Goal: Task Accomplishment & Management: Complete application form

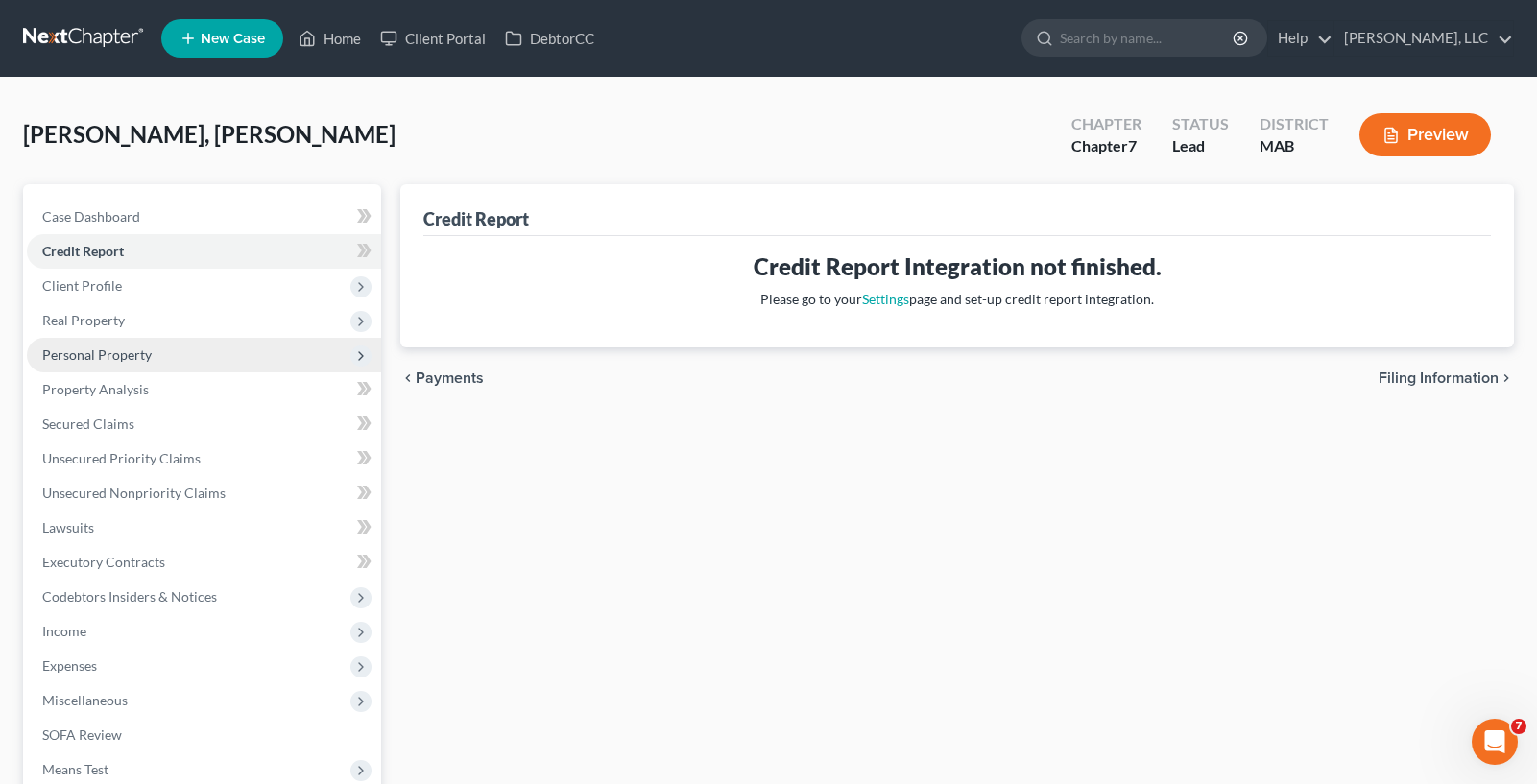
drag, startPoint x: 121, startPoint y: 350, endPoint x: 115, endPoint y: 340, distance: 11.7
click at [121, 350] on span "Personal Property" at bounding box center [97, 354] width 109 height 16
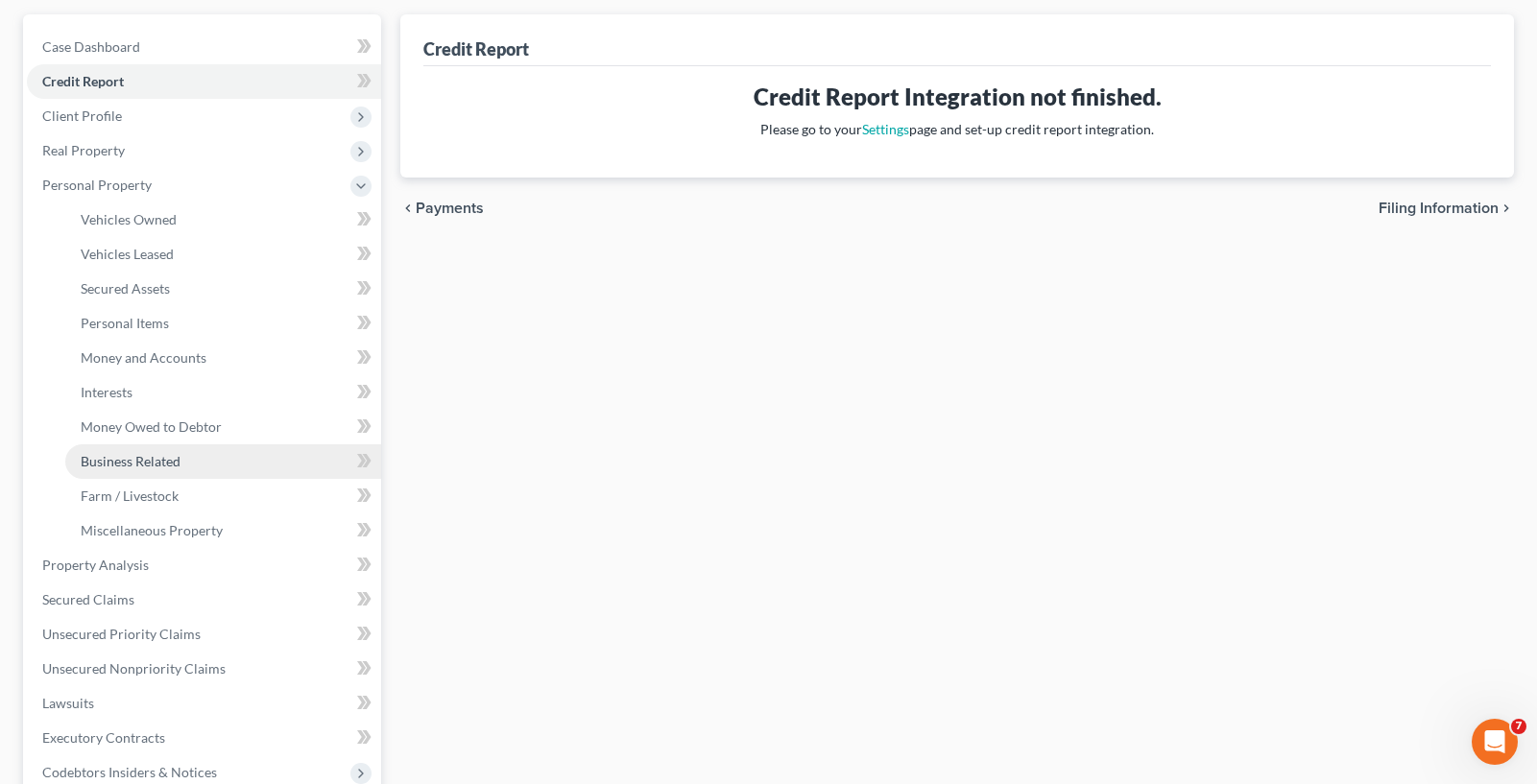
scroll to position [192, 0]
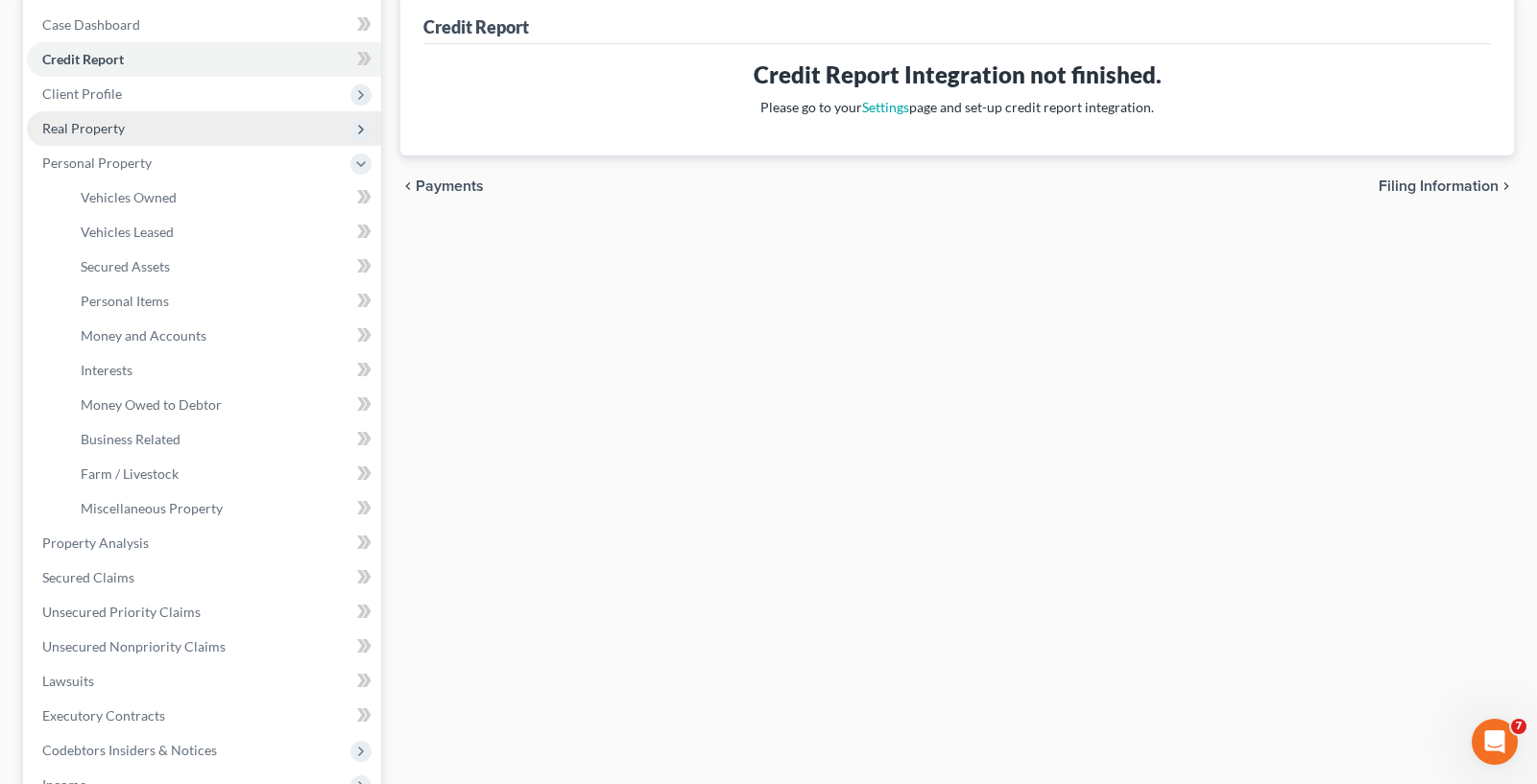
click at [163, 123] on span "Real Property" at bounding box center [204, 128] width 355 height 35
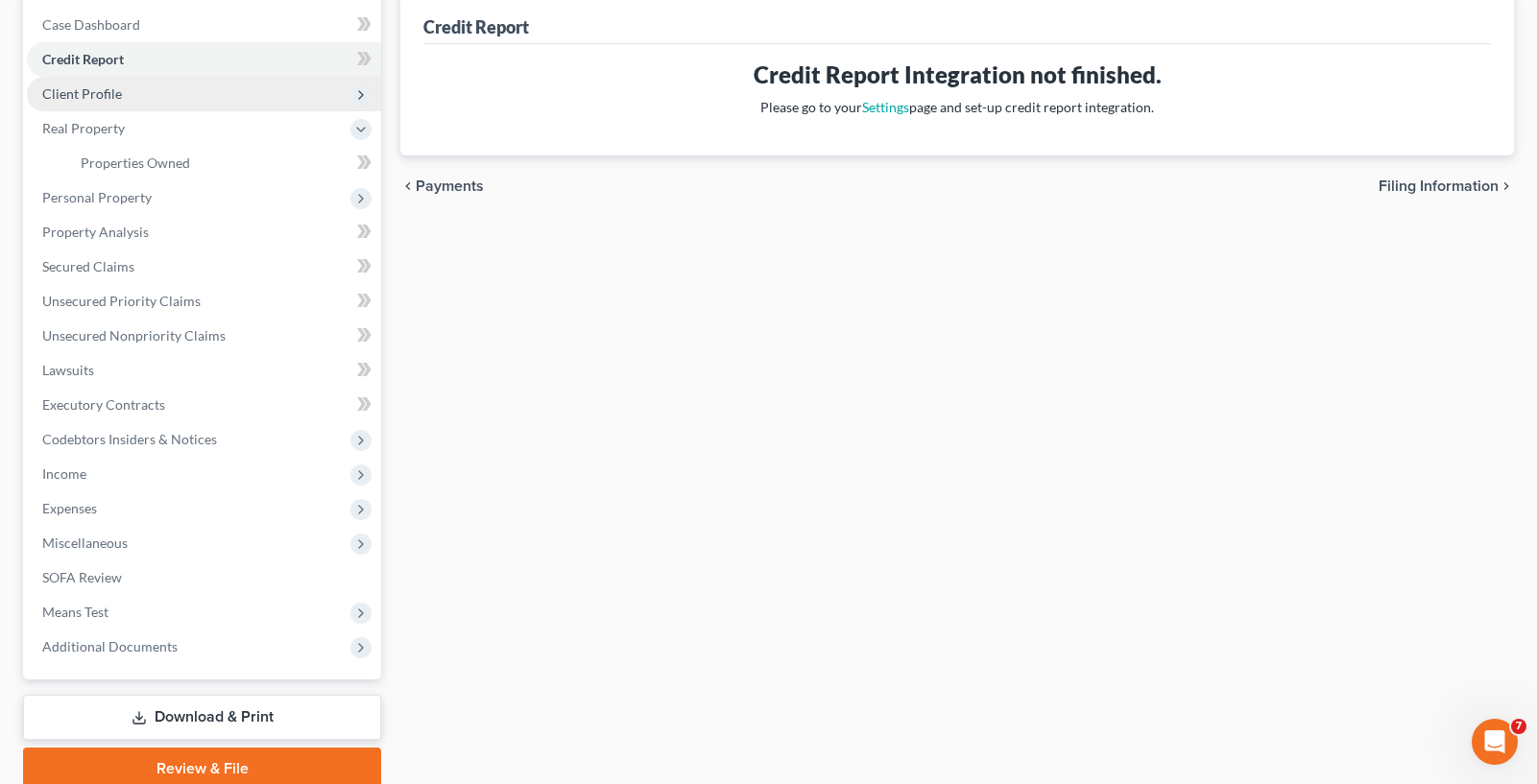
click at [171, 102] on span "Client Profile" at bounding box center [204, 94] width 355 height 35
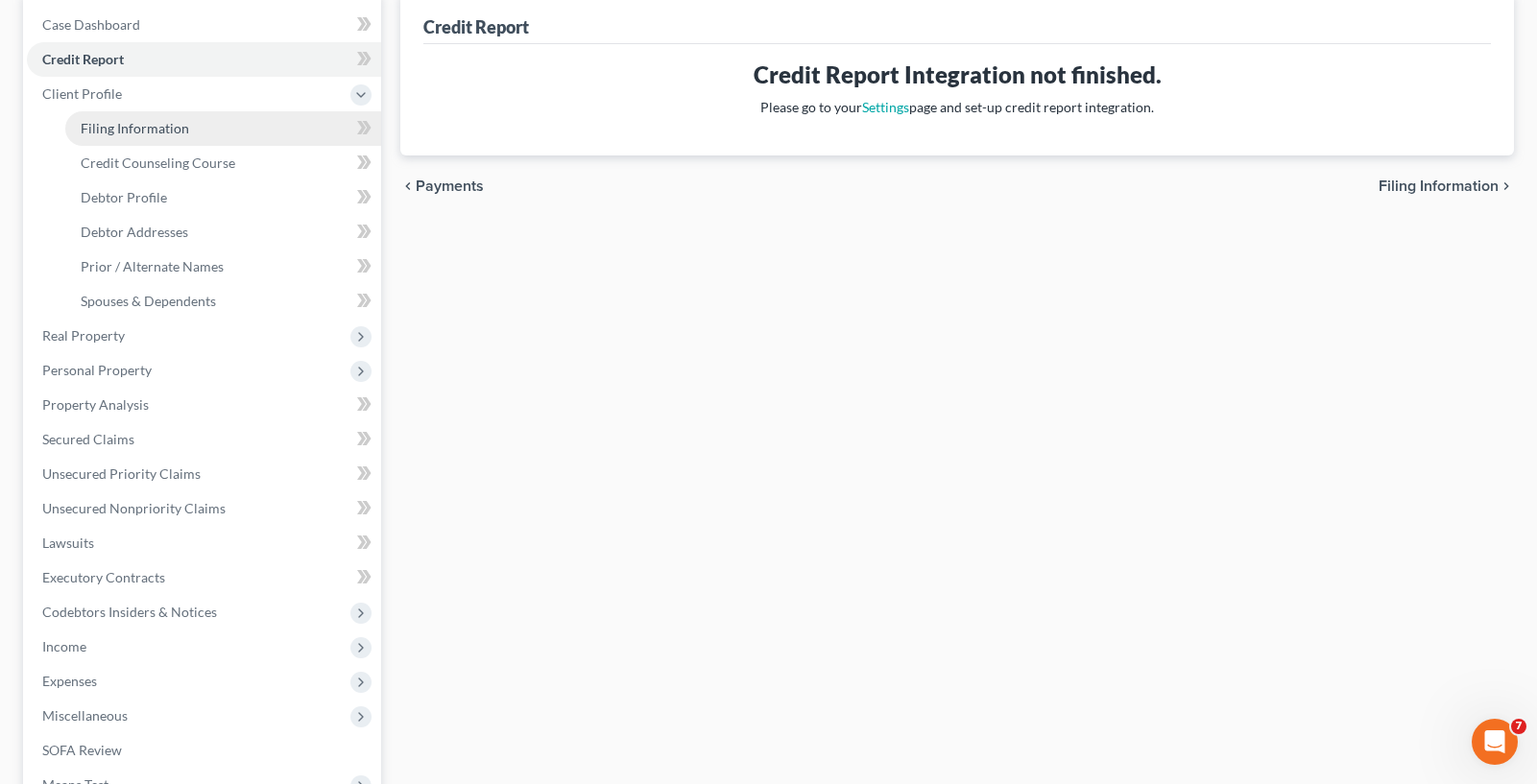
click at [199, 134] on link "Filing Information" at bounding box center [223, 128] width 316 height 35
select select "1"
select select "0"
select select "39"
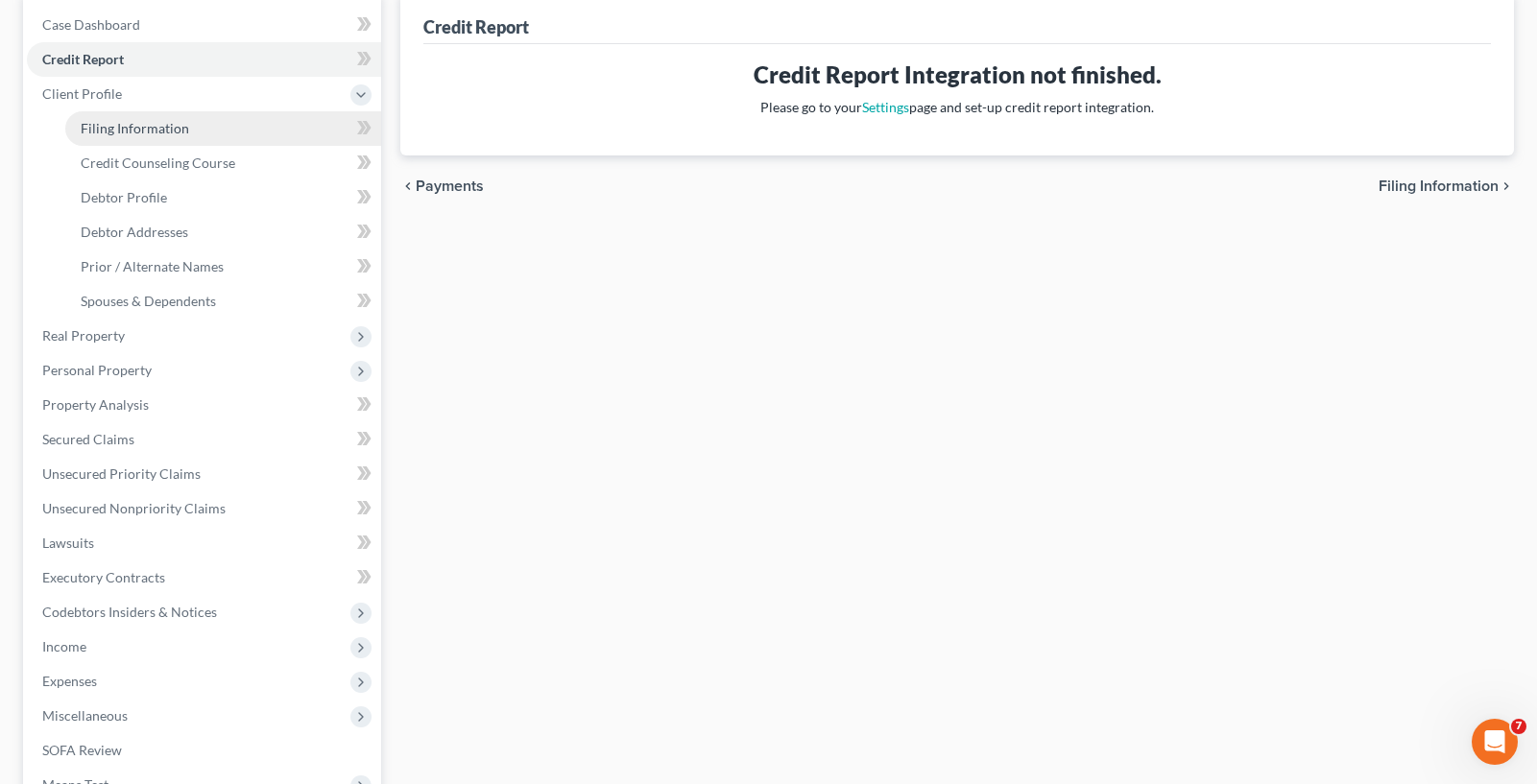
select select "0"
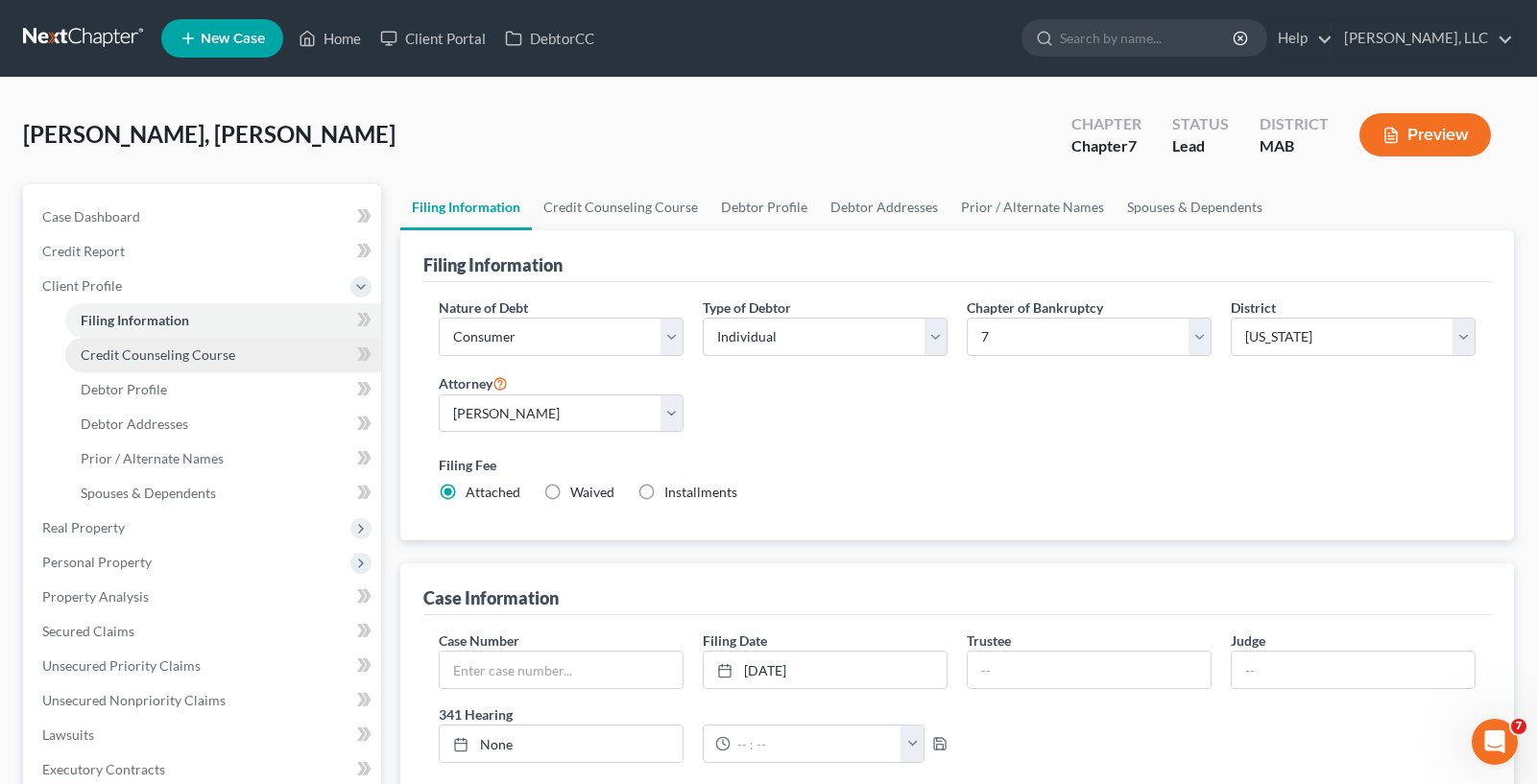
click at [235, 363] on link "Credit Counseling Course" at bounding box center [223, 355] width 316 height 35
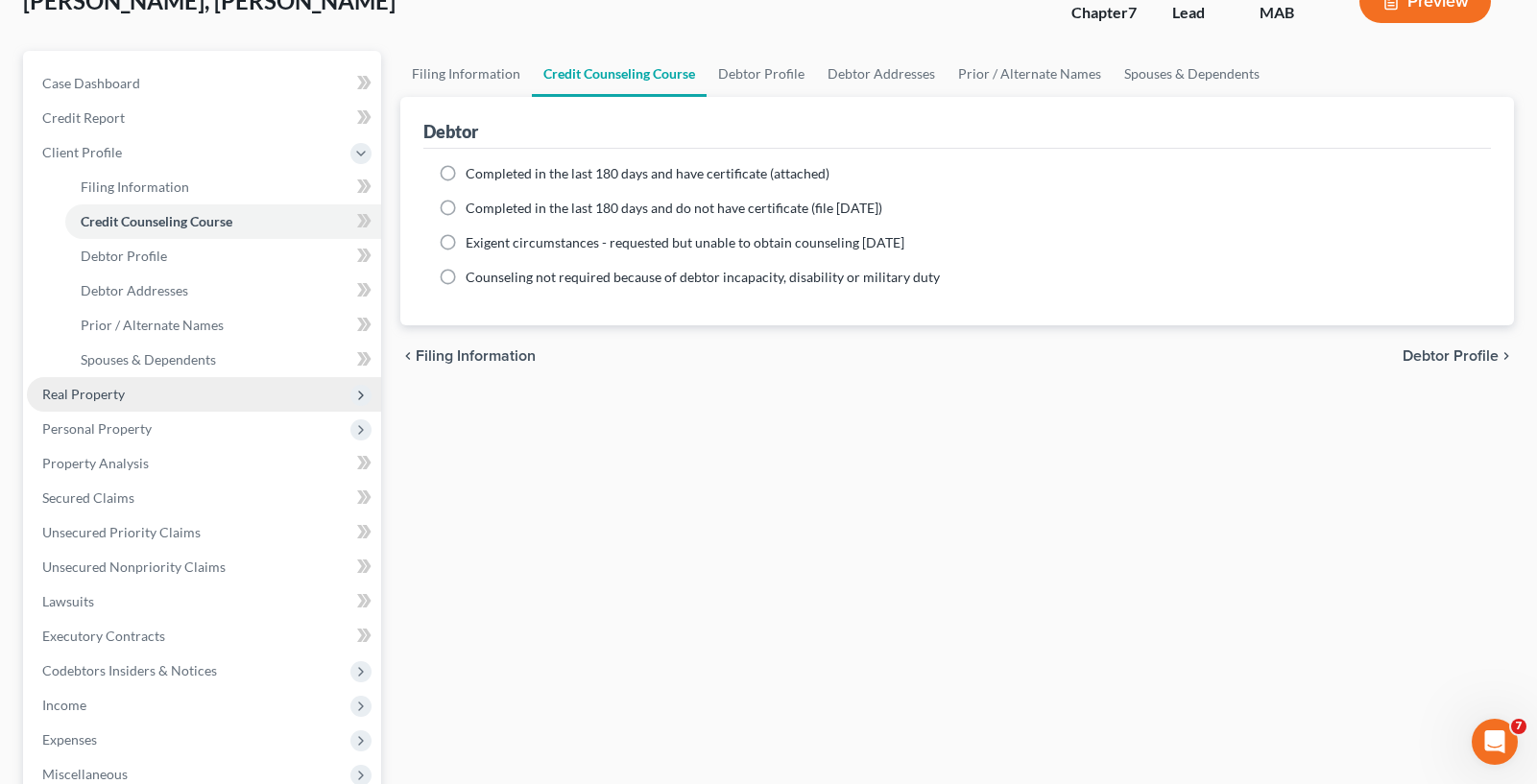
scroll to position [192, 0]
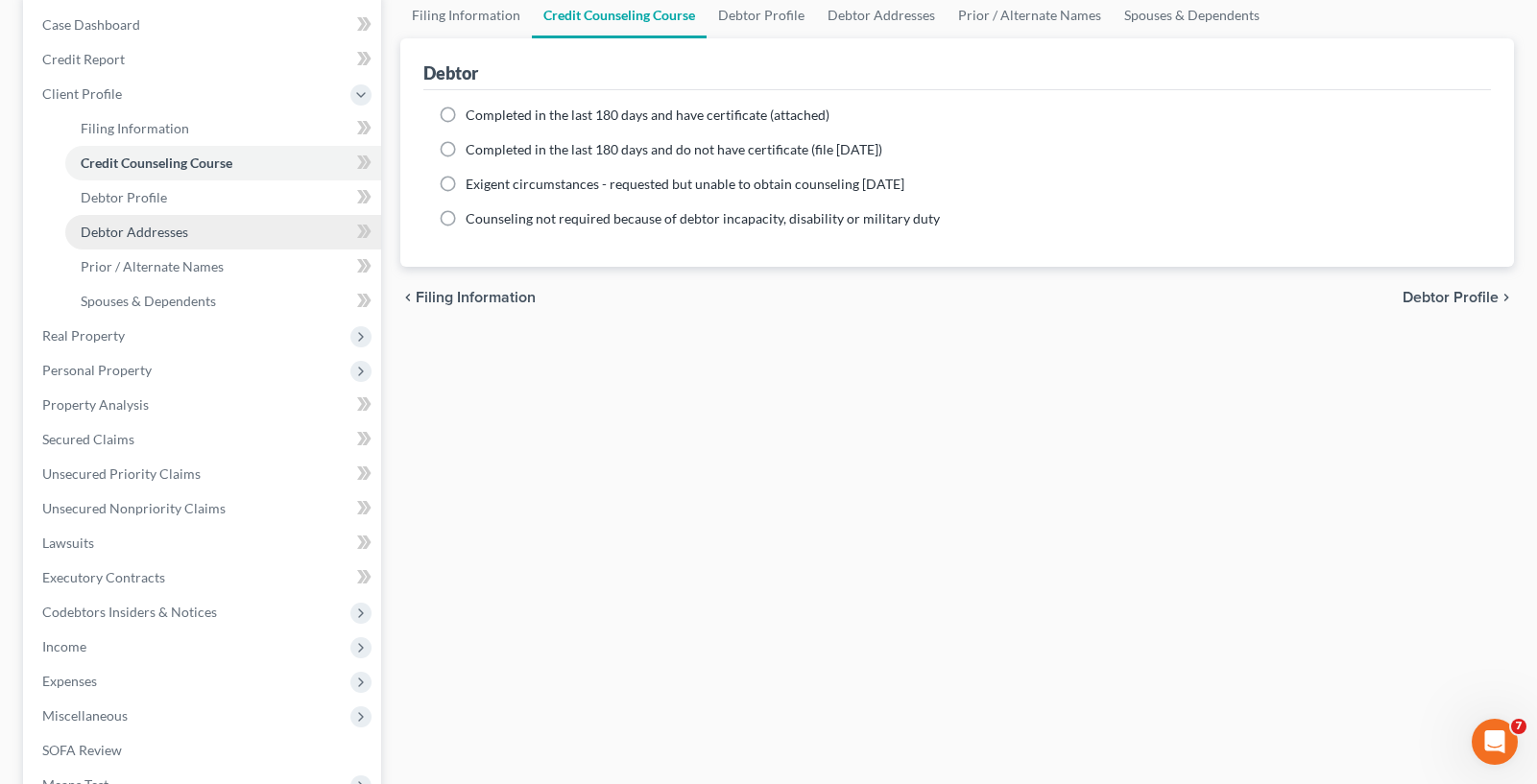
click at [248, 218] on link "Debtor Addresses" at bounding box center [223, 233] width 316 height 35
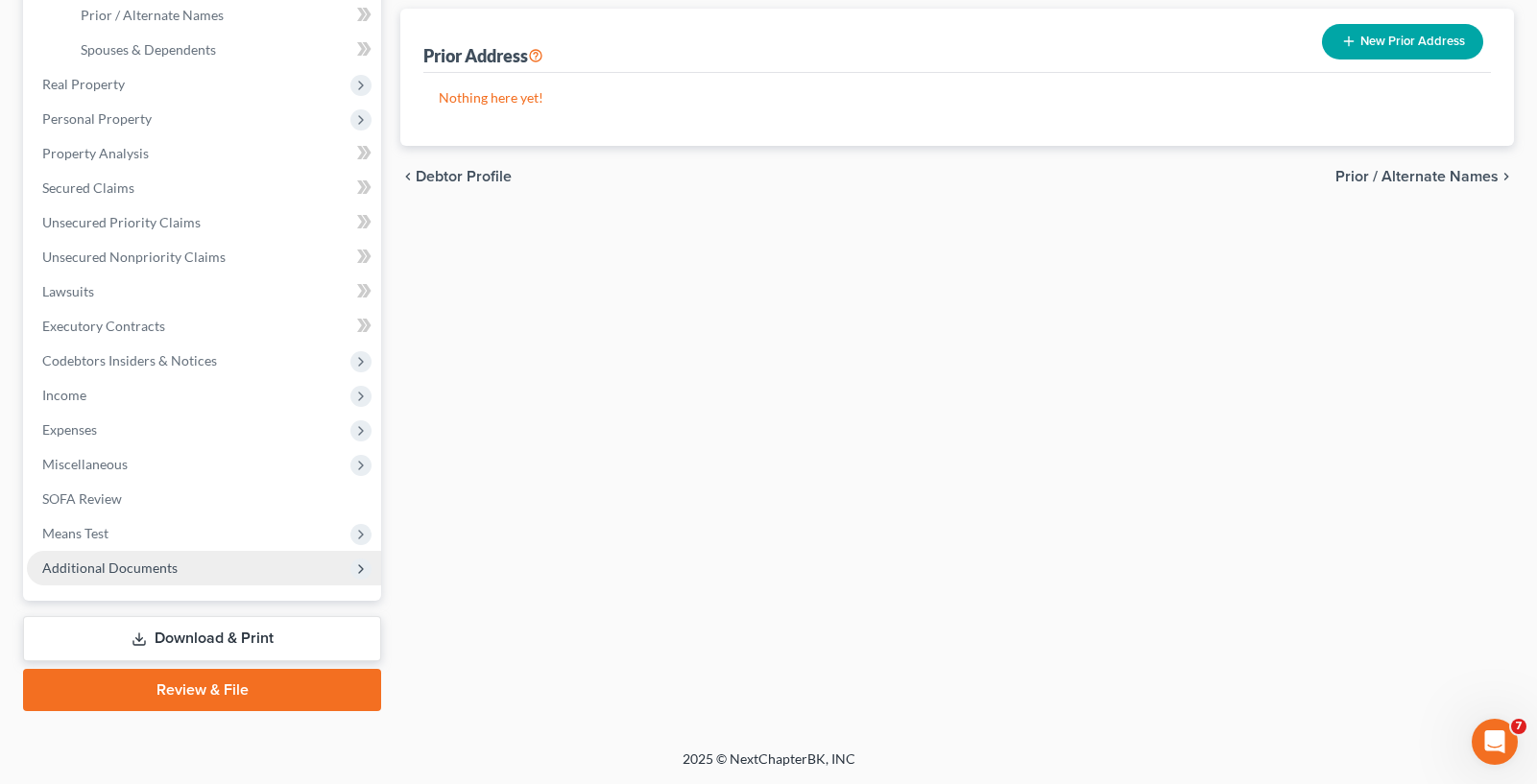
click at [167, 579] on span "Additional Documents" at bounding box center [204, 568] width 355 height 35
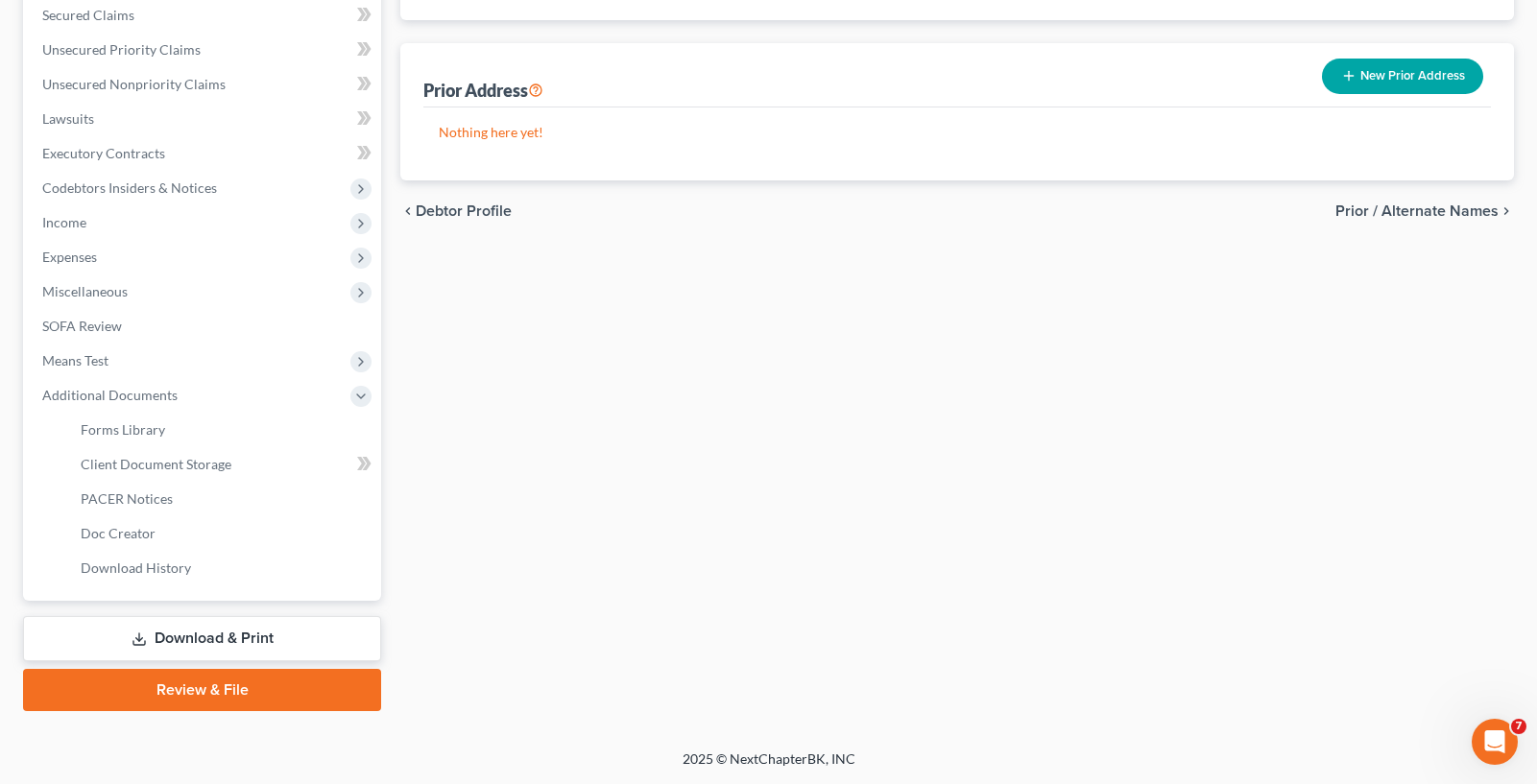
scroll to position [408, 0]
click at [155, 427] on span "Forms Library" at bounding box center [122, 429] width 84 height 16
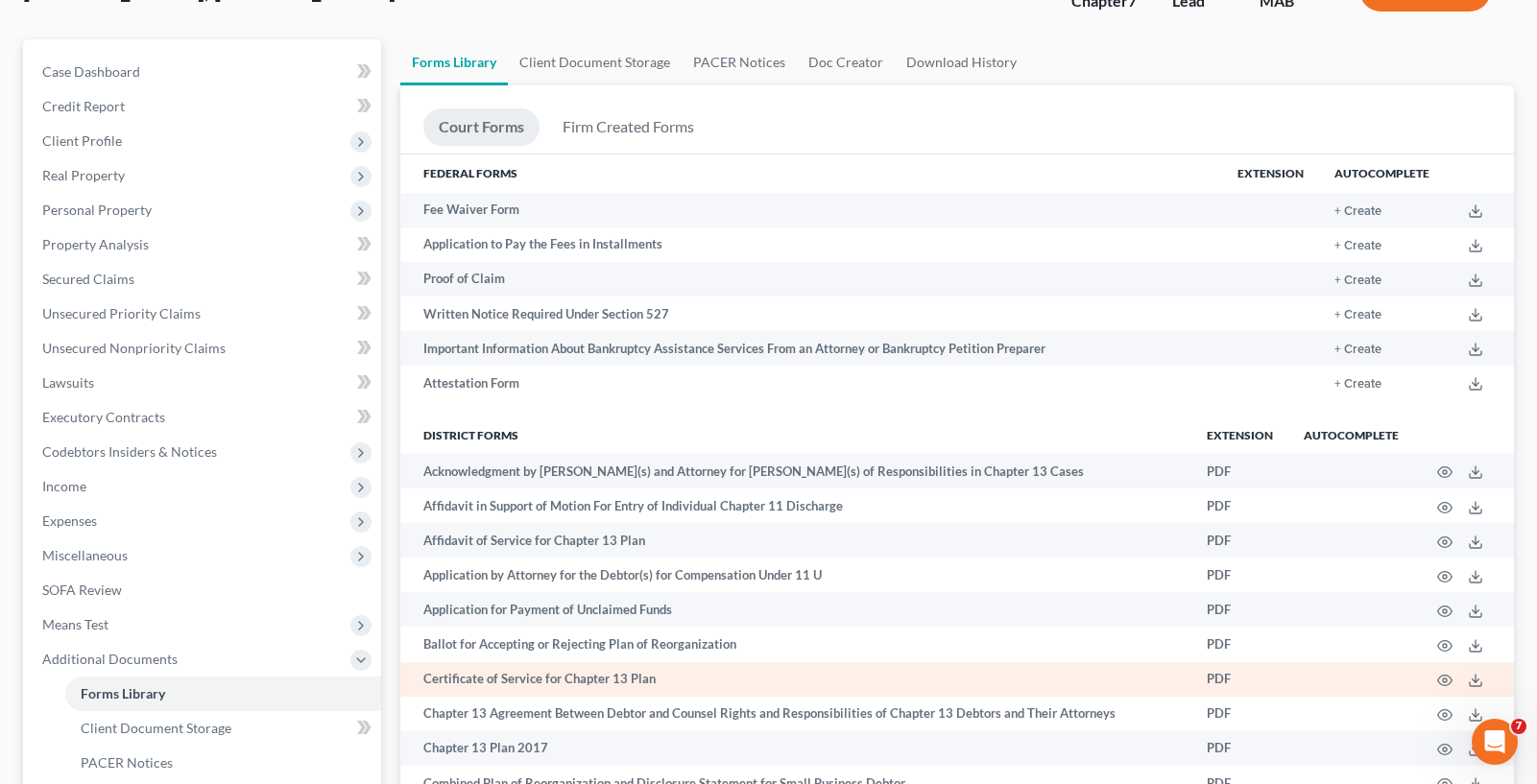
scroll to position [89, 0]
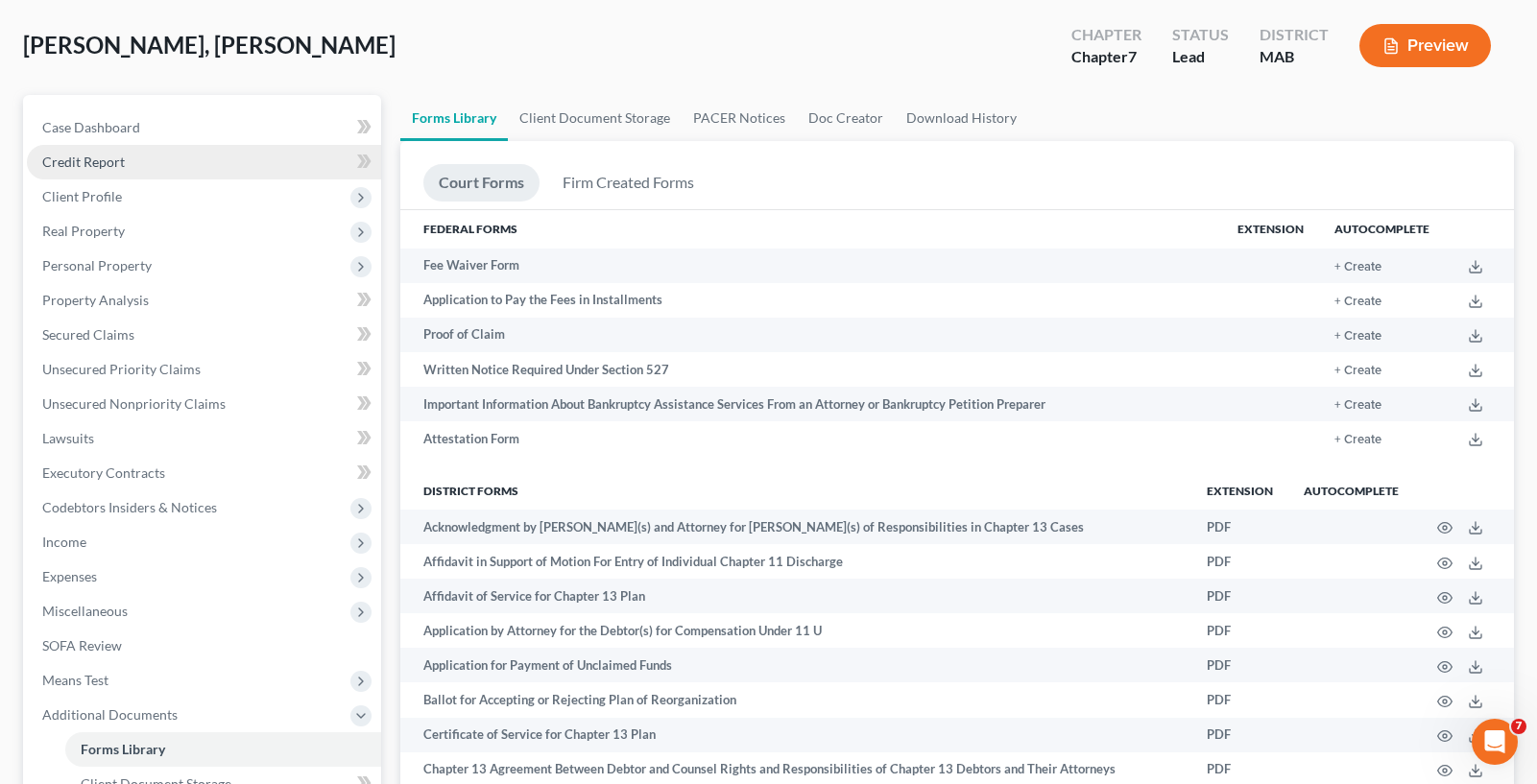
click at [319, 169] on link "Credit Report" at bounding box center [204, 162] width 355 height 35
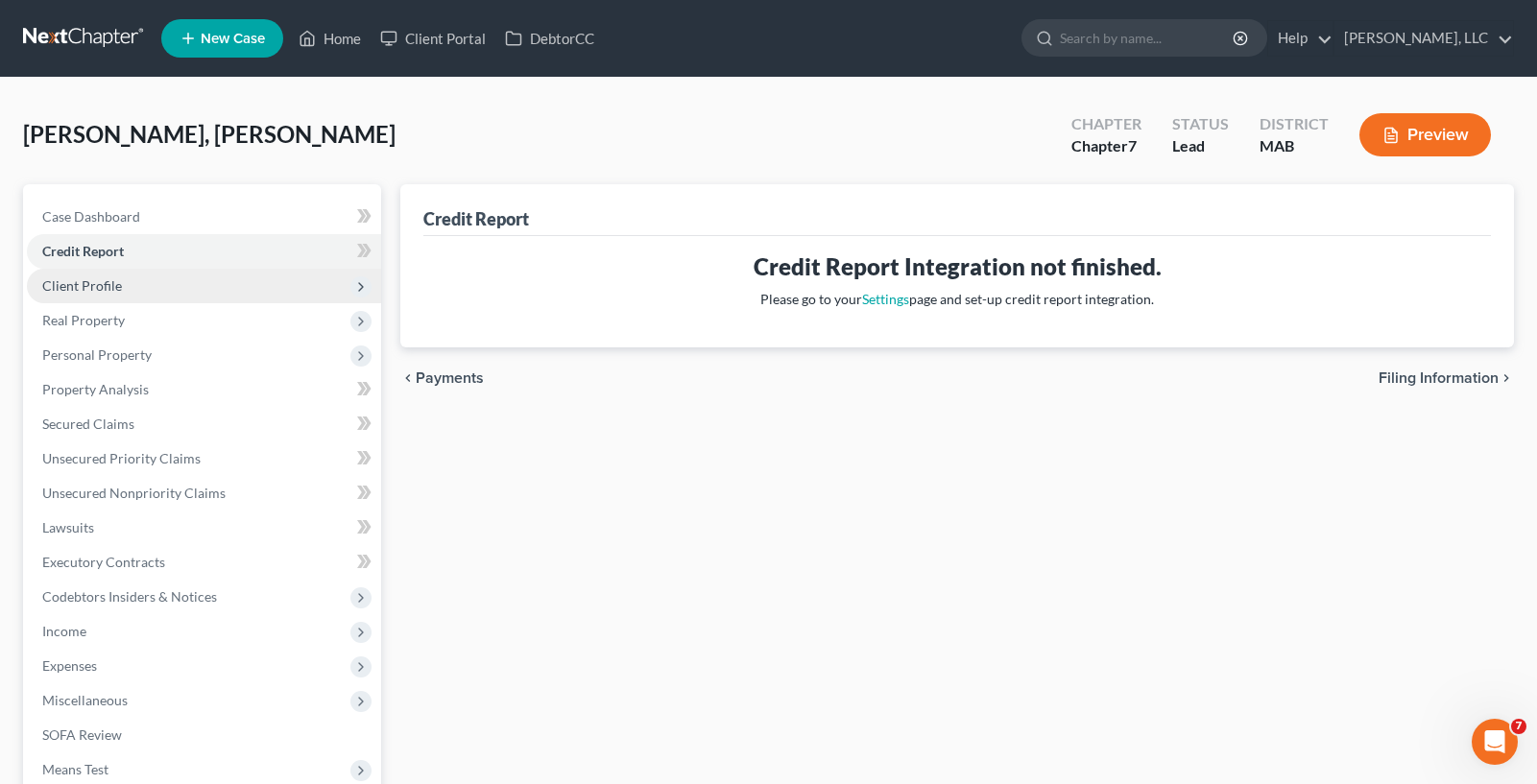
click at [142, 294] on span "Client Profile" at bounding box center [204, 286] width 355 height 35
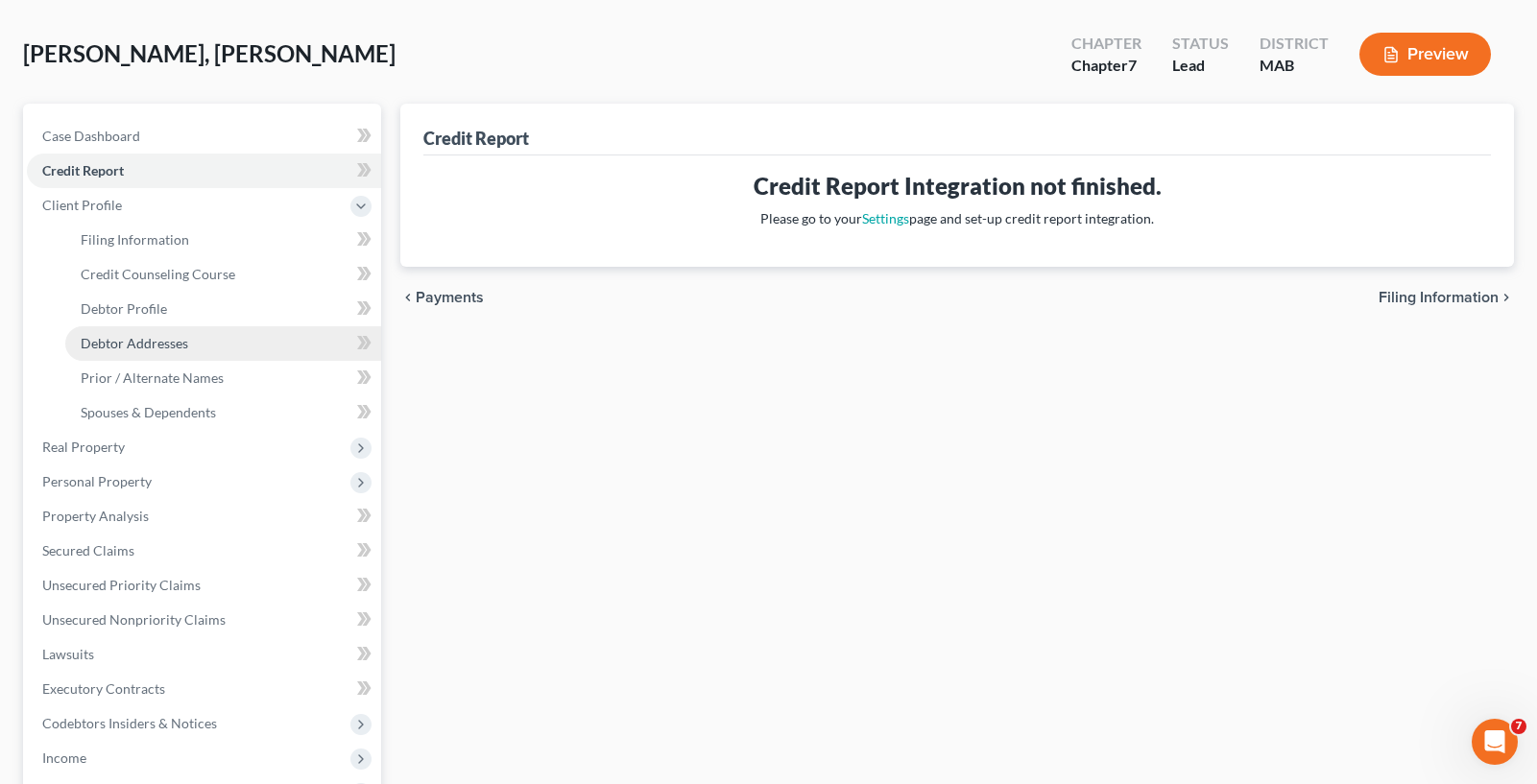
scroll to position [192, 0]
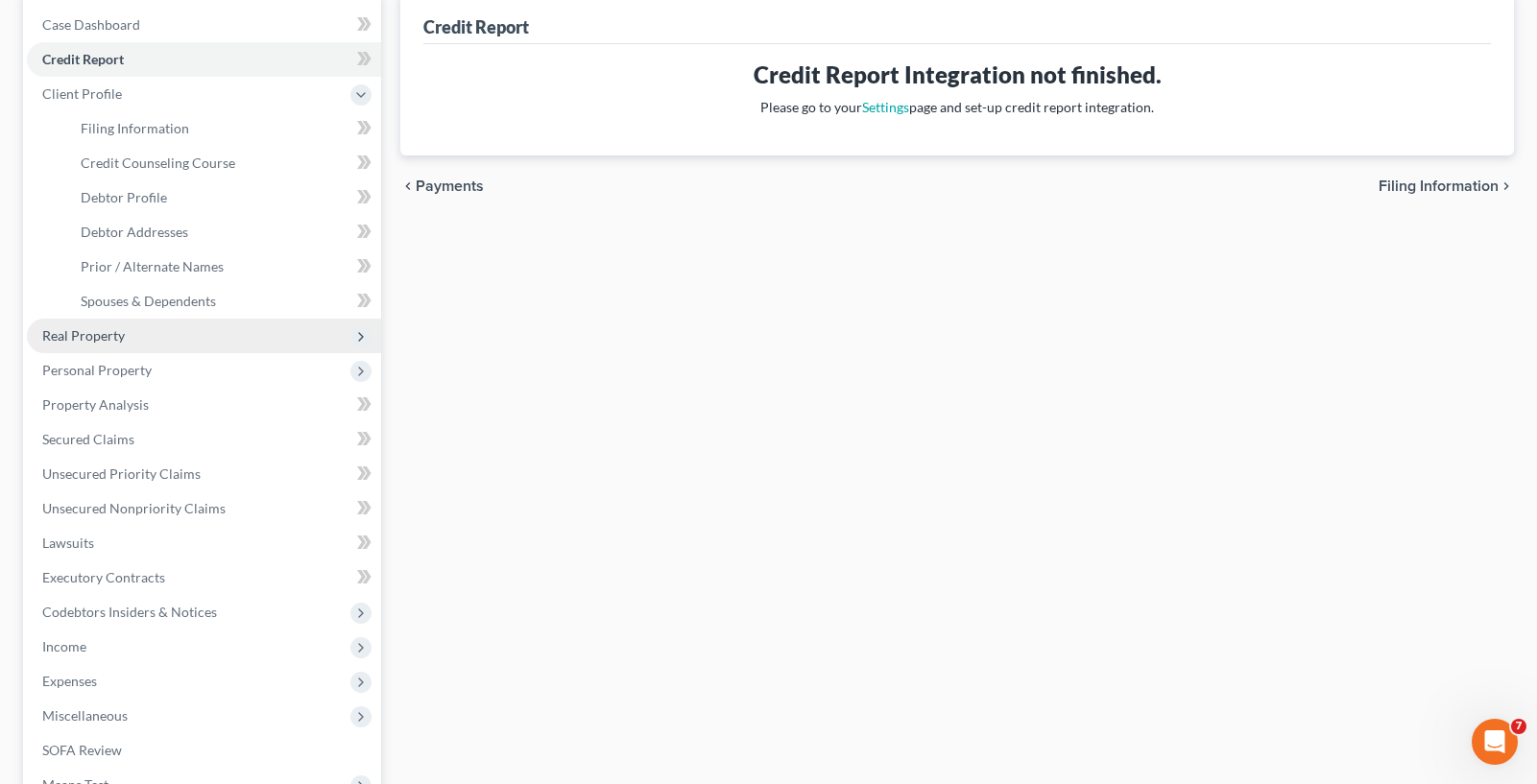
click at [161, 342] on span "Real Property" at bounding box center [204, 336] width 355 height 35
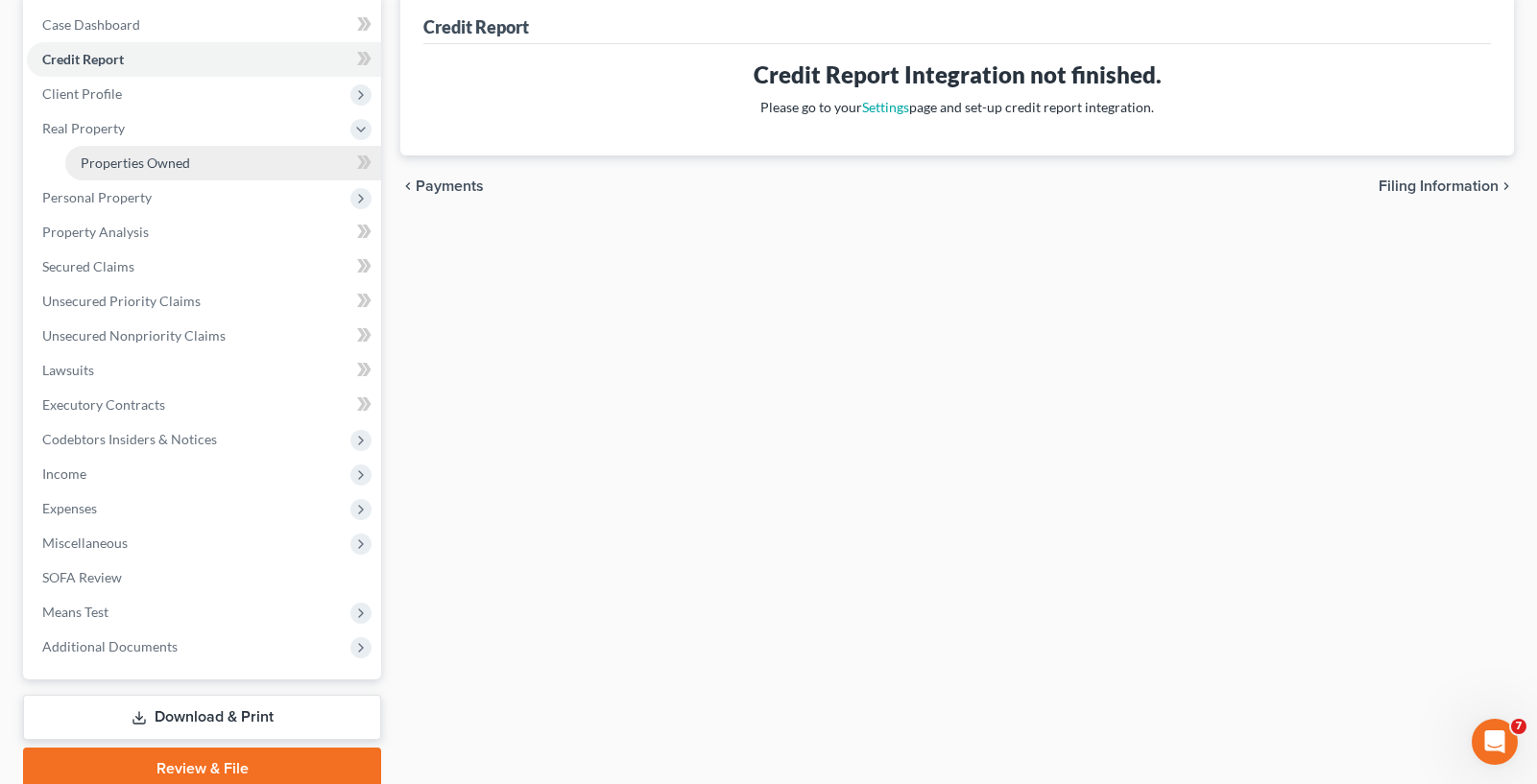
click at [194, 172] on link "Properties Owned" at bounding box center [223, 163] width 316 height 35
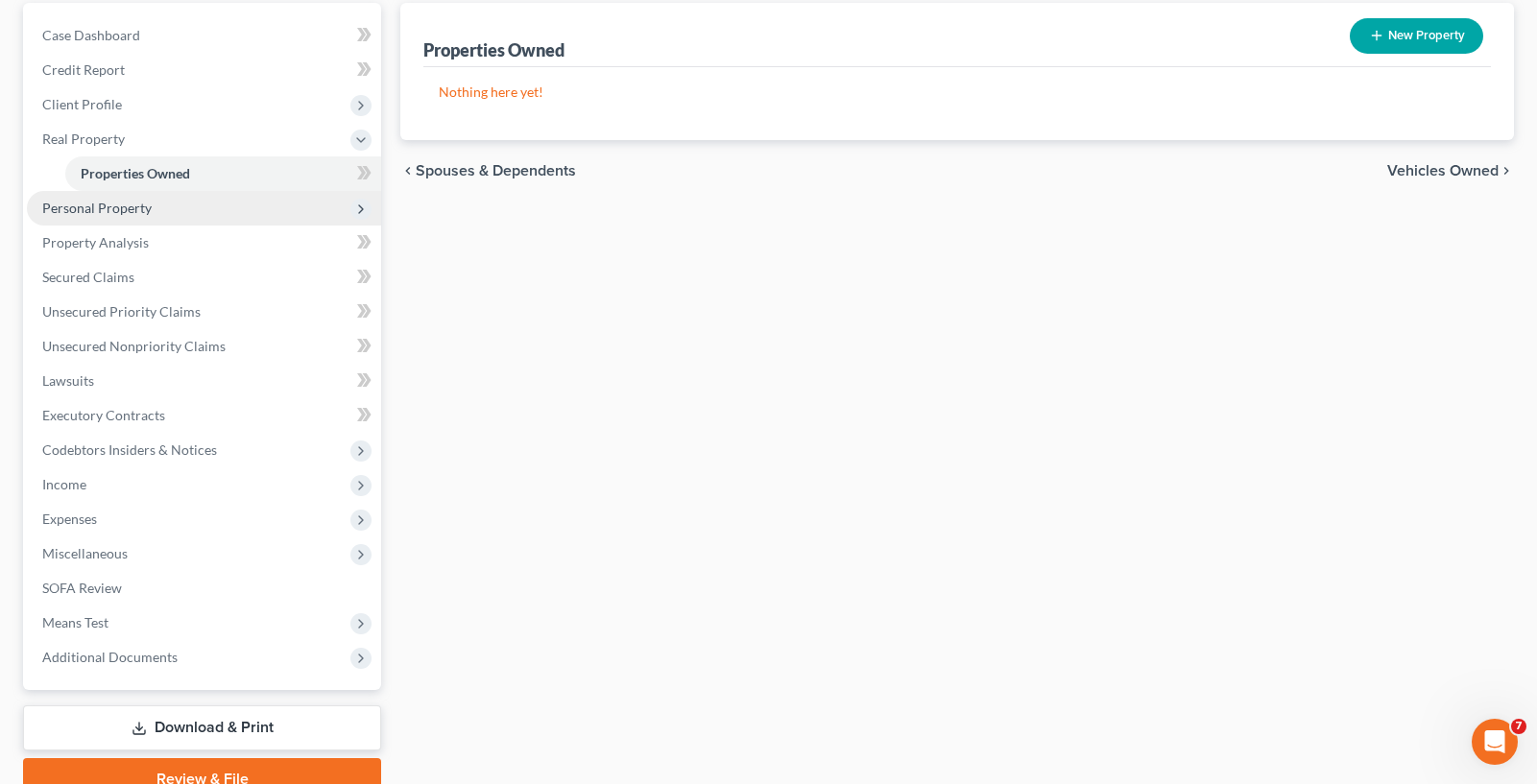
scroll to position [192, 0]
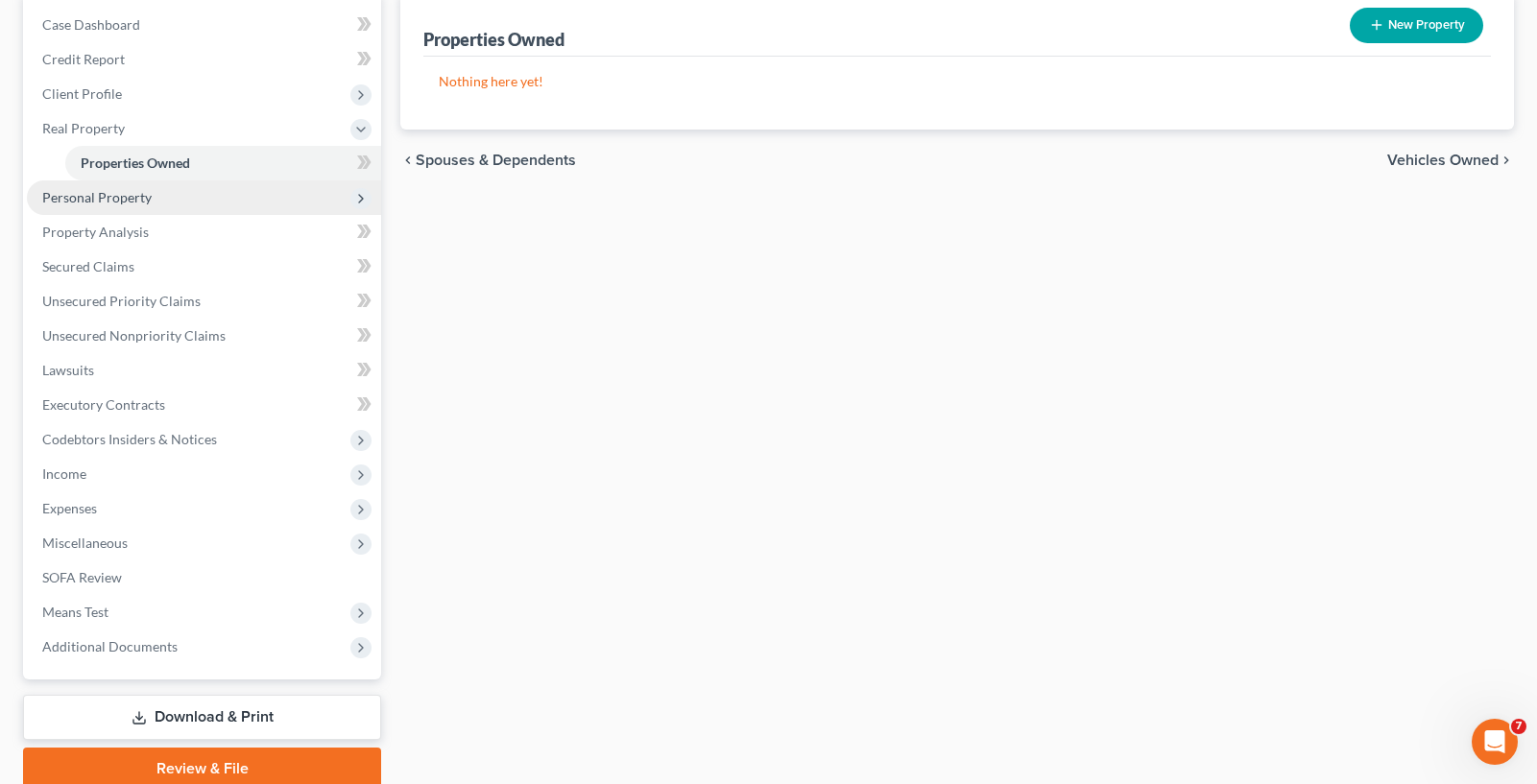
click at [225, 186] on span "Personal Property" at bounding box center [204, 198] width 355 height 35
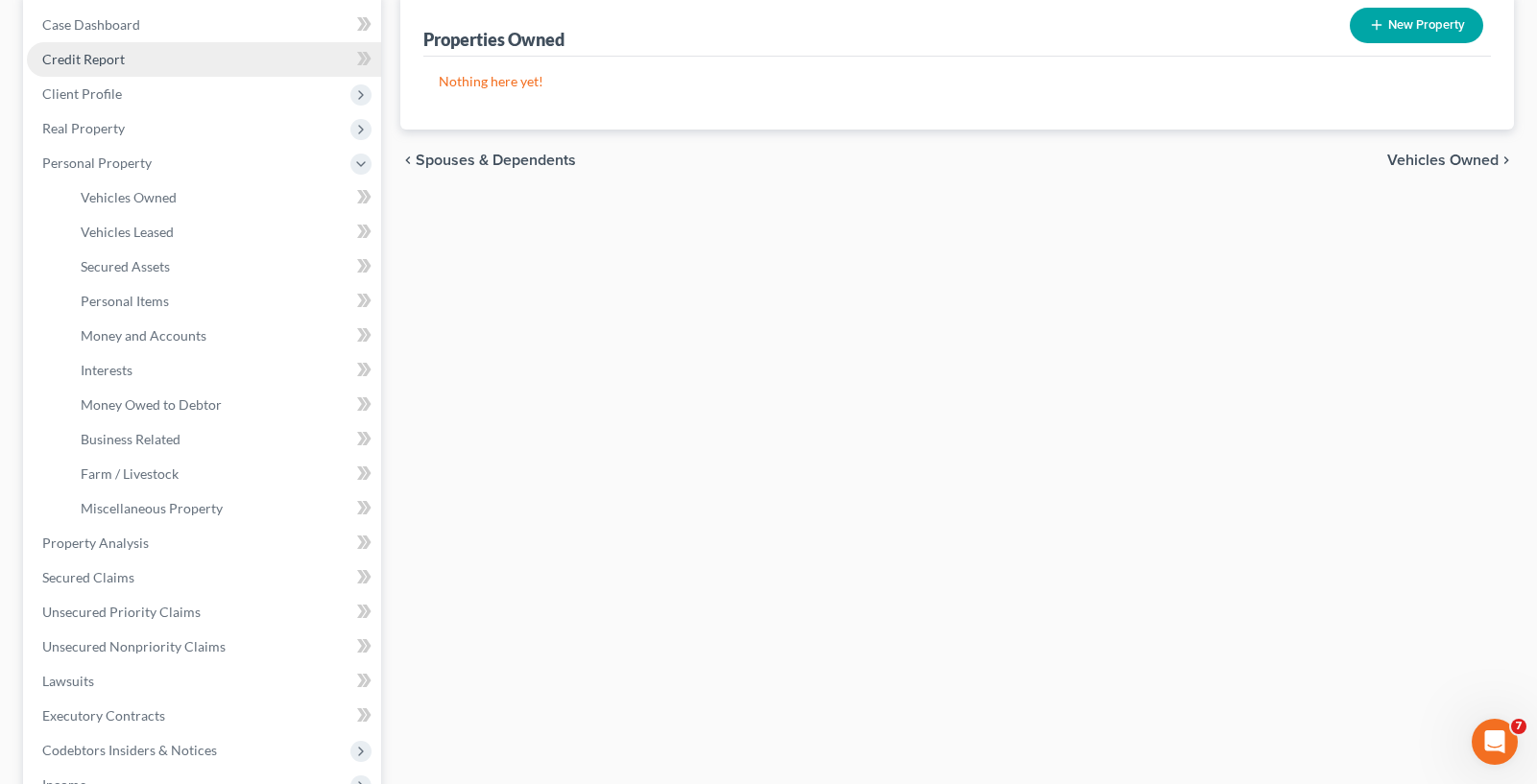
drag, startPoint x: 151, startPoint y: 159, endPoint x: 159, endPoint y: 70, distance: 89.4
click at [152, 158] on span "Personal Property" at bounding box center [204, 163] width 355 height 35
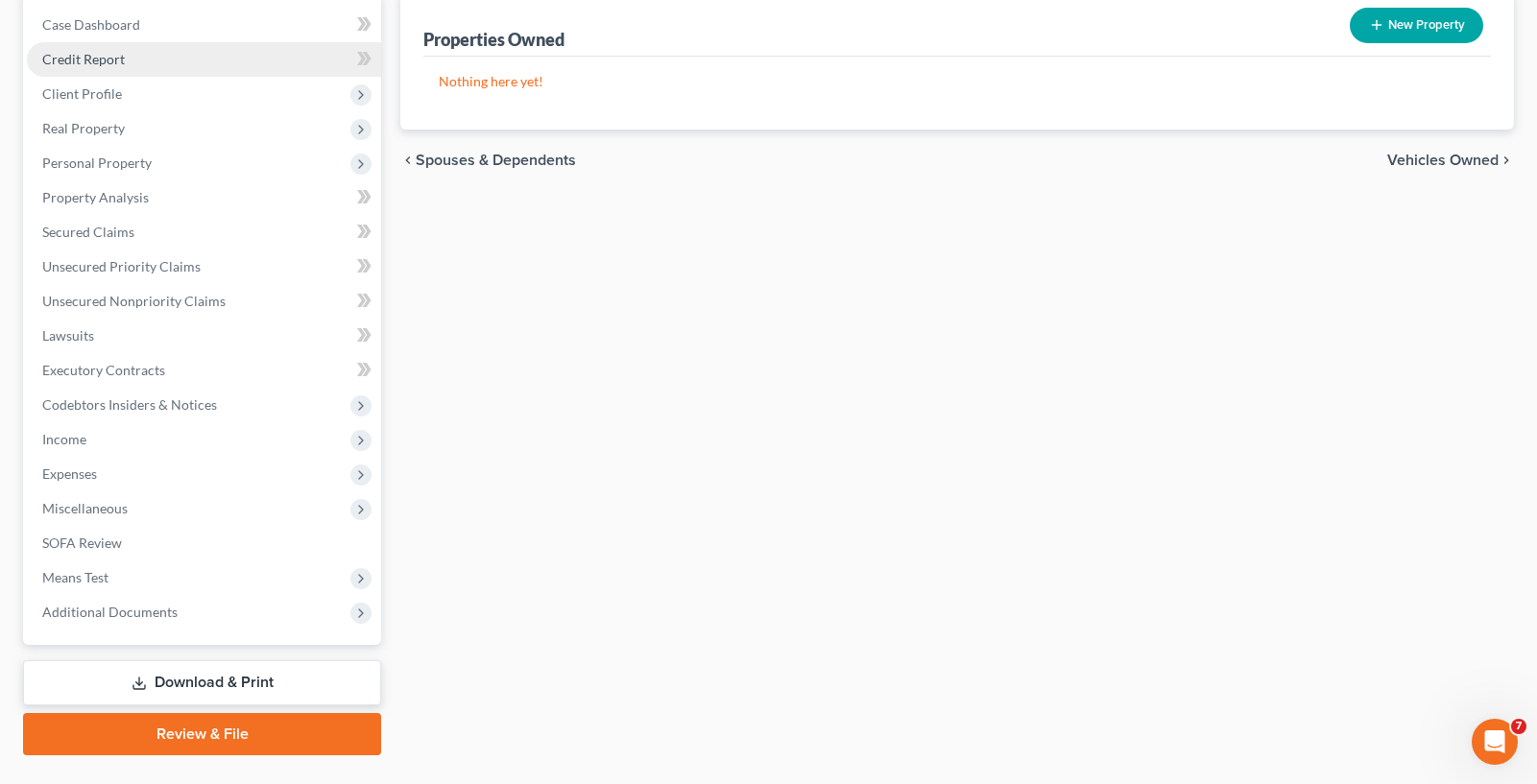
click at [160, 48] on link "Credit Report" at bounding box center [204, 60] width 355 height 35
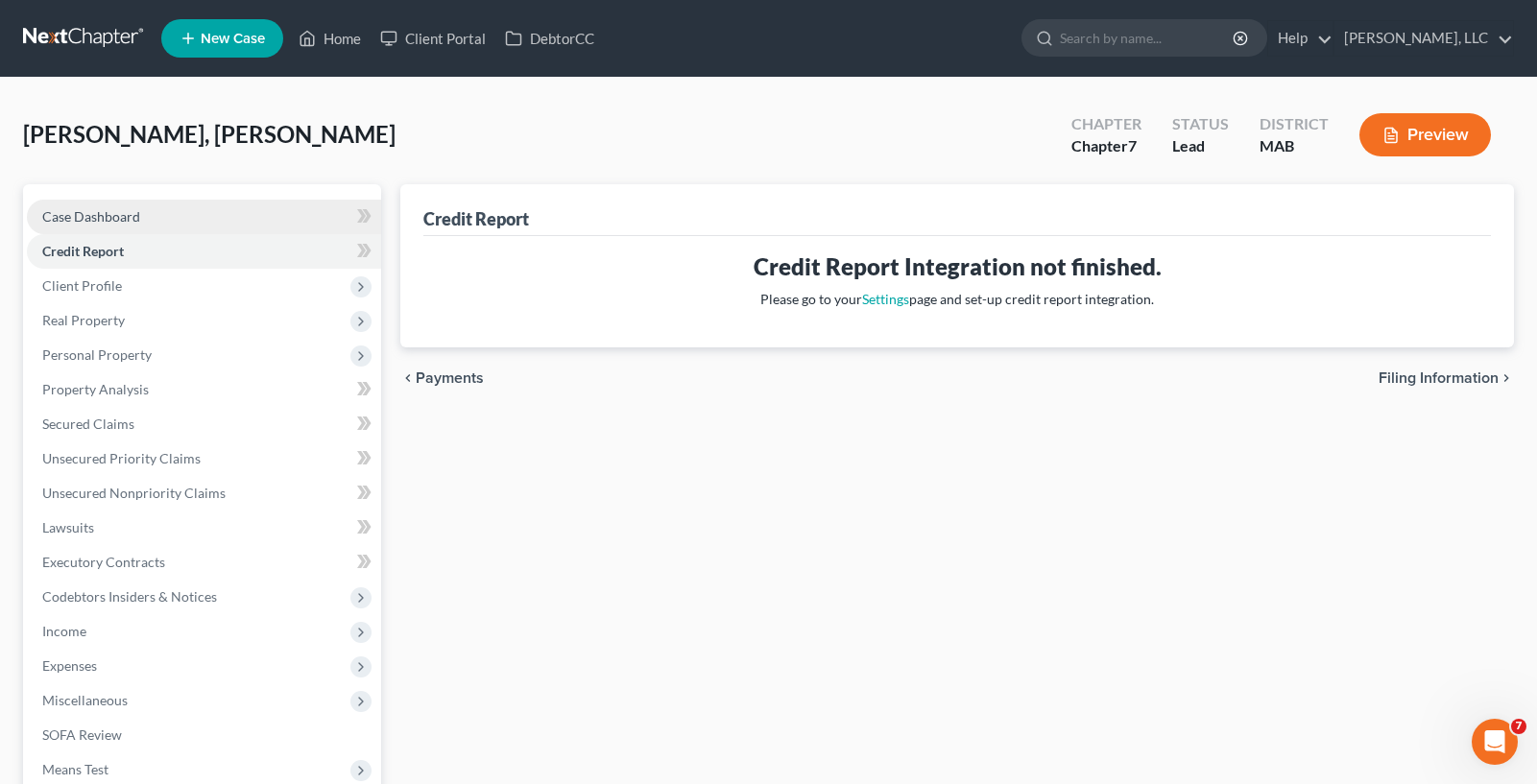
click at [163, 215] on link "Case Dashboard" at bounding box center [204, 217] width 355 height 35
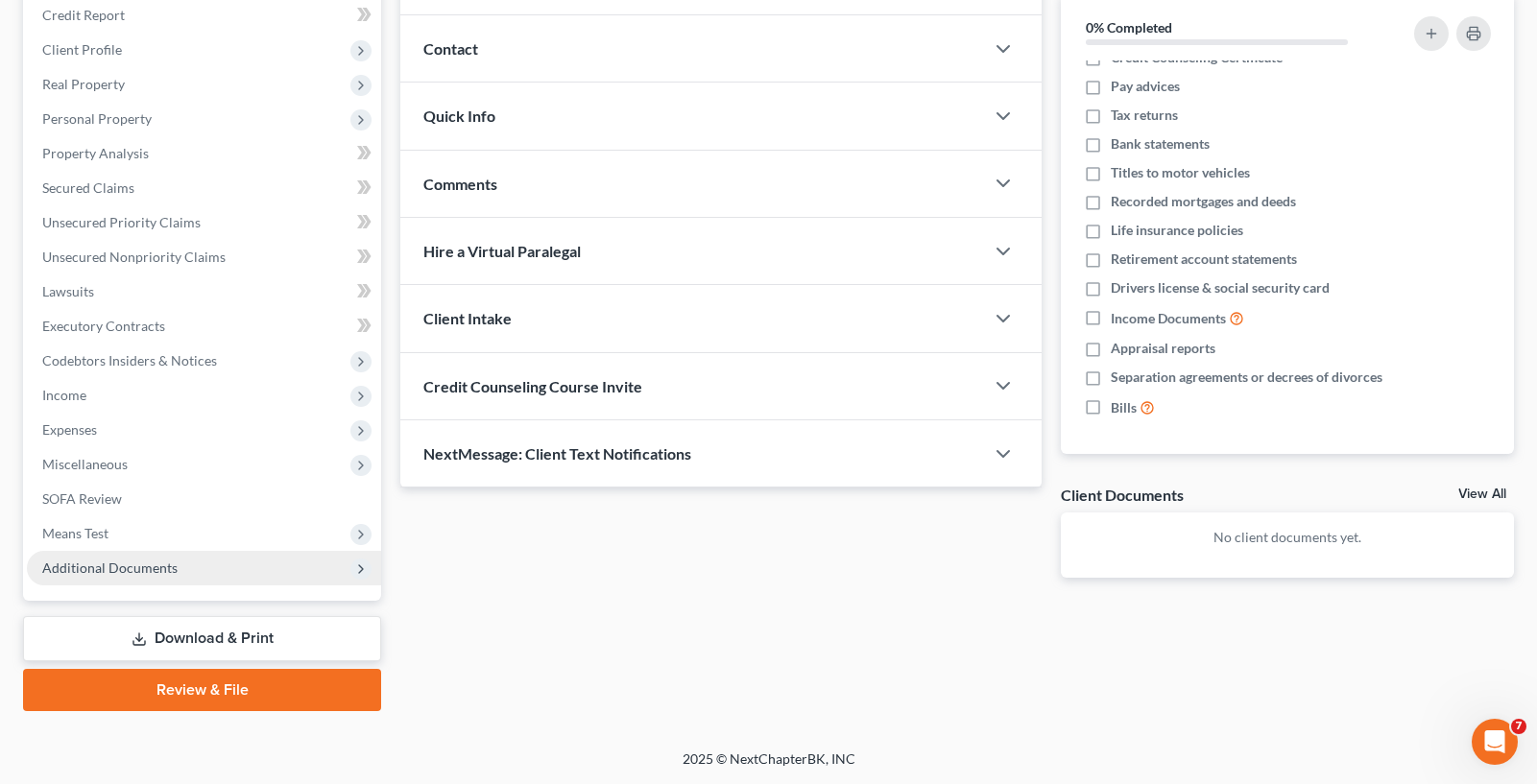
click at [214, 570] on span "Additional Documents" at bounding box center [204, 568] width 355 height 35
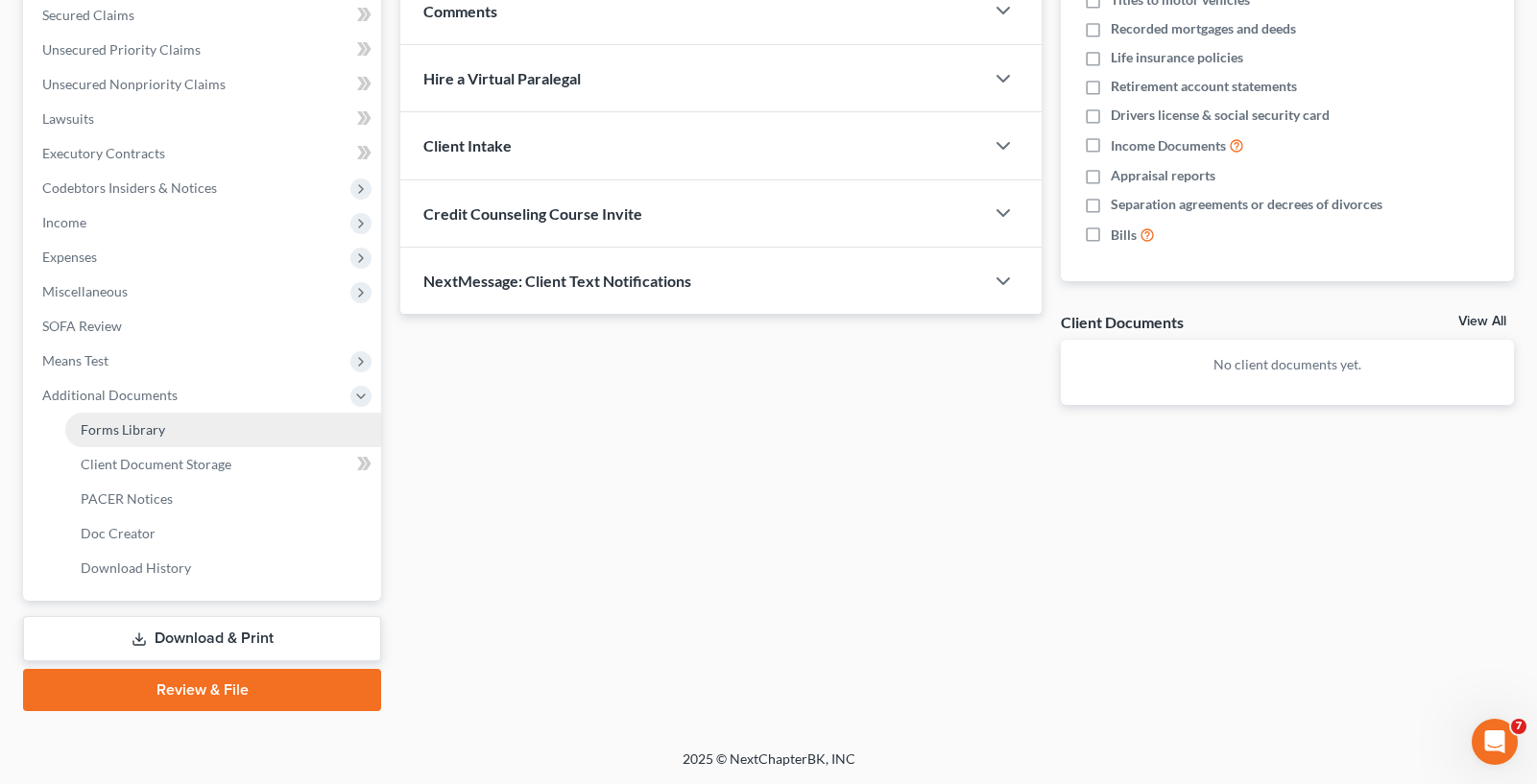
click at [162, 435] on span "Forms Library" at bounding box center [122, 429] width 84 height 16
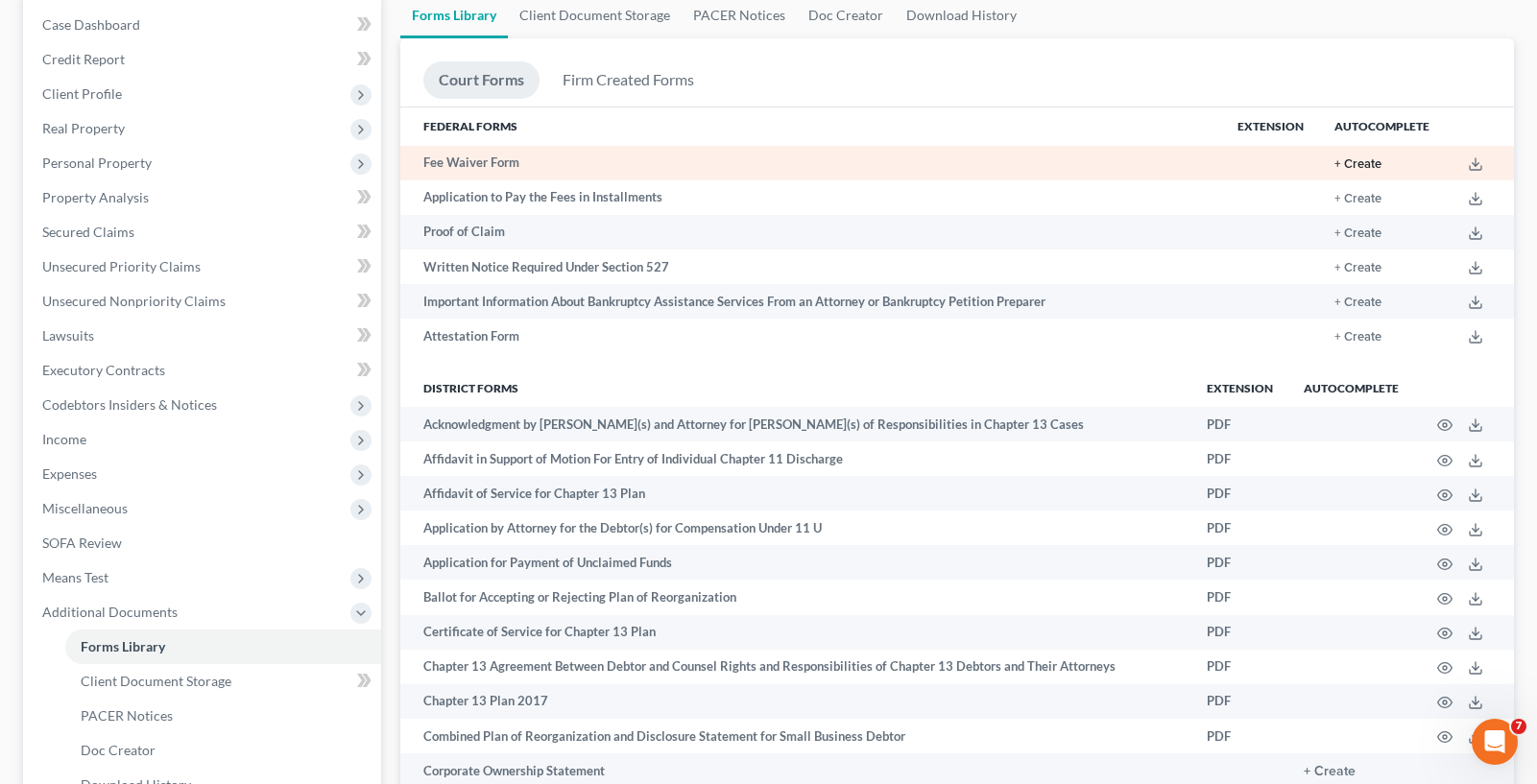
click at [1362, 171] on button "+ Create" at bounding box center [1357, 164] width 47 height 13
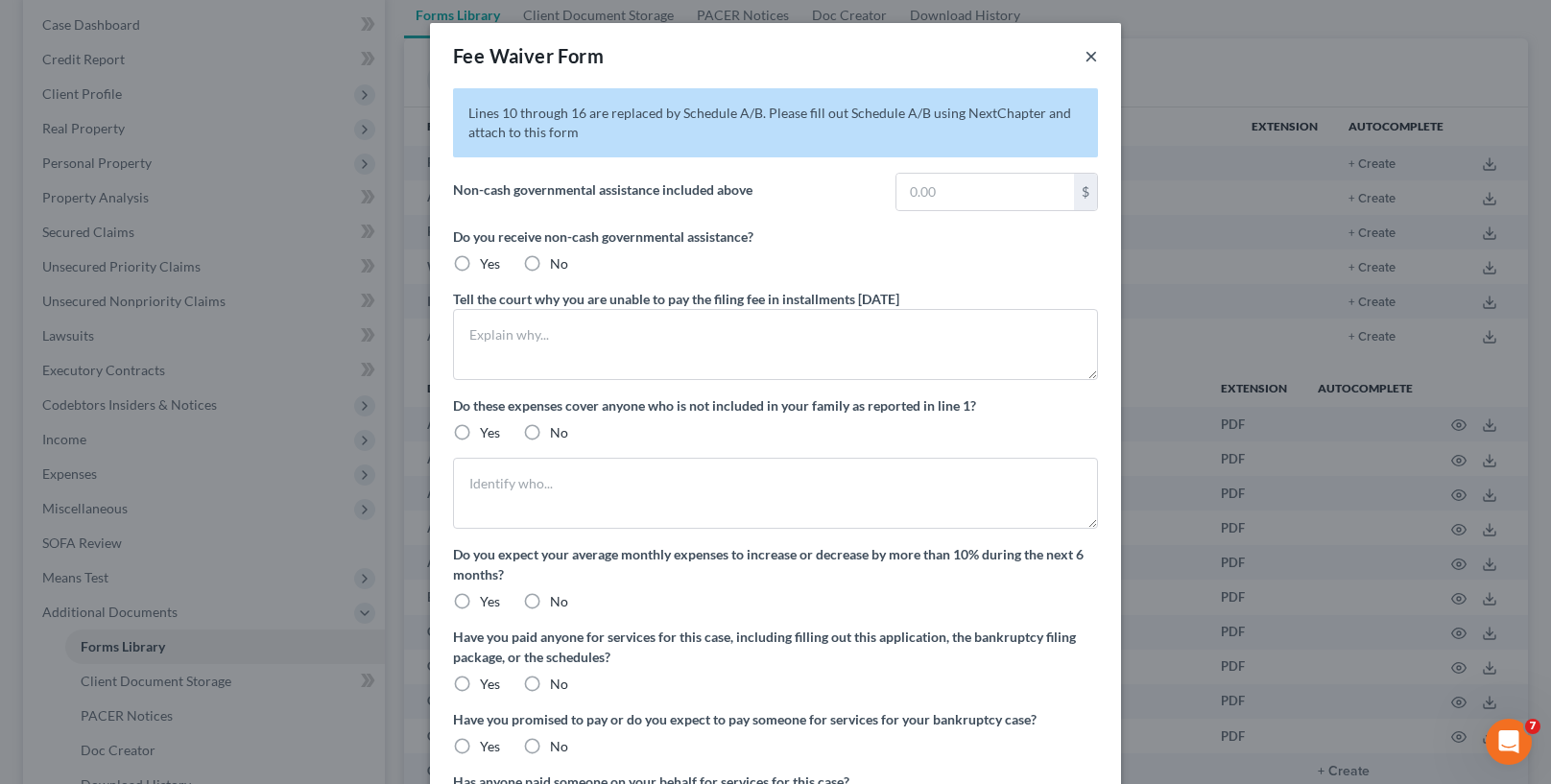
click at [1085, 53] on button "×" at bounding box center [1091, 56] width 14 height 23
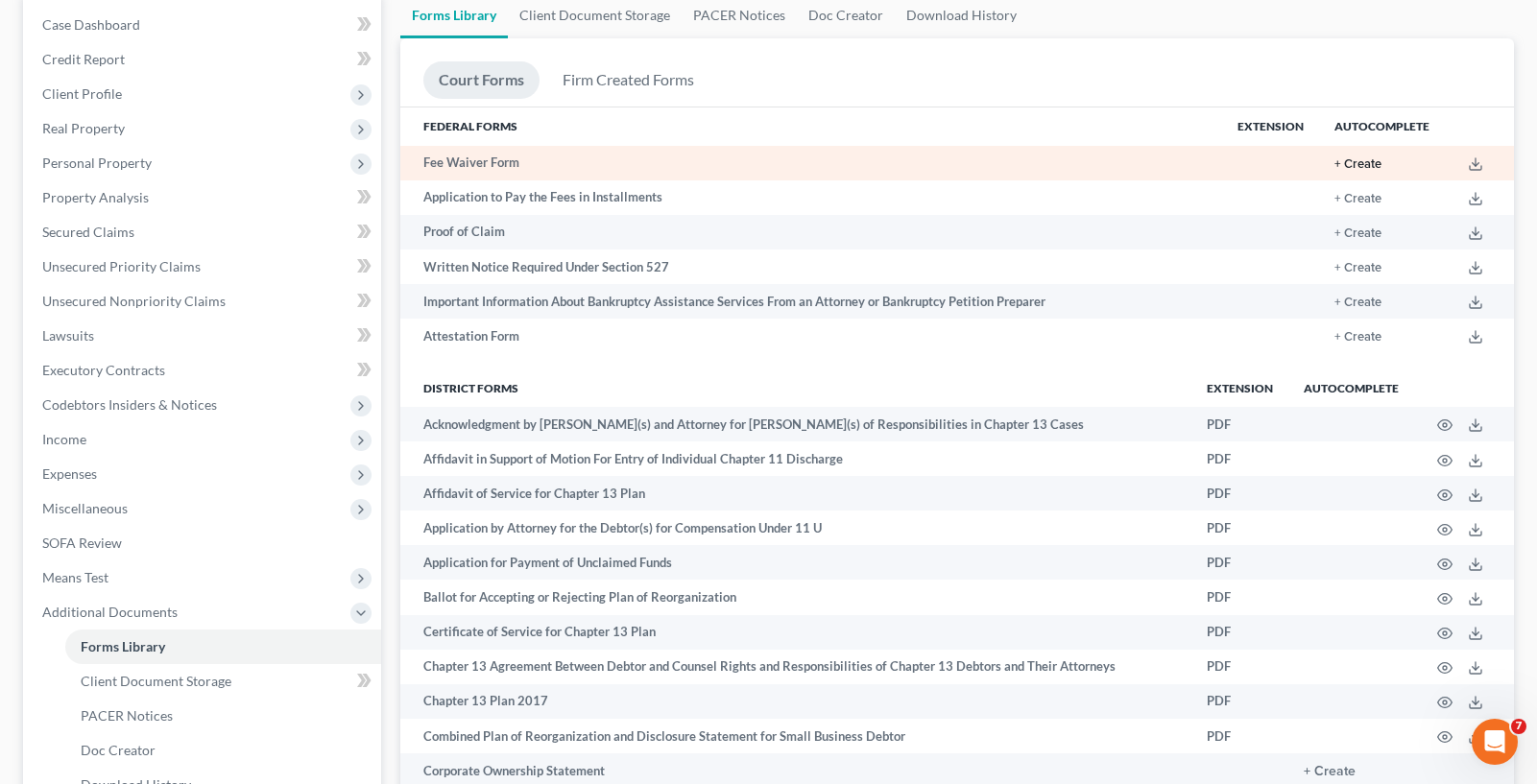
click at [1354, 158] on button "+ Create" at bounding box center [1357, 164] width 47 height 13
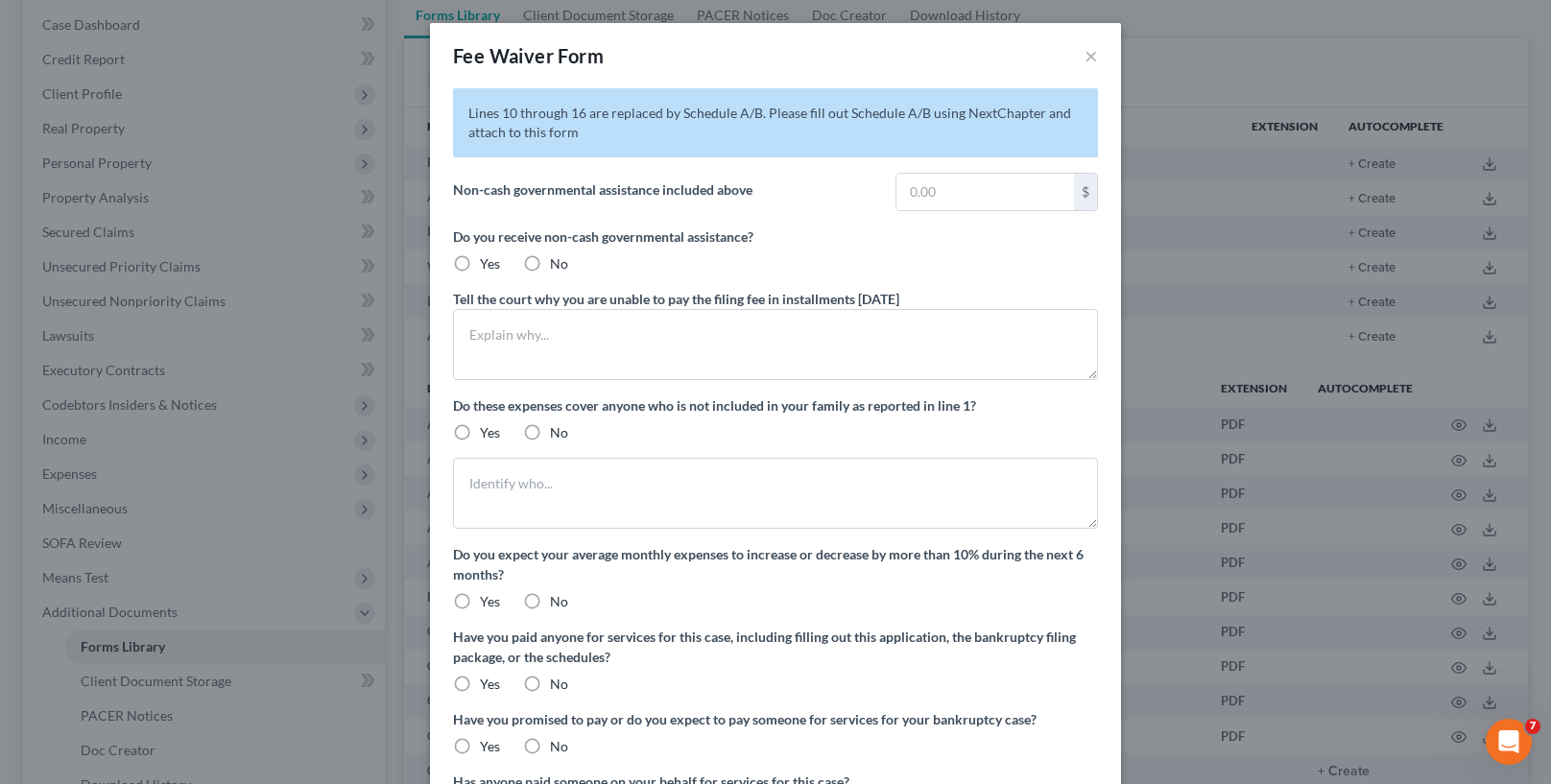
click at [471, 256] on div "Yes" at bounding box center [476, 264] width 47 height 19
click at [934, 195] on input "text" at bounding box center [985, 192] width 178 height 37
click at [480, 271] on label "Yes" at bounding box center [490, 264] width 20 height 19
click at [488, 266] on input "Yes" at bounding box center [494, 260] width 13 height 13
radio input "true"
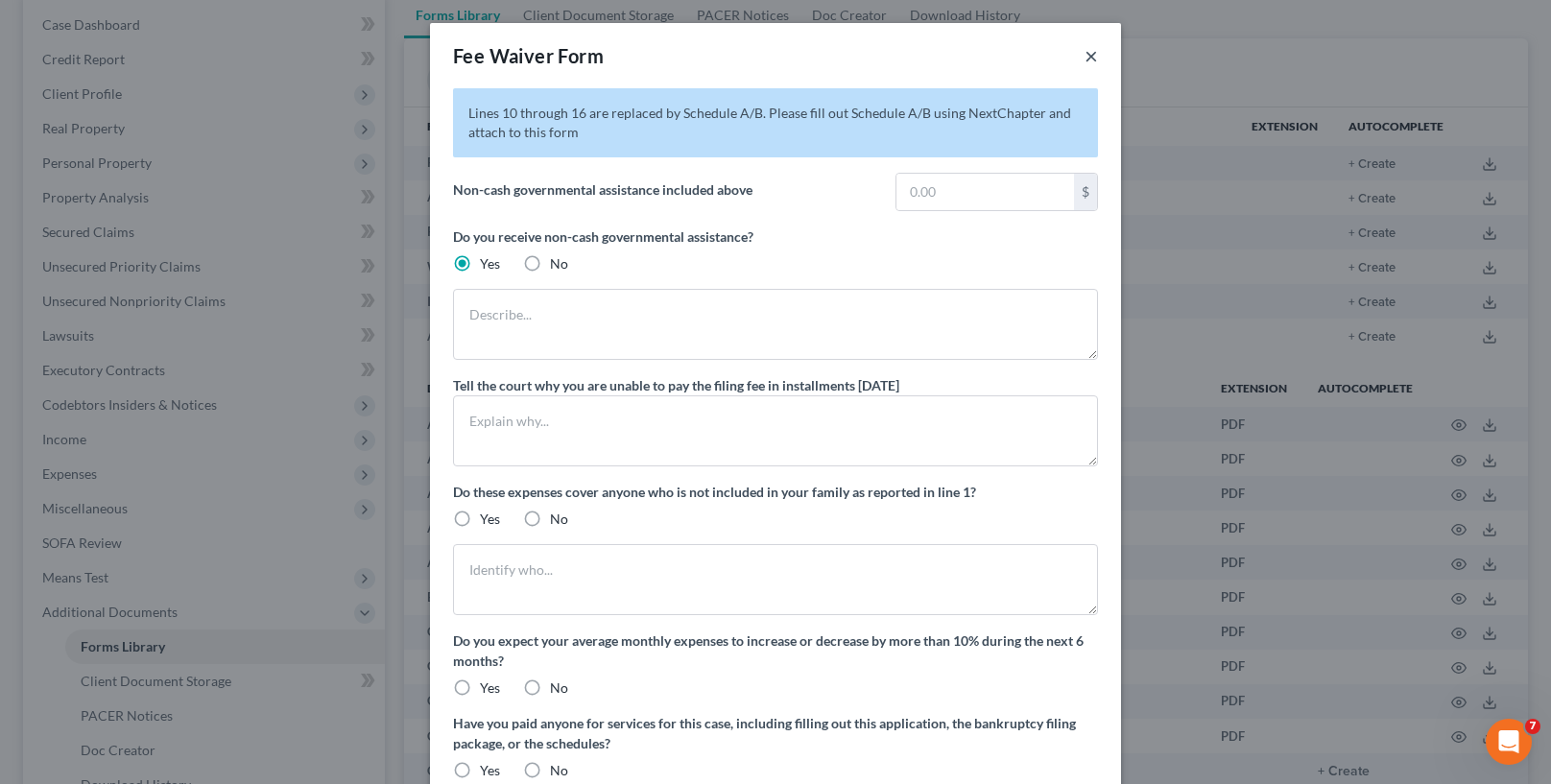
click at [1087, 59] on button "×" at bounding box center [1091, 56] width 14 height 23
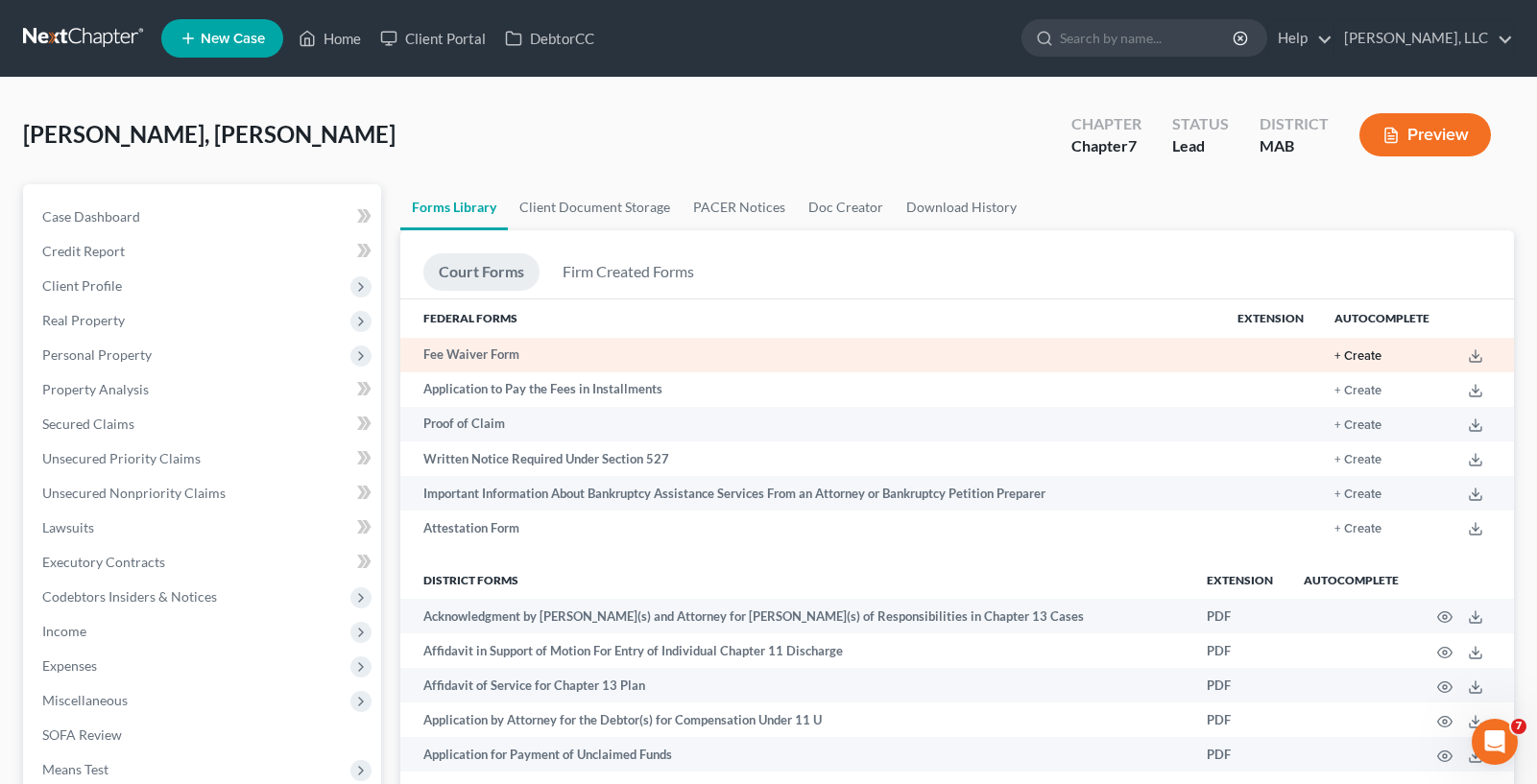
click at [1381, 350] on button "+ Create" at bounding box center [1357, 356] width 47 height 13
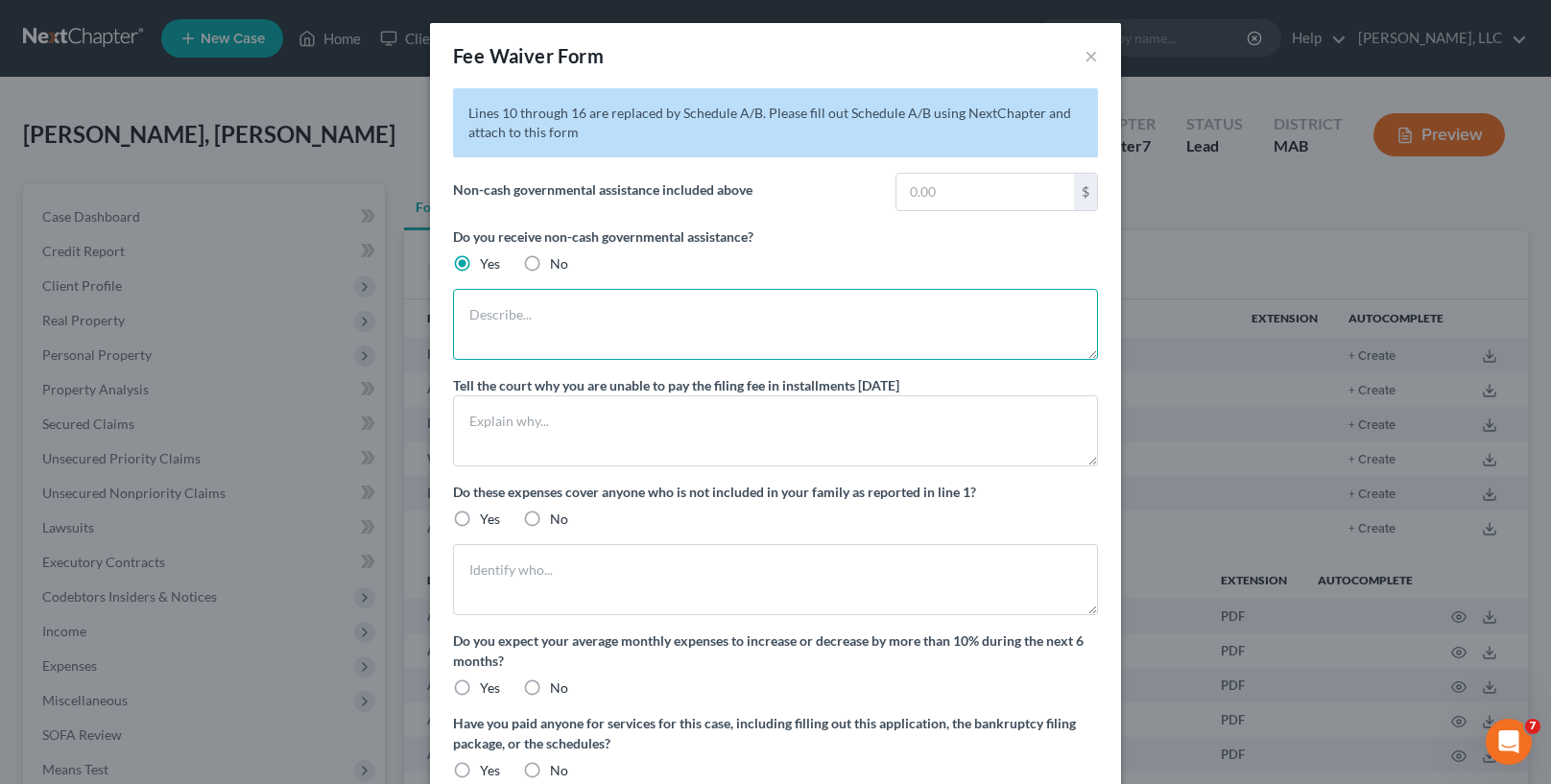
click at [522, 329] on textarea at bounding box center [776, 324] width 645 height 71
type textarea "Social Security Disability Income"
click at [946, 199] on input "text" at bounding box center [985, 192] width 178 height 37
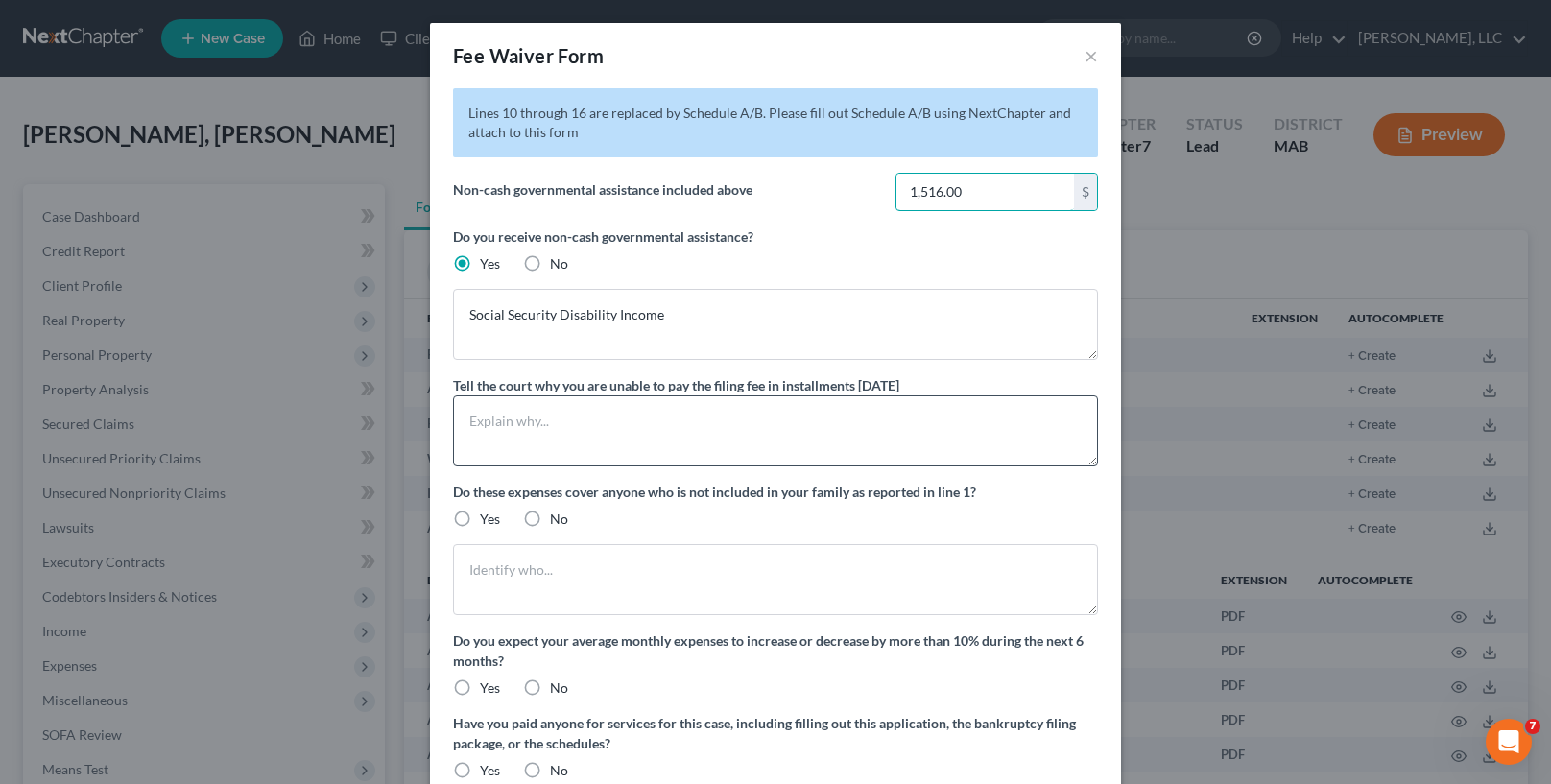
type input "1,516.00"
click at [567, 416] on textarea at bounding box center [776, 431] width 645 height 71
type textarea "E"
click at [707, 428] on textarea "Cannot afford too, expenses are higher tha income." at bounding box center [776, 431] width 645 height 71
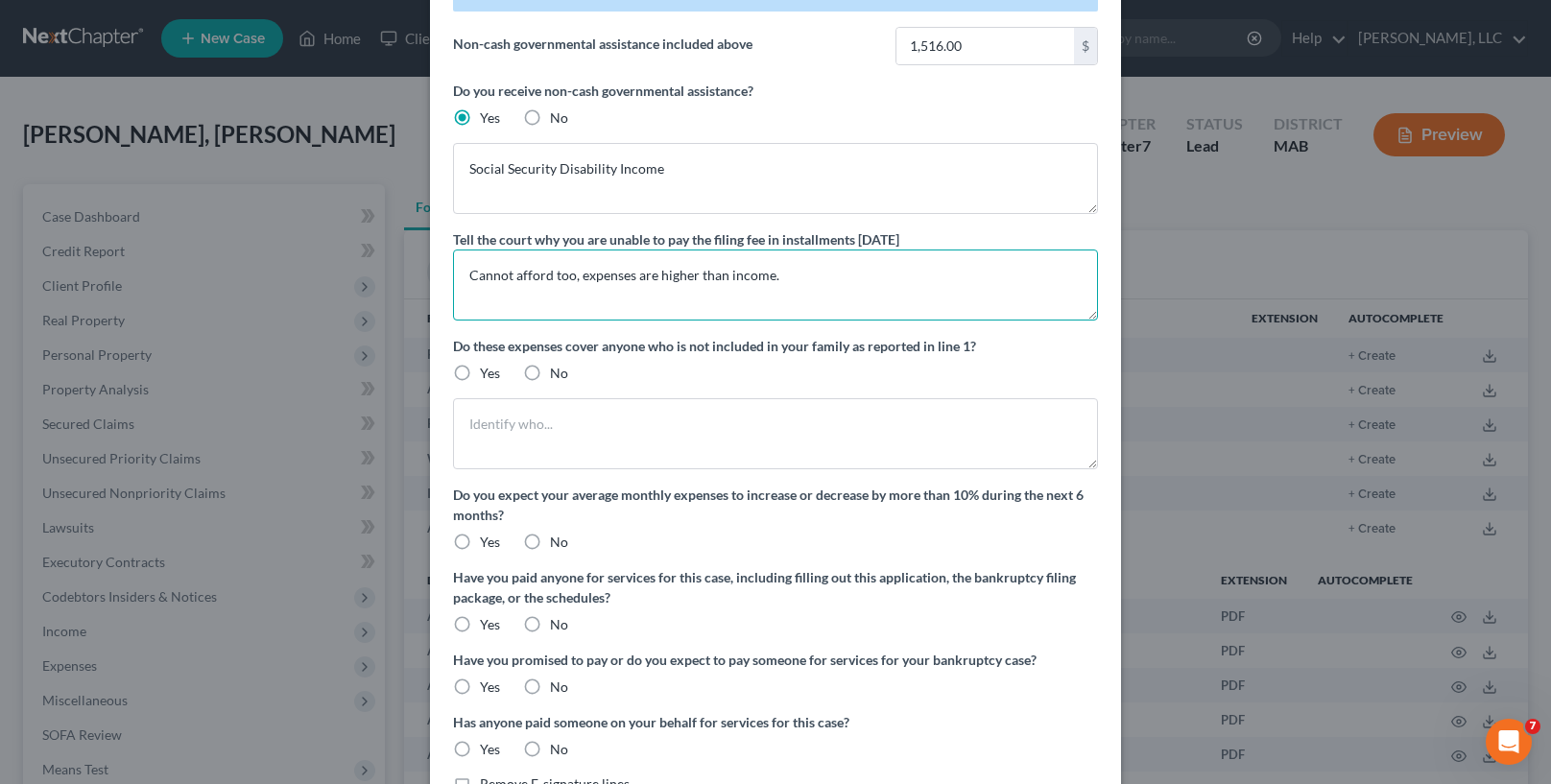
scroll to position [192, 0]
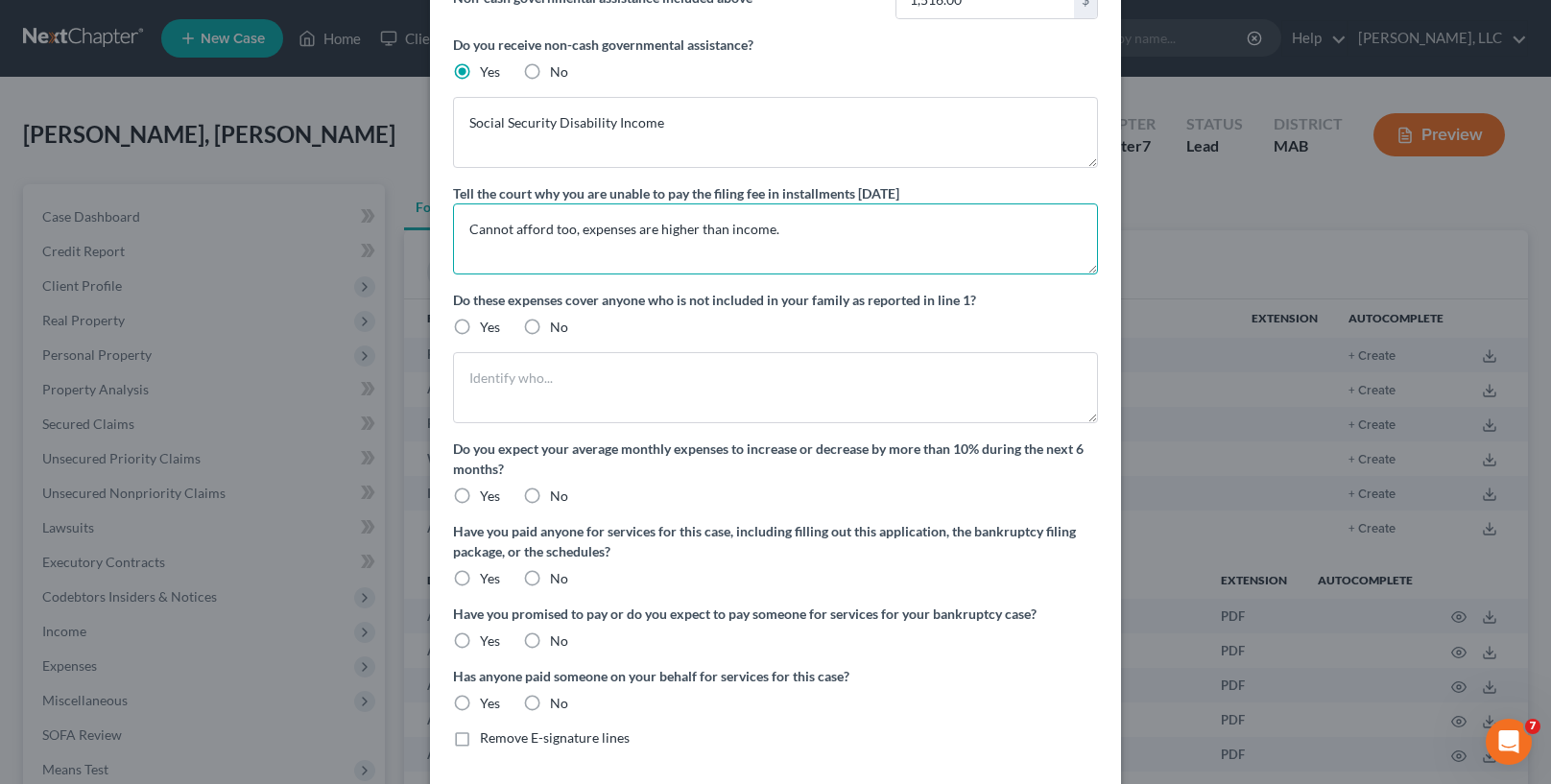
type textarea "Cannot afford too, expenses are higher than income."
click at [550, 322] on label "No" at bounding box center [558, 327] width 18 height 19
click at [557, 322] on input "No" at bounding box center [563, 323] width 13 height 13
radio input "true"
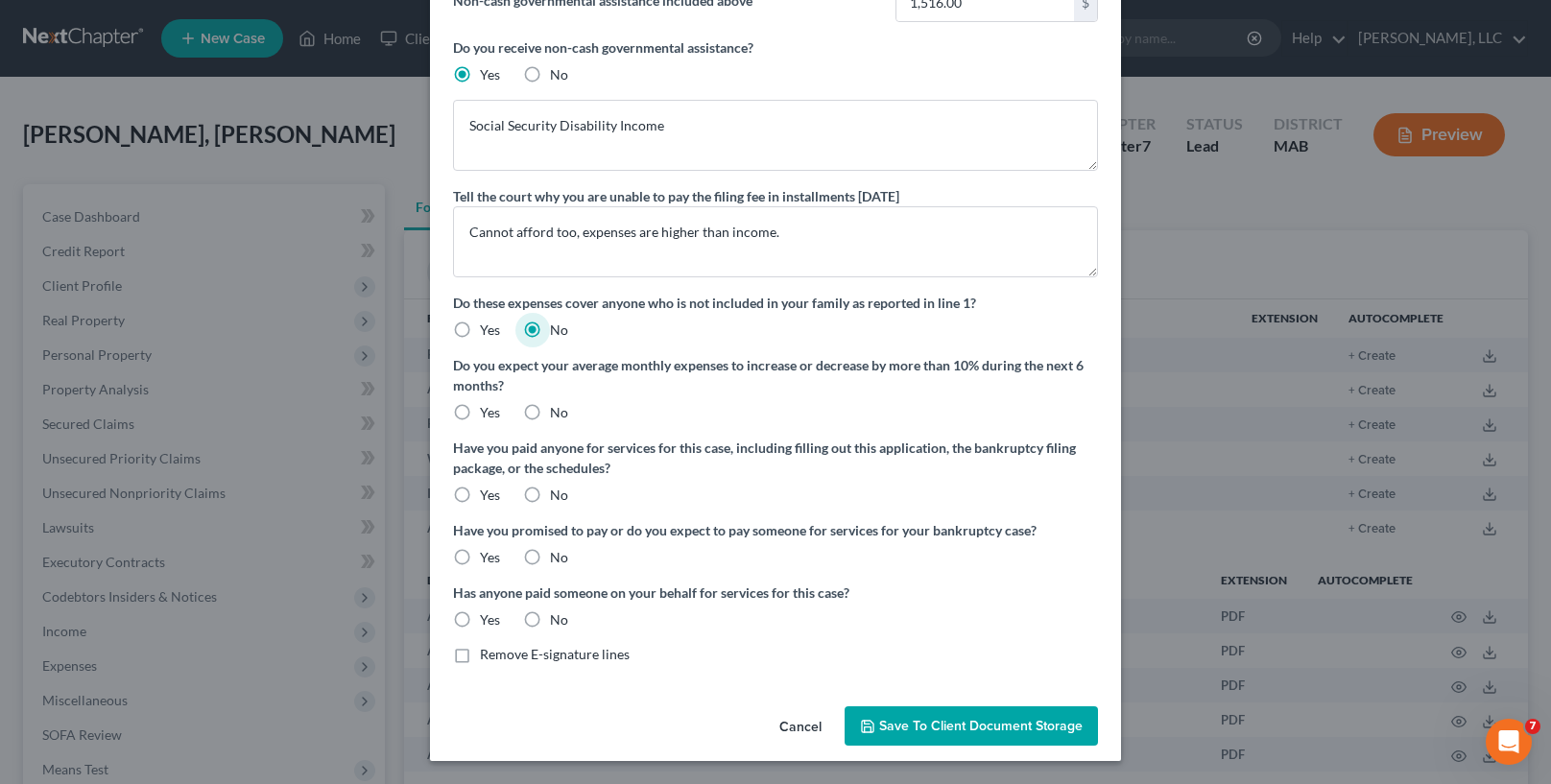
scroll to position [189, 0]
click at [550, 410] on label "No" at bounding box center [558, 412] width 18 height 19
click at [557, 410] on input "No" at bounding box center [563, 408] width 13 height 13
radio input "true"
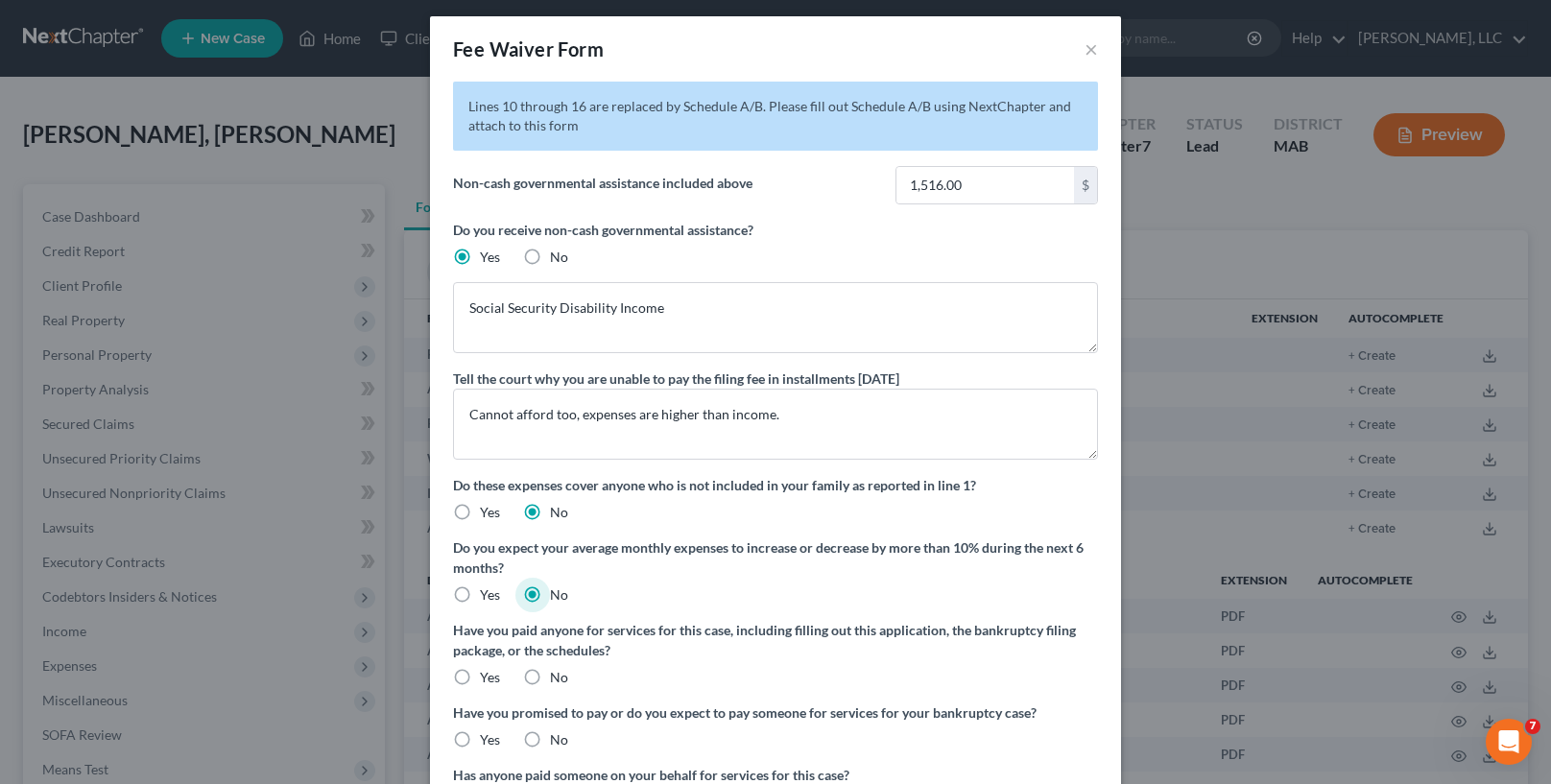
scroll to position [0, 0]
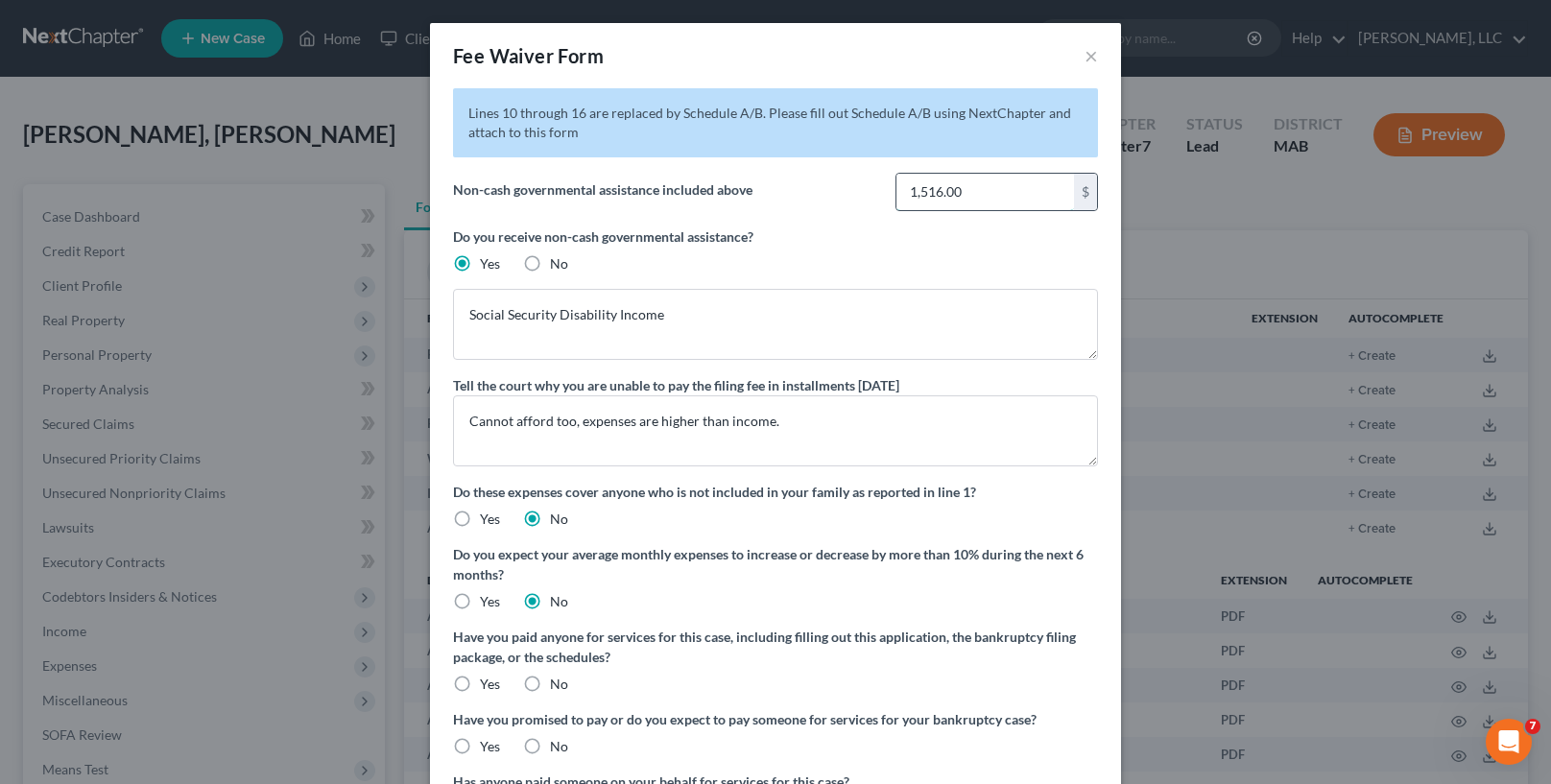
click at [979, 199] on input "1,516.00" at bounding box center [985, 192] width 178 height 37
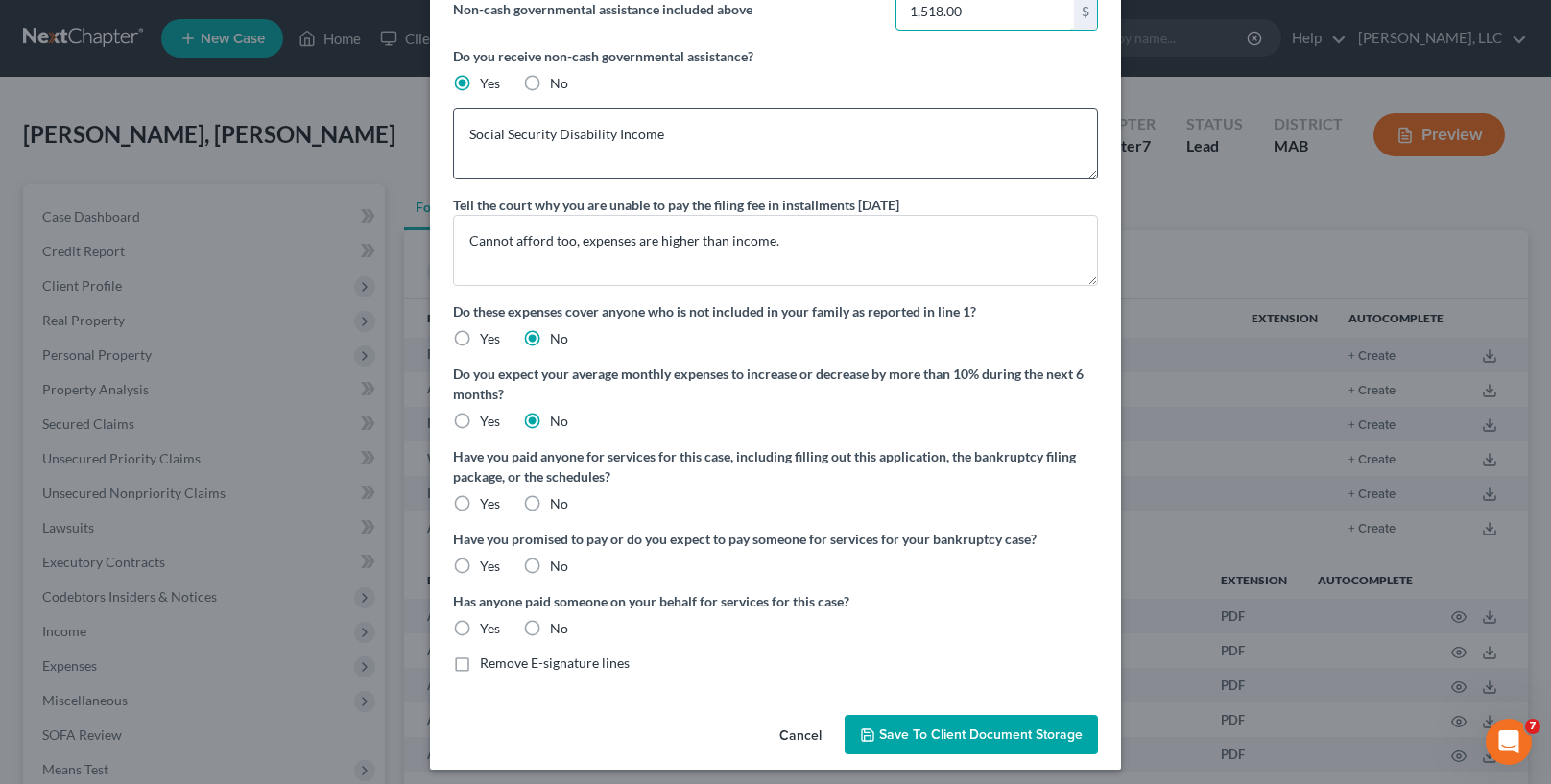
scroll to position [189, 0]
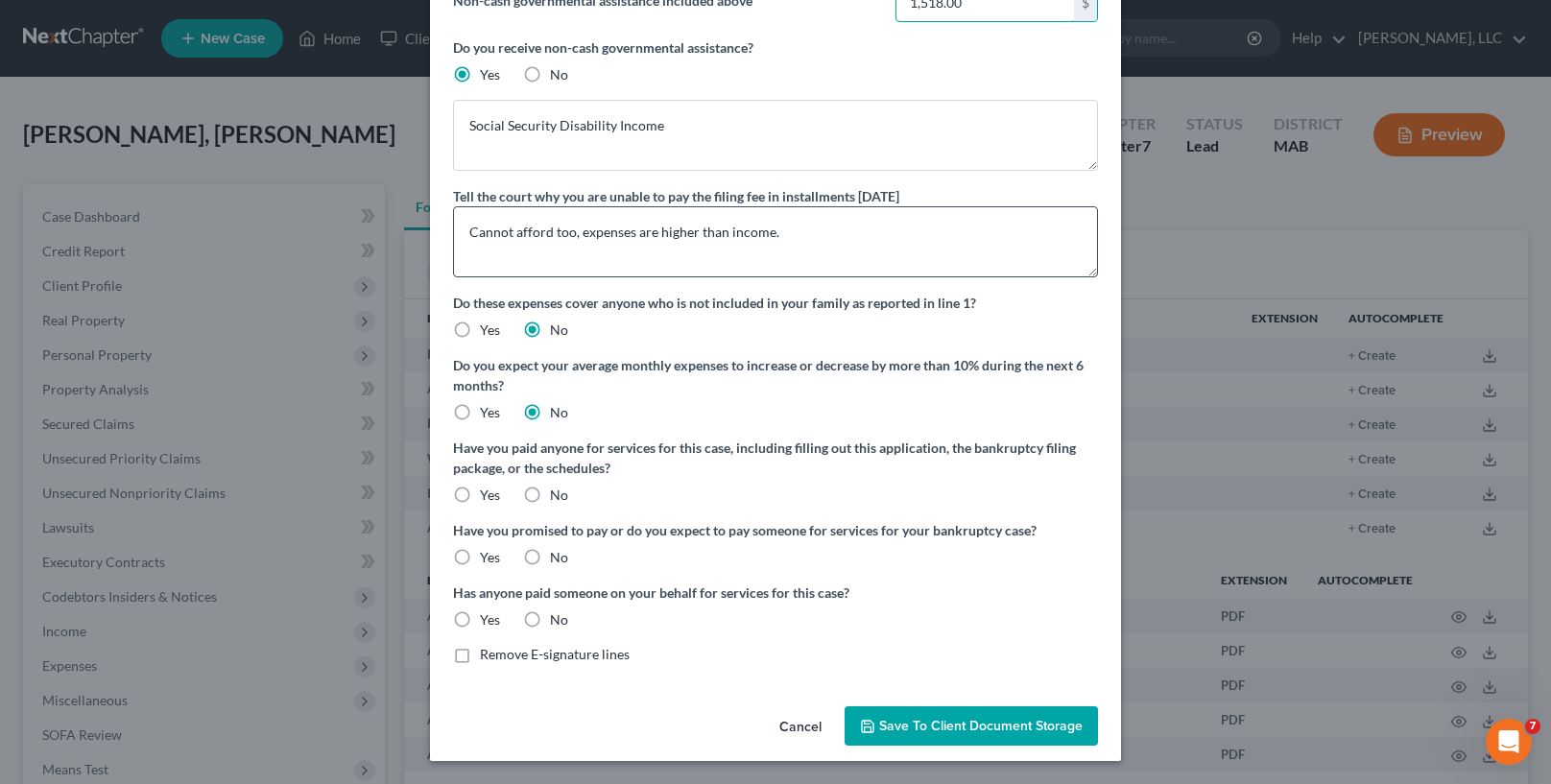
type input "1,518.00"
drag, startPoint x: 786, startPoint y: 239, endPoint x: 778, endPoint y: 208, distance: 32.0
click at [788, 239] on textarea "Cannot afford too, expenses are higher than income." at bounding box center [776, 242] width 645 height 71
click at [870, 234] on textarea "Cannot afford too, expenses are approximately equal to social secuirty income," at bounding box center [776, 242] width 645 height 71
click at [958, 232] on textarea "Cannot afford too, expenses are approximately equal to social security income," at bounding box center [776, 242] width 645 height 71
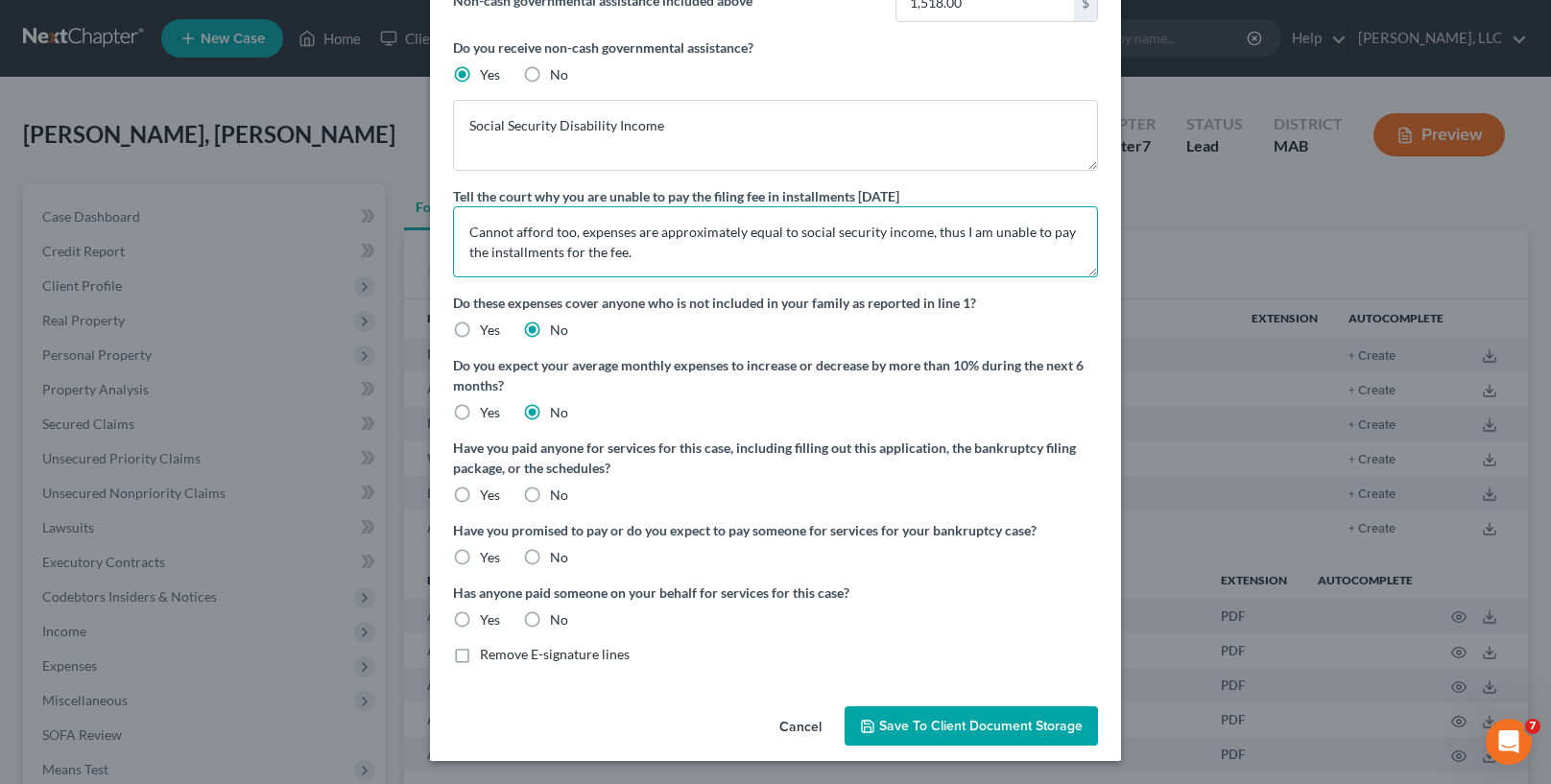
type textarea "Cannot afford too, expenses are approximately equal to social security income, …"
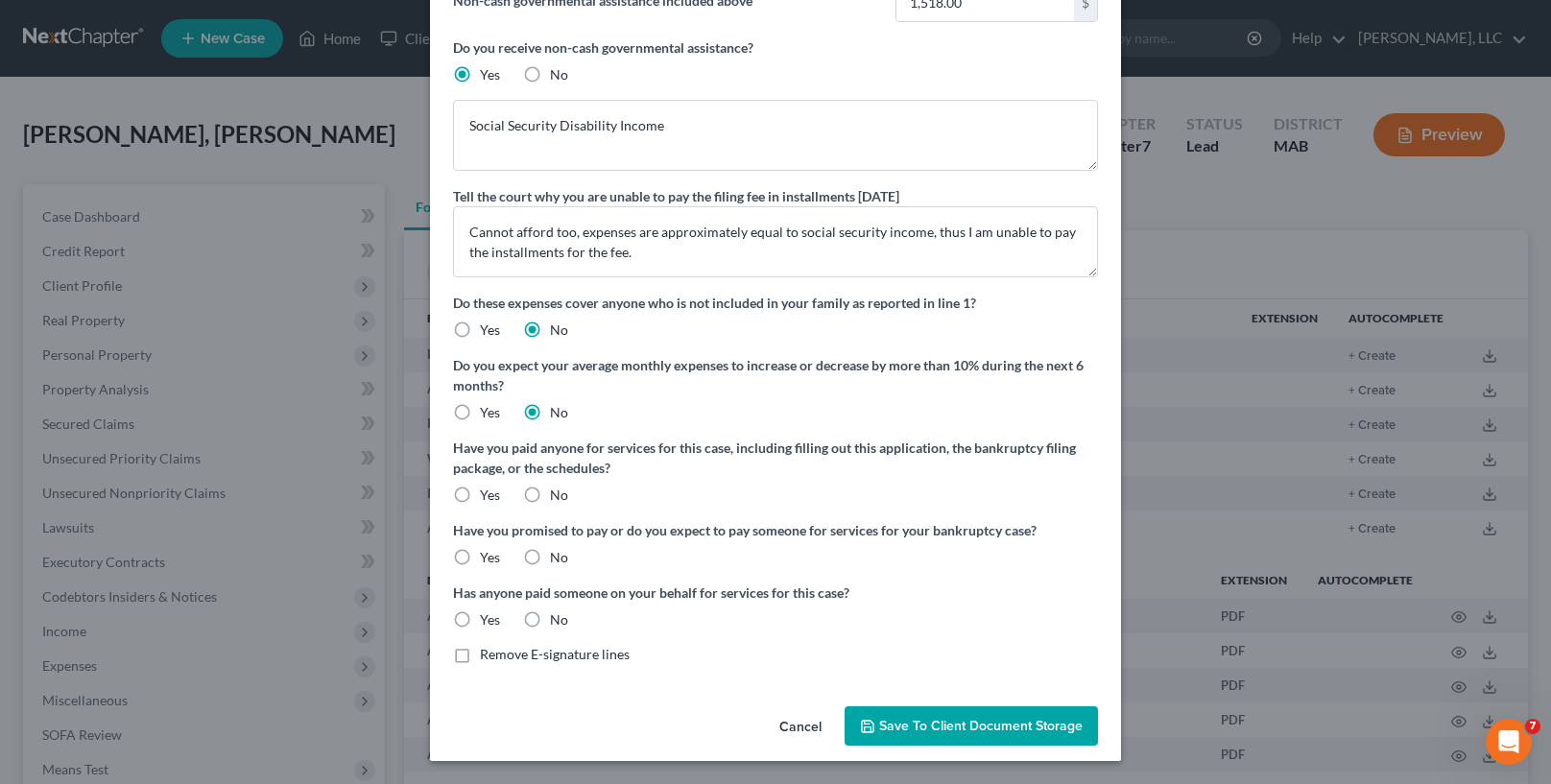
click at [480, 487] on label "Yes" at bounding box center [490, 495] width 20 height 19
click at [488, 487] on input "Yes" at bounding box center [494, 491] width 13 height 13
radio input "true"
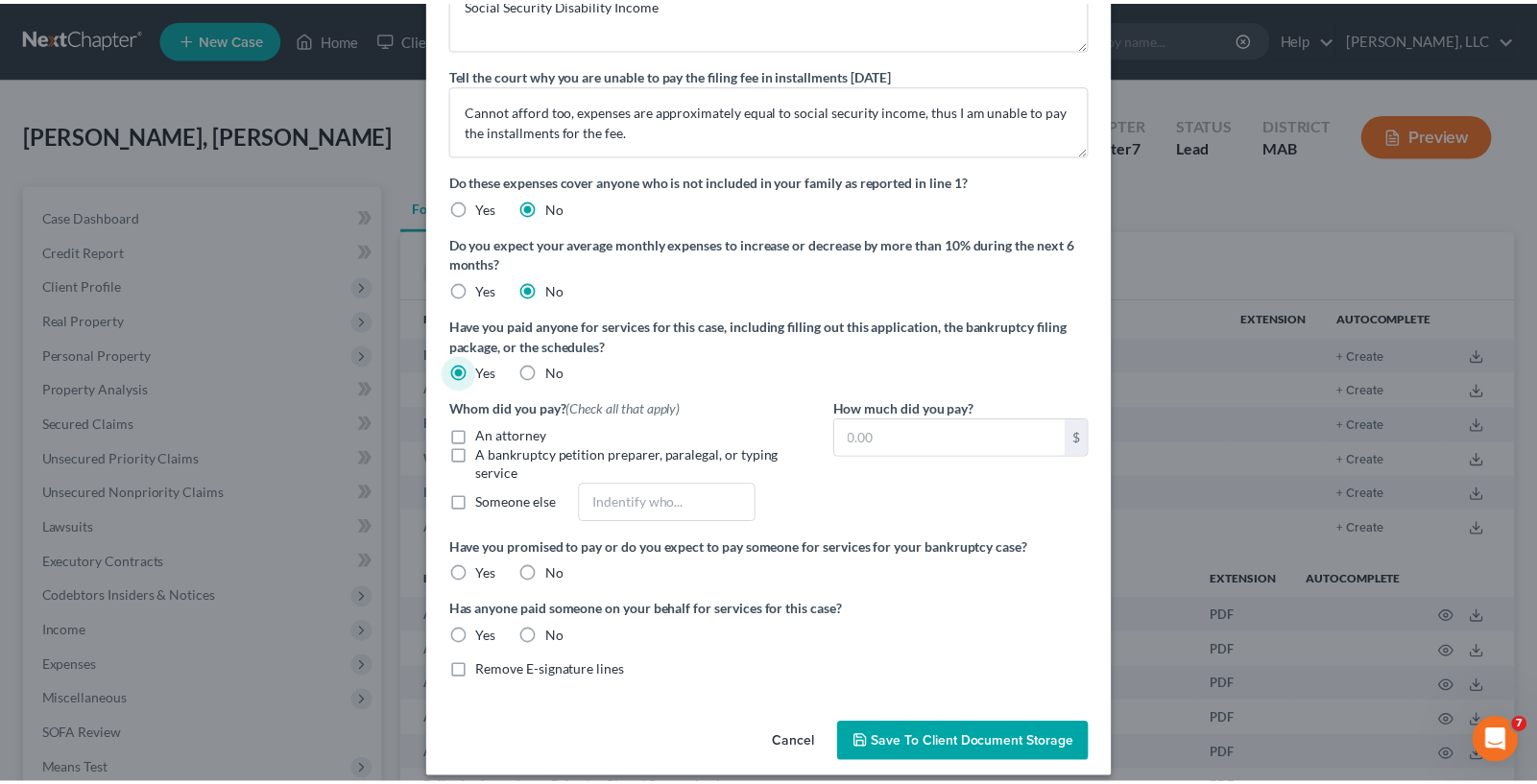
scroll to position [328, 0]
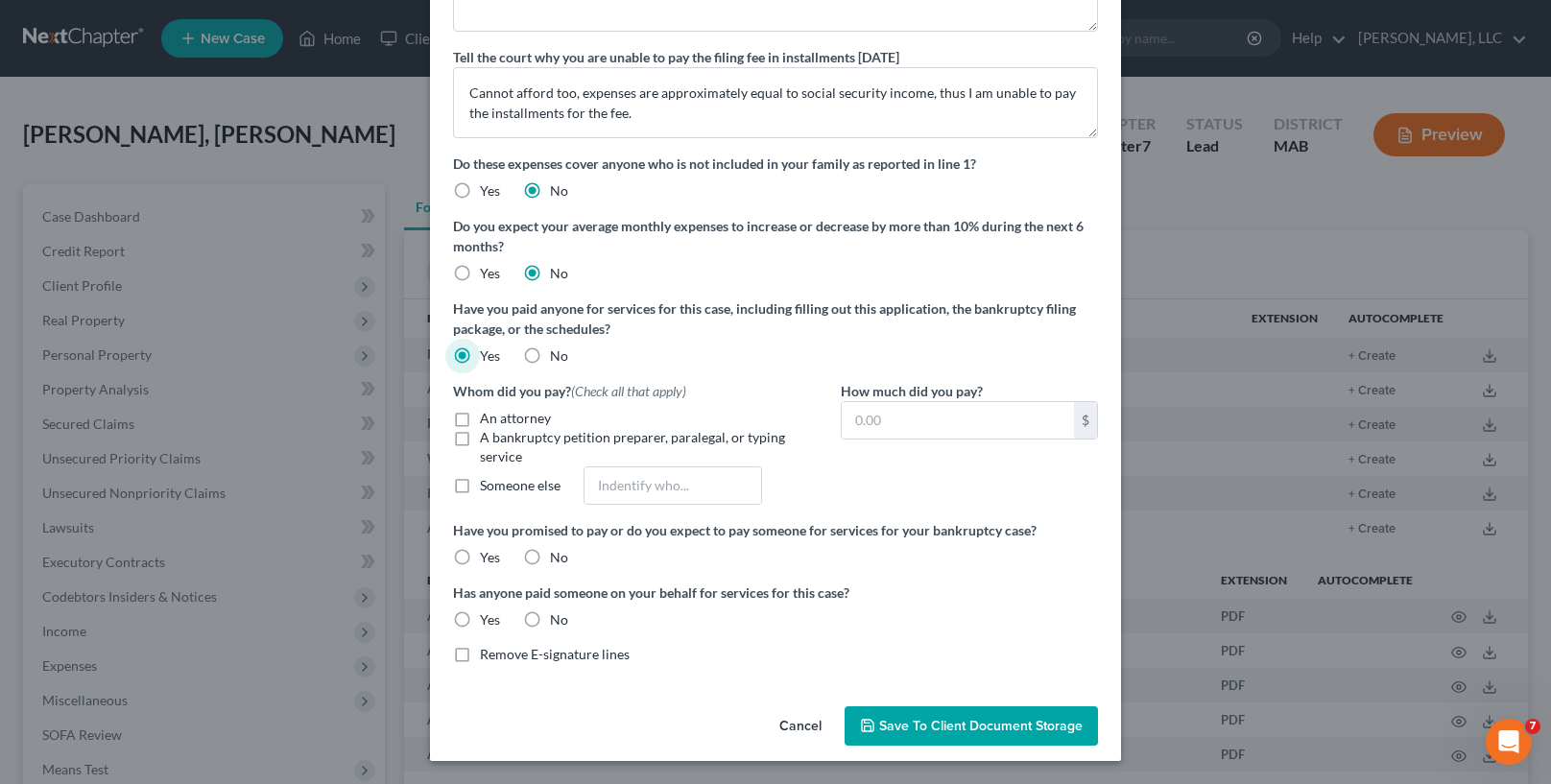
click at [522, 414] on span "An attorney" at bounding box center [516, 417] width 71 height 16
click at [500, 414] on input "An attorney" at bounding box center [494, 414] width 13 height 13
checkbox input "true"
click at [957, 408] on input "text" at bounding box center [957, 420] width 232 height 37
type input "1,800.00"
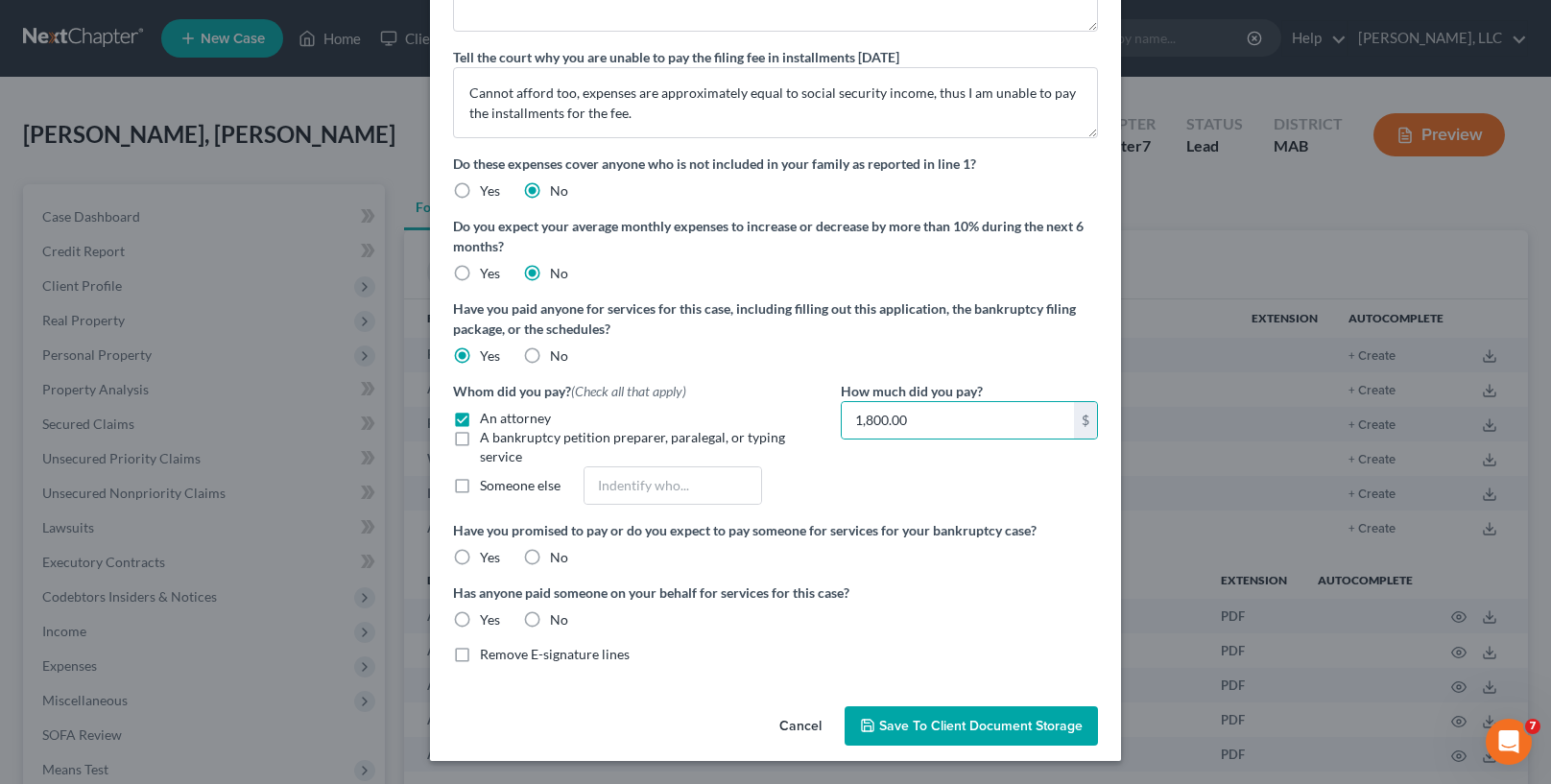
click at [550, 558] on label "No" at bounding box center [558, 557] width 18 height 19
click at [557, 558] on input "No" at bounding box center [563, 553] width 13 height 13
radio input "true"
click at [551, 623] on span "No" at bounding box center [558, 619] width 18 height 16
click at [557, 623] on input "No" at bounding box center [563, 616] width 13 height 13
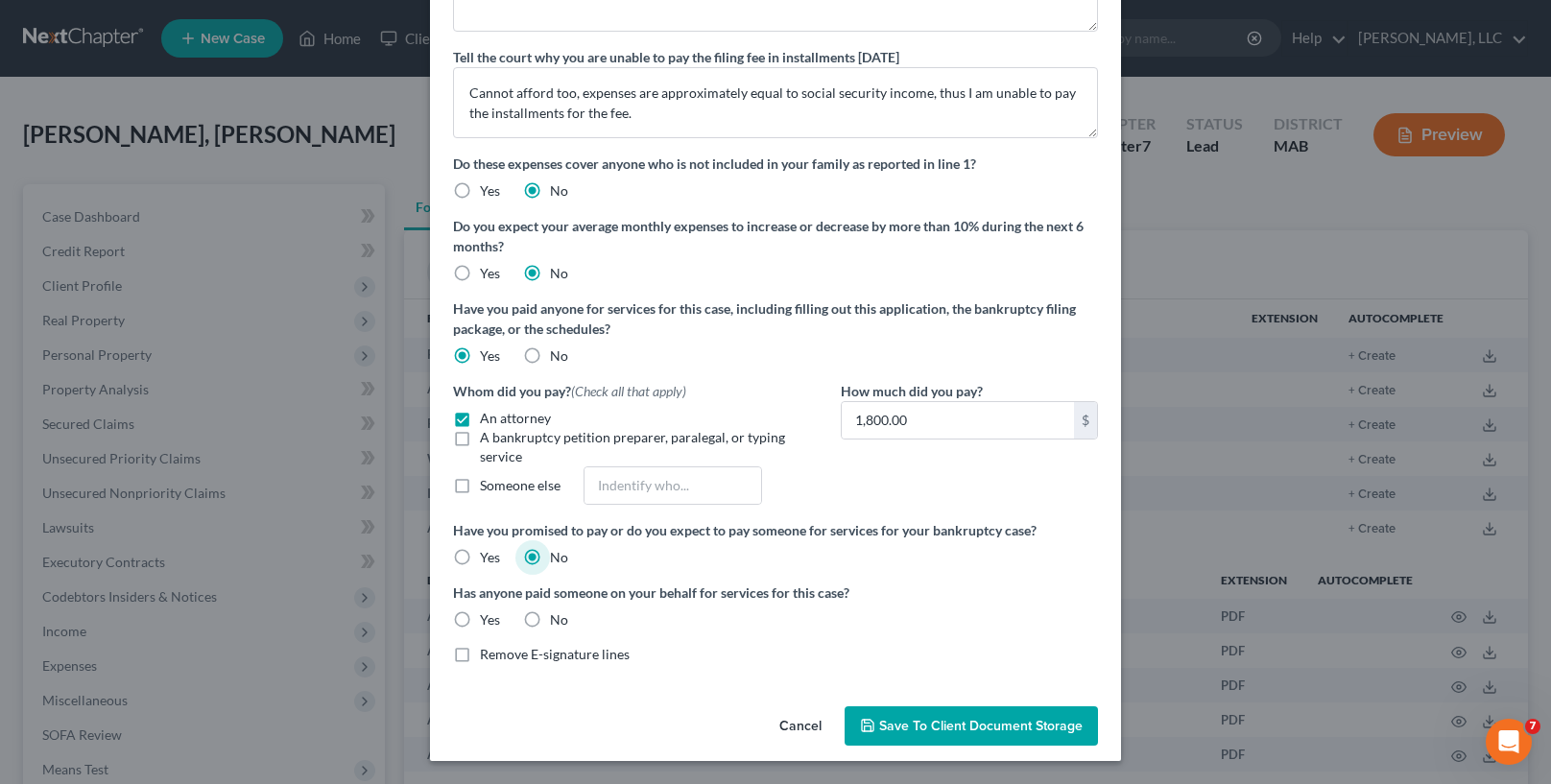
radio input "true"
drag, startPoint x: 949, startPoint y: 732, endPoint x: 939, endPoint y: 722, distance: 14.1
click at [943, 727] on span "Save to Client Document Storage" at bounding box center [980, 725] width 204 height 16
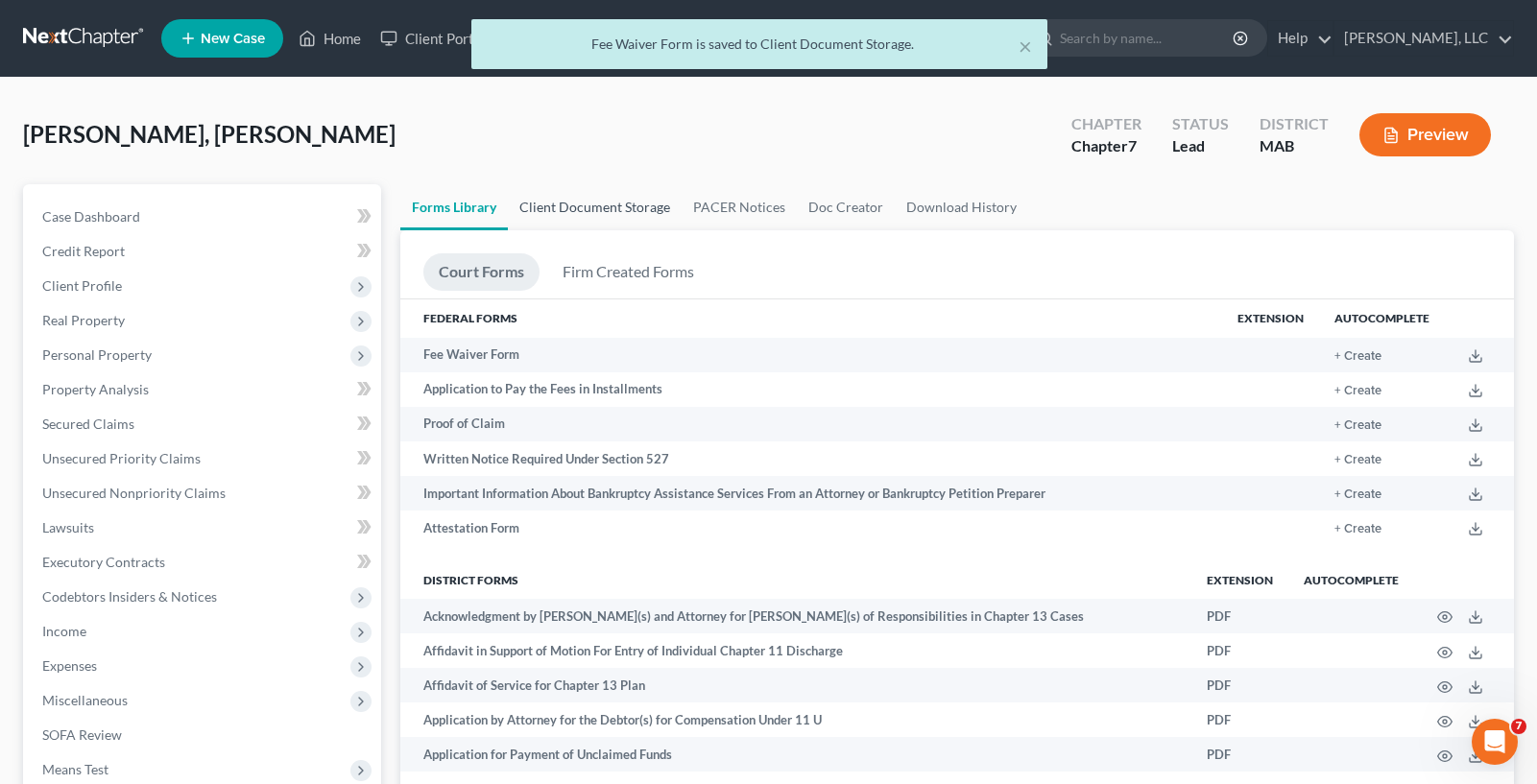
click at [605, 199] on link "Client Document Storage" at bounding box center [595, 208] width 174 height 46
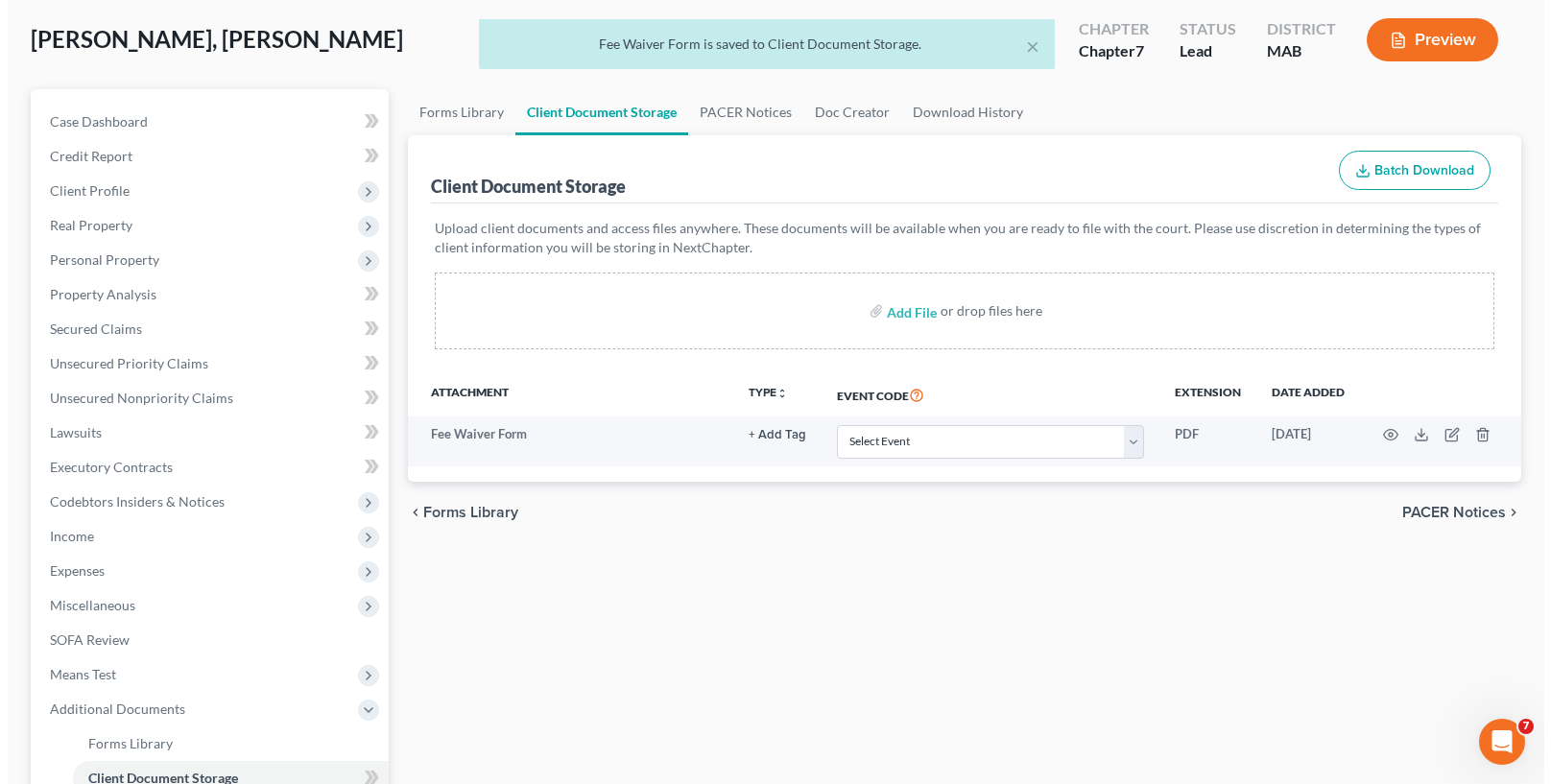
scroll to position [96, 0]
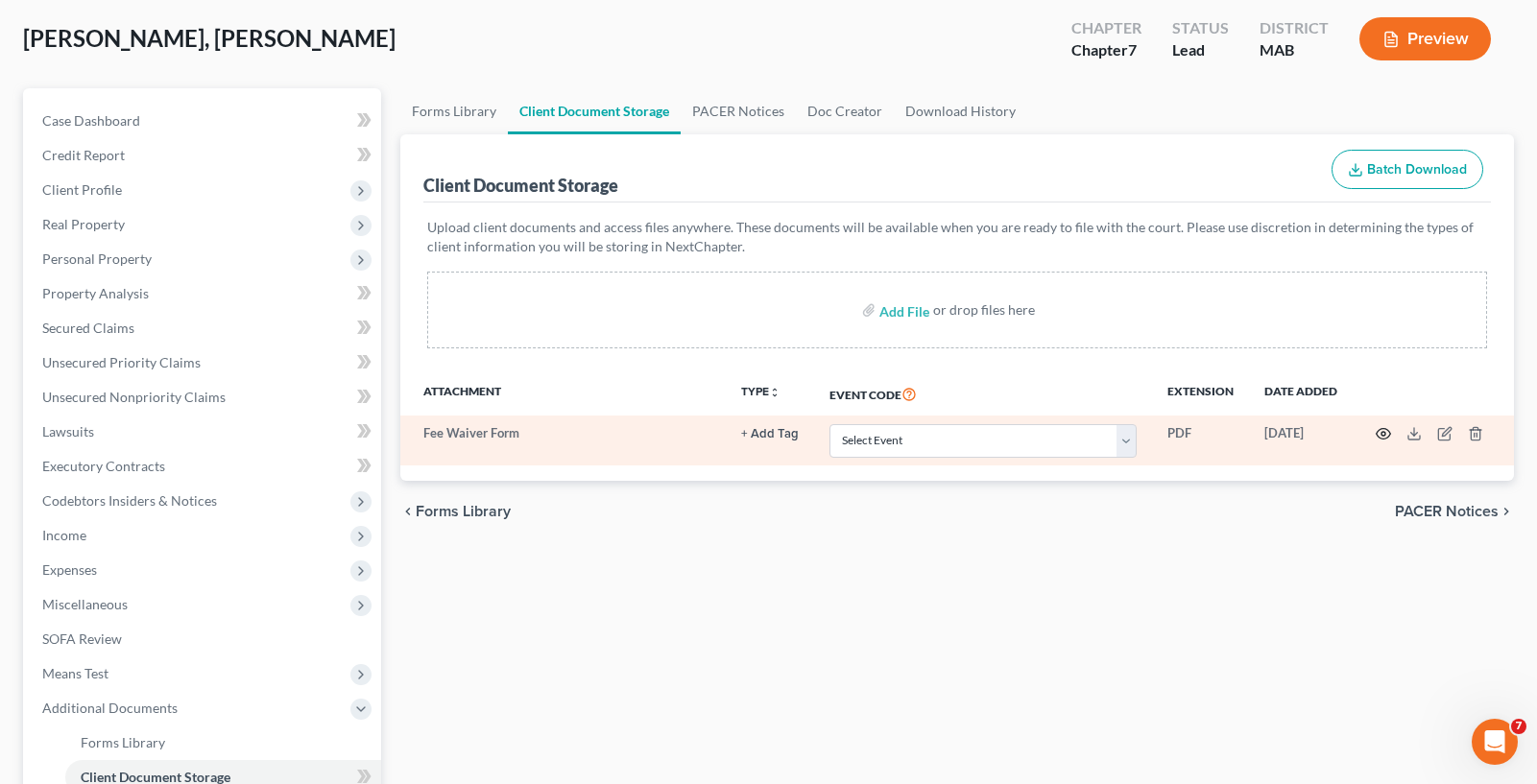
click at [1389, 436] on icon "button" at bounding box center [1383, 434] width 14 height 11
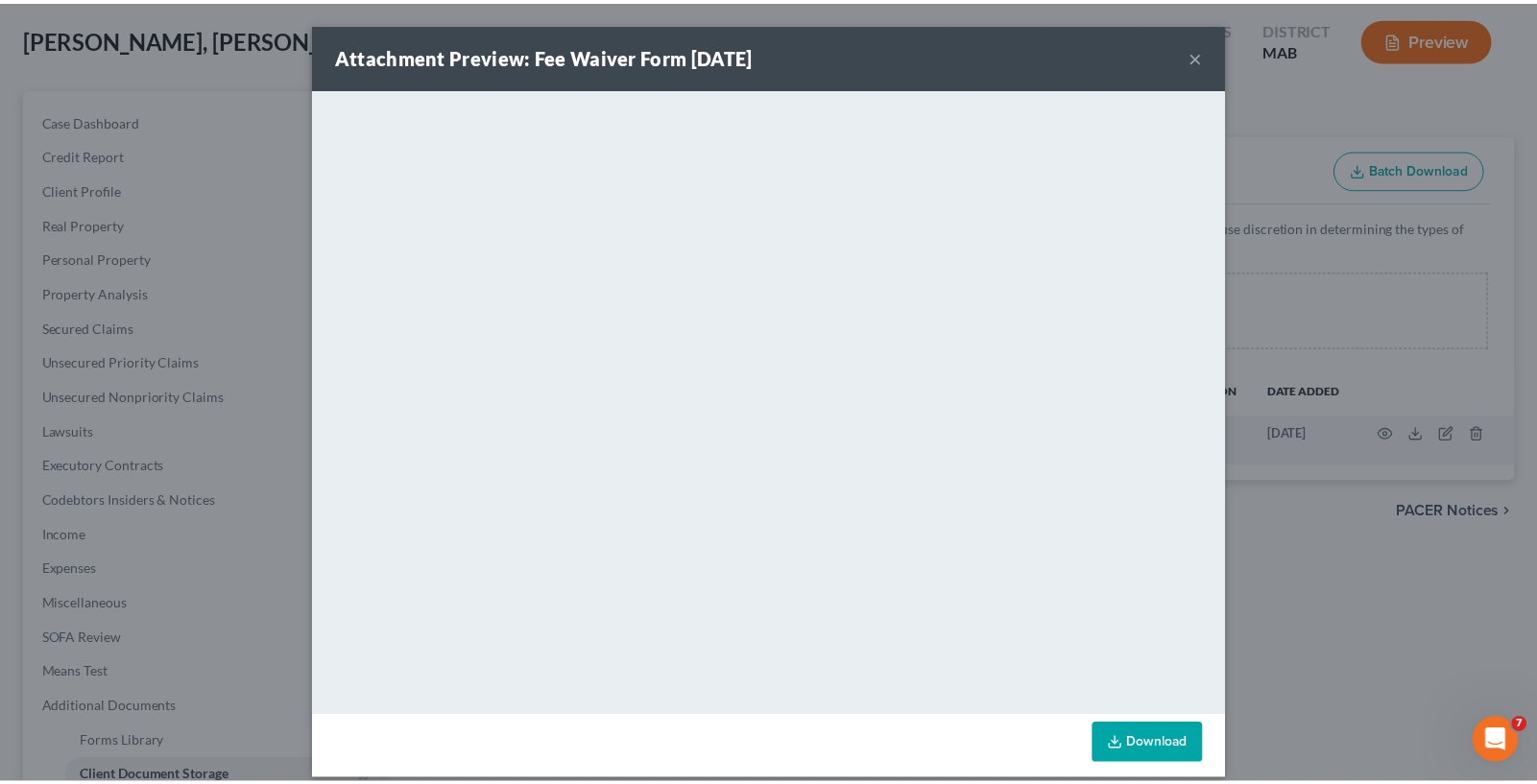
scroll to position [19, 0]
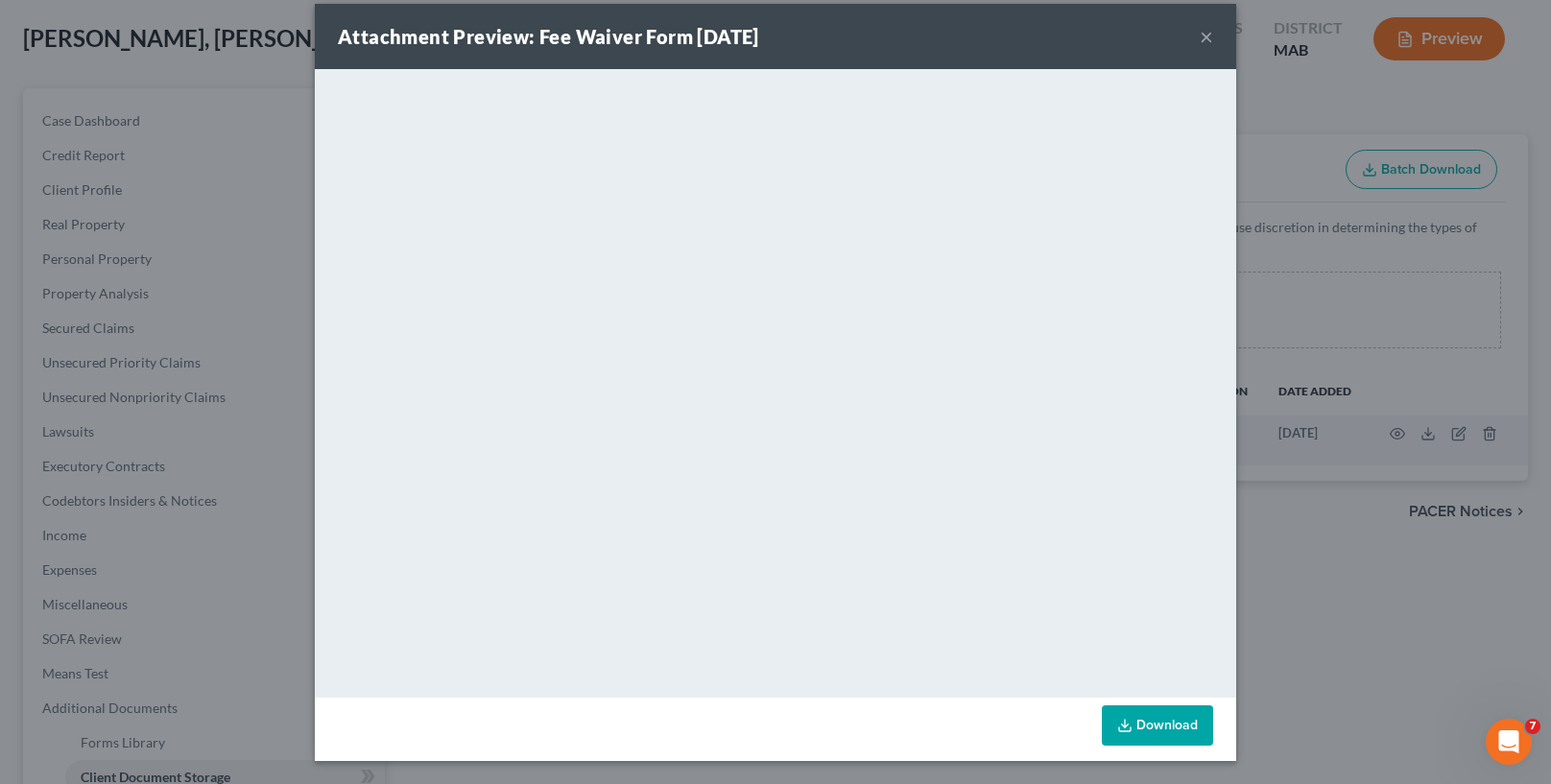
click at [1206, 47] on div "Attachment Preview: Fee Waiver Form [DATE] ×" at bounding box center [776, 37] width 921 height 66
click at [1203, 46] on button "×" at bounding box center [1206, 37] width 14 height 23
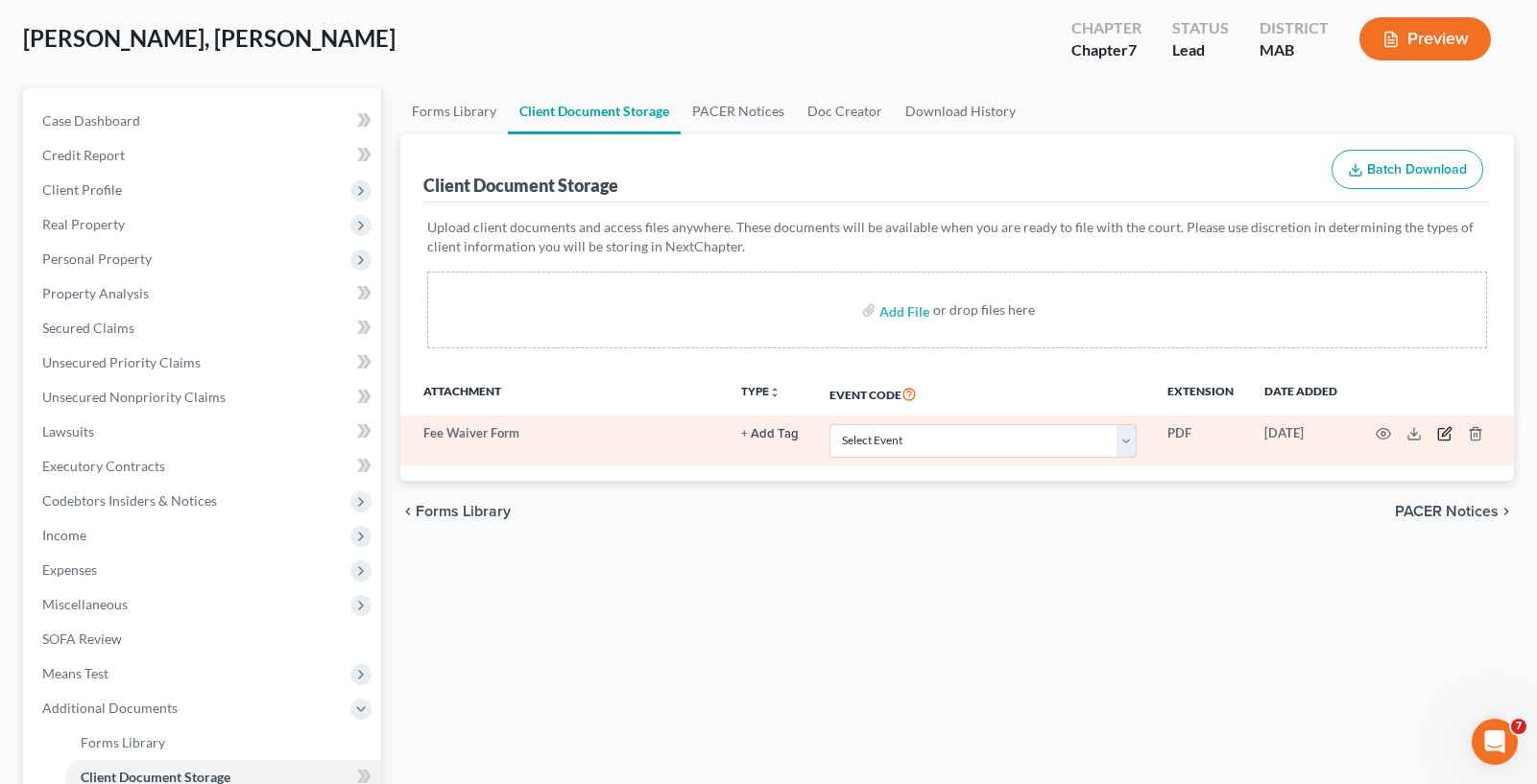
click at [1437, 437] on icon "button" at bounding box center [1443, 434] width 12 height 12
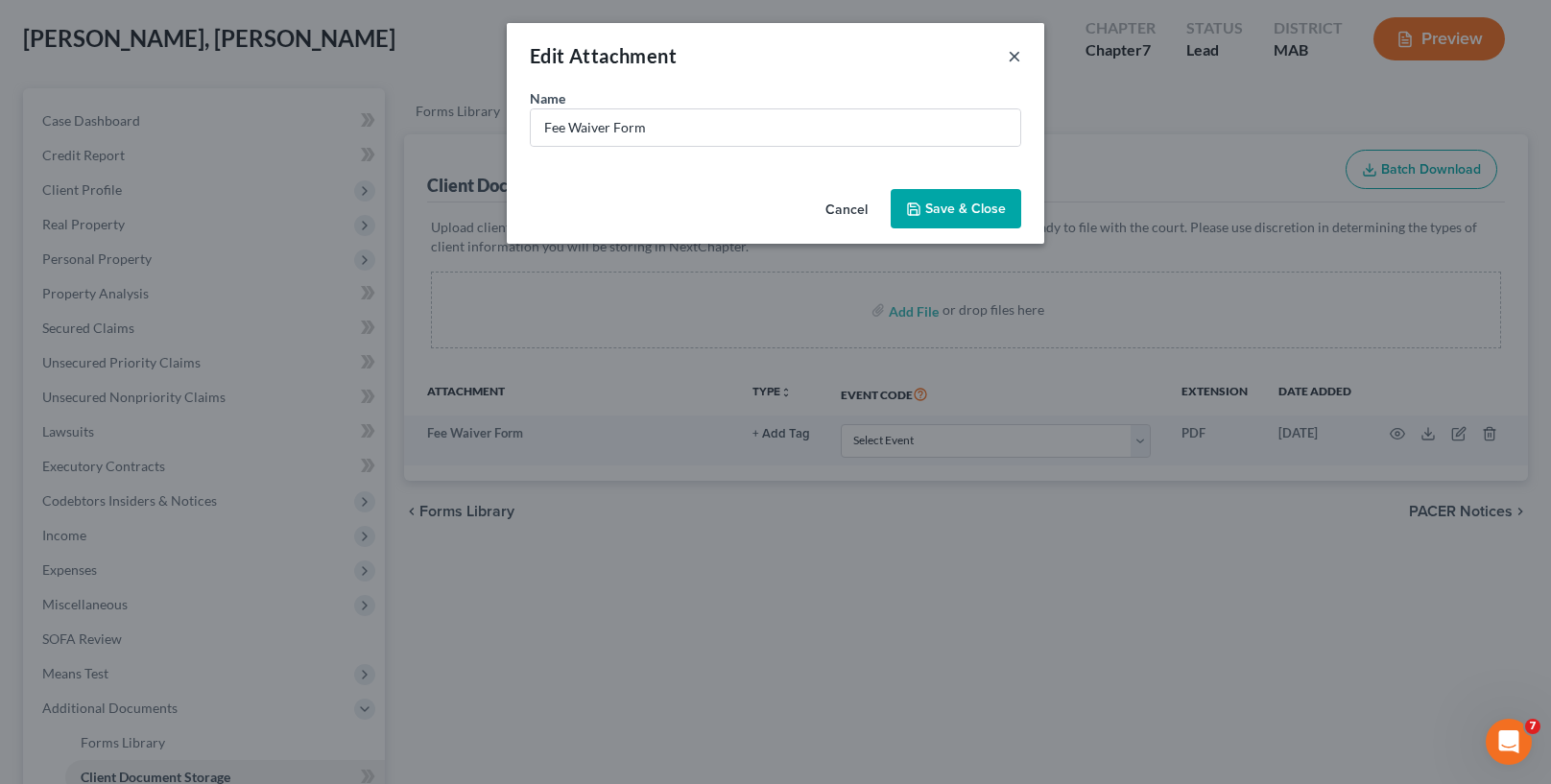
click at [1012, 58] on button "×" at bounding box center [1014, 56] width 14 height 23
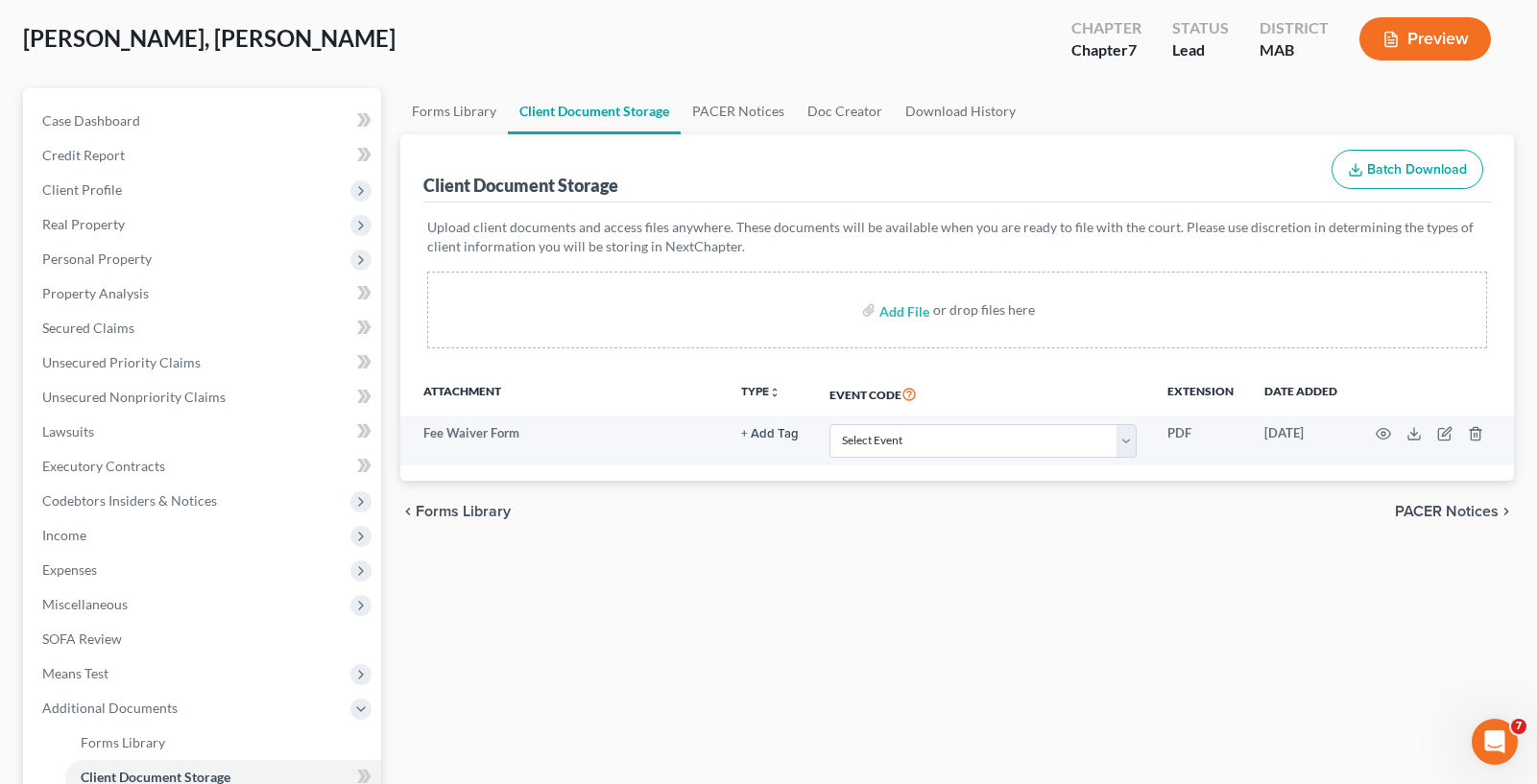
drag, startPoint x: 641, startPoint y: 450, endPoint x: 700, endPoint y: 525, distance: 95.4
click at [700, 525] on div "chevron_left Forms Library PACER Notices chevron_right" at bounding box center [956, 512] width 1114 height 62
drag, startPoint x: 432, startPoint y: 121, endPoint x: 439, endPoint y: 130, distance: 11.4
click at [432, 121] on link "Forms Library" at bounding box center [453, 111] width 107 height 46
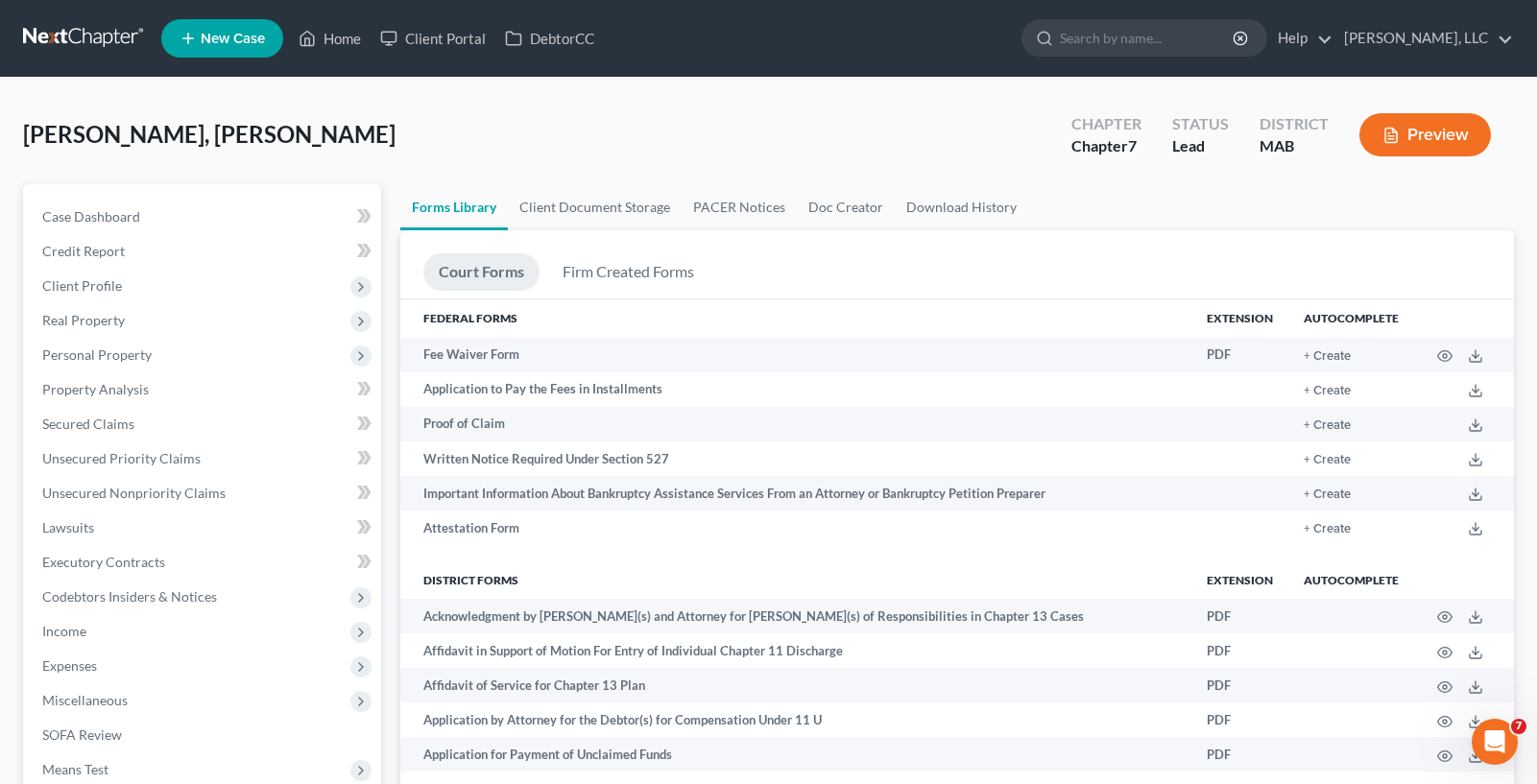
drag, startPoint x: 126, startPoint y: 285, endPoint x: 16, endPoint y: 275, distance: 110.5
click at [128, 281] on span "Client Profile" at bounding box center [204, 286] width 355 height 35
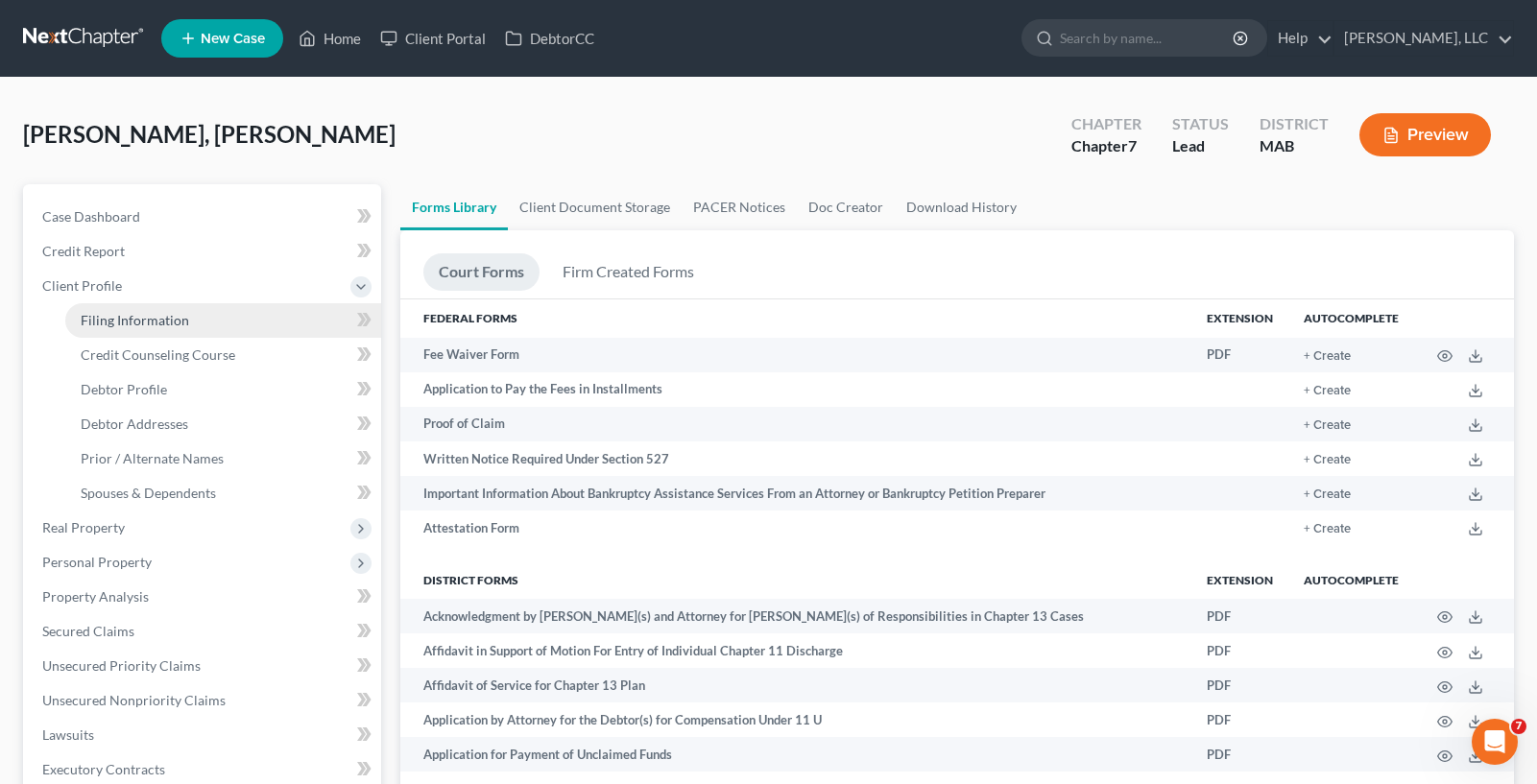
click at [185, 312] on span "Filing Information" at bounding box center [134, 320] width 108 height 16
select select "1"
select select "0"
select select "39"
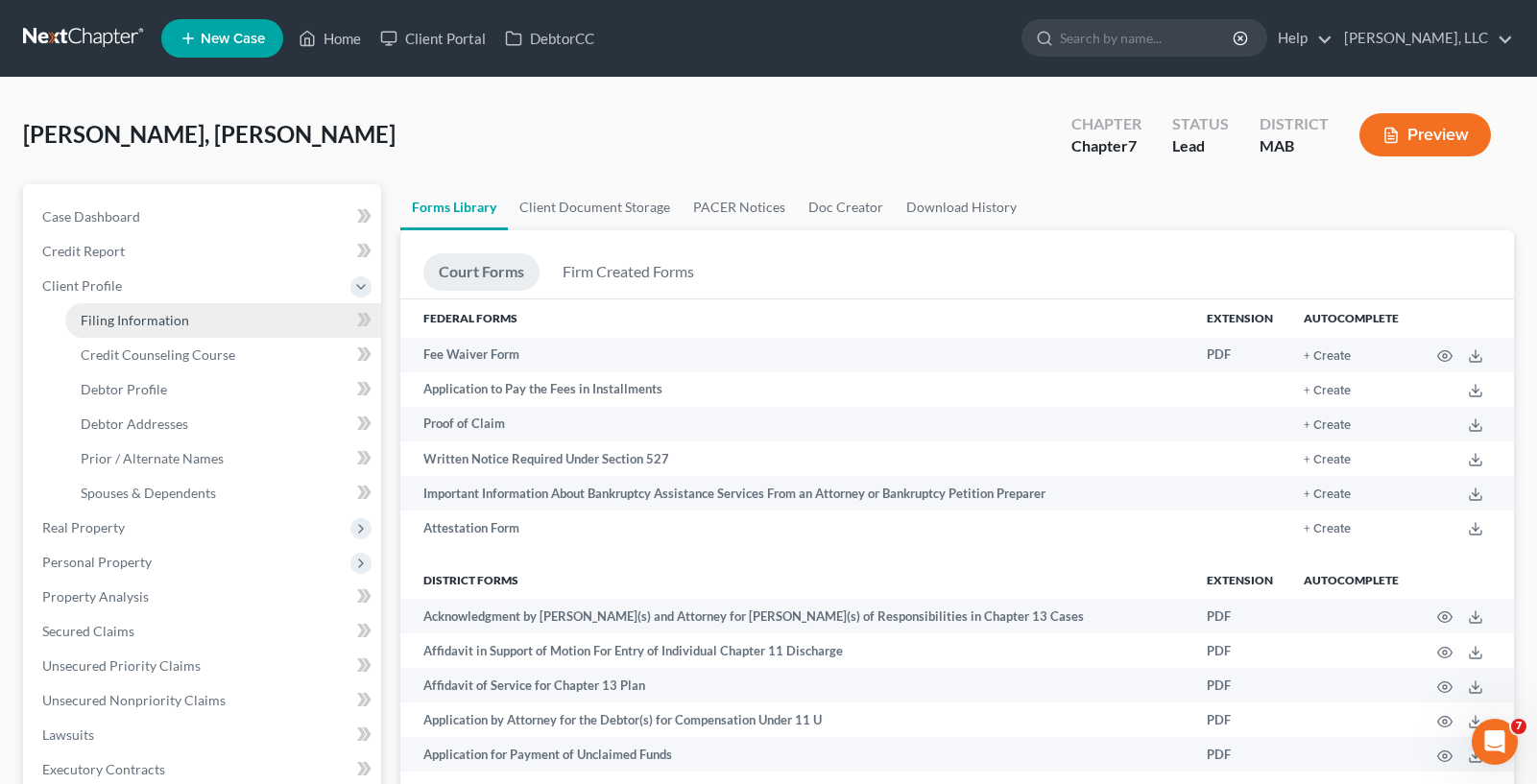
select select "0"
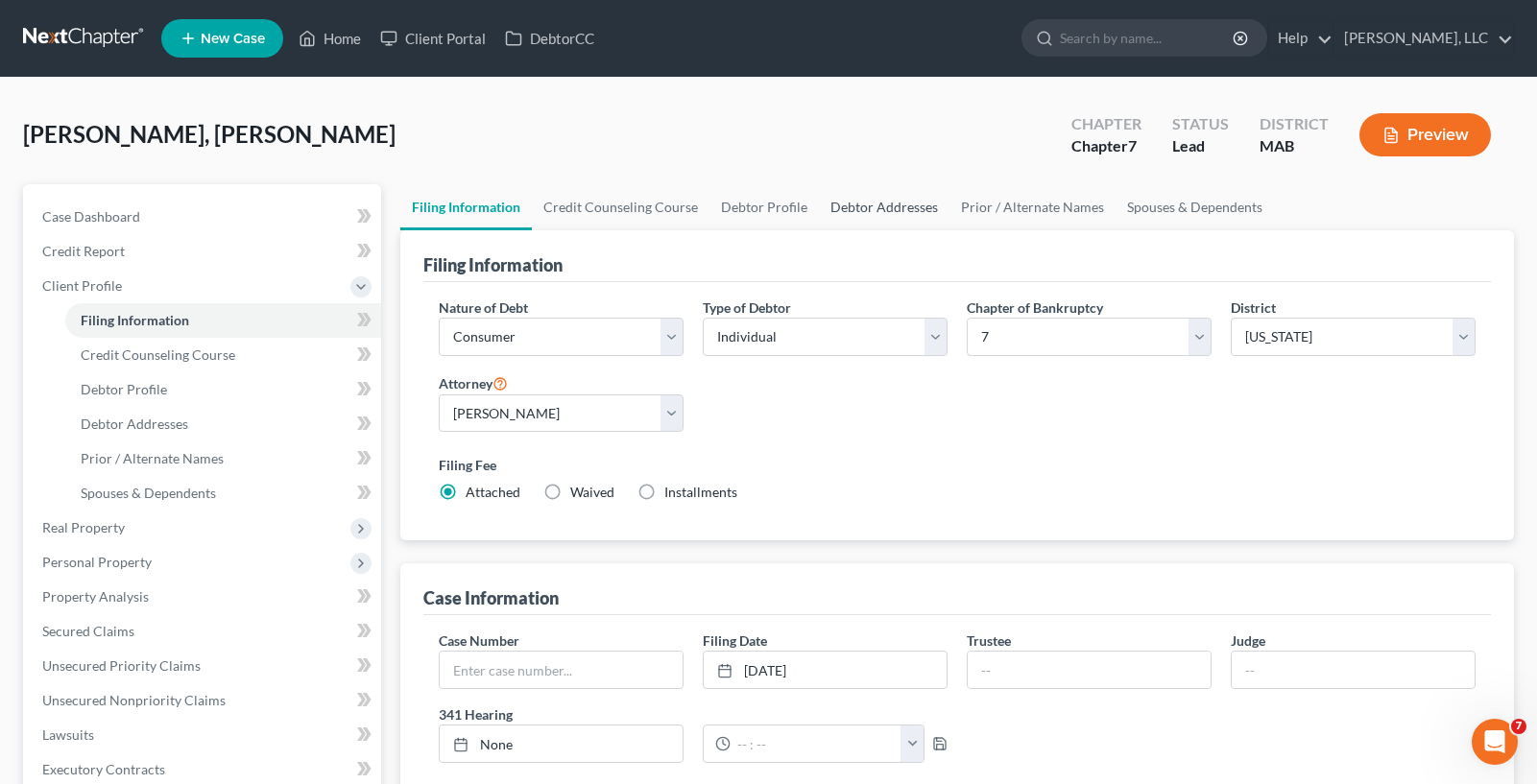
click at [878, 210] on link "Debtor Addresses" at bounding box center [884, 208] width 130 height 46
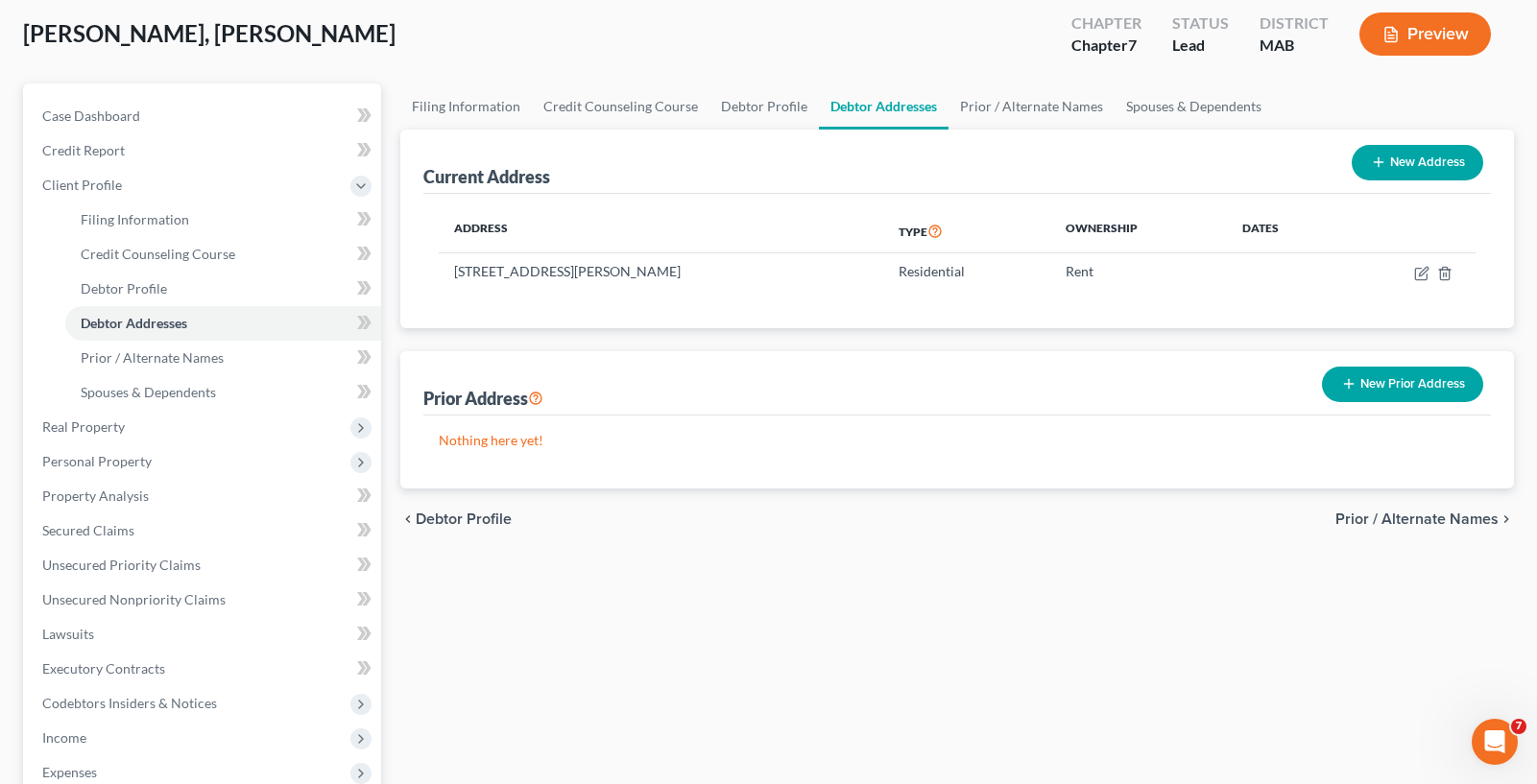
scroll to position [192, 0]
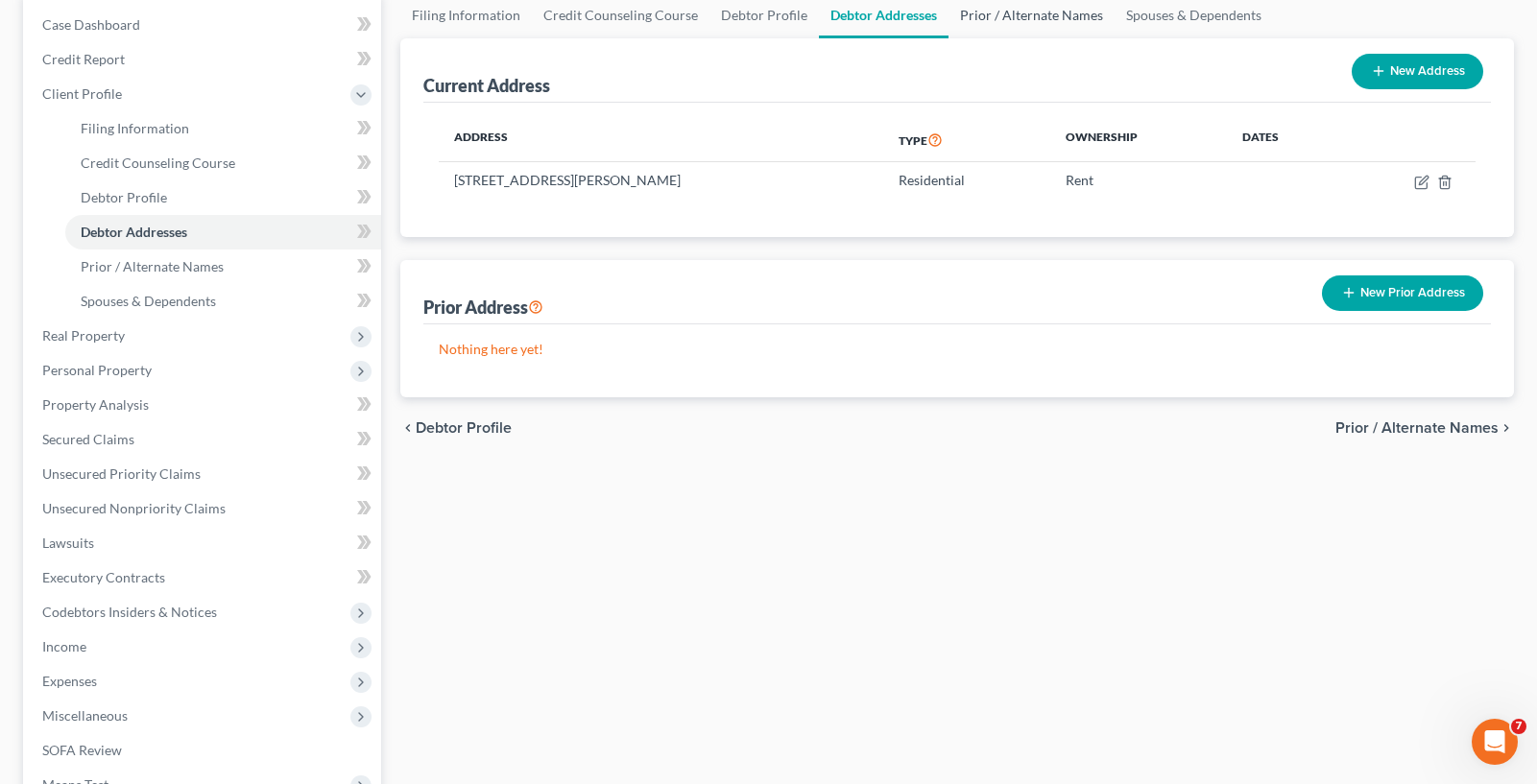
click at [1073, 30] on link "Prior / Alternate Names" at bounding box center [1032, 15] width 166 height 46
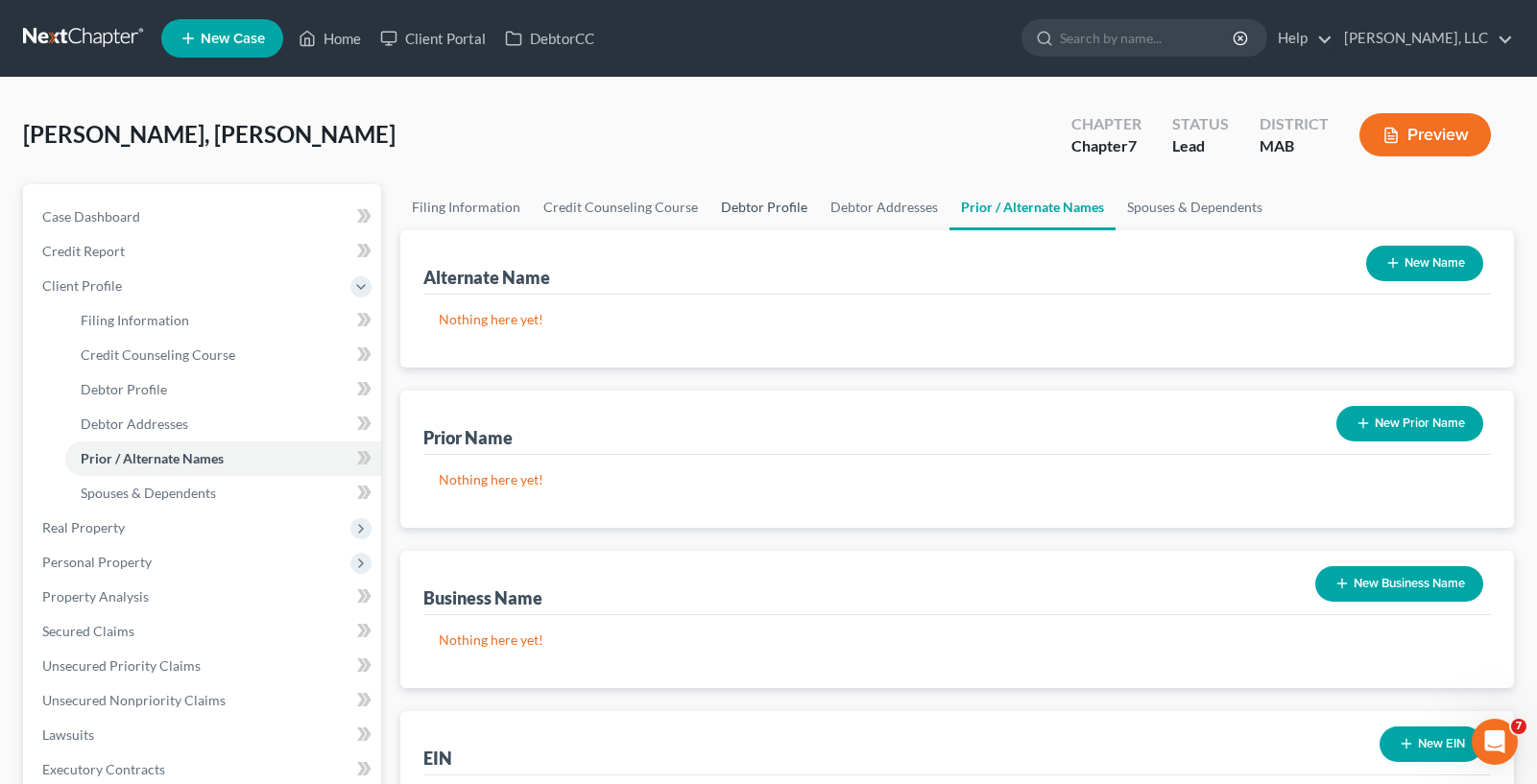
click at [786, 196] on link "Debtor Profile" at bounding box center [763, 208] width 109 height 46
select select "0"
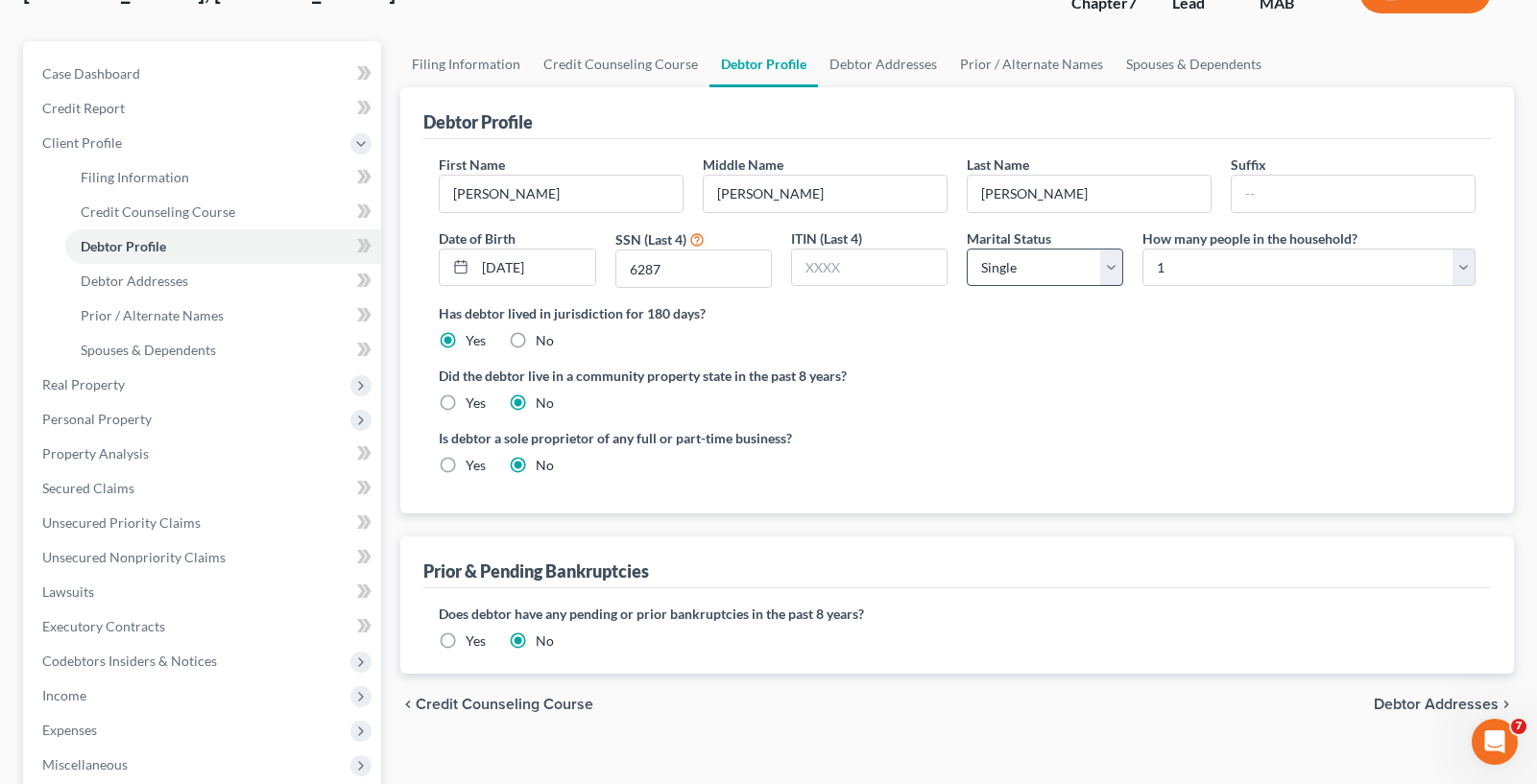
scroll to position [96, 0]
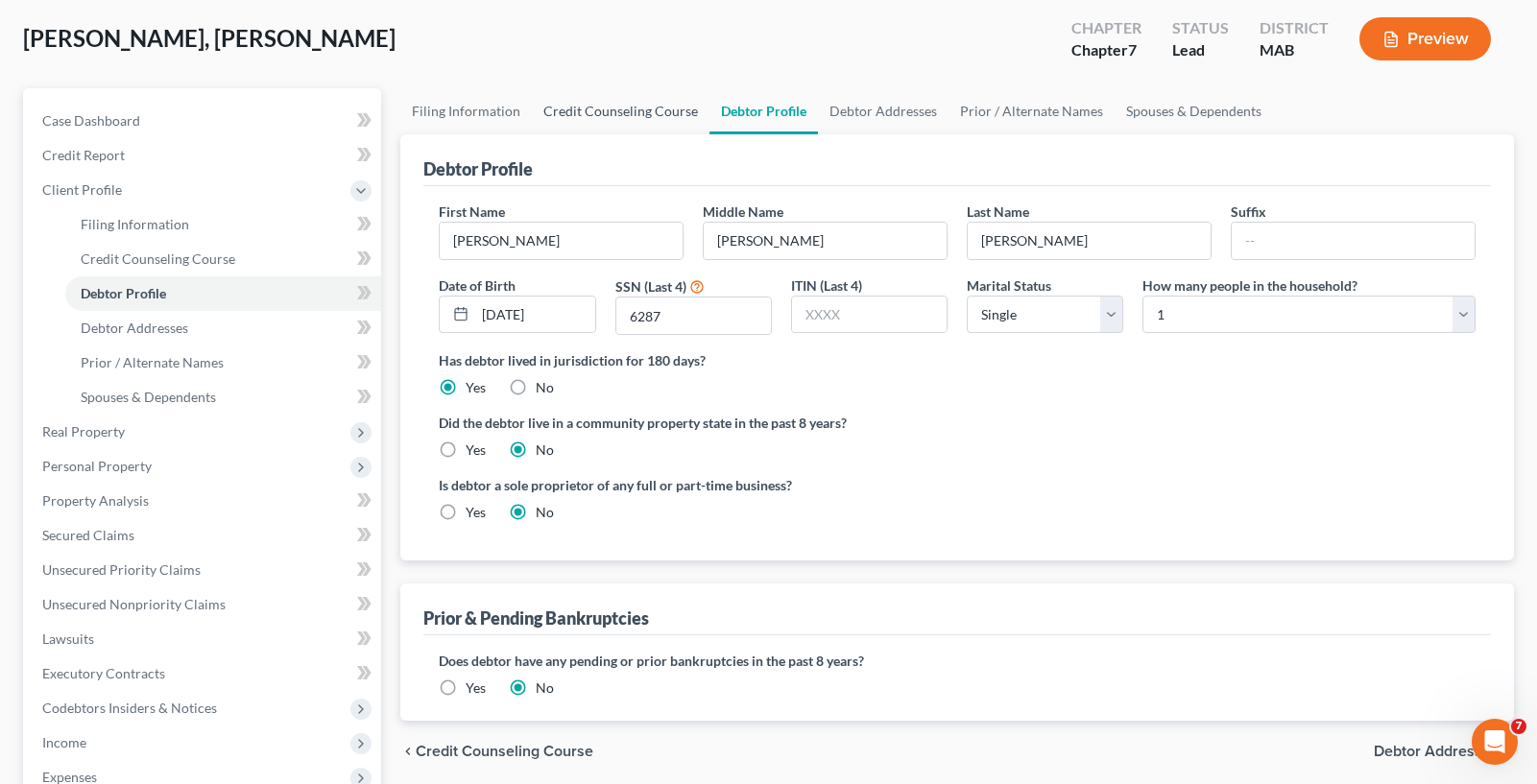
click at [610, 120] on link "Credit Counseling Course" at bounding box center [620, 111] width 178 height 46
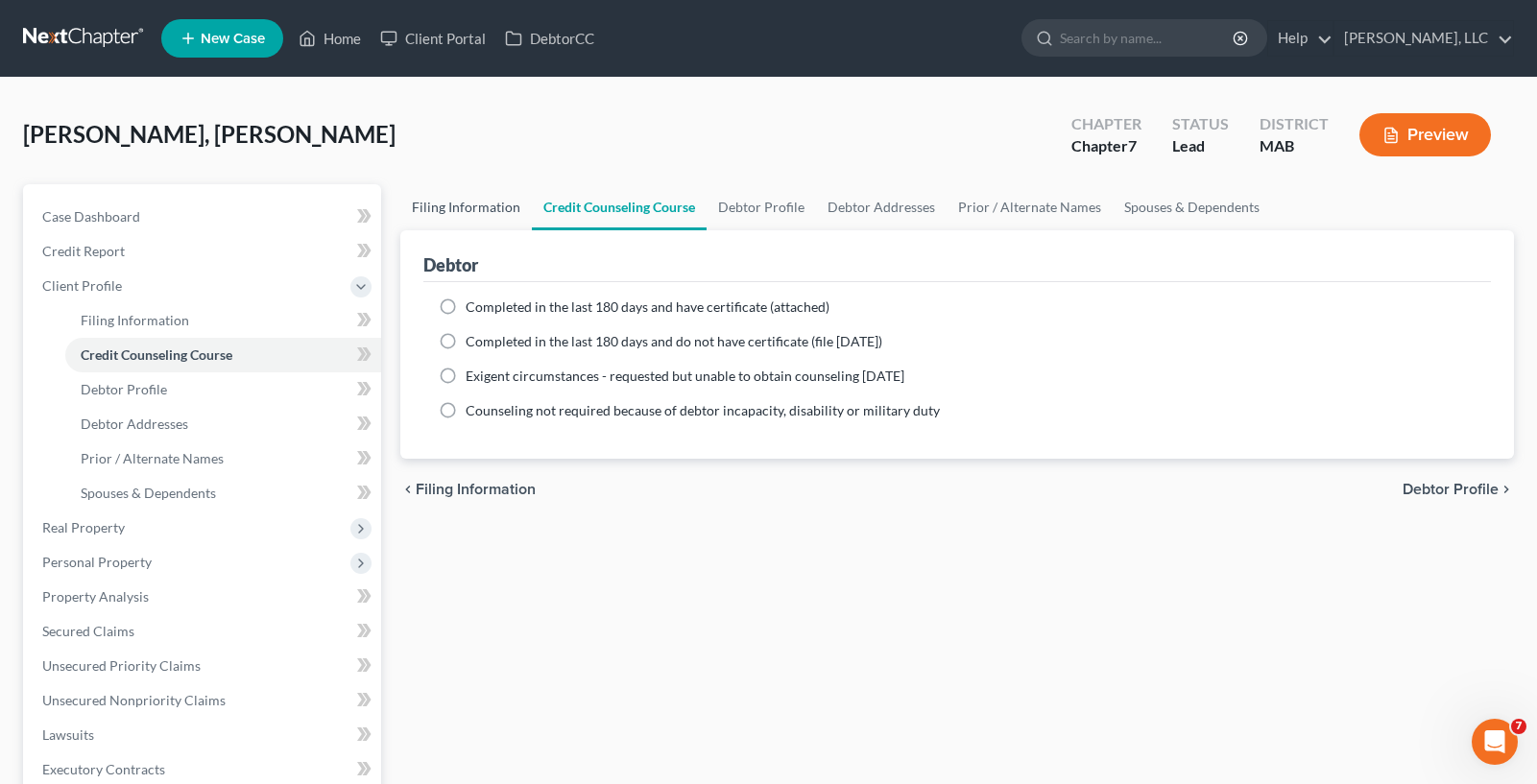
click at [462, 201] on link "Filing Information" at bounding box center [466, 208] width 131 height 46
select select "1"
select select "0"
select select "39"
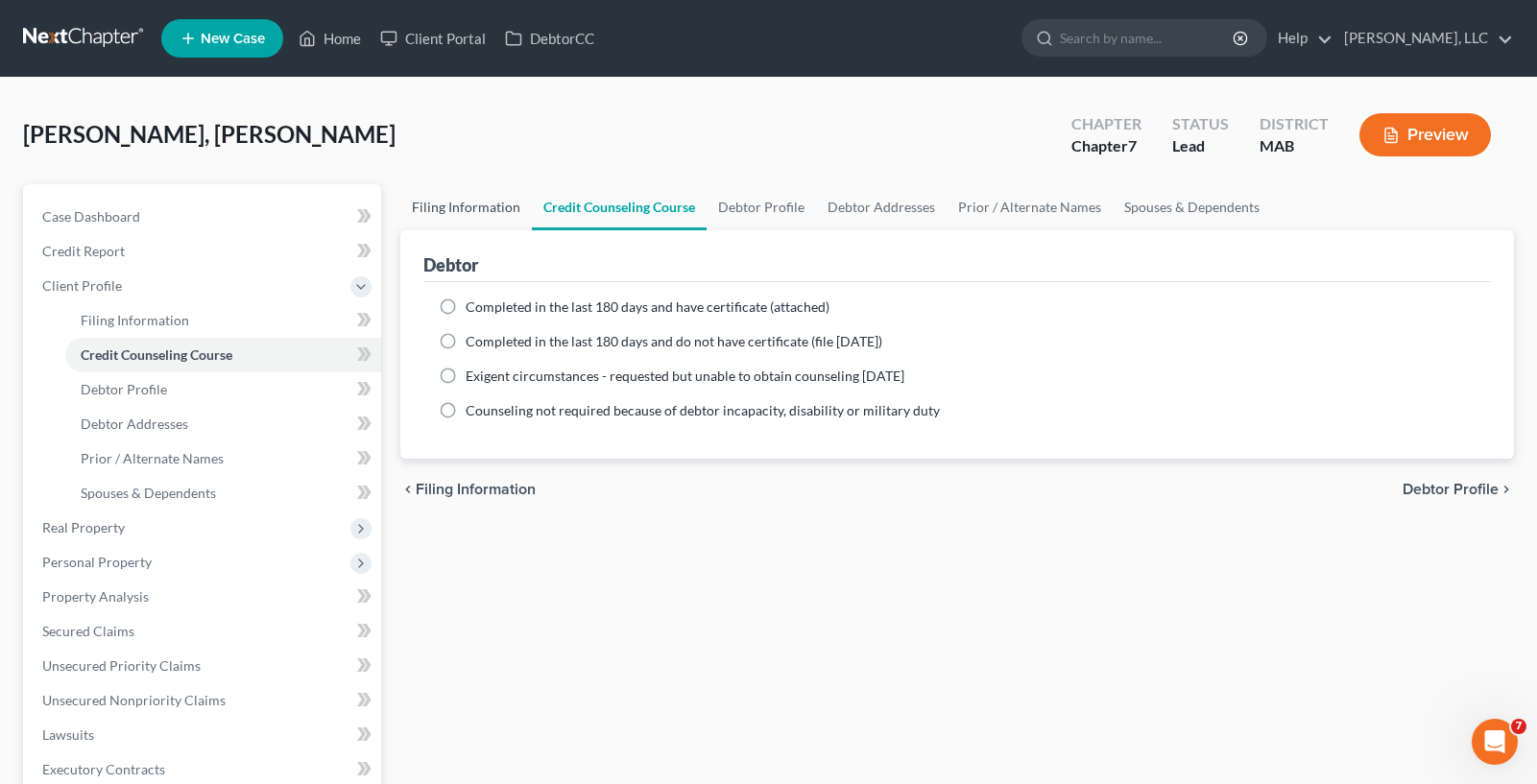
select select "0"
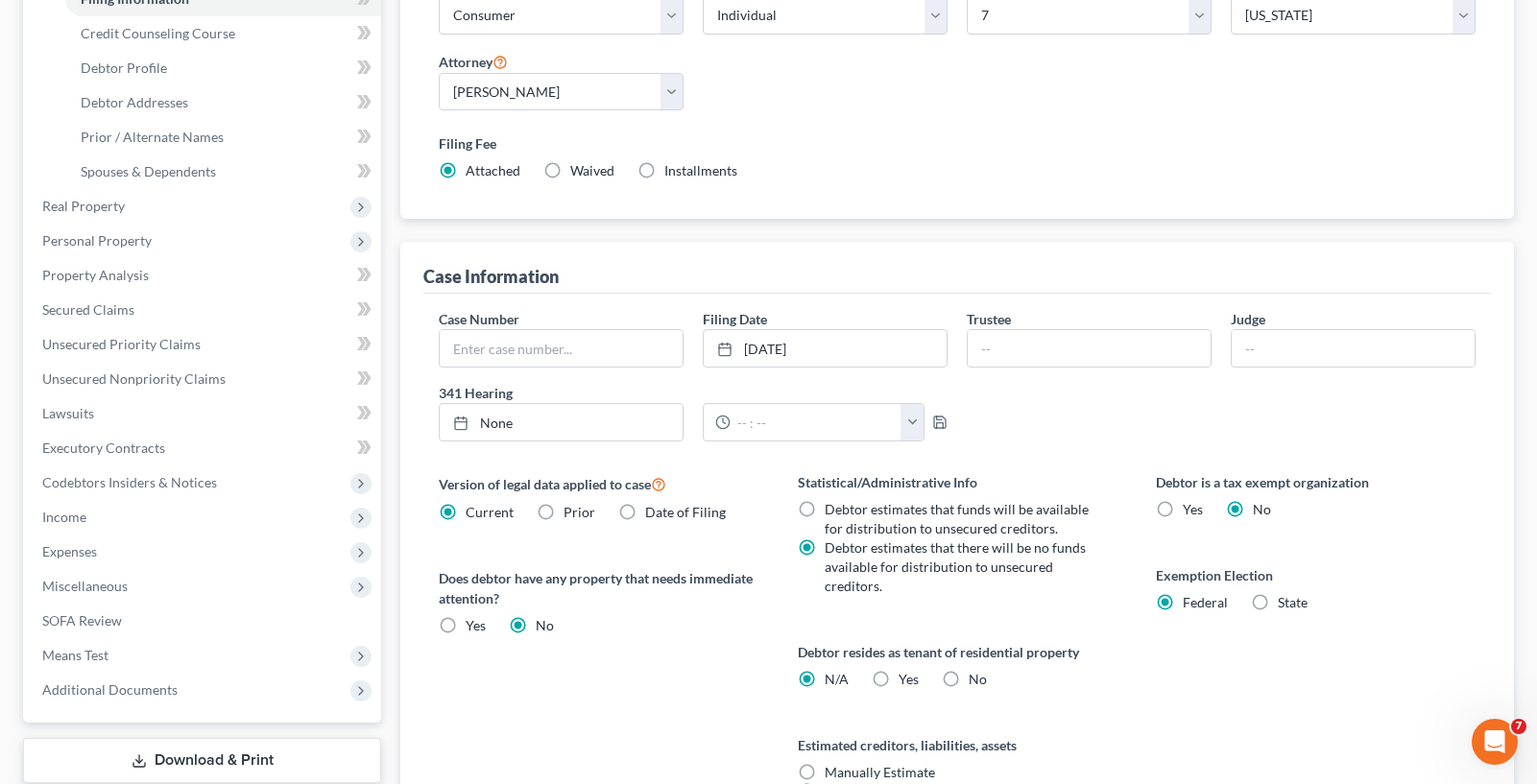
scroll to position [231, 0]
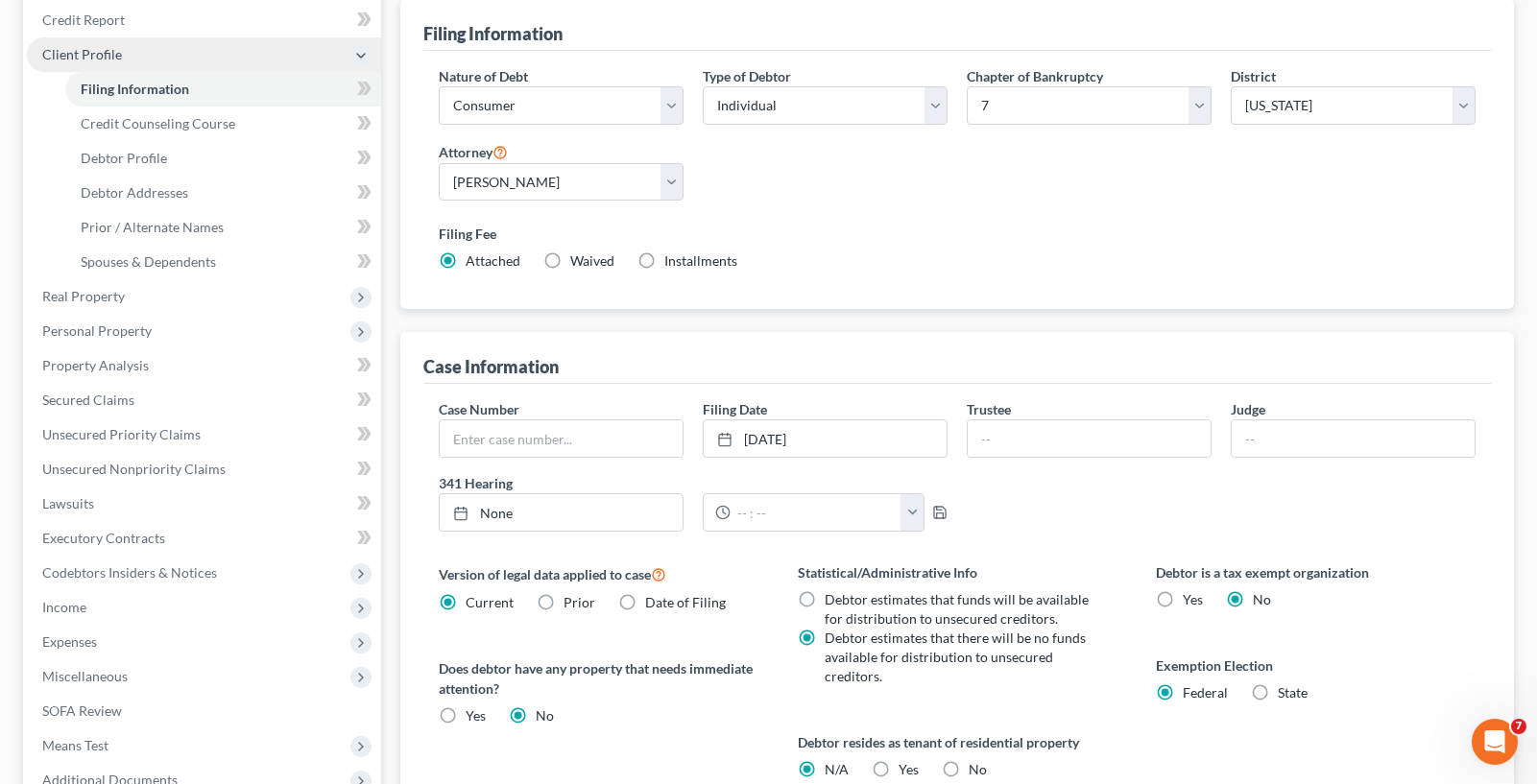
click at [178, 39] on span "Client Profile" at bounding box center [204, 55] width 355 height 35
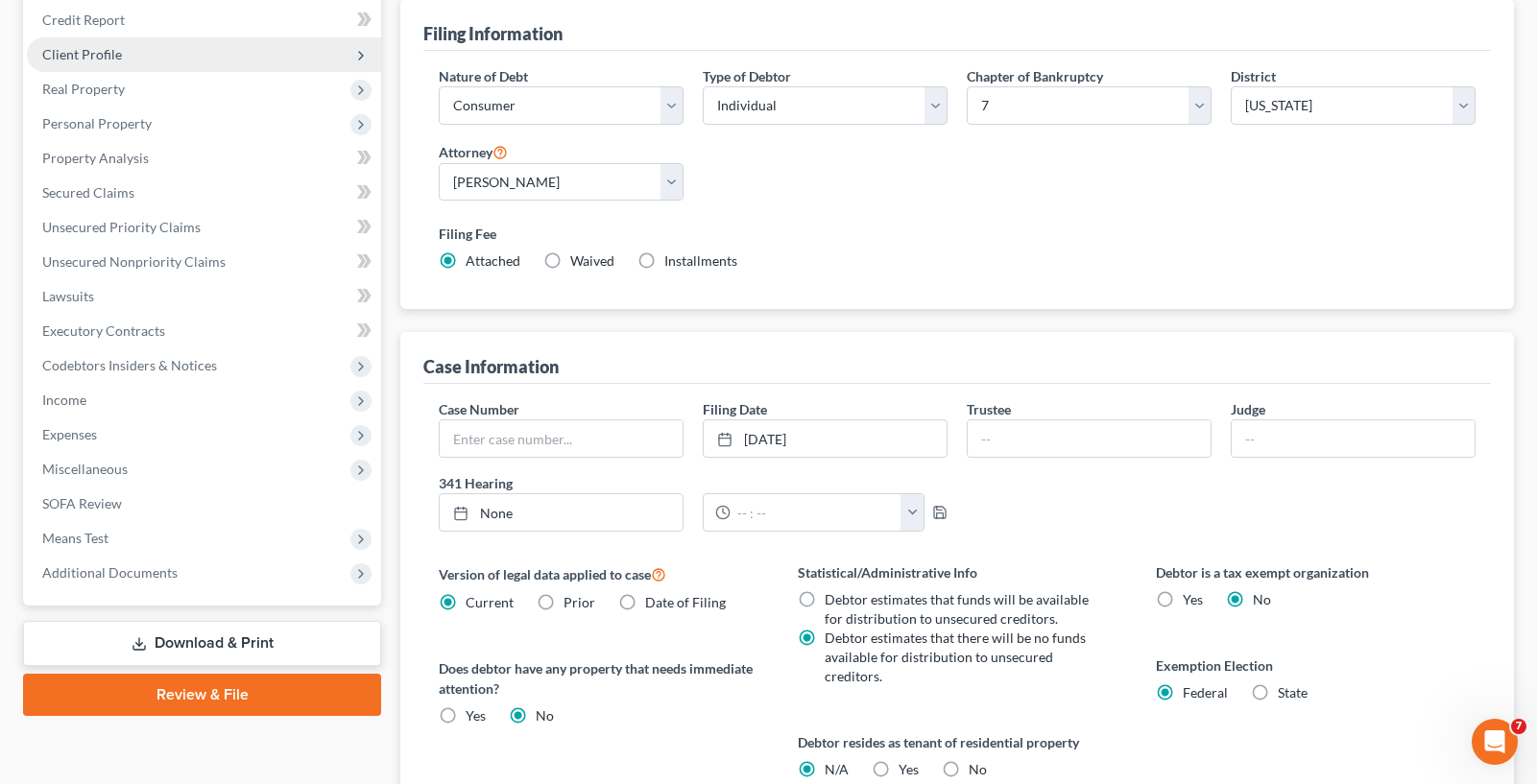
click at [189, 57] on span "Client Profile" at bounding box center [204, 55] width 355 height 35
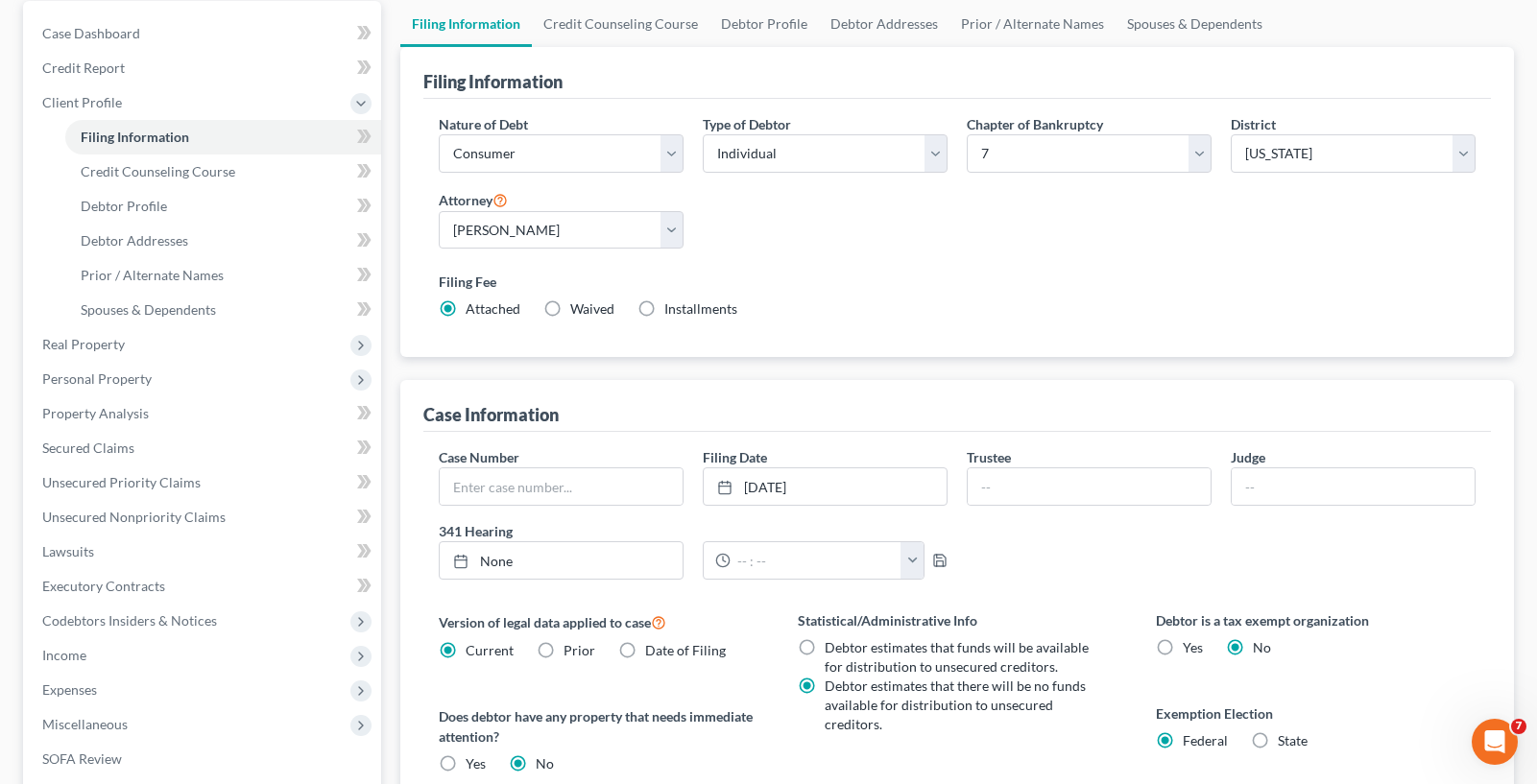
scroll to position [135, 0]
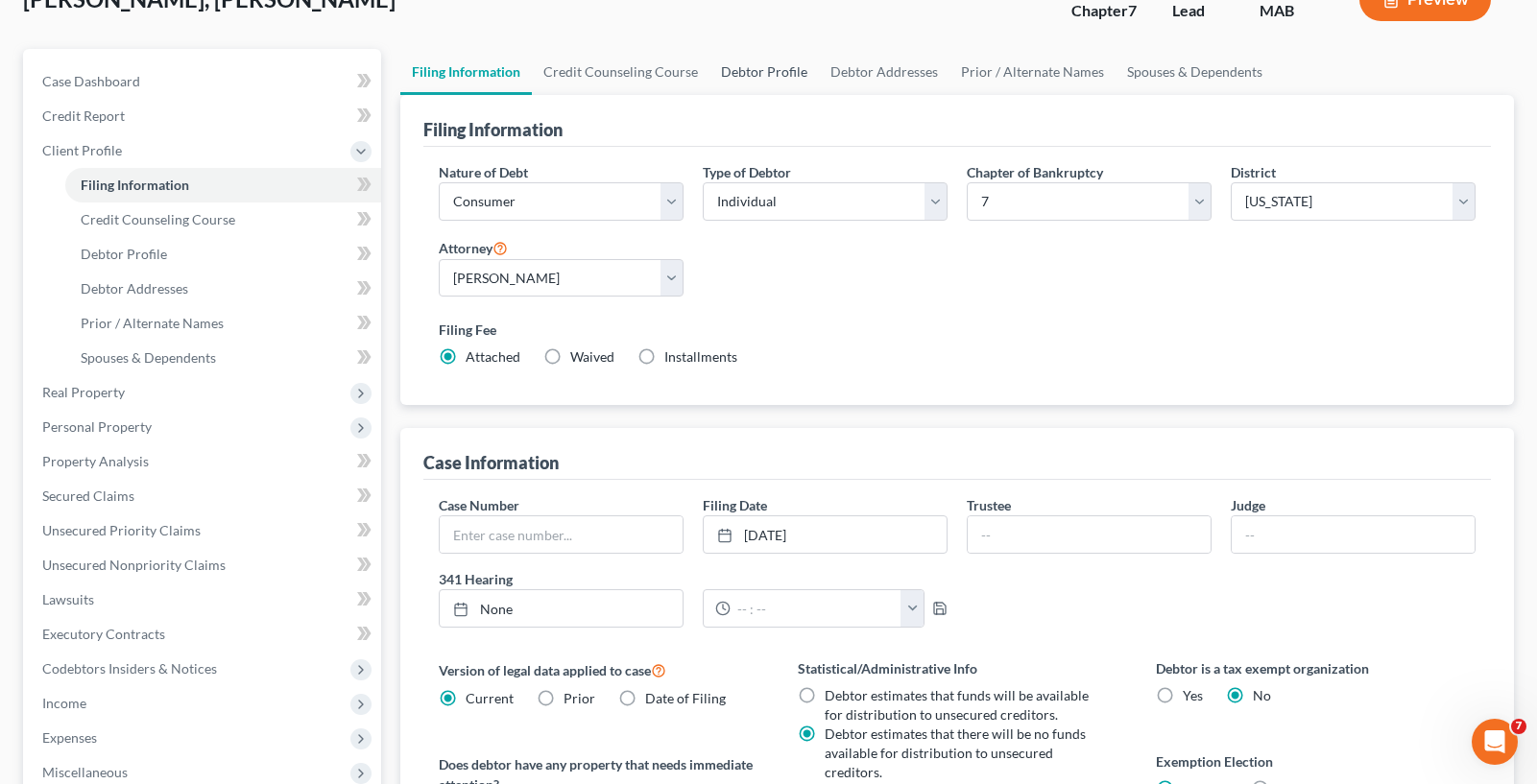
click at [756, 78] on link "Debtor Profile" at bounding box center [763, 72] width 109 height 46
select select "0"
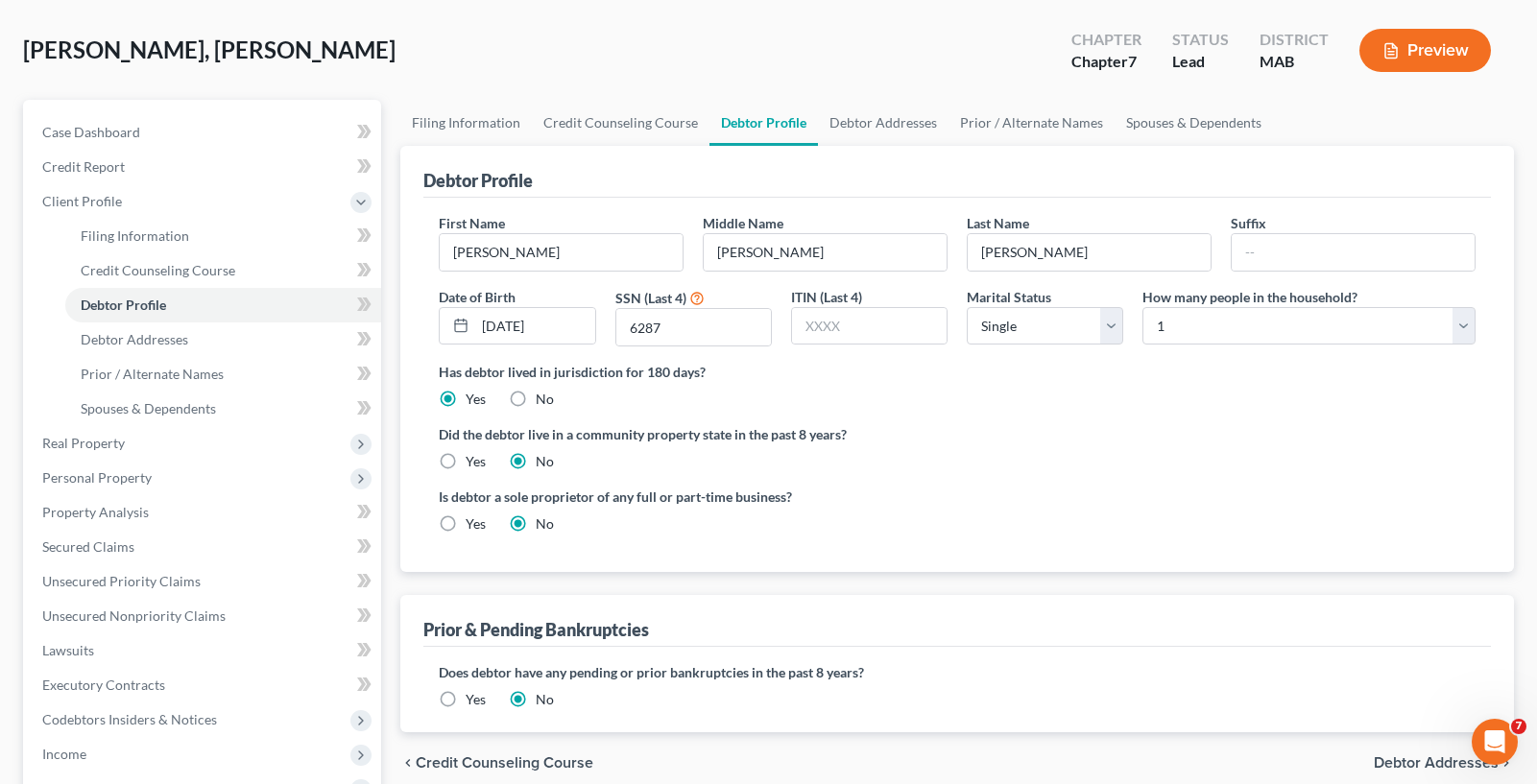
scroll to position [96, 0]
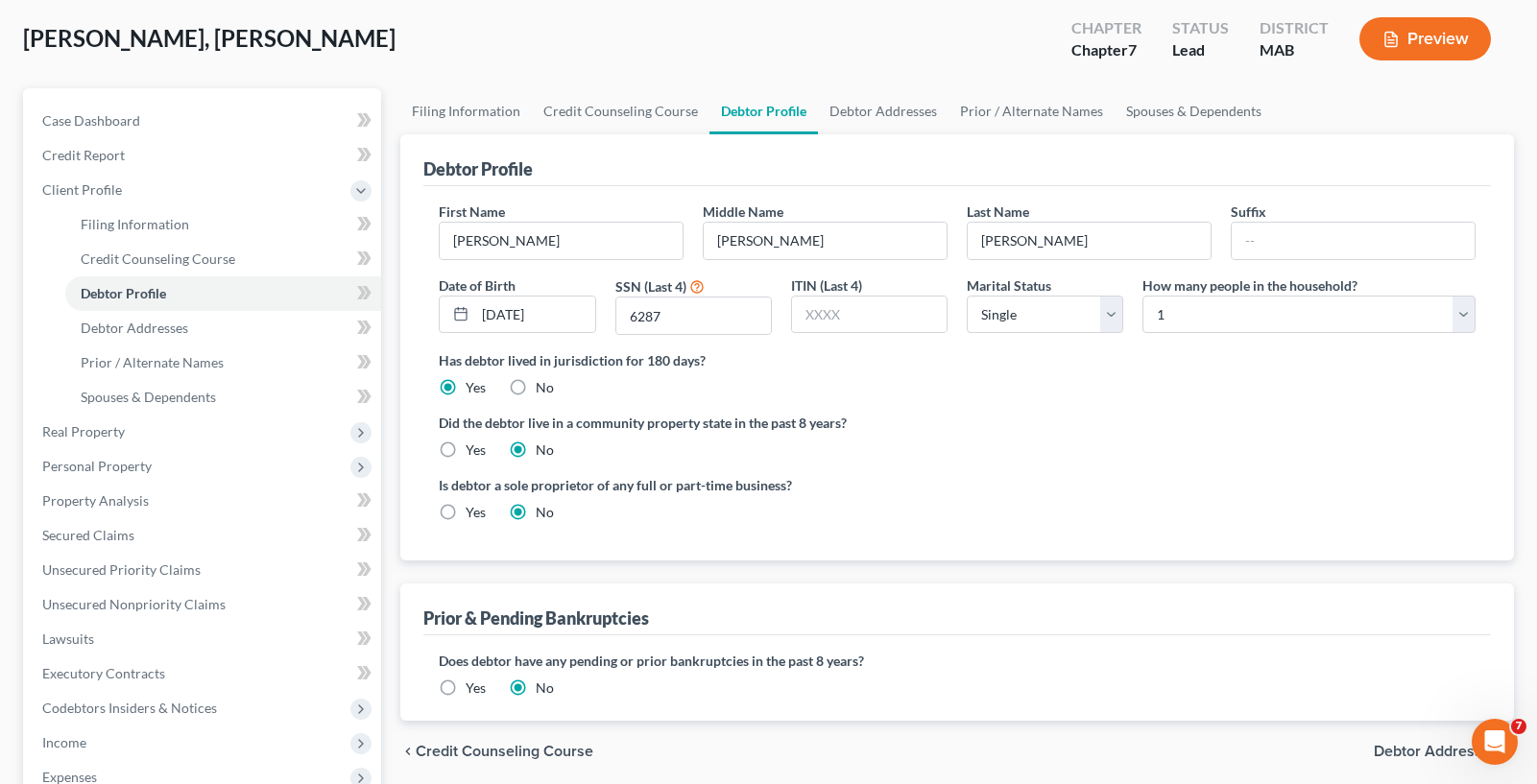
click at [468, 450] on label "Yes" at bounding box center [475, 450] width 20 height 19
click at [473, 450] on input "Yes" at bounding box center [479, 446] width 13 height 13
radio input "true"
click at [535, 447] on label "No" at bounding box center [544, 450] width 18 height 19
click at [543, 447] on input "No" at bounding box center [549, 446] width 13 height 13
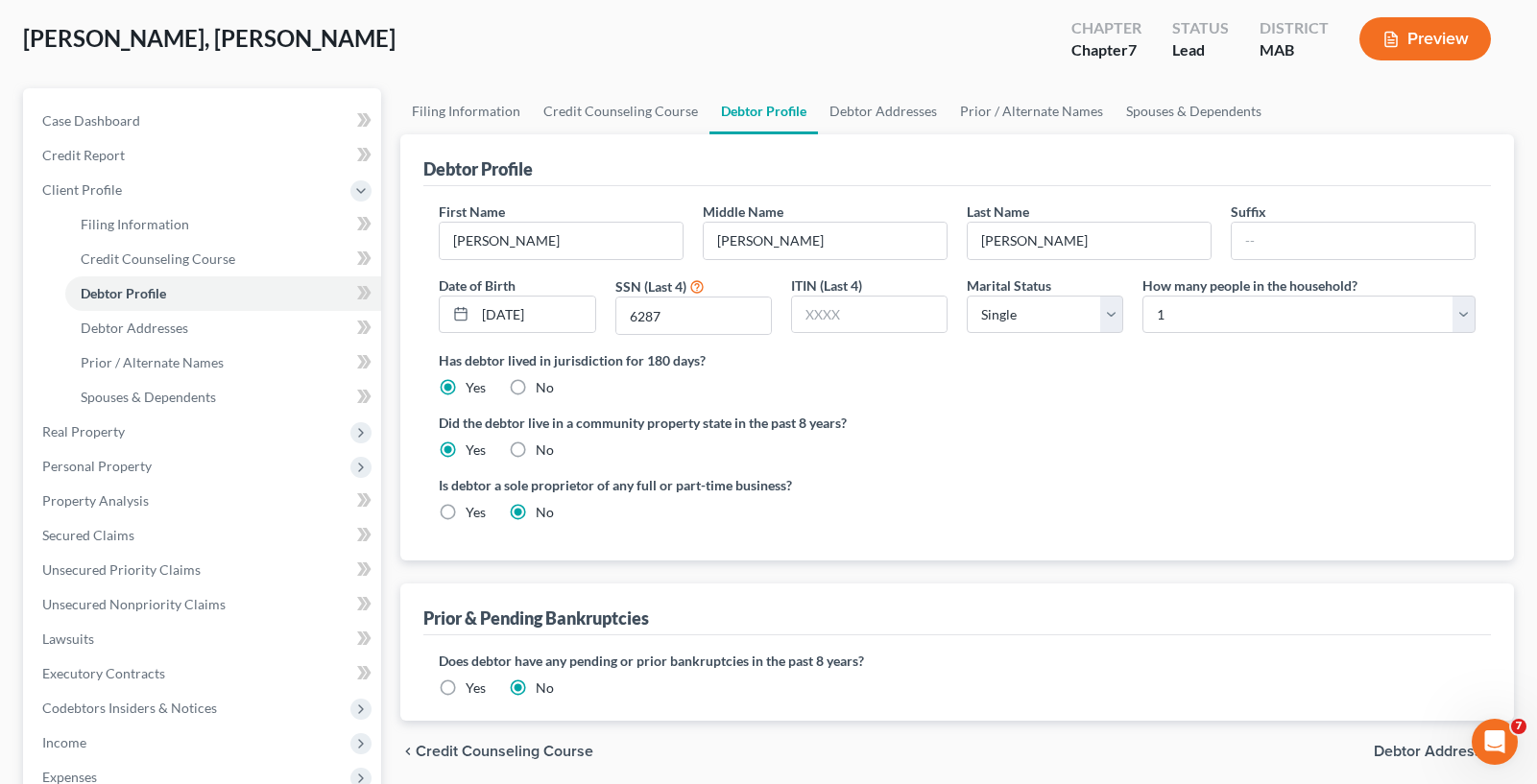
radio input "true"
radio input "false"
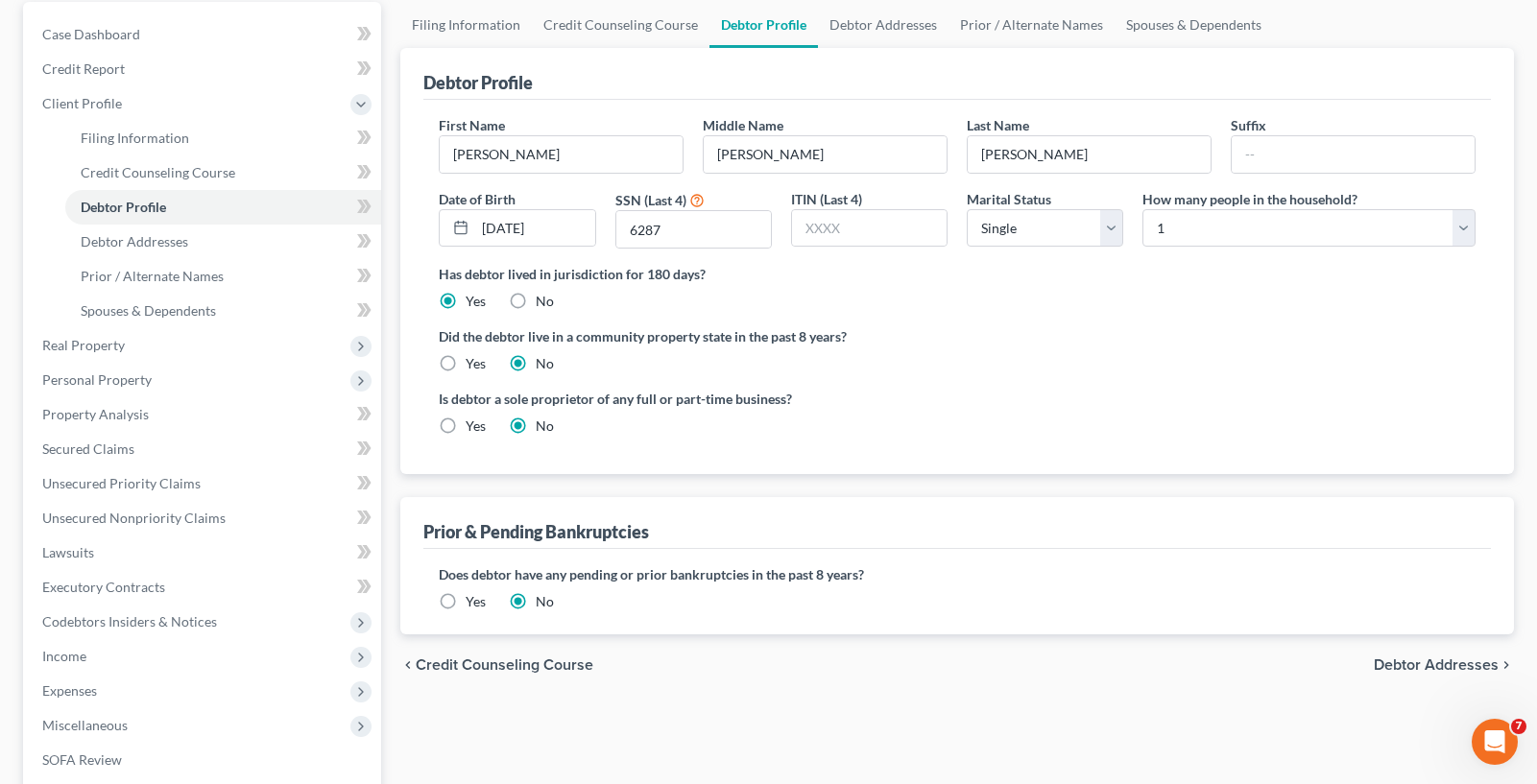
scroll to position [192, 0]
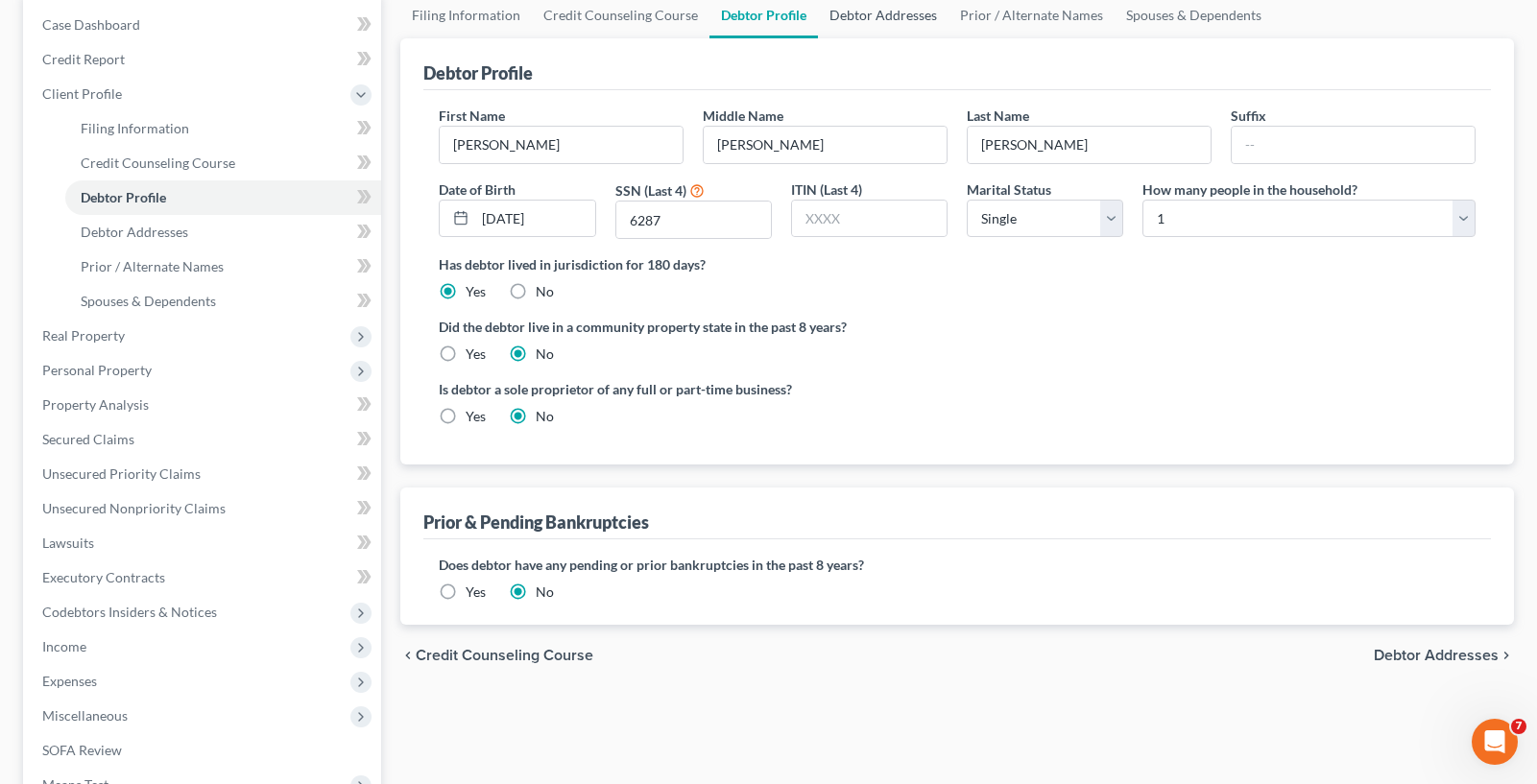
click at [905, 14] on link "Debtor Addresses" at bounding box center [883, 15] width 130 height 46
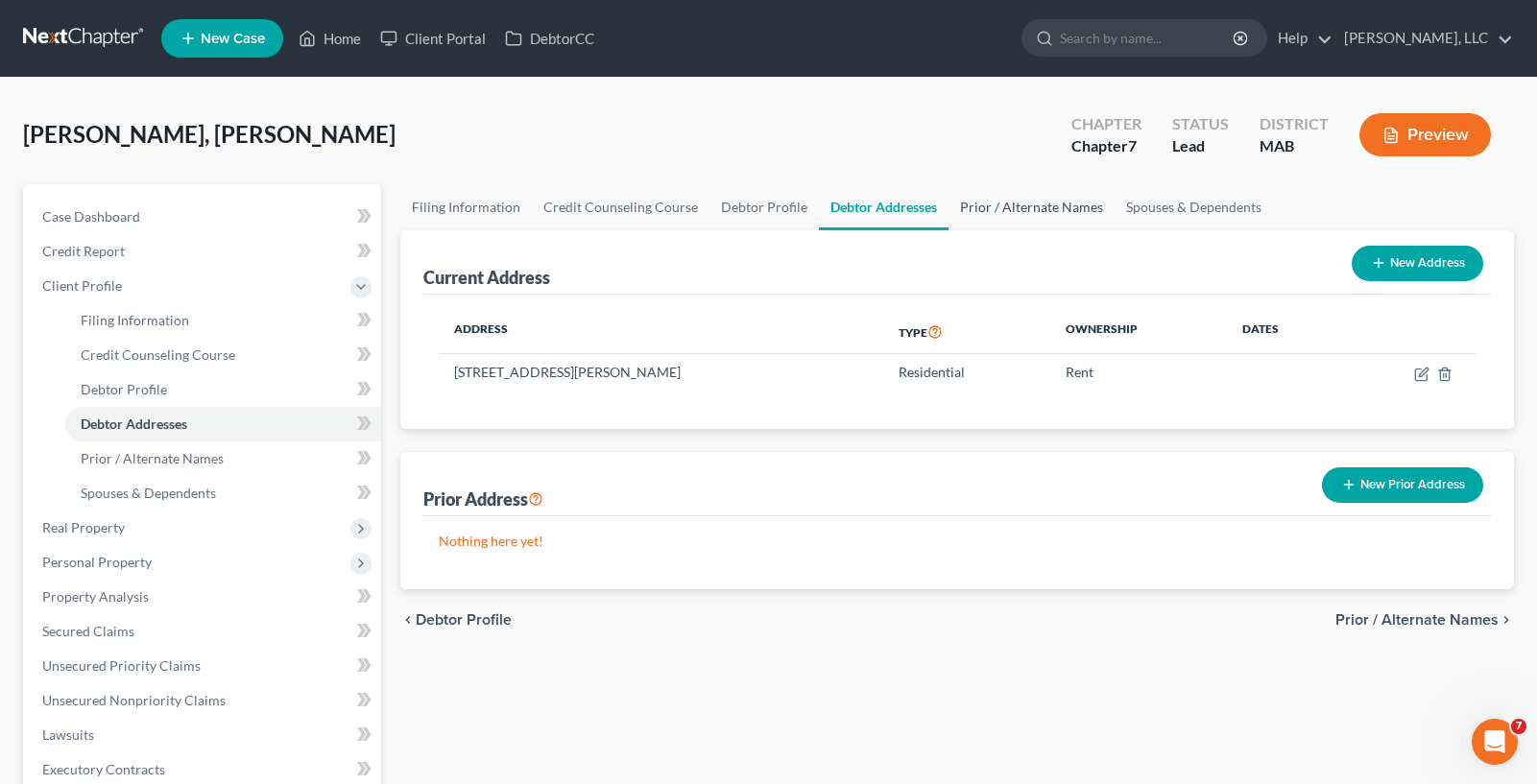
click at [993, 216] on link "Prior / Alternate Names" at bounding box center [1032, 208] width 166 height 46
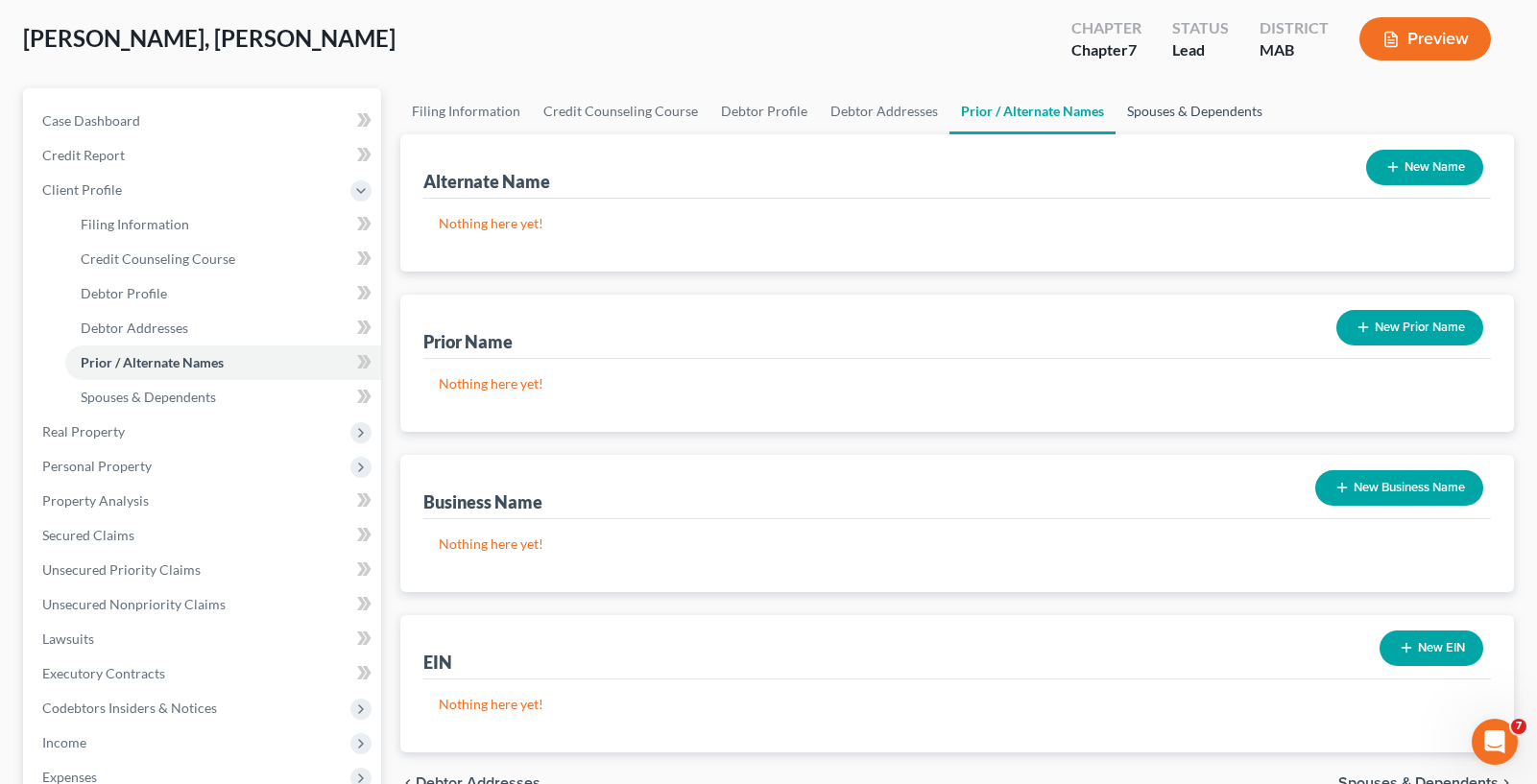
click at [1163, 106] on link "Spouses & Dependents" at bounding box center [1195, 111] width 158 height 46
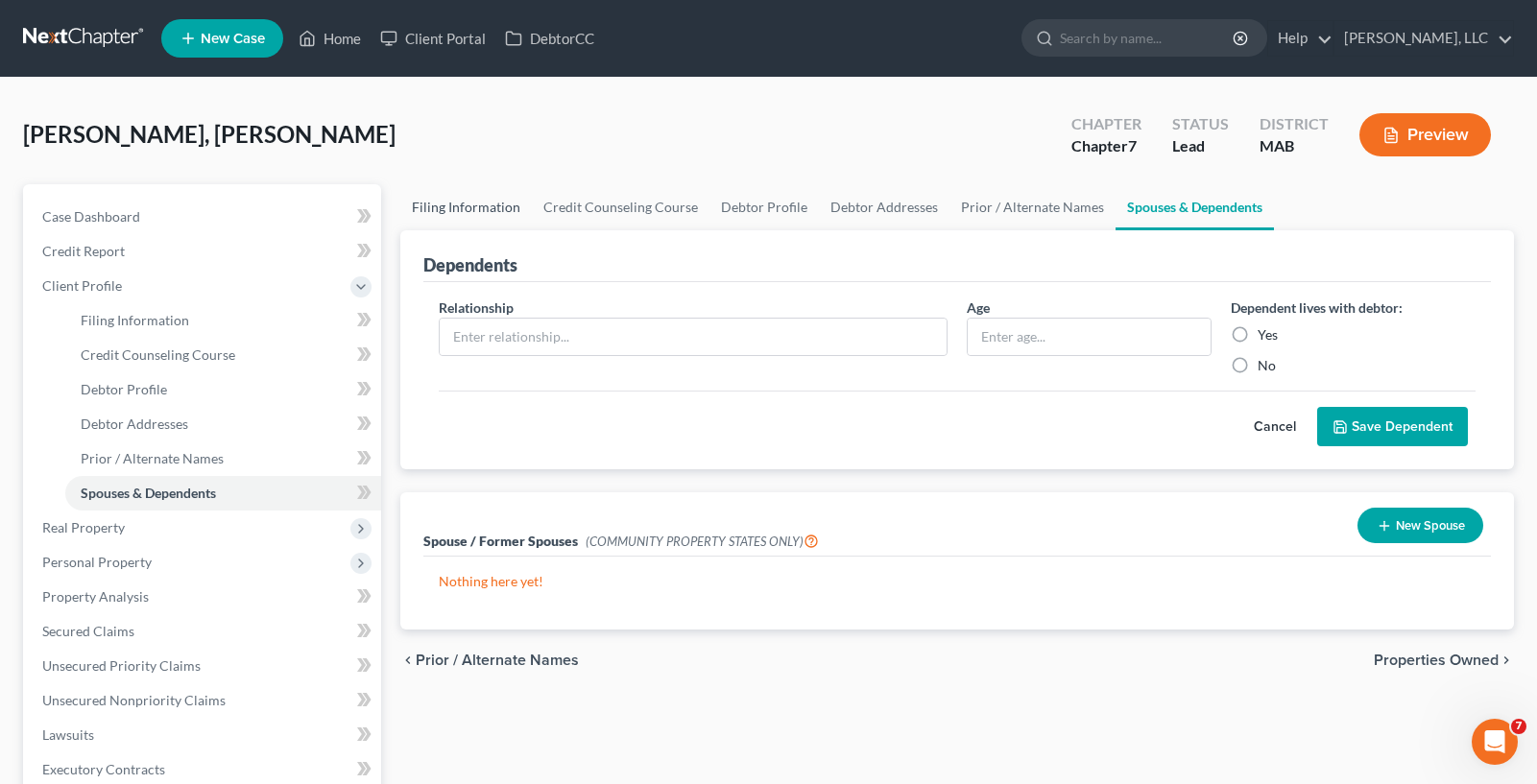
drag, startPoint x: 458, startPoint y: 209, endPoint x: 473, endPoint y: 166, distance: 45.5
click at [460, 209] on link "Filing Information" at bounding box center [466, 208] width 131 height 46
select select "1"
select select "0"
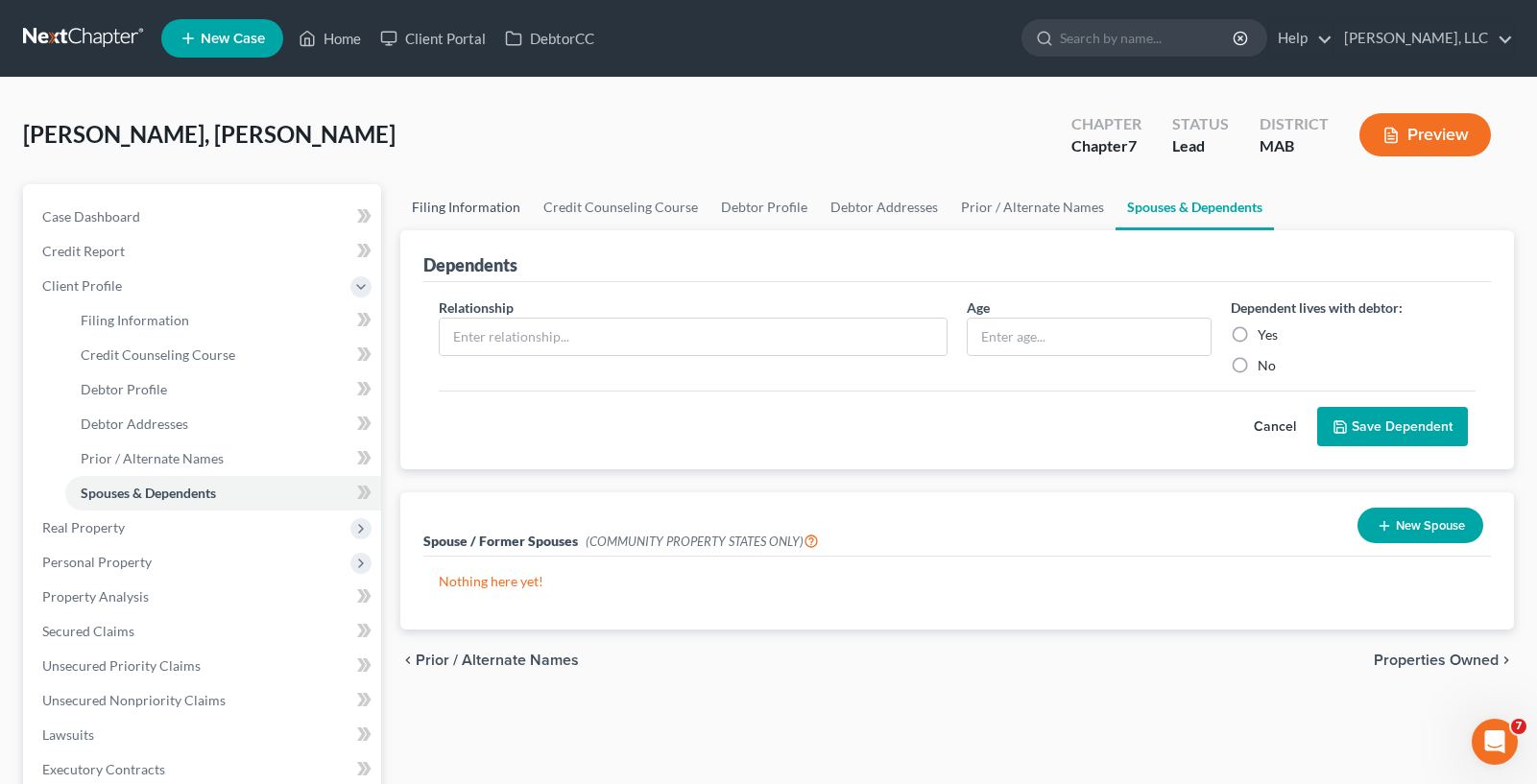
select select "39"
select select "0"
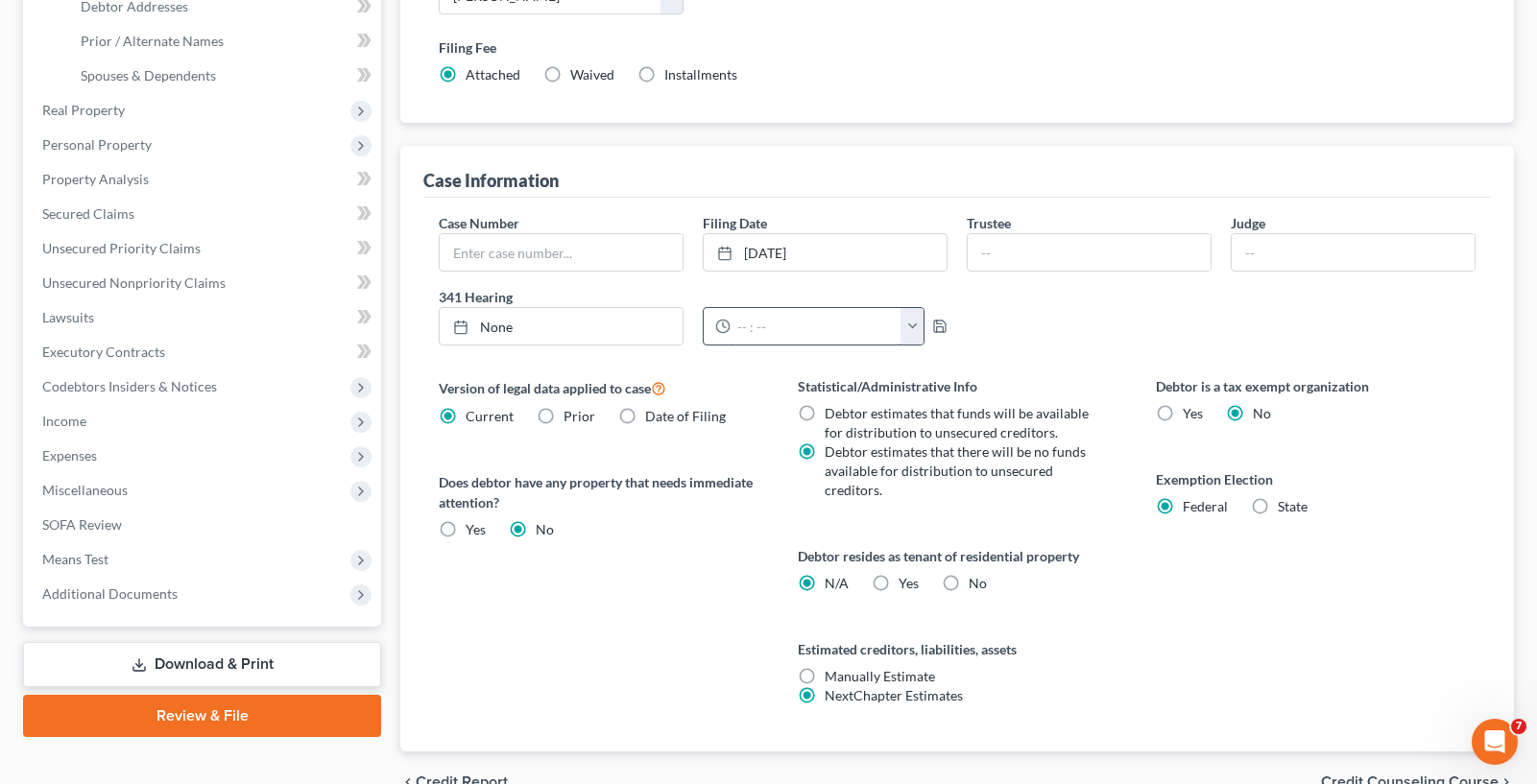
scroll to position [480, 0]
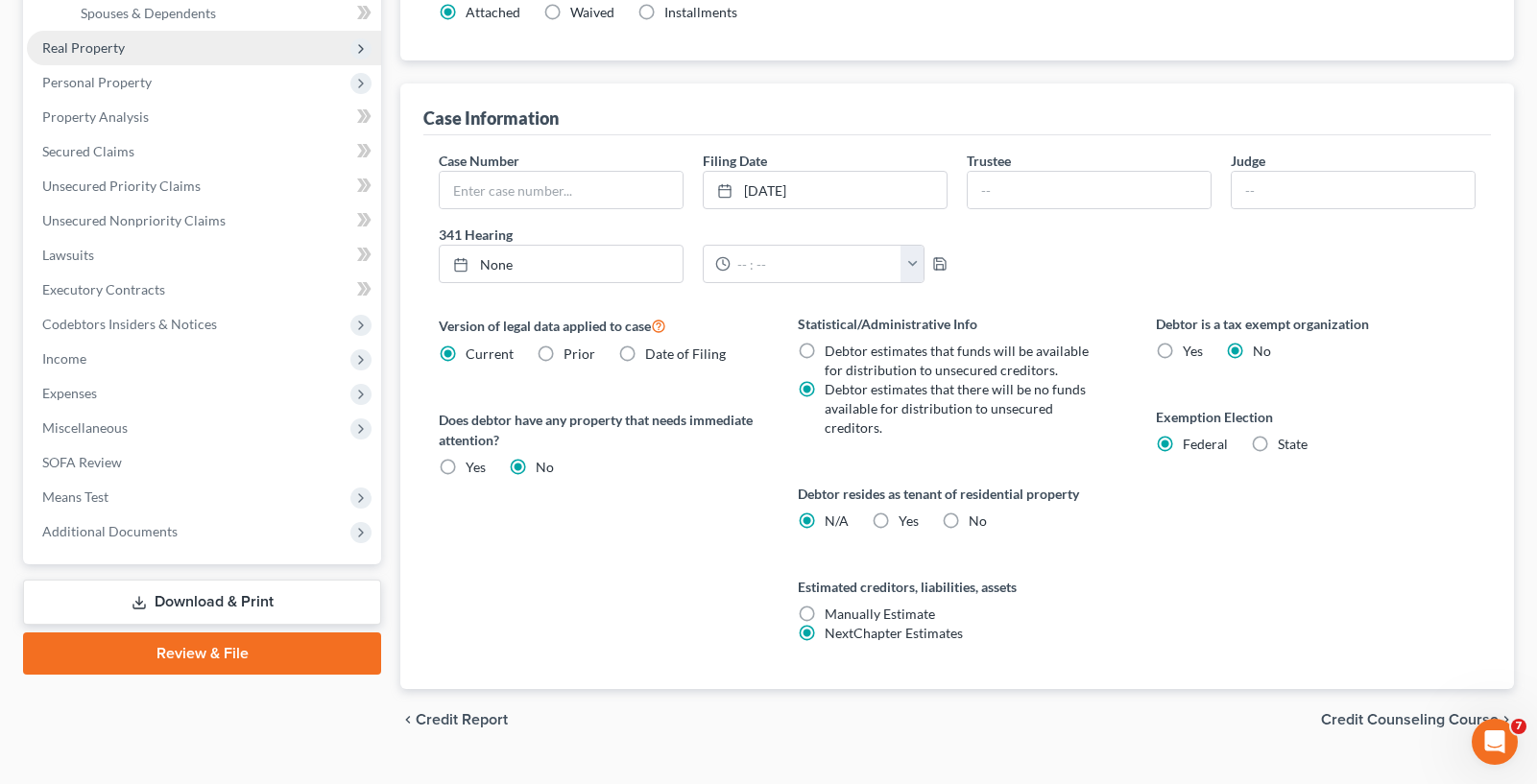
click at [183, 51] on span "Real Property" at bounding box center [204, 48] width 355 height 35
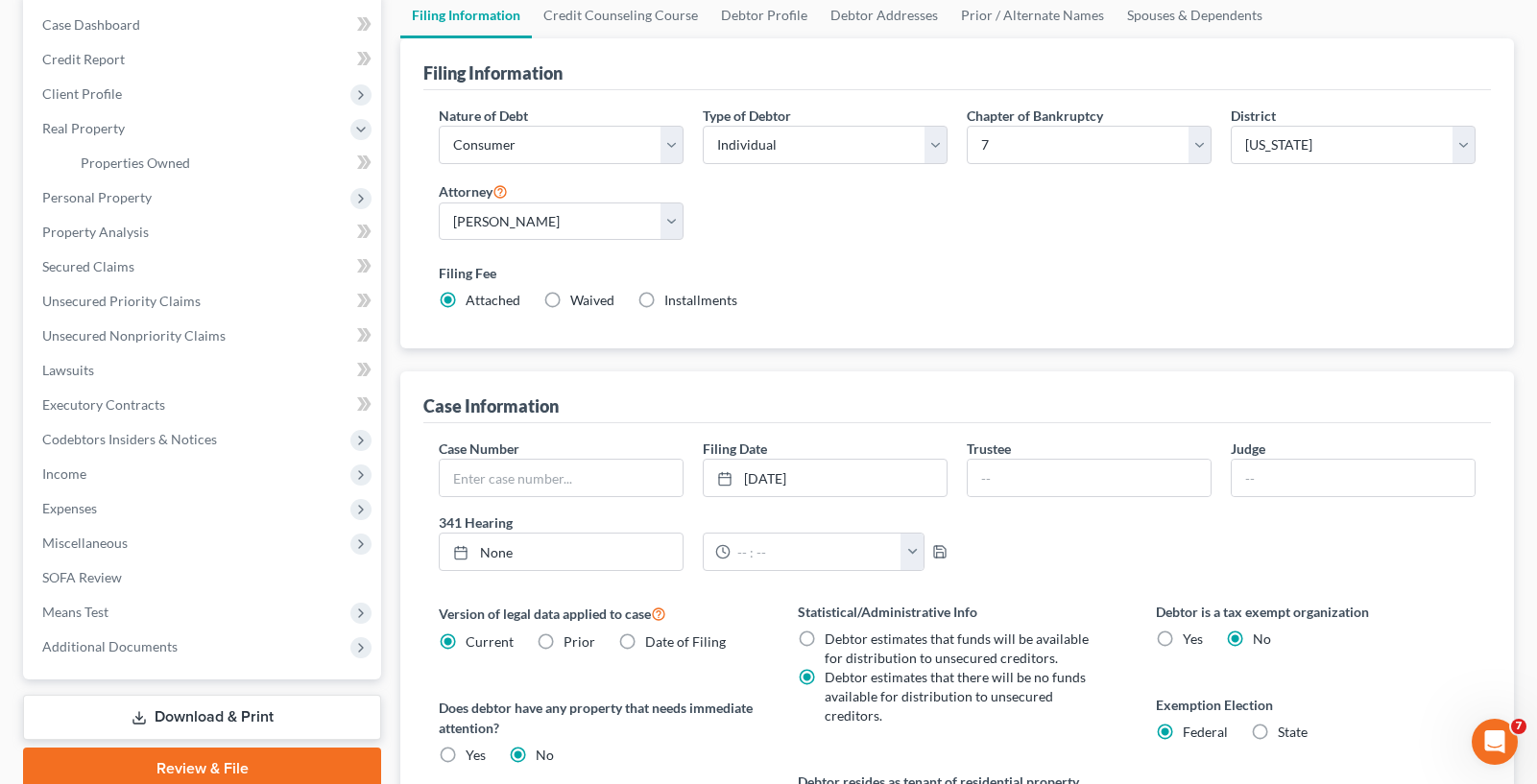
scroll to position [96, 0]
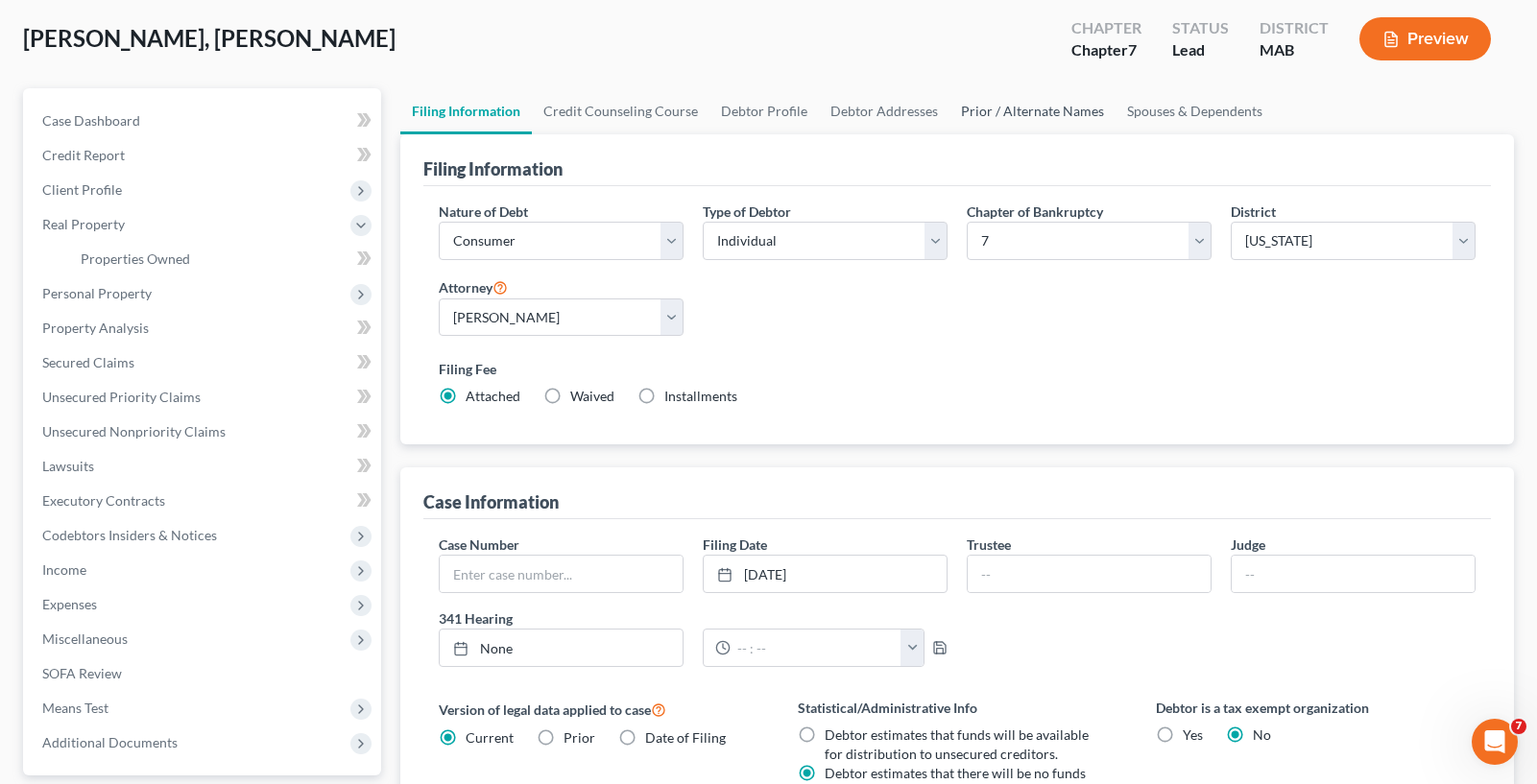
click at [987, 118] on link "Prior / Alternate Names" at bounding box center [1033, 111] width 166 height 46
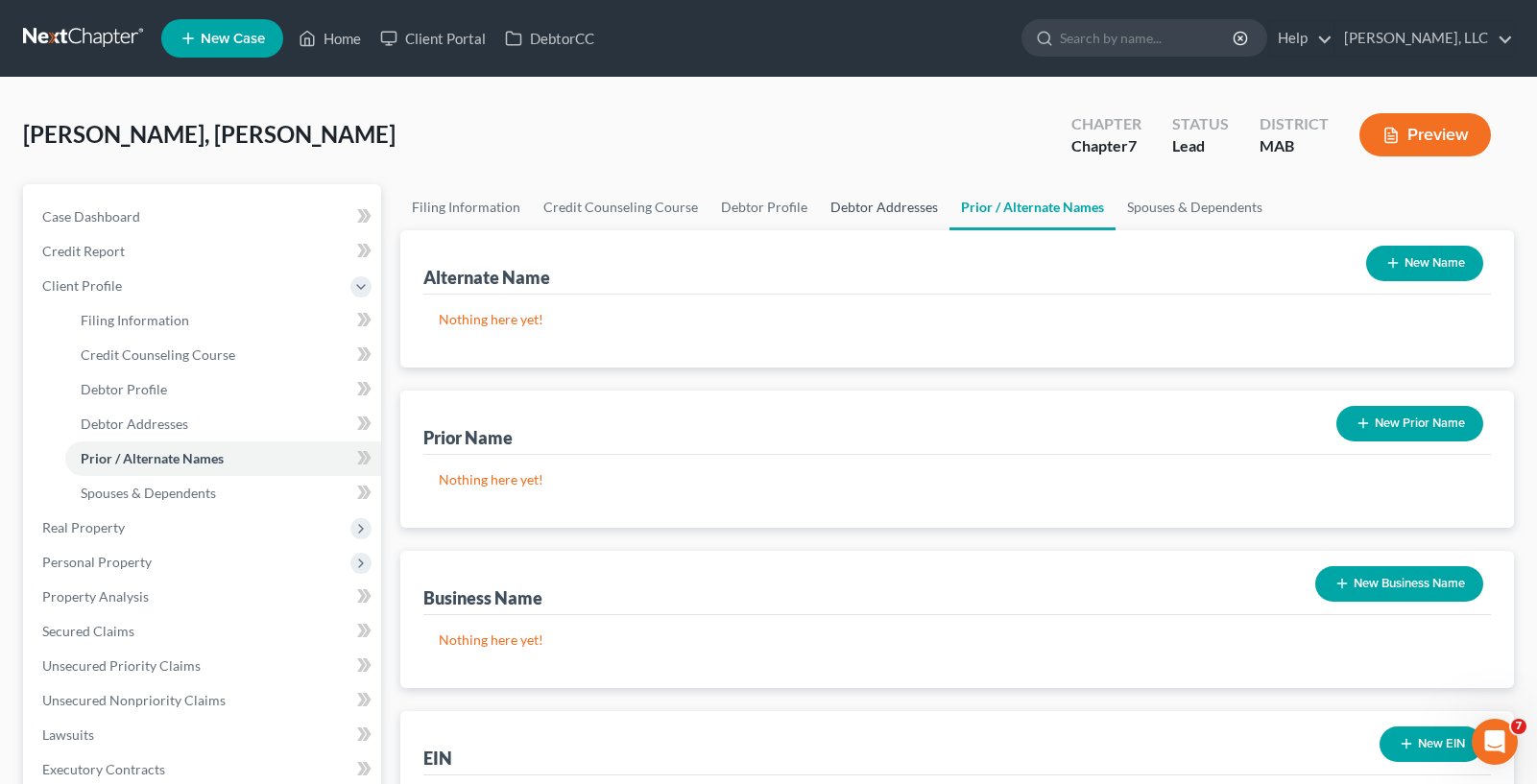
click at [902, 217] on link "Debtor Addresses" at bounding box center [884, 208] width 130 height 46
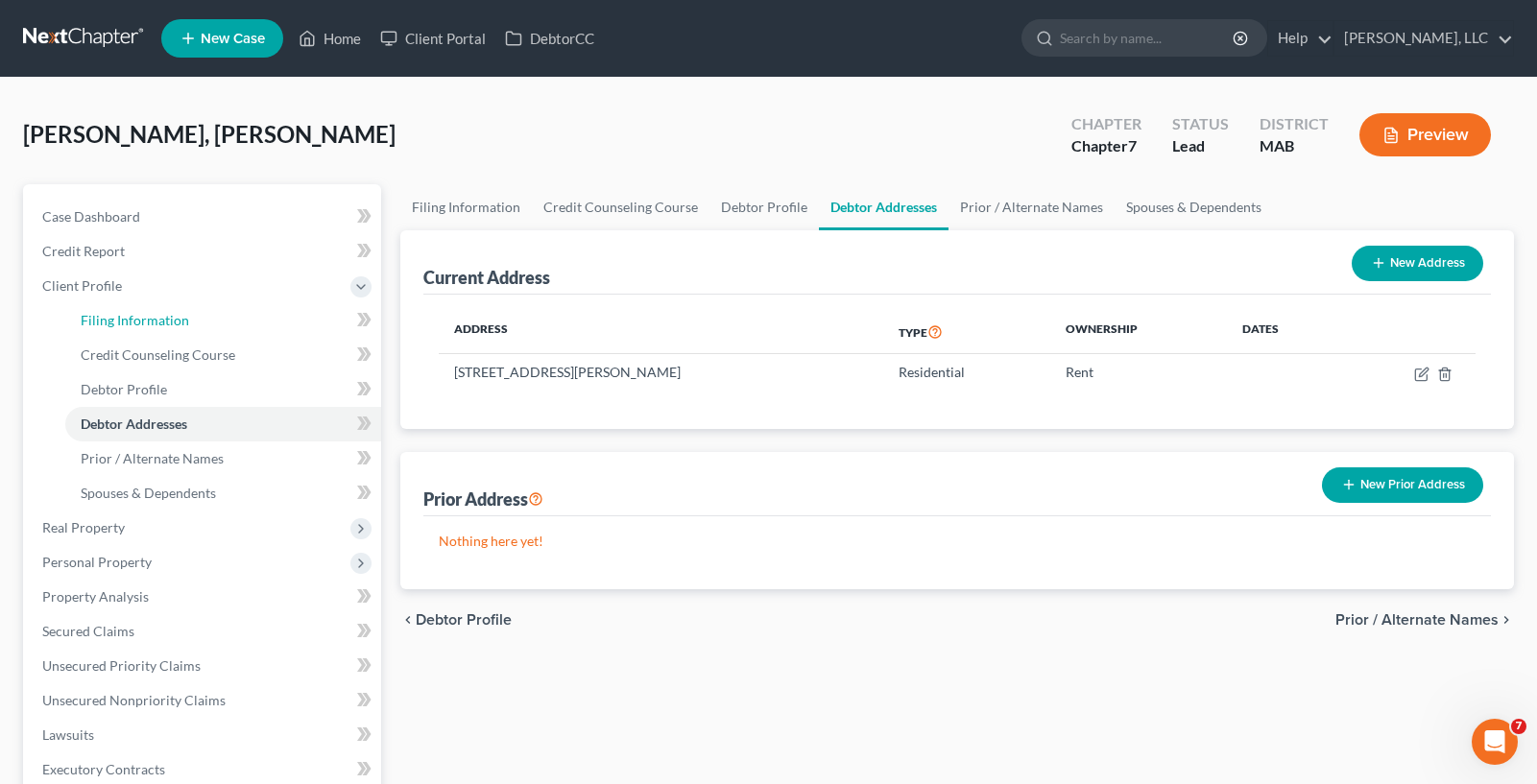
drag, startPoint x: 135, startPoint y: 309, endPoint x: 394, endPoint y: 219, distance: 274.2
click at [135, 310] on link "Filing Information" at bounding box center [223, 321] width 316 height 35
select select "1"
select select "0"
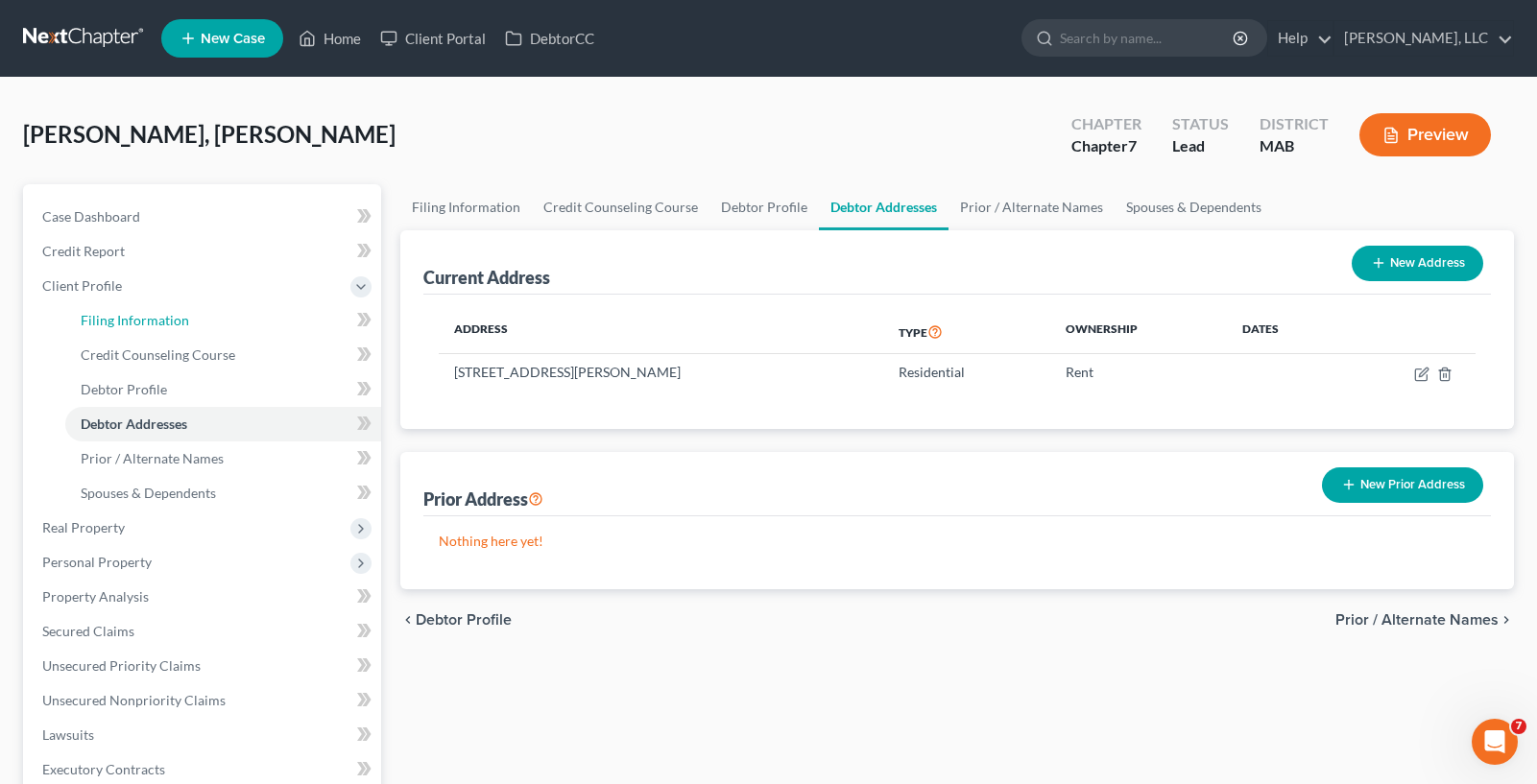
select select "39"
select select "0"
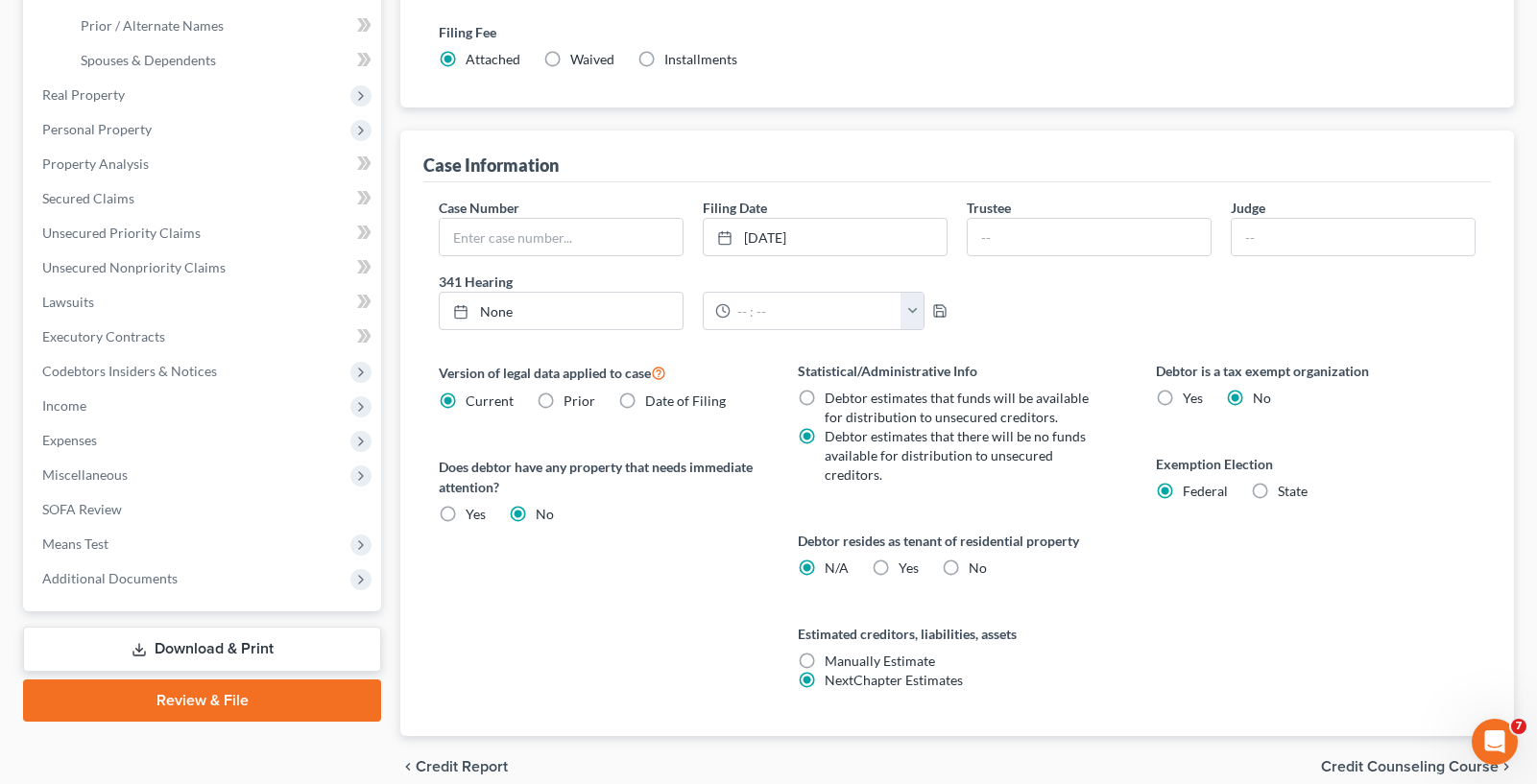
scroll to position [480, 0]
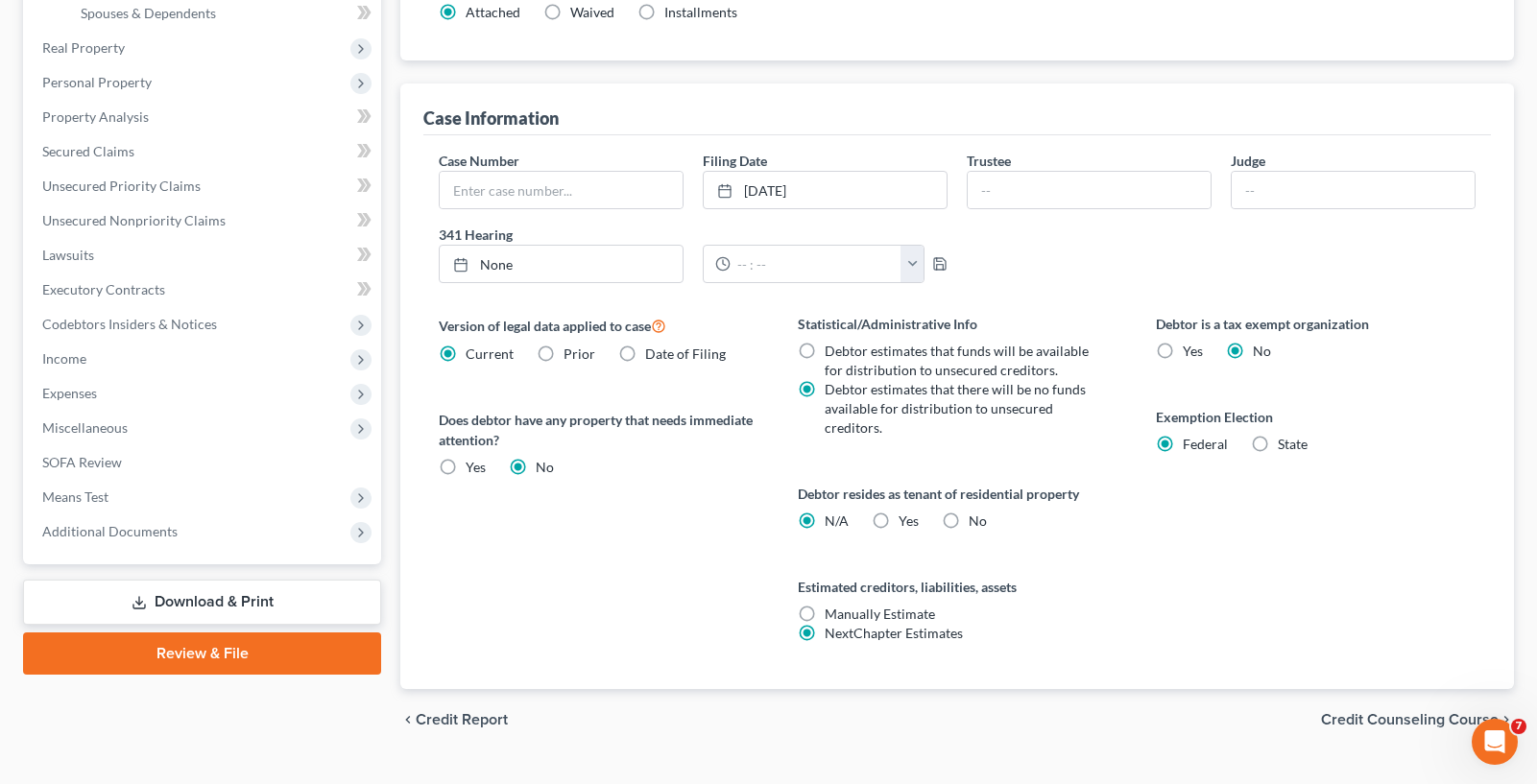
click at [903, 518] on span "Yes" at bounding box center [908, 520] width 20 height 16
click at [906, 518] on input "Yes Yes" at bounding box center [912, 518] width 13 height 13
radio input "true"
radio input "false"
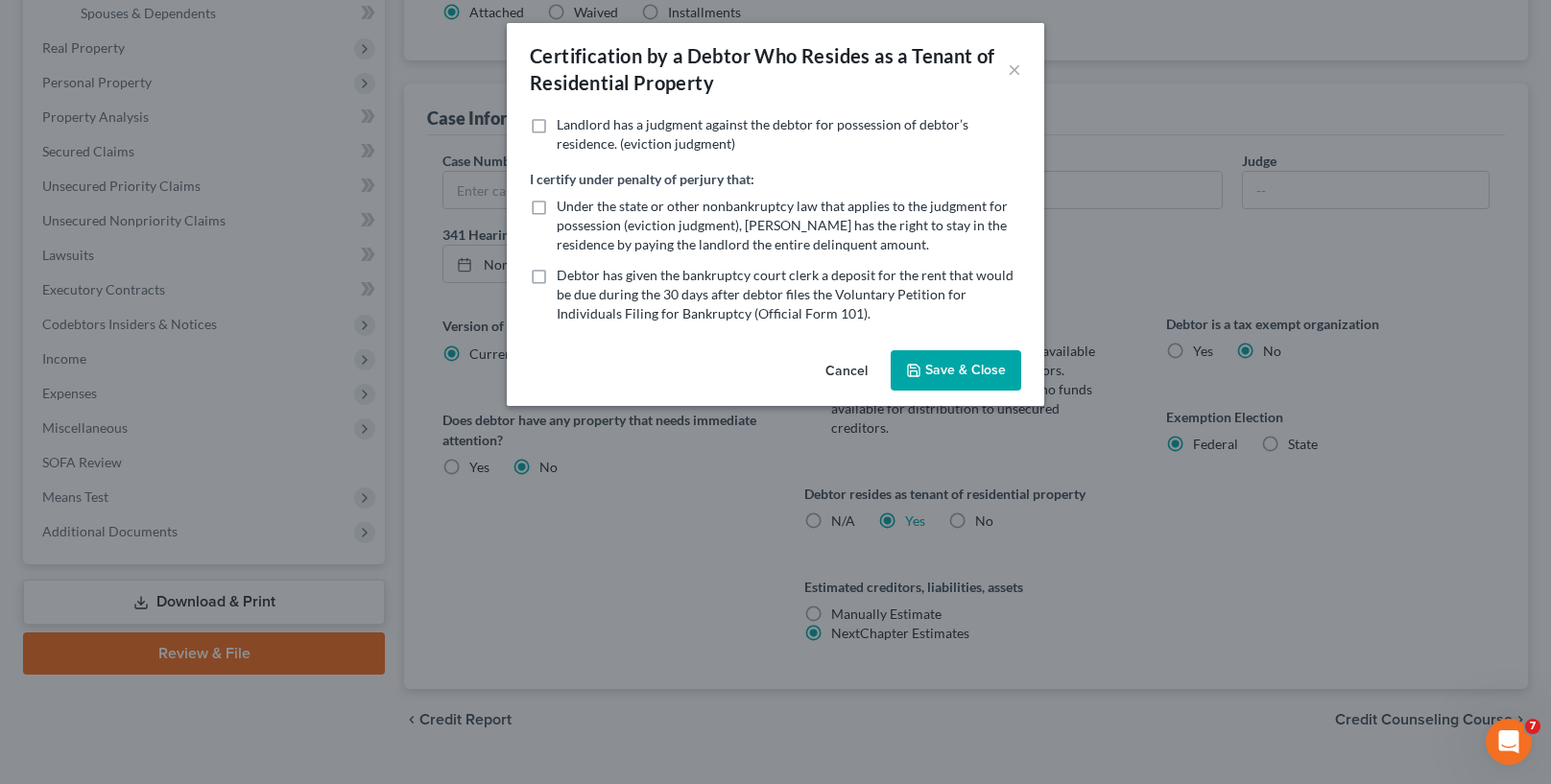
click at [604, 137] on span "Landlord has a judgment against the debtor for possession of debtor’s residence…" at bounding box center [762, 133] width 411 height 36
click at [577, 127] on input "Landlord has a judgment against the debtor for possession of debtor’s residence…" at bounding box center [570, 121] width 13 height 13
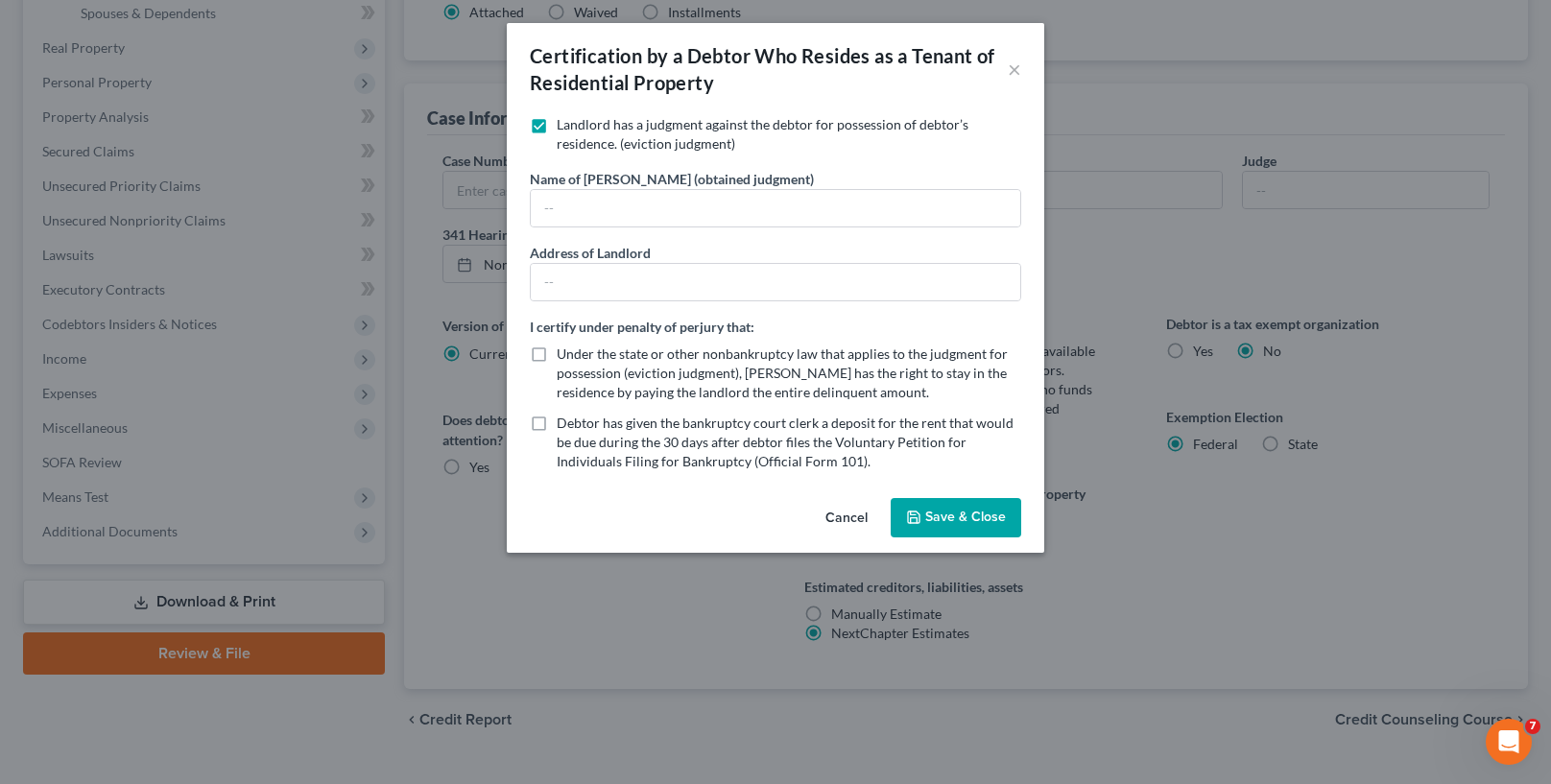
click at [556, 132] on label "Landlord has a judgment against the debtor for possession of debtor’s residence…" at bounding box center [788, 134] width 465 height 39
click at [564, 127] on input "Landlord has a judgment against the debtor for possession of debtor’s residence…" at bounding box center [570, 121] width 13 height 13
checkbox input "false"
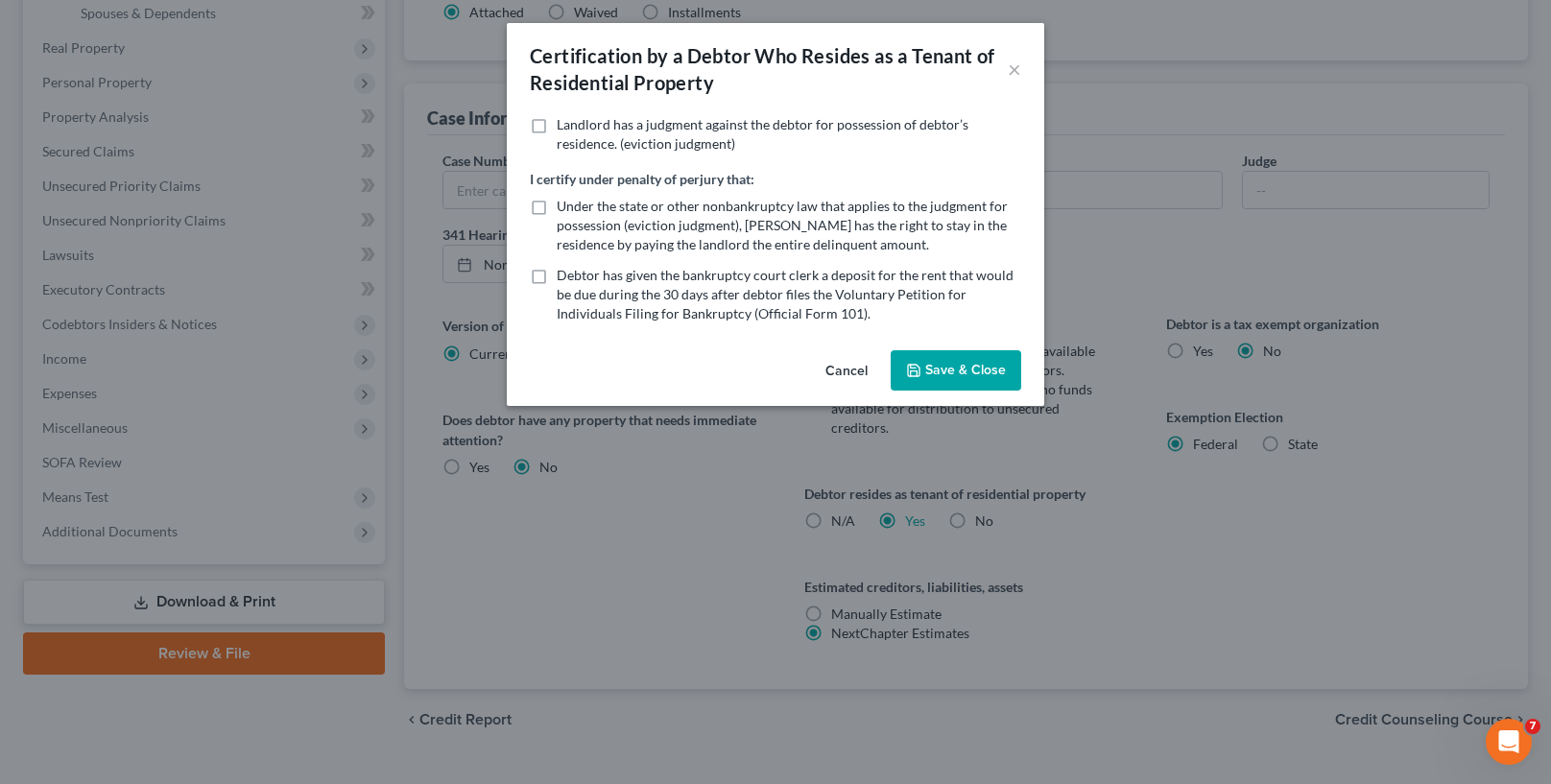
click at [1004, 73] on div "Certification by a Debtor Who Resides as a Tenant of Residential Property" at bounding box center [768, 70] width 478 height 54
click at [1008, 68] on button "×" at bounding box center [1014, 70] width 14 height 23
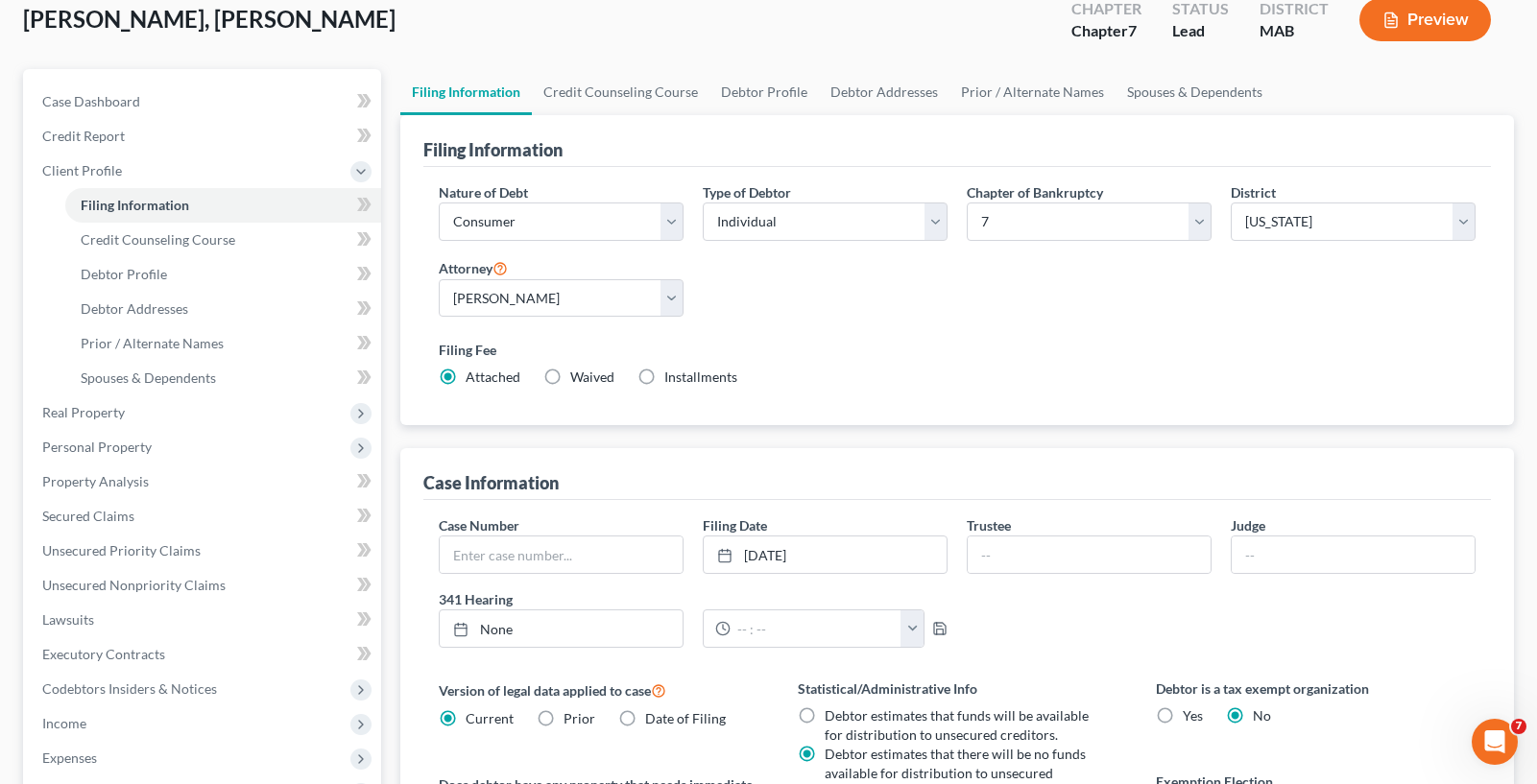
scroll to position [96, 0]
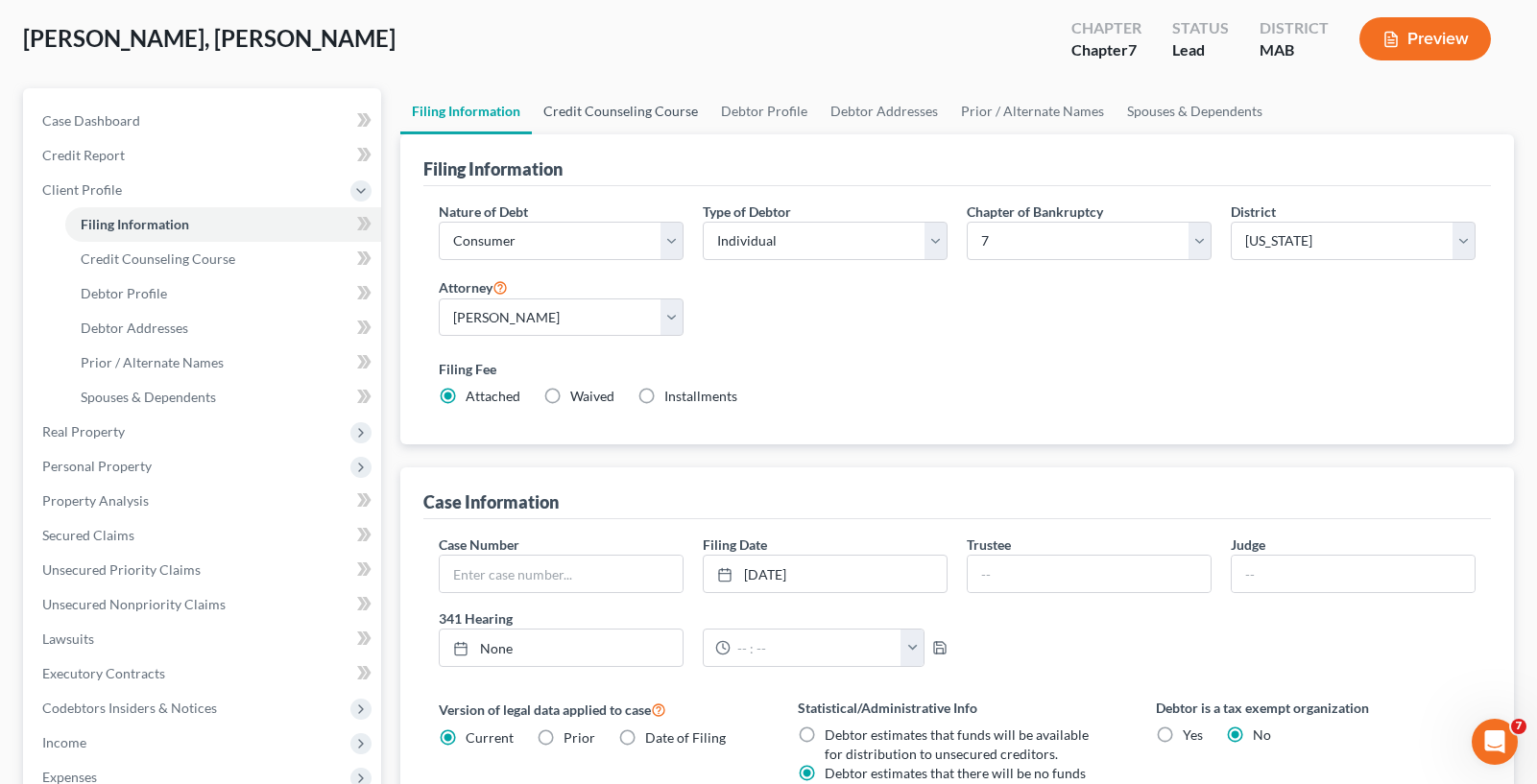
click at [620, 99] on link "Credit Counseling Course" at bounding box center [620, 111] width 178 height 46
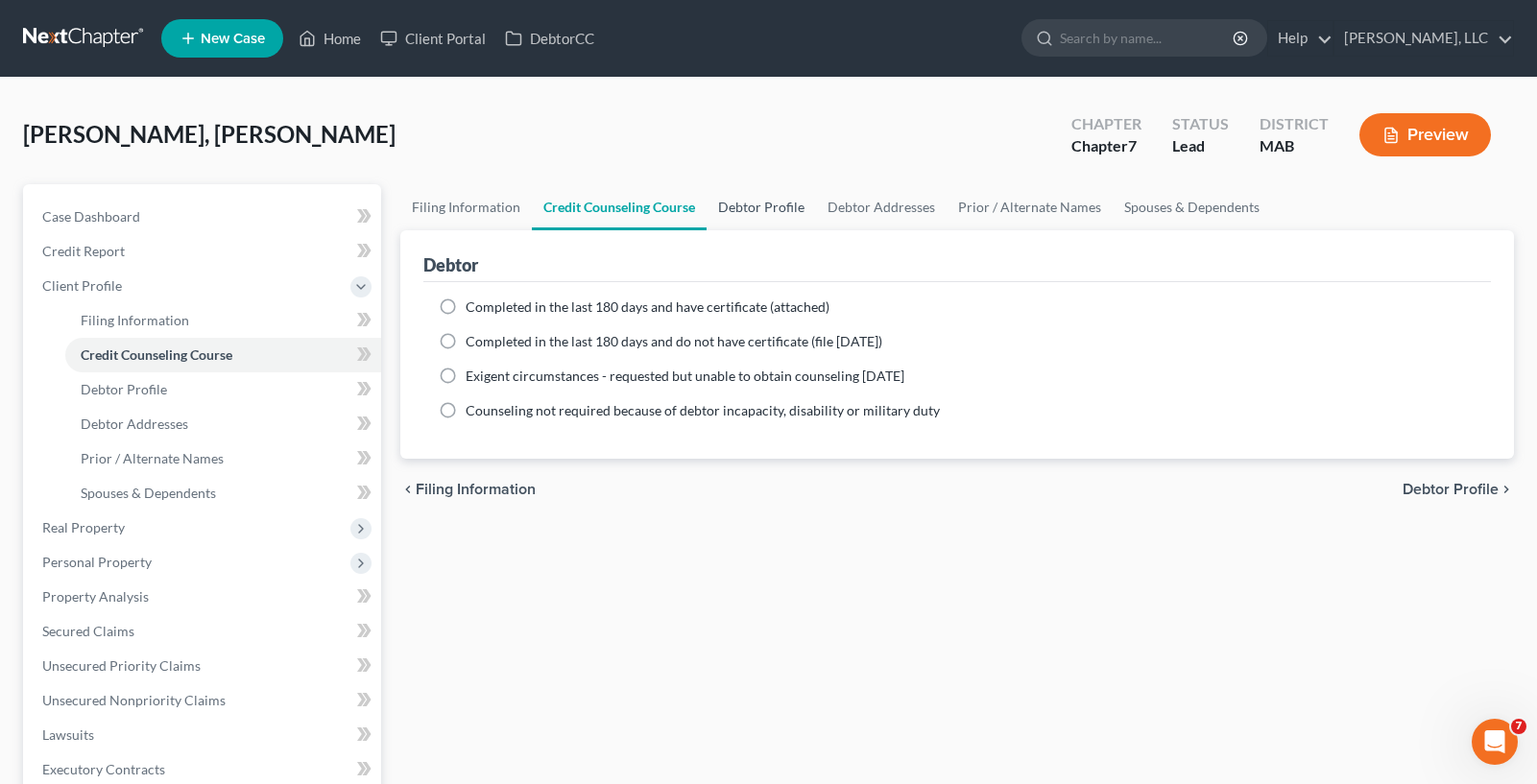
click at [742, 217] on link "Debtor Profile" at bounding box center [760, 208] width 109 height 46
select select "0"
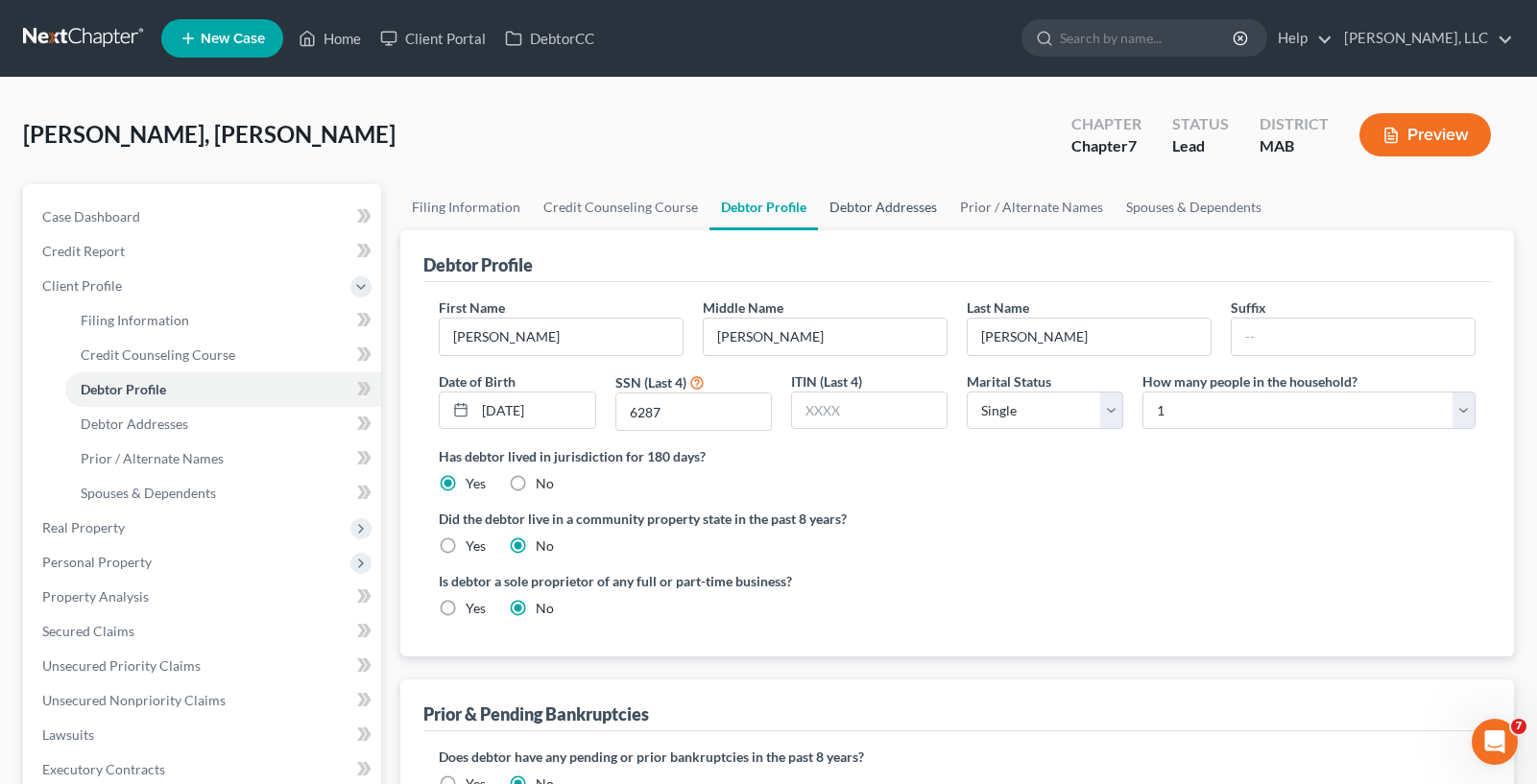
click at [854, 204] on link "Debtor Addresses" at bounding box center [883, 208] width 130 height 46
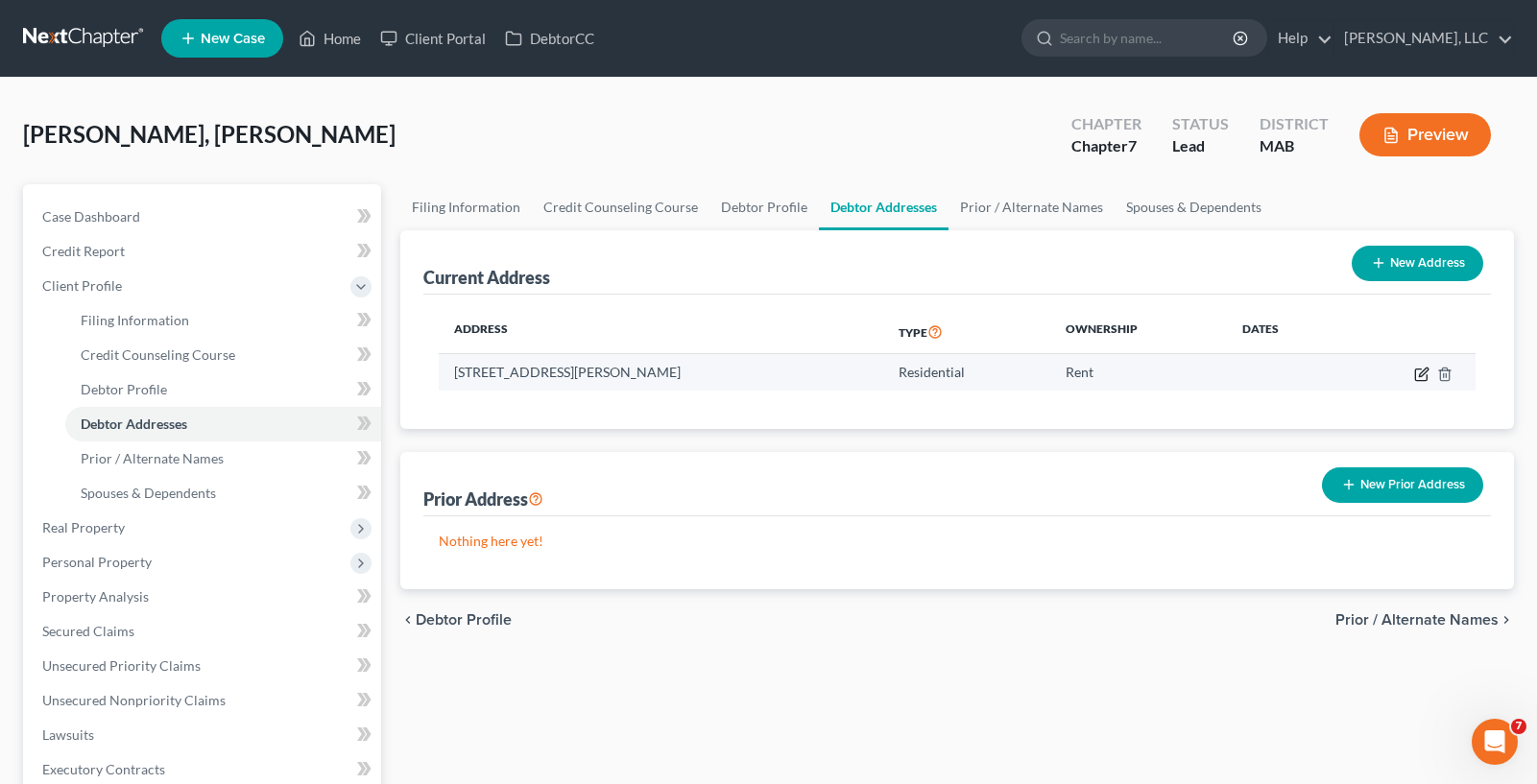
click at [1427, 373] on icon "button" at bounding box center [1422, 375] width 15 height 15
select select "22"
select select "12"
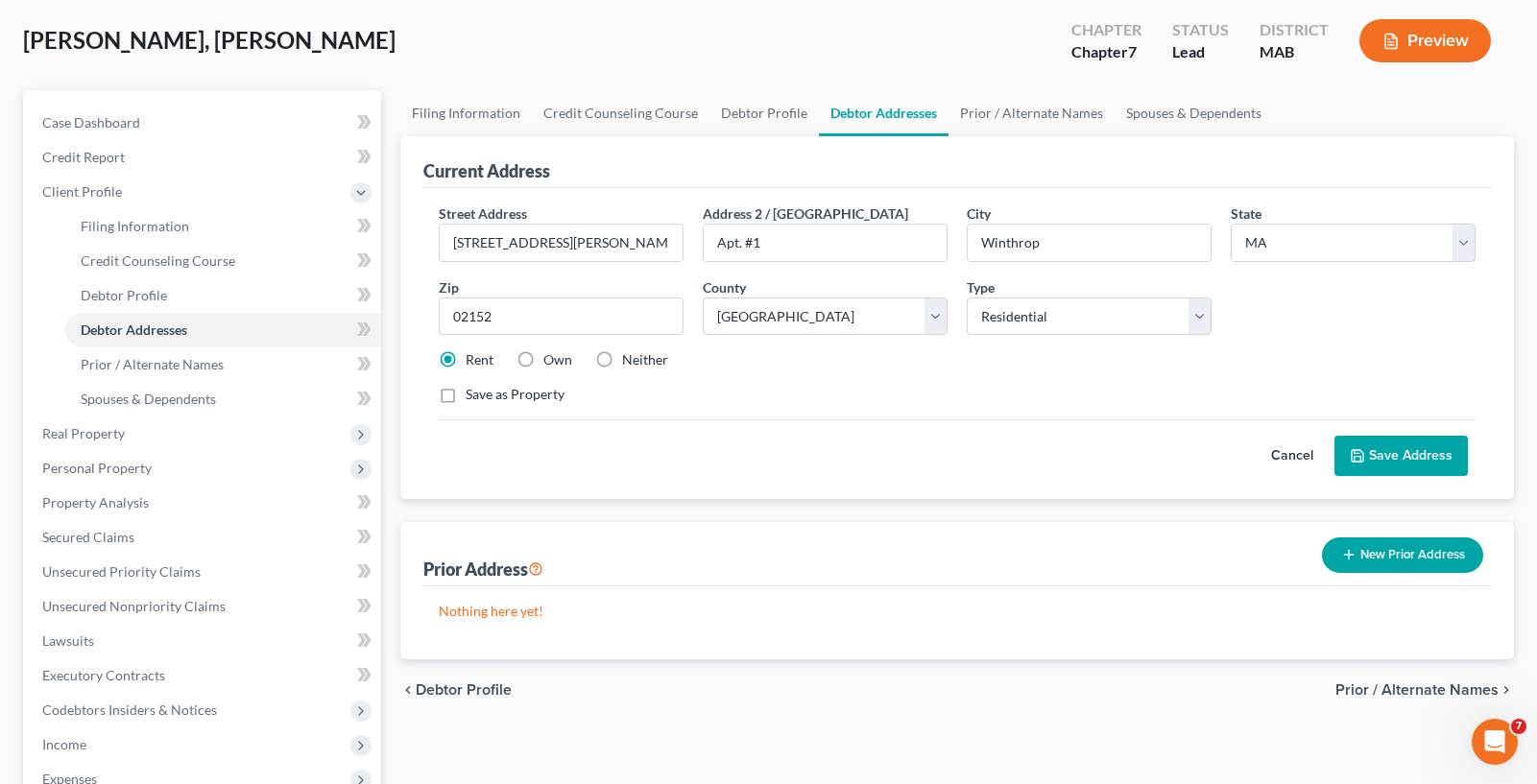
scroll to position [96, 0]
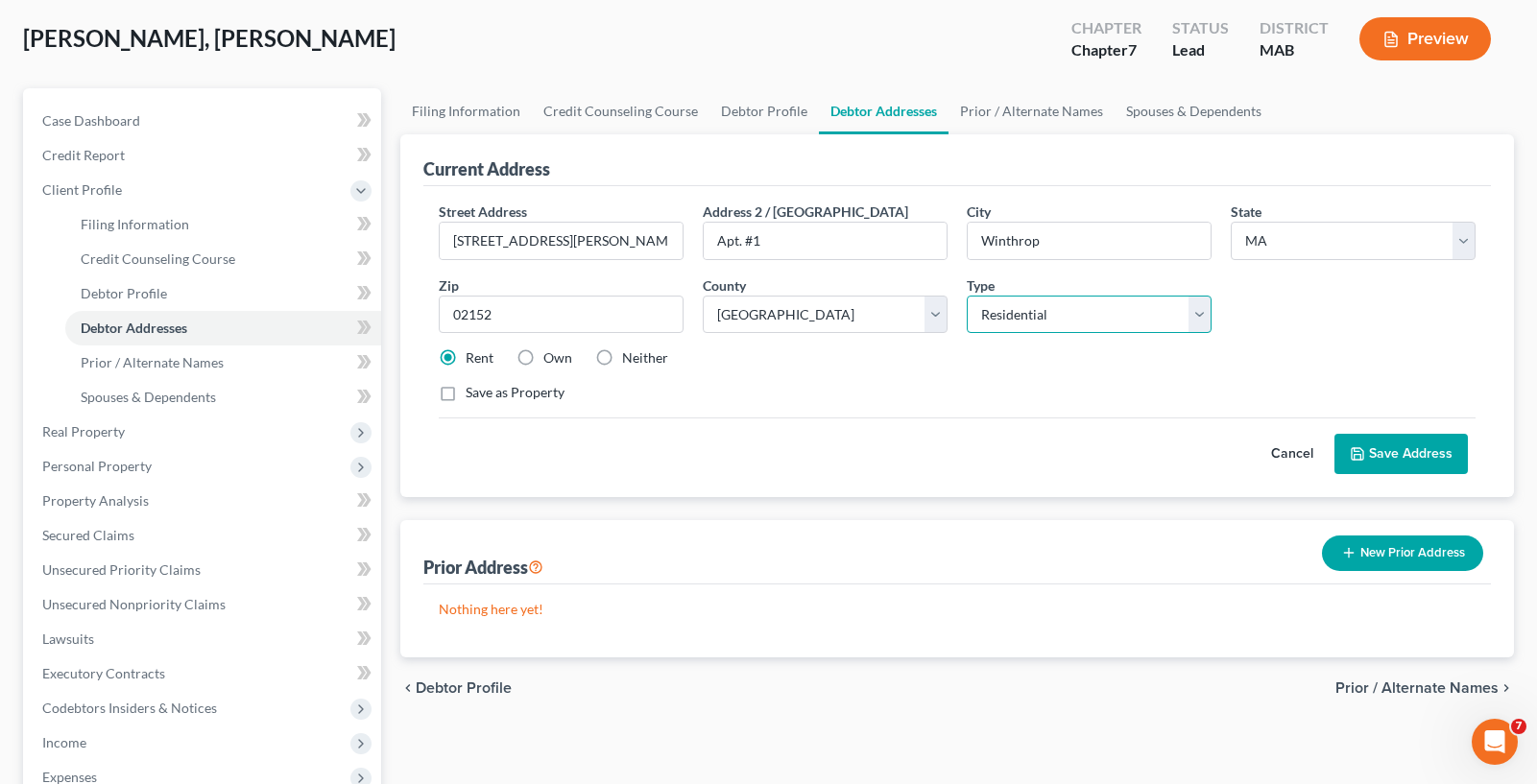
click at [1045, 324] on select "Select Residential Mailing Rental Business" at bounding box center [1089, 315] width 244 height 39
click at [967, 295] on select "Select Residential Mailing Rental Business" at bounding box center [1089, 315] width 244 height 39
select select "1"
click at [1037, 322] on select "Select Mailing Rental Business" at bounding box center [1089, 315] width 244 height 39
click at [967, 295] on select "Select Mailing Rental Business" at bounding box center [1089, 315] width 244 height 39
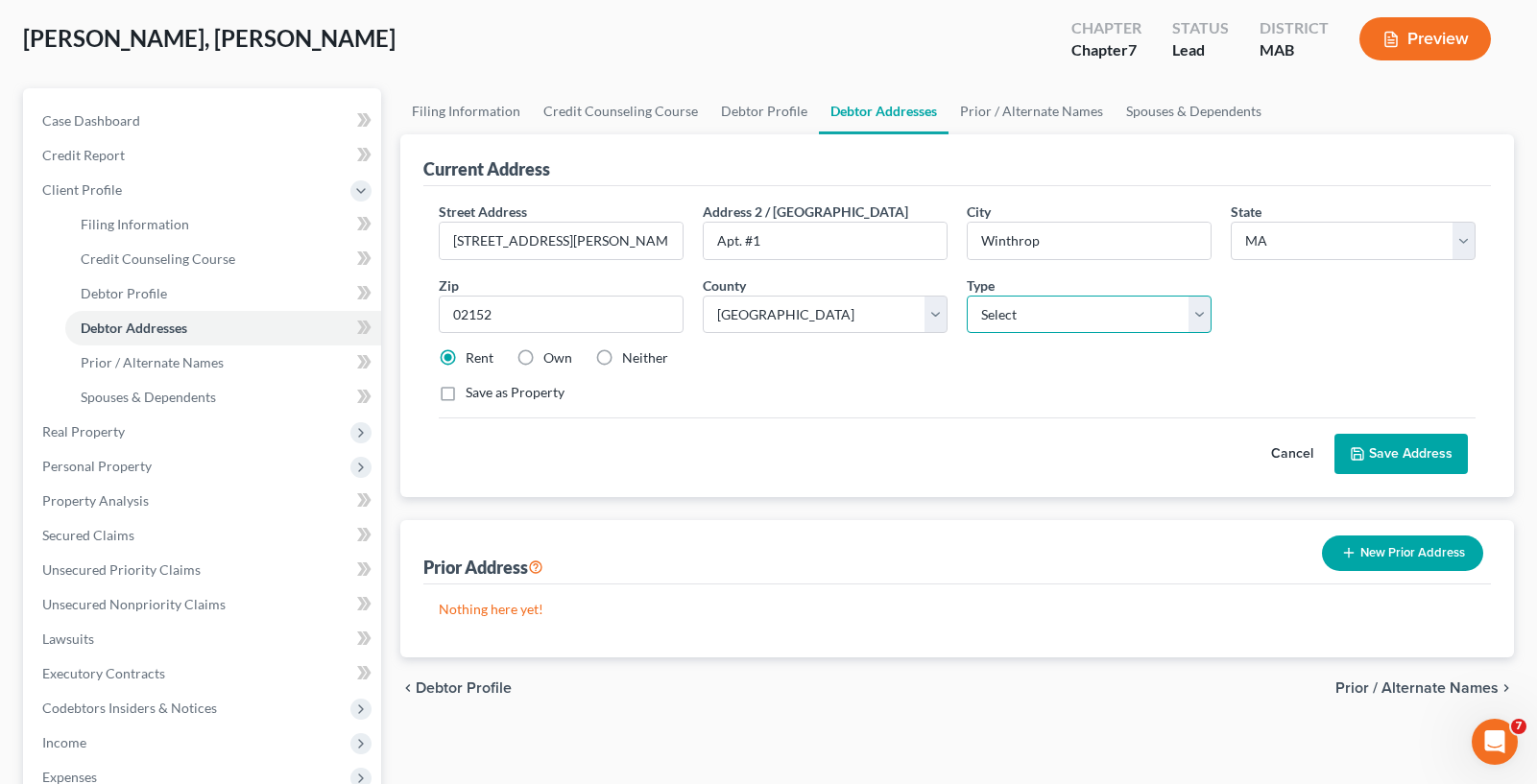
click at [1026, 331] on select "Select Mailing Rental Business" at bounding box center [1089, 315] width 244 height 39
select select "0"
click at [967, 295] on select "Select Mailing Rental Business" at bounding box center [1089, 315] width 244 height 39
drag, startPoint x: 1087, startPoint y: 333, endPoint x: 1078, endPoint y: 324, distance: 12.7
click at [1087, 333] on select "Select Mailing Rental Business" at bounding box center [1089, 315] width 244 height 39
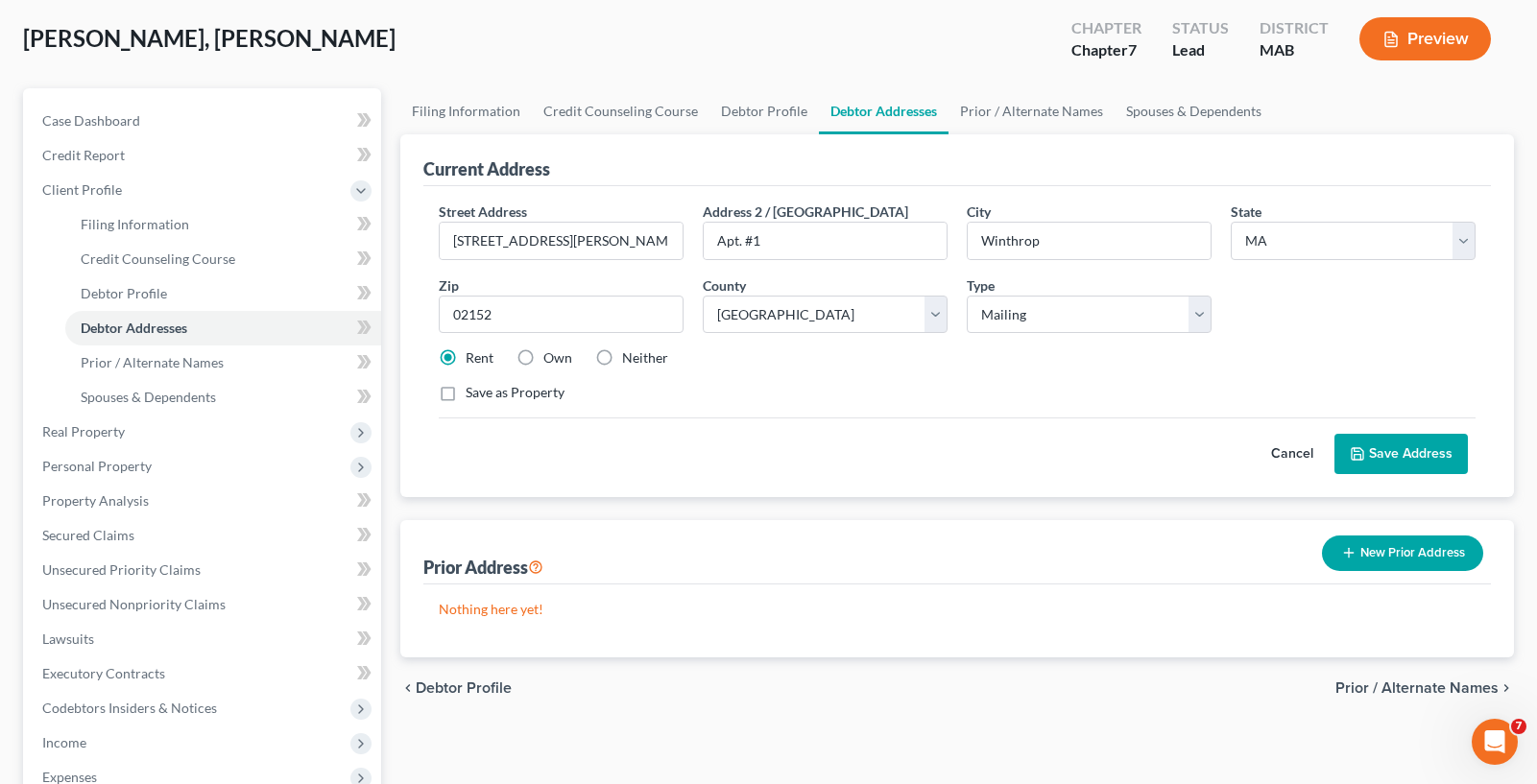
click at [1343, 314] on div "Street Address * [STREET_ADDRESS][PERSON_NAME] * Winthrop State * State [US_STA…" at bounding box center [956, 310] width 1056 height 217
click at [1418, 455] on button "Save Address" at bounding box center [1401, 454] width 133 height 41
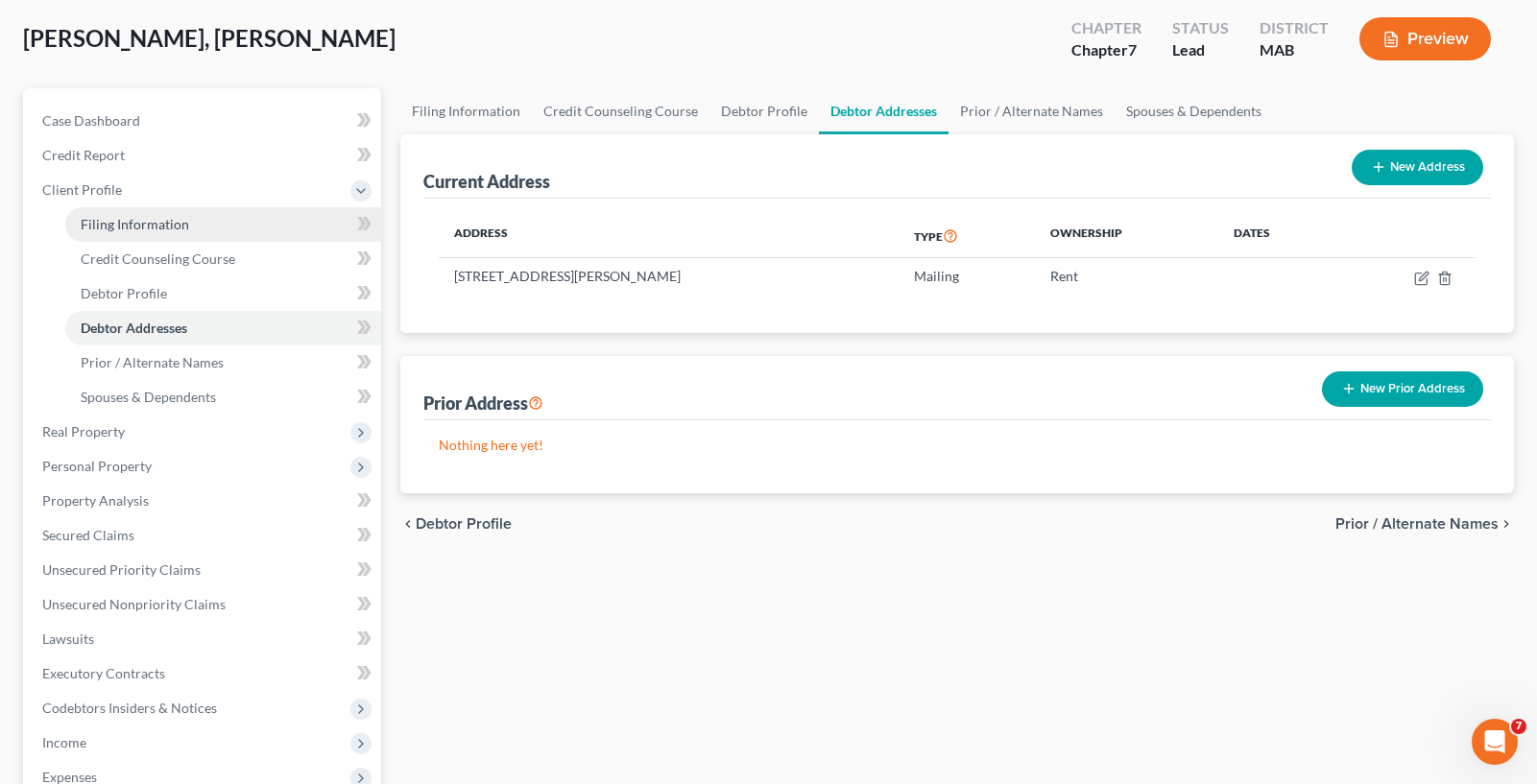
click at [182, 239] on link "Filing Information" at bounding box center [223, 225] width 316 height 35
select select "1"
select select "0"
select select "39"
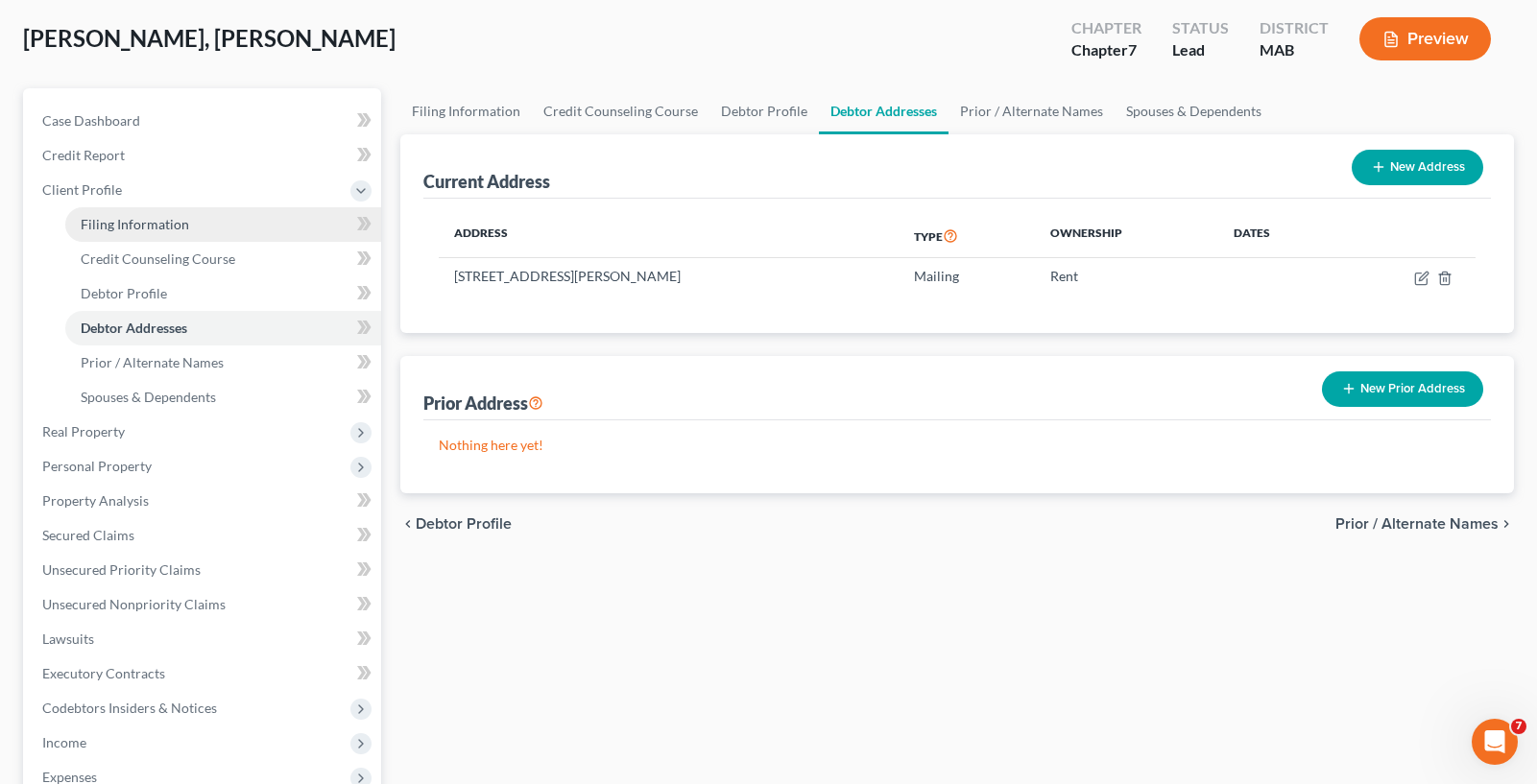
select select "0"
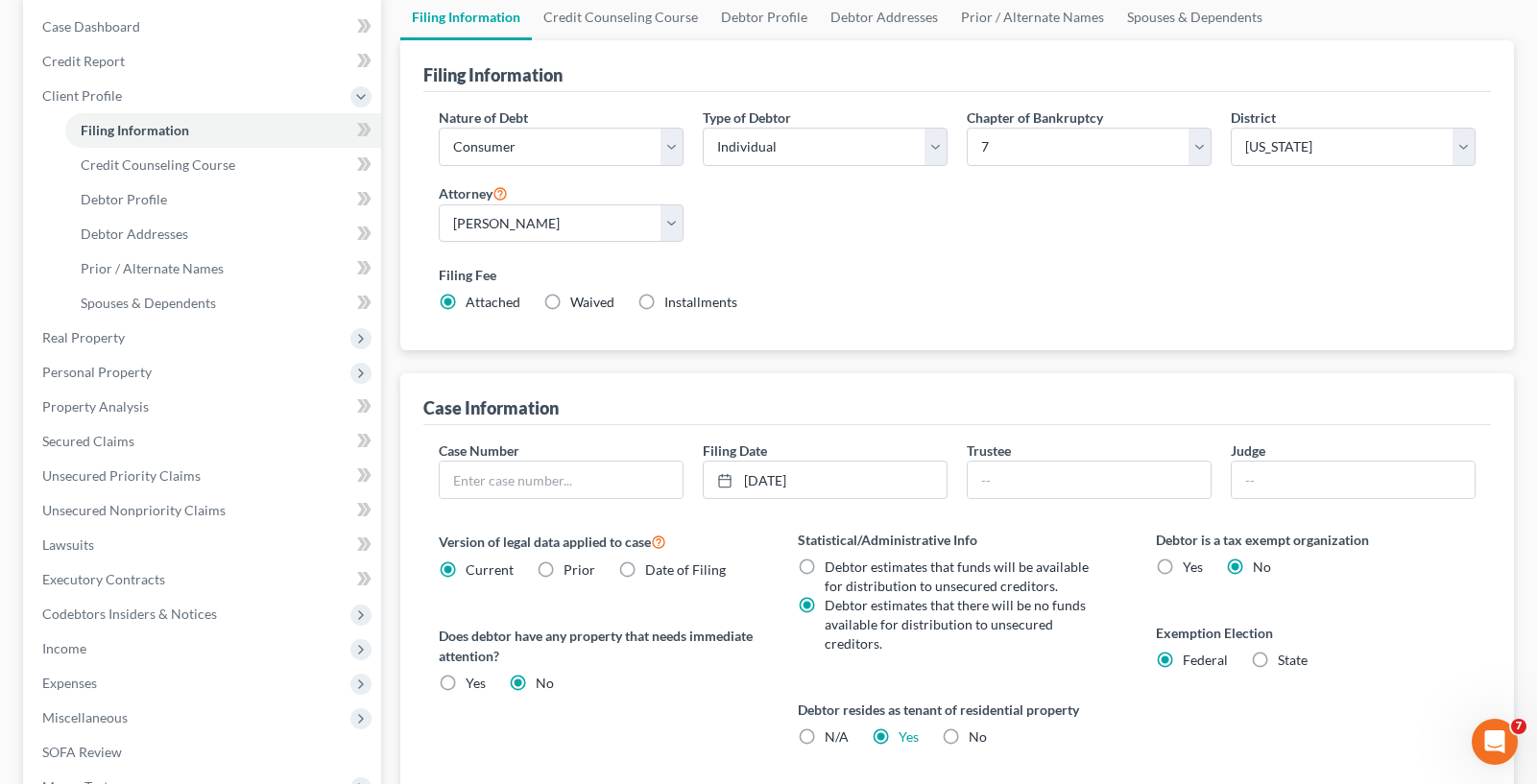
scroll to position [192, 0]
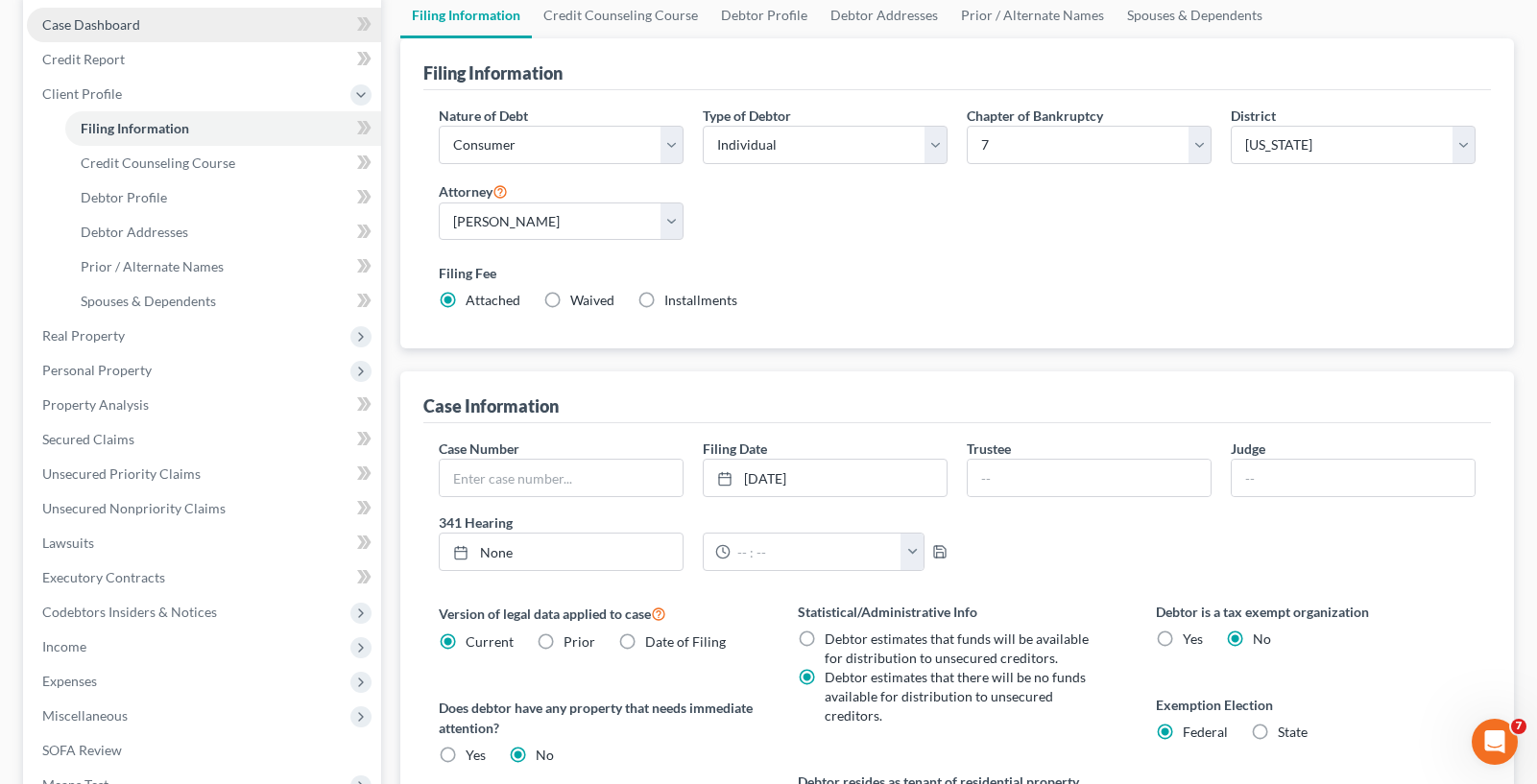
click at [151, 35] on link "Case Dashboard" at bounding box center [204, 25] width 355 height 35
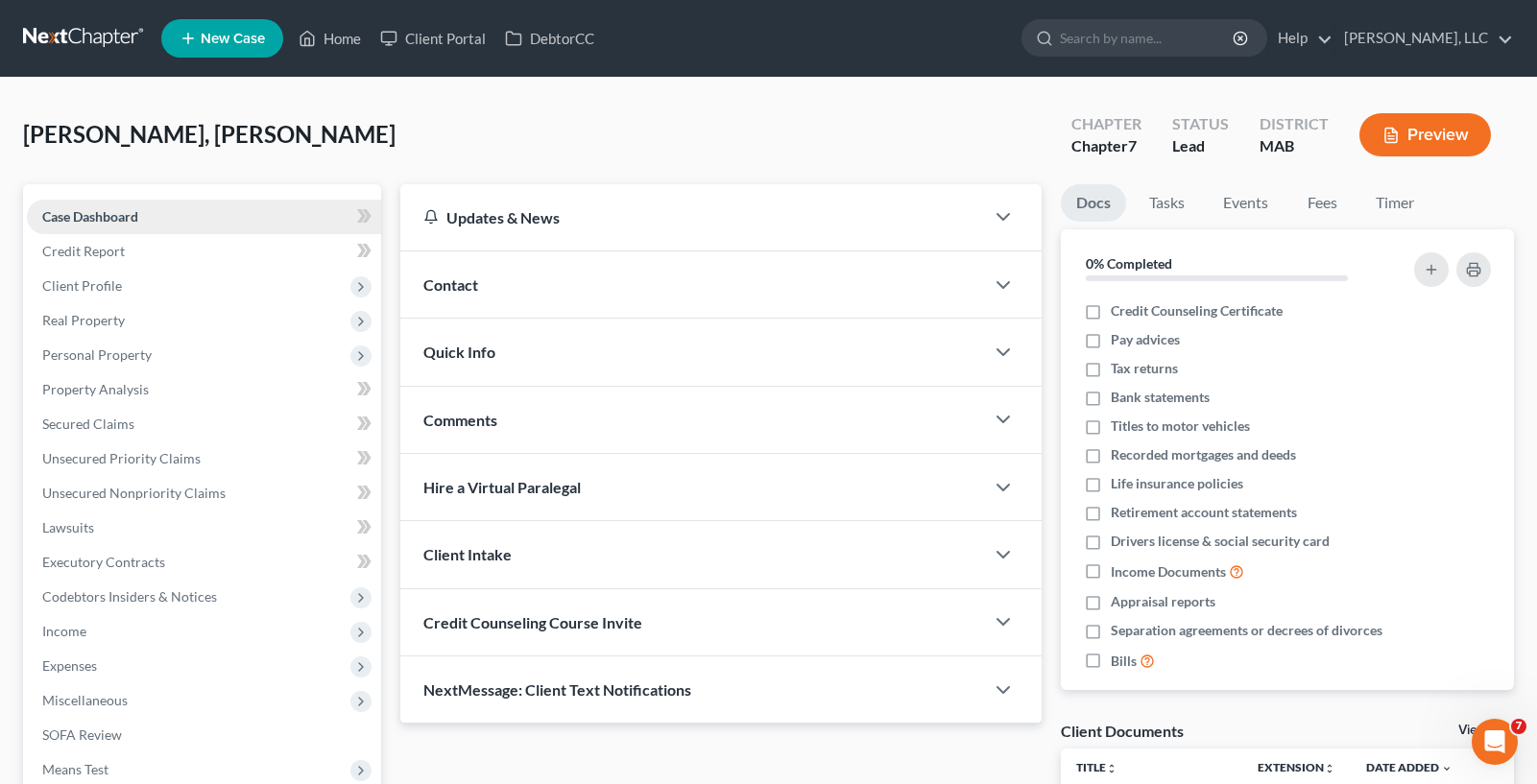
click at [178, 206] on link "Case Dashboard" at bounding box center [204, 217] width 355 height 35
click at [180, 212] on link "Case Dashboard" at bounding box center [204, 217] width 355 height 35
drag, startPoint x: 516, startPoint y: 355, endPoint x: 951, endPoint y: 434, distance: 442.1
click at [517, 355] on div "Quick Info" at bounding box center [692, 351] width 583 height 67
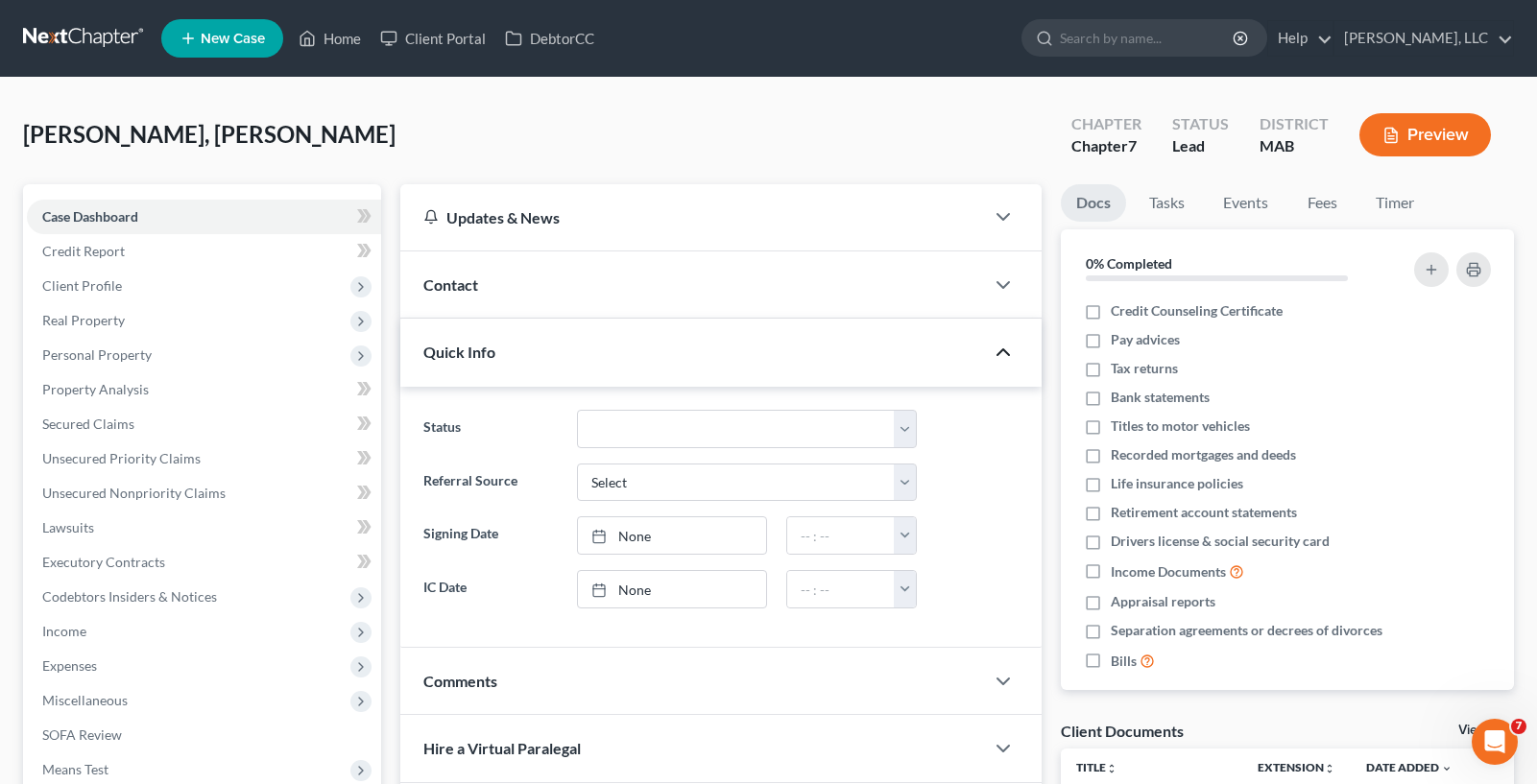
click at [1001, 343] on icon "button" at bounding box center [1003, 352] width 23 height 23
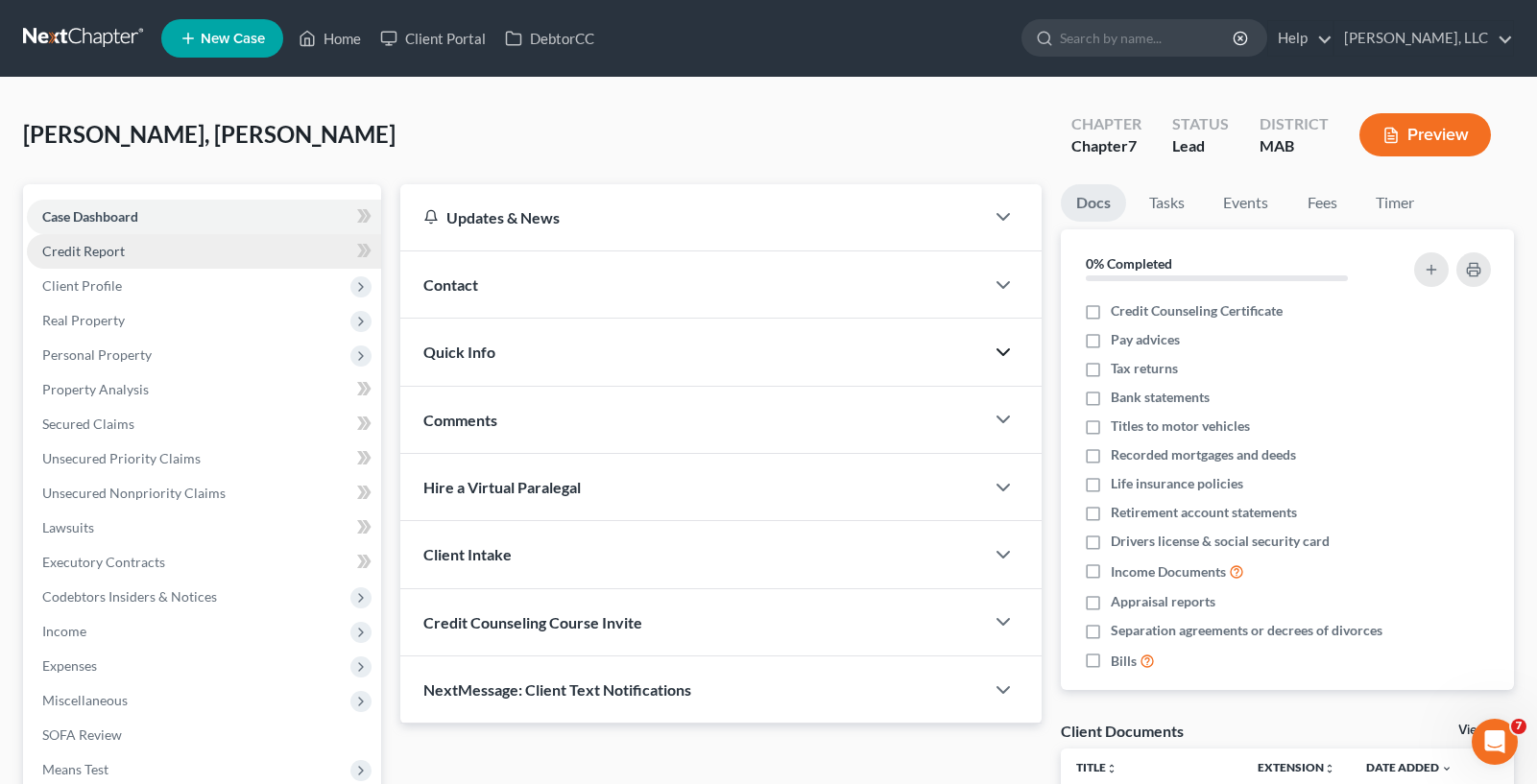
click at [202, 241] on link "Credit Report" at bounding box center [204, 251] width 355 height 35
click at [316, 242] on link "Credit Report" at bounding box center [204, 251] width 355 height 35
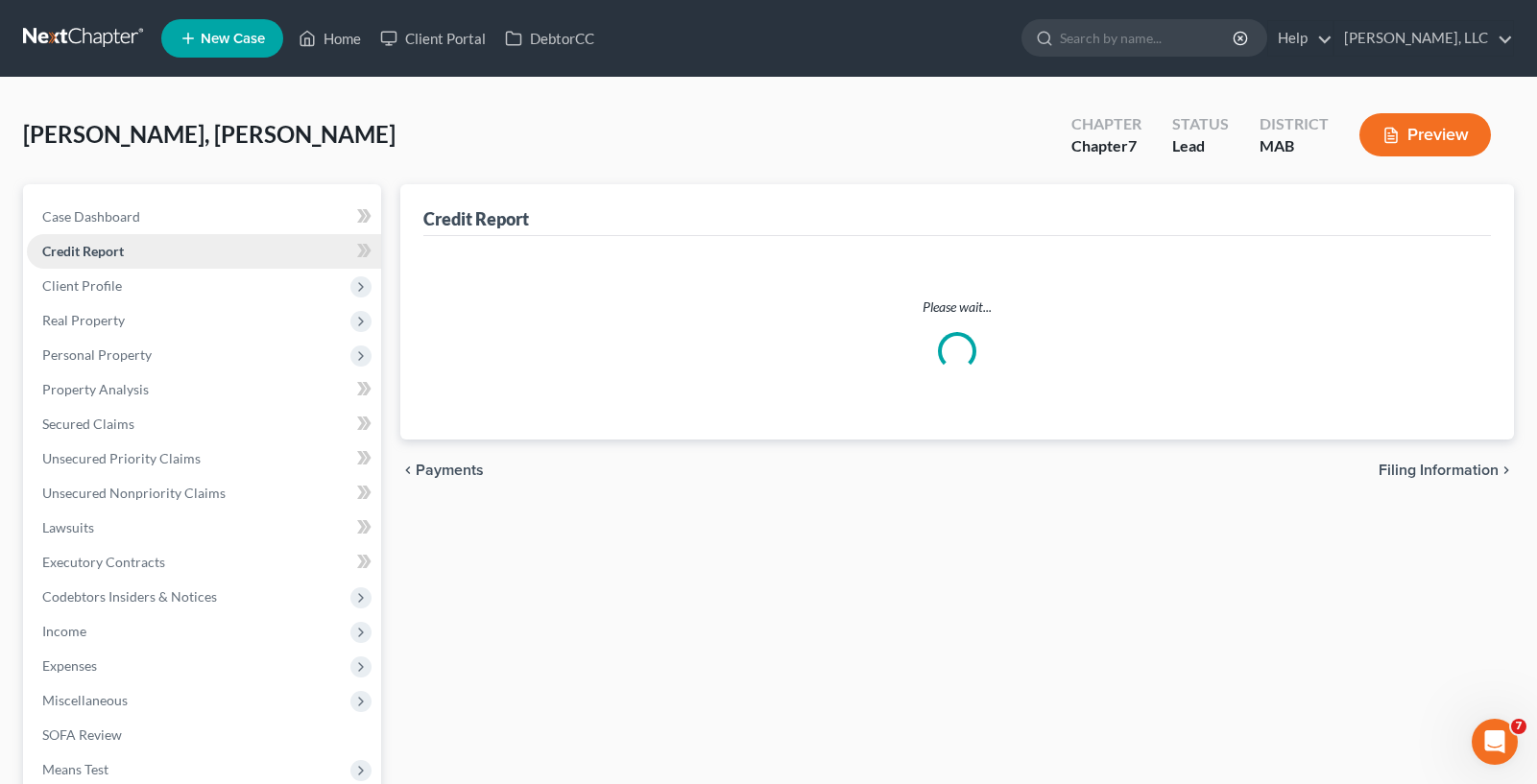
click at [294, 255] on link "Credit Report" at bounding box center [204, 251] width 355 height 35
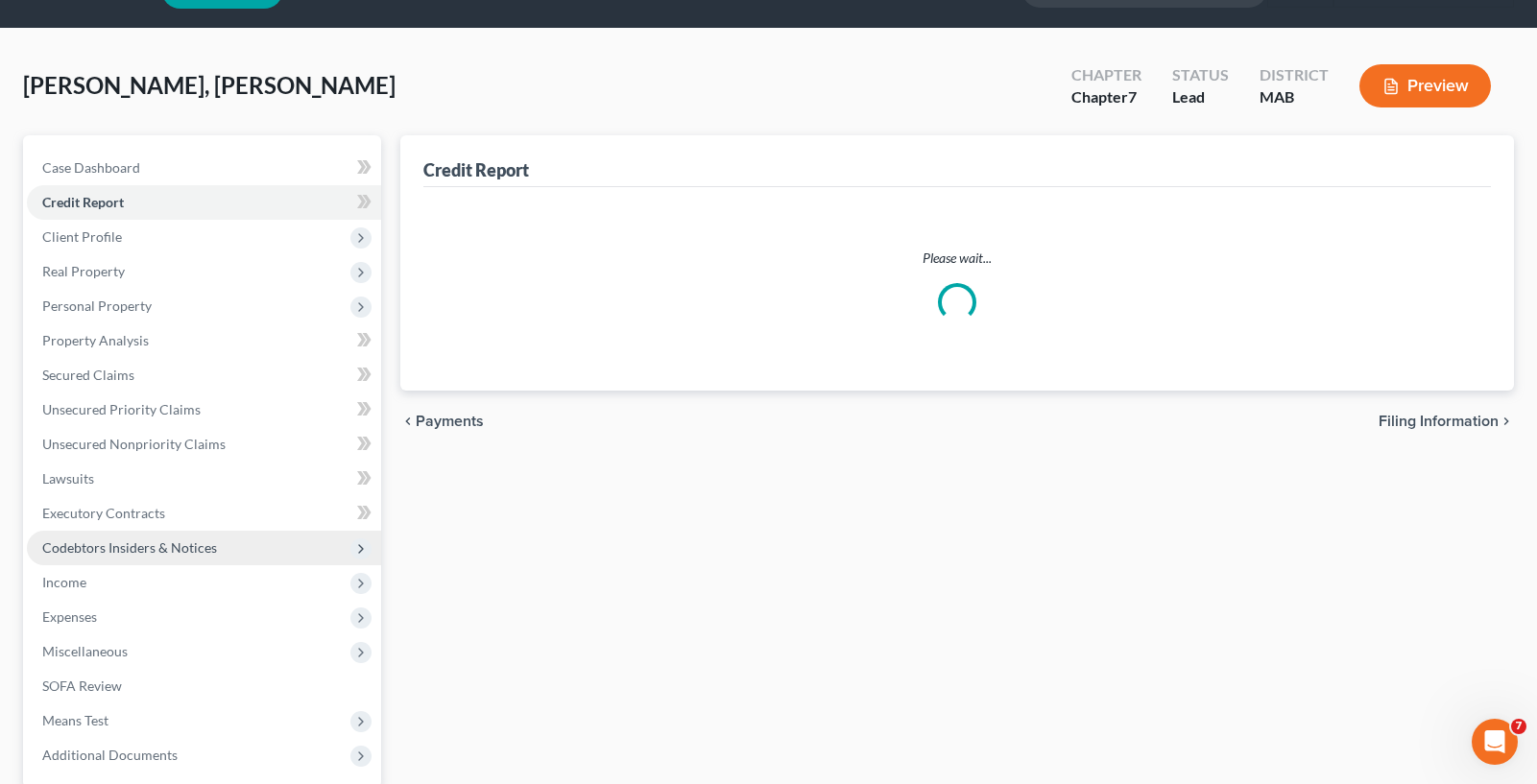
scroll to position [96, 0]
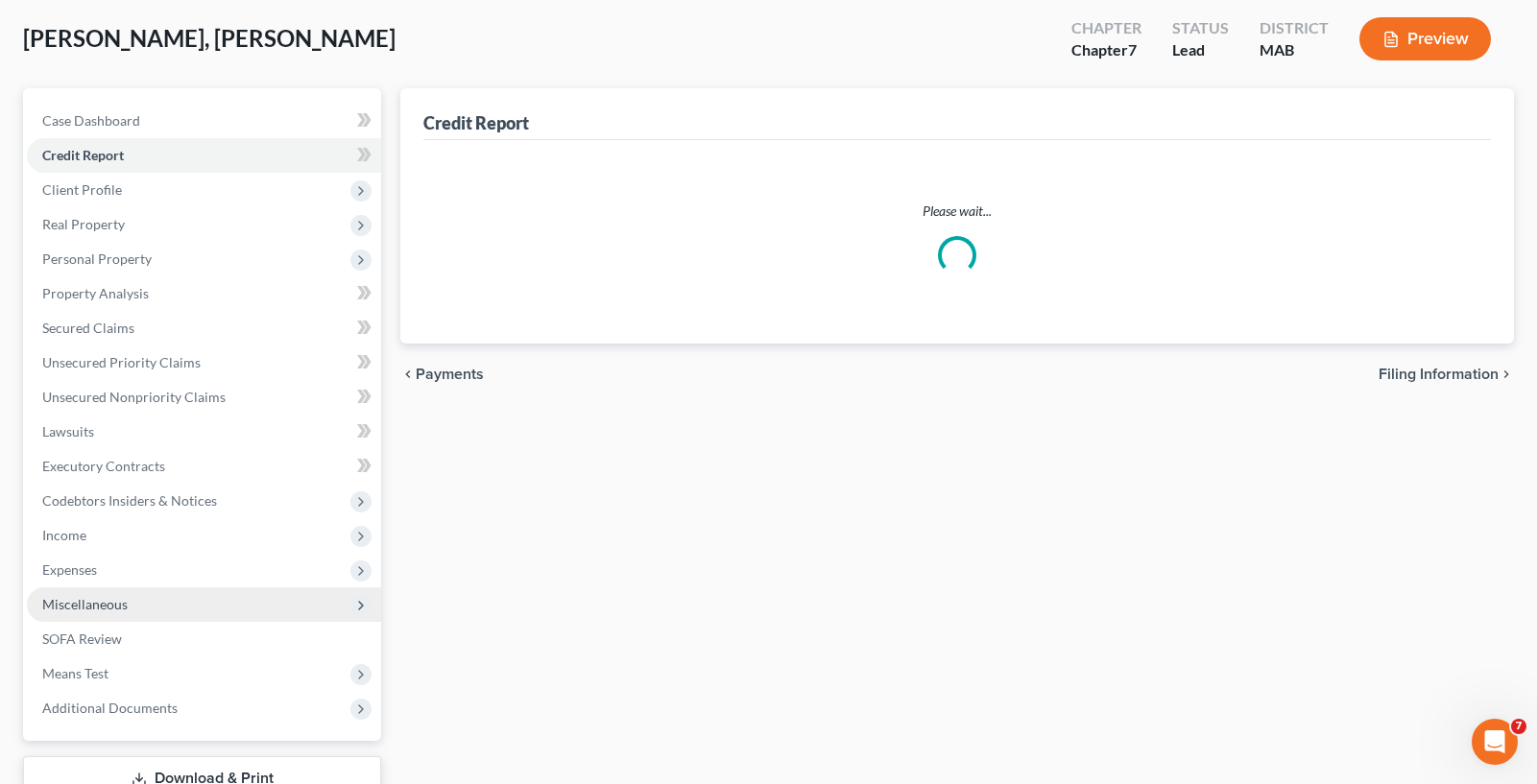
click at [202, 608] on span "Miscellaneous" at bounding box center [204, 604] width 355 height 35
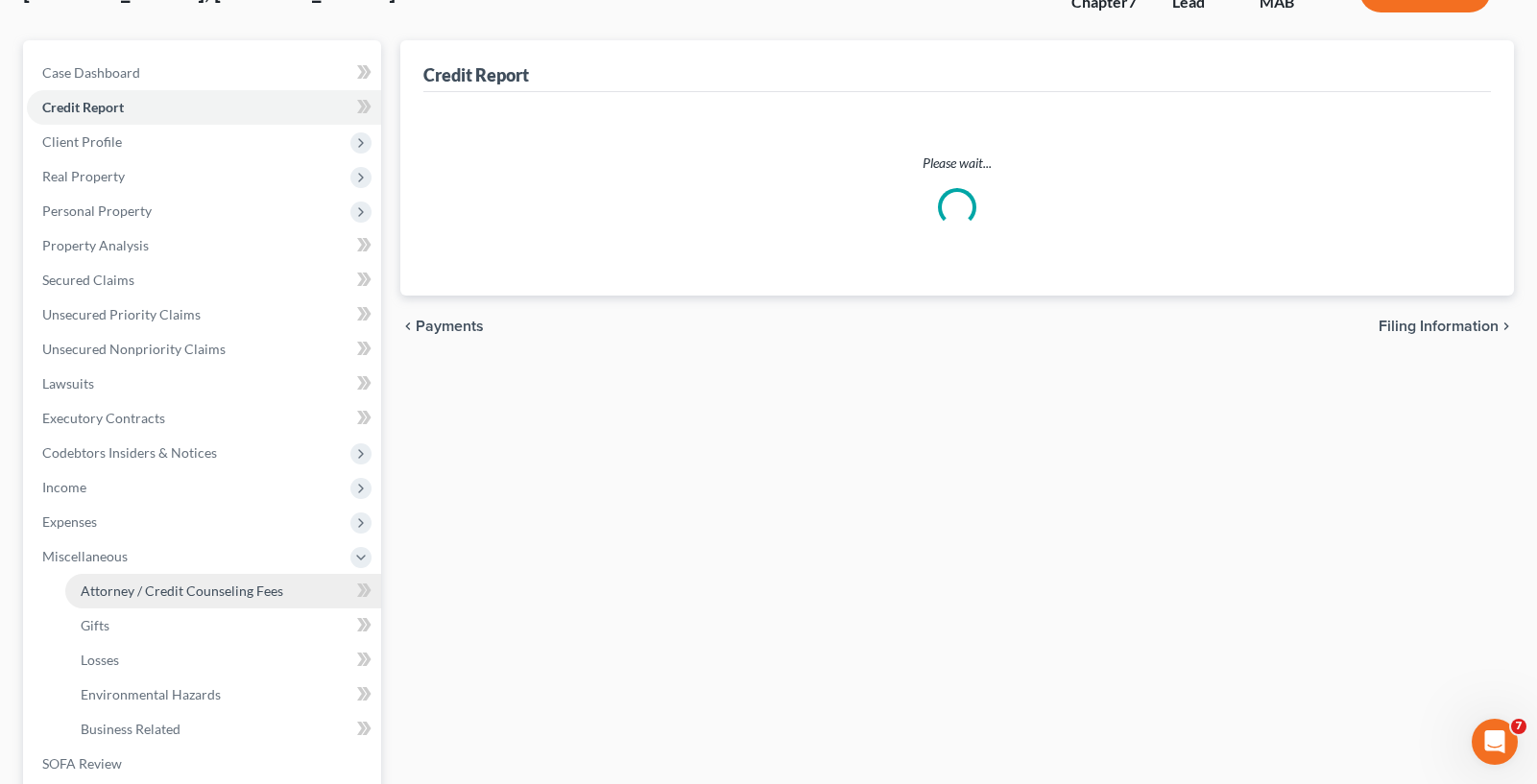
scroll to position [192, 0]
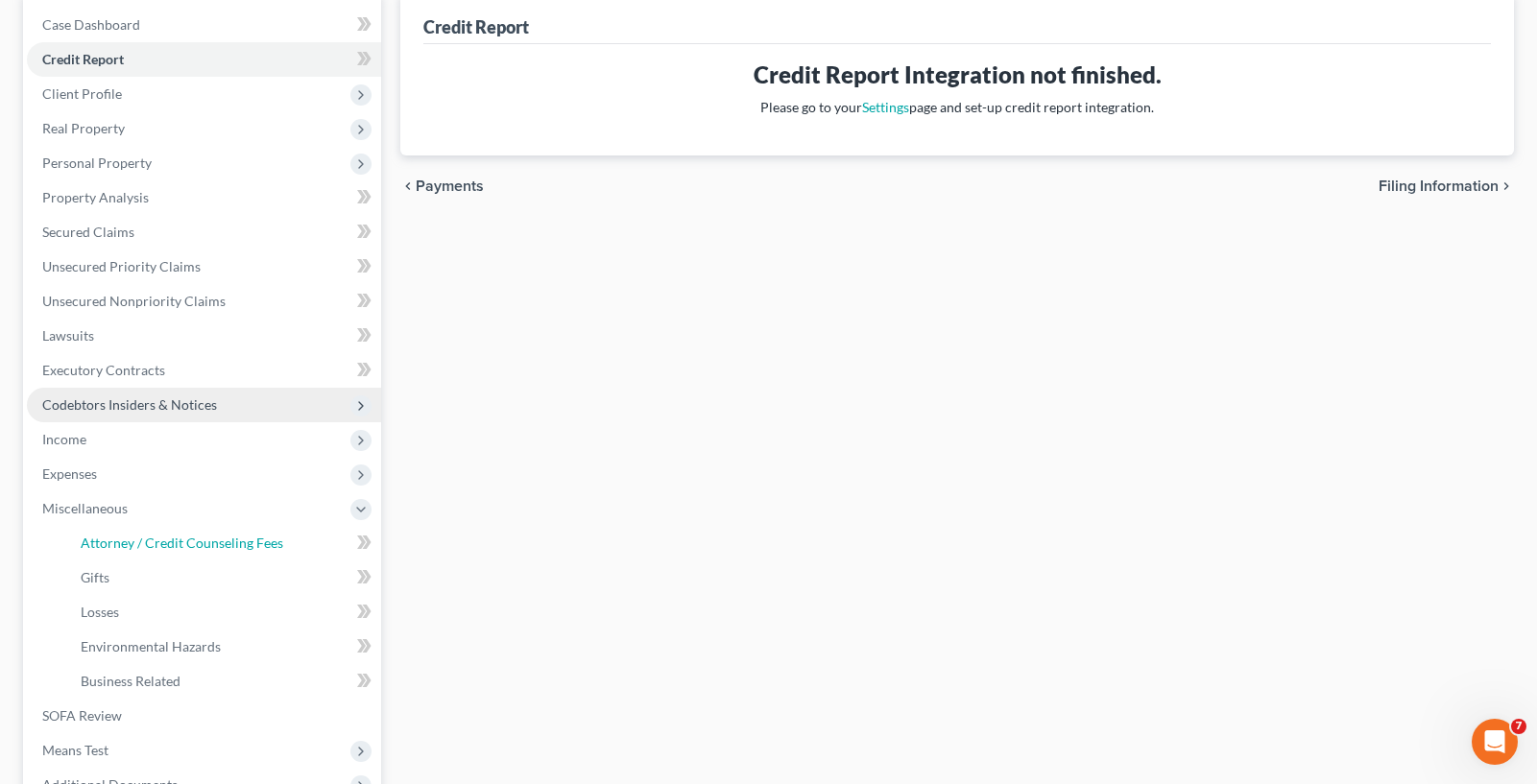
drag, startPoint x: 258, startPoint y: 546, endPoint x: 353, endPoint y: 416, distance: 161.0
click at [256, 546] on span "Attorney / Credit Counseling Fees" at bounding box center [182, 542] width 203 height 16
select select "0"
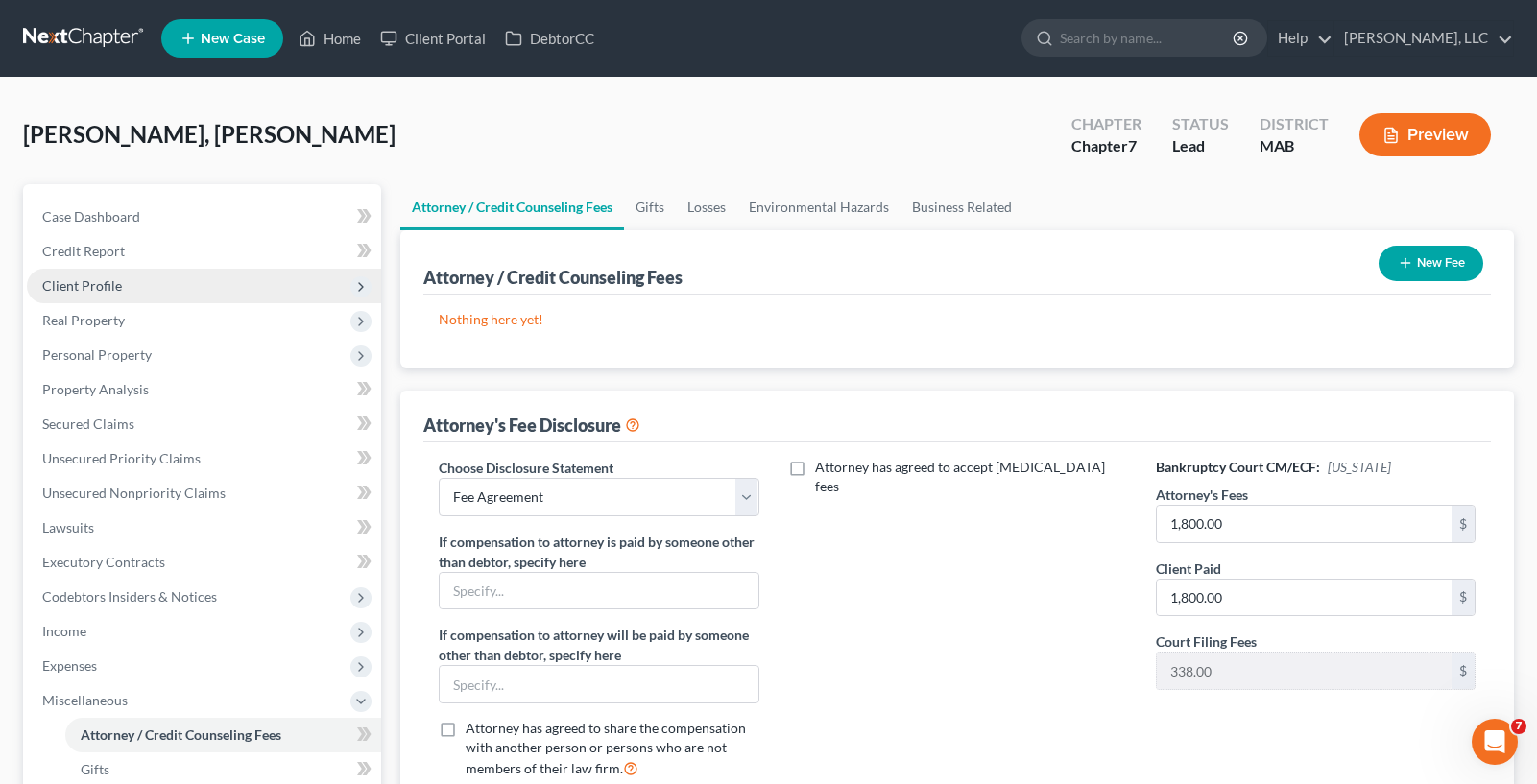
click at [227, 299] on span "Client Profile" at bounding box center [204, 286] width 355 height 35
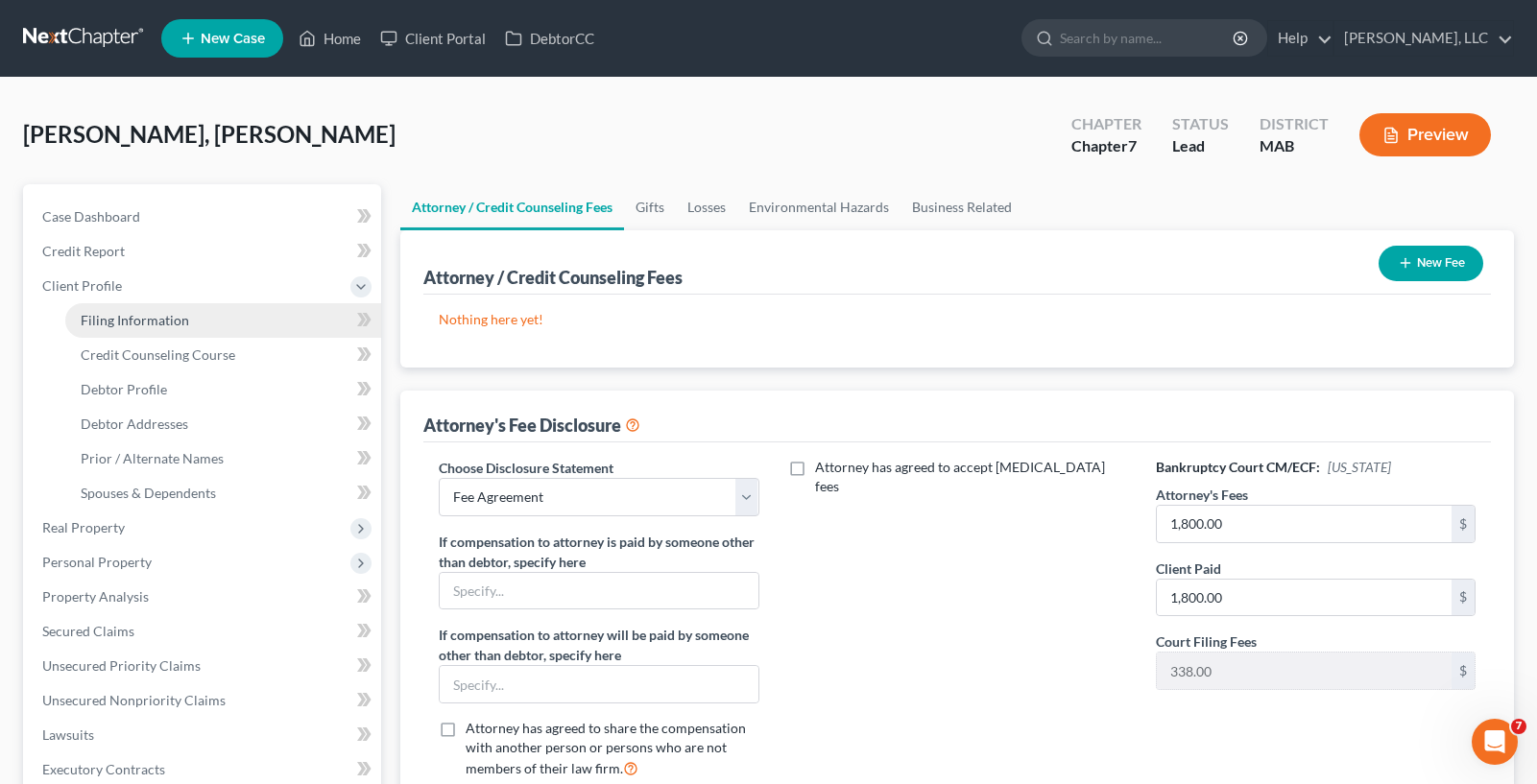
click at [207, 308] on link "Filing Information" at bounding box center [223, 321] width 316 height 35
select select "1"
select select "0"
select select "39"
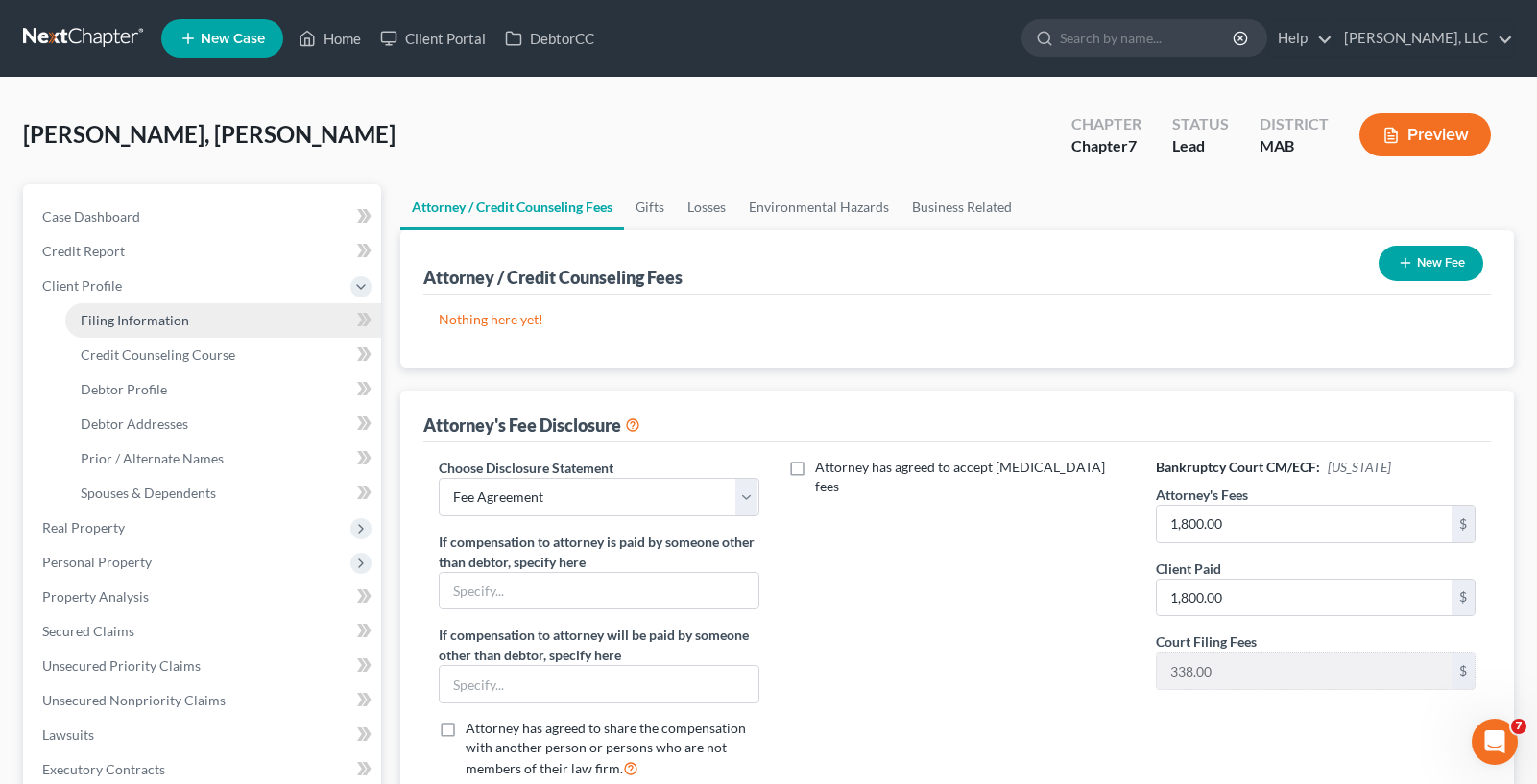
select select "0"
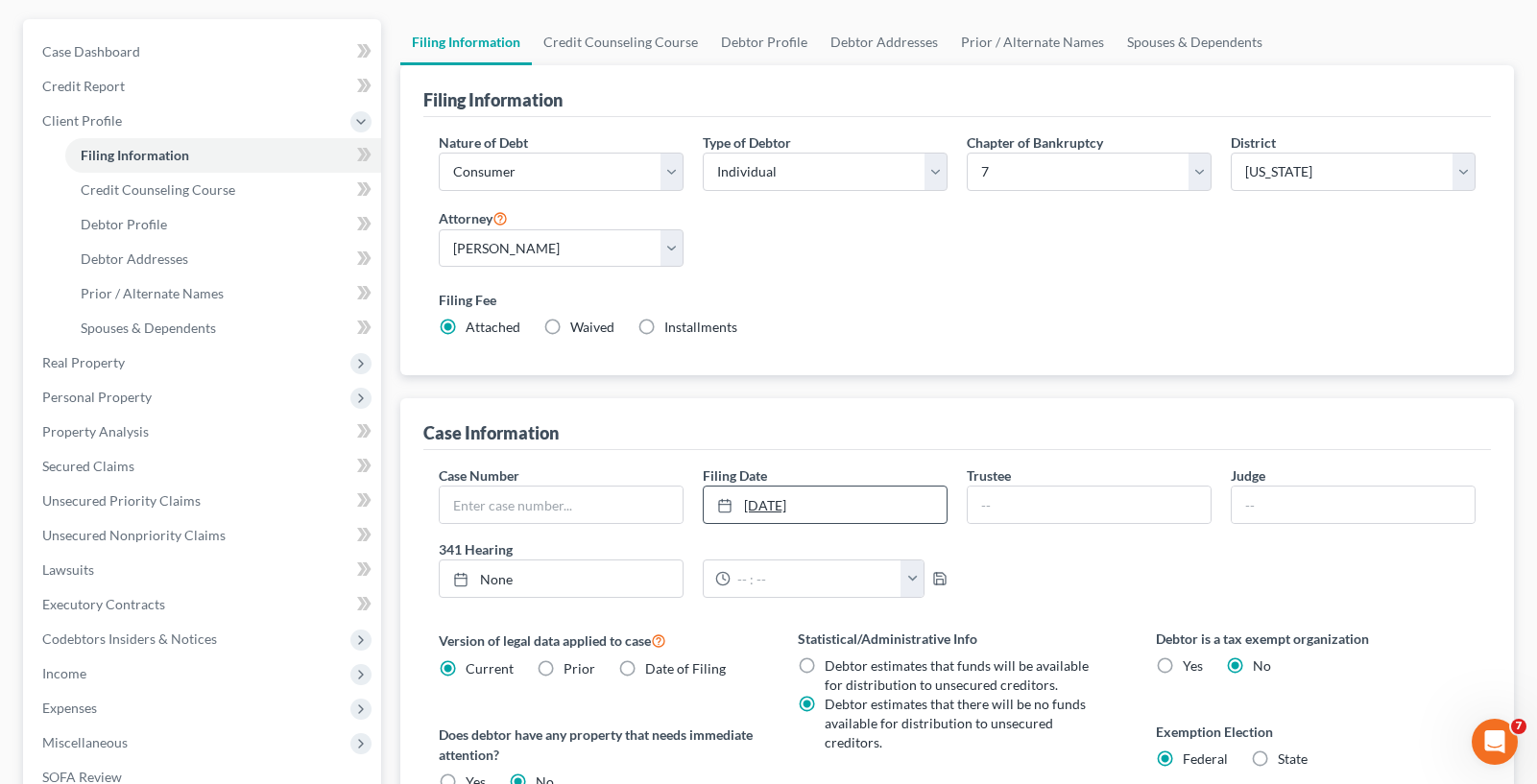
scroll to position [135, 0]
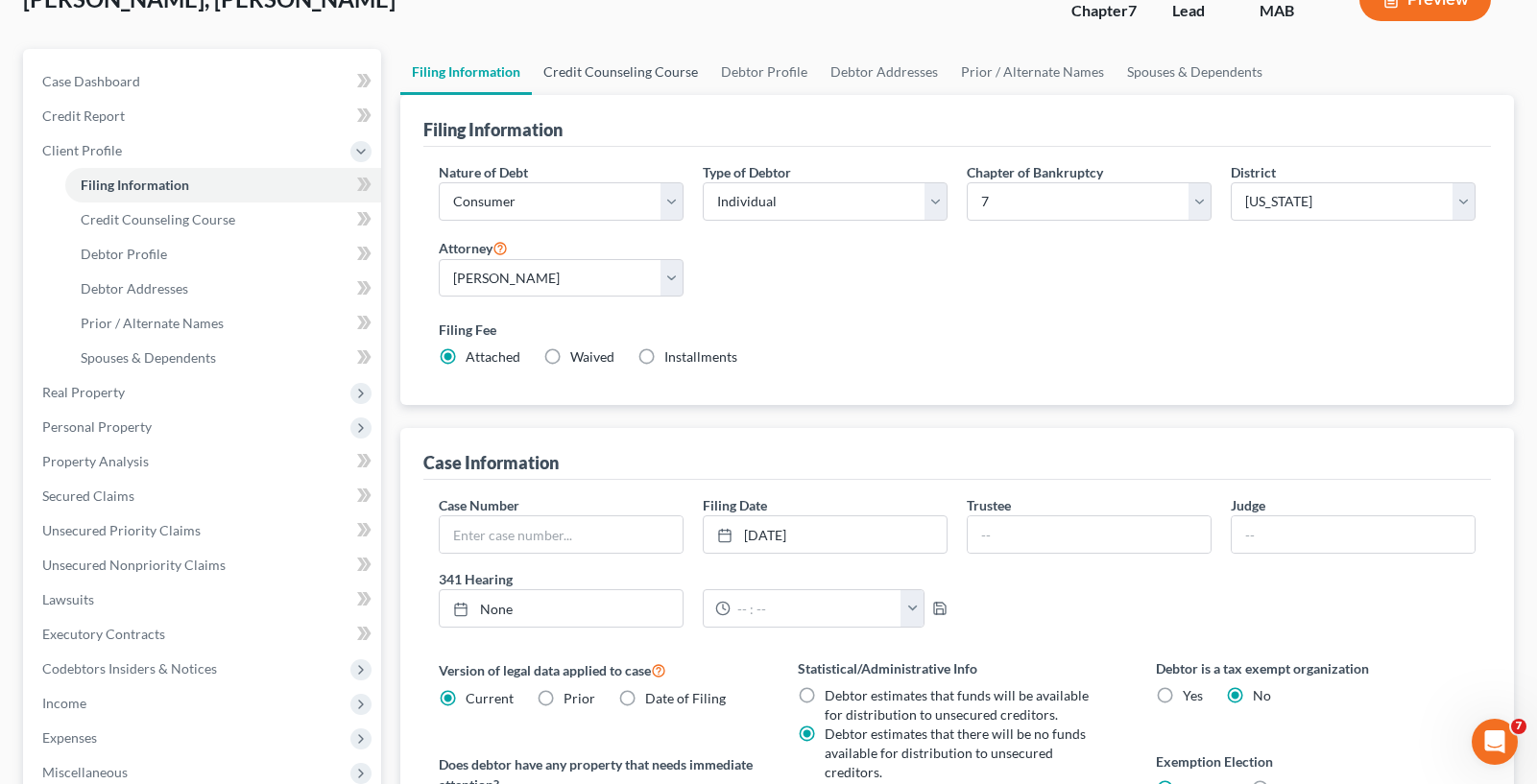
click at [629, 66] on link "Credit Counseling Course" at bounding box center [620, 72] width 178 height 46
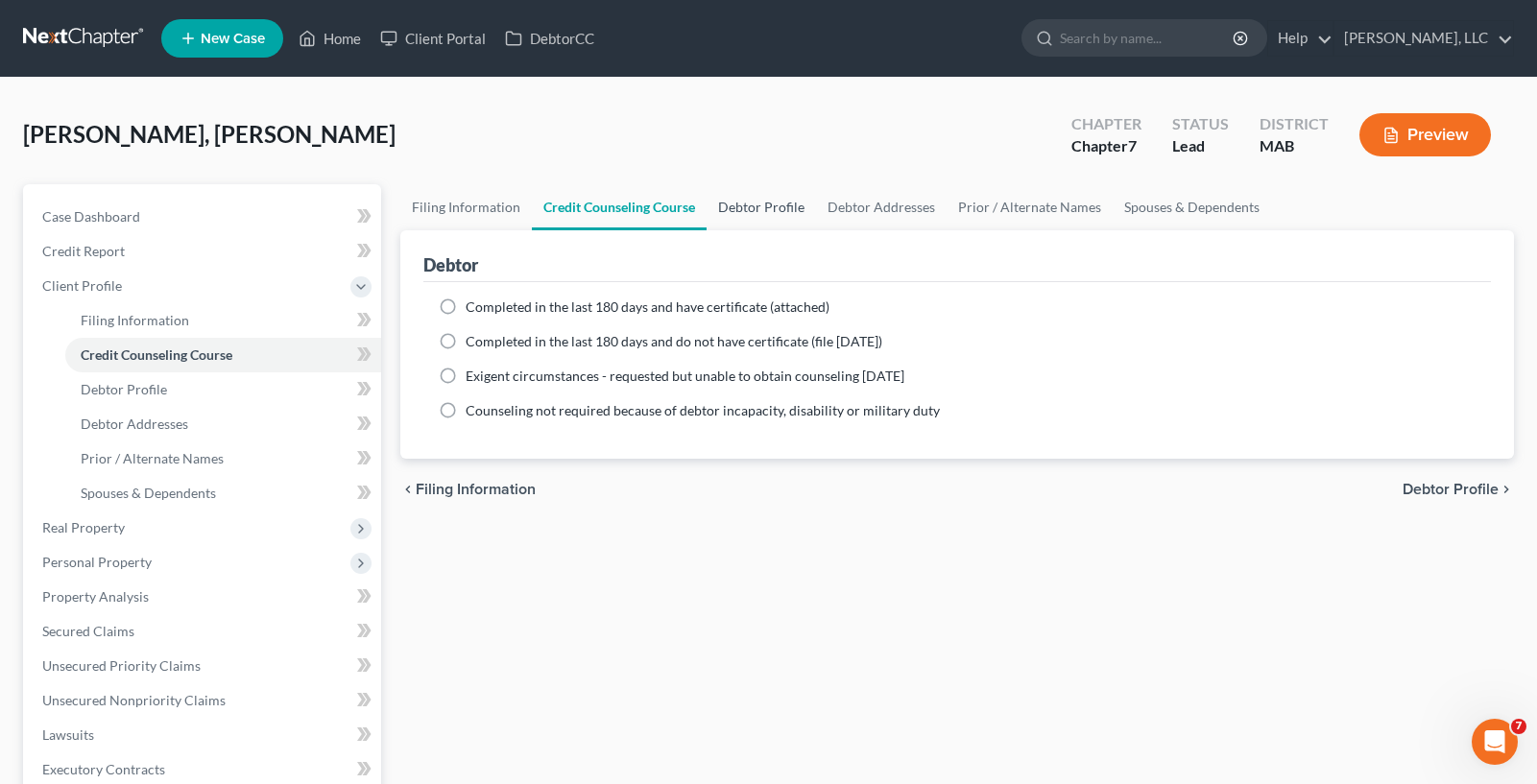
click at [766, 194] on link "Debtor Profile" at bounding box center [760, 208] width 109 height 46
select select "0"
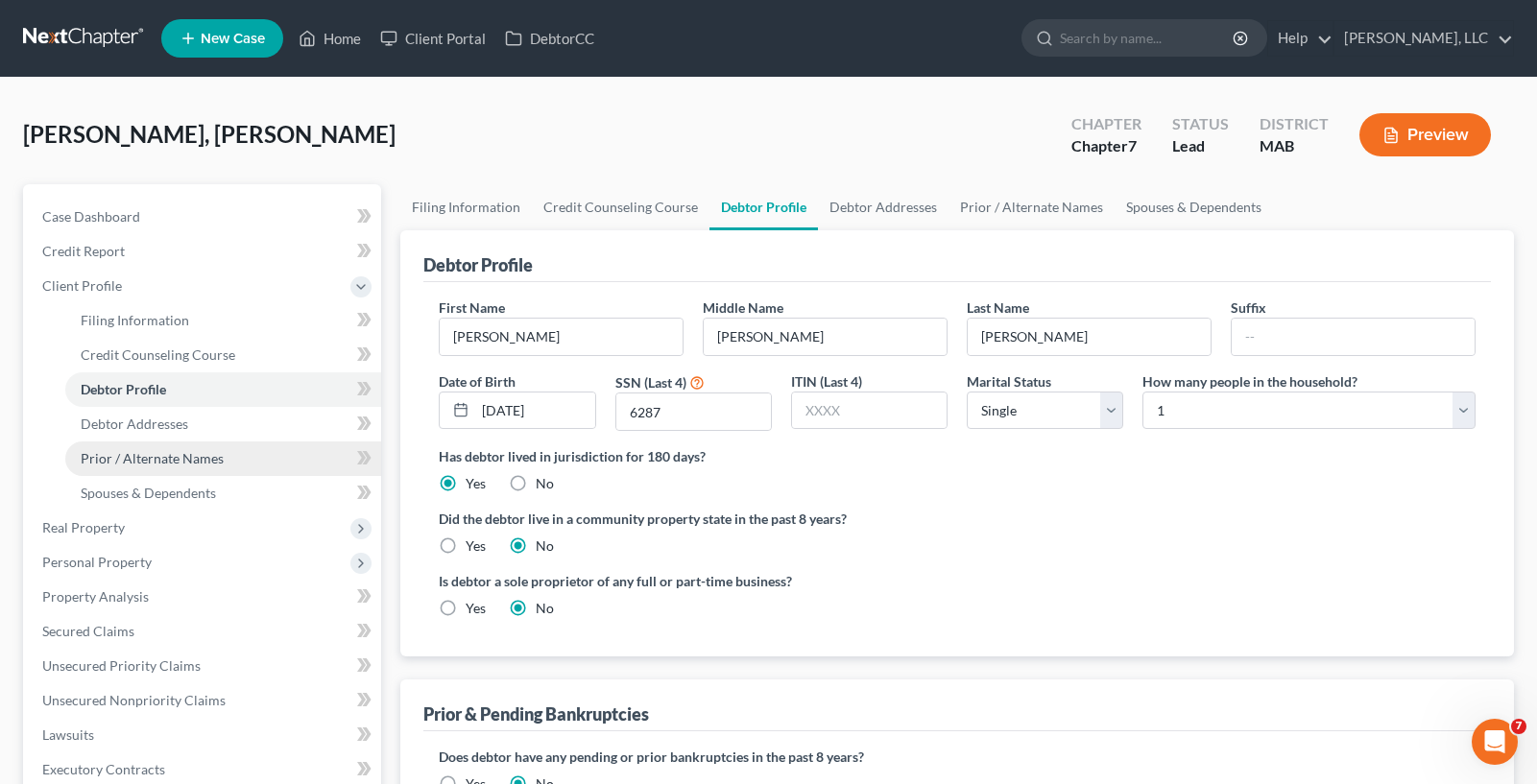
click at [146, 460] on span "Prior / Alternate Names" at bounding box center [152, 458] width 143 height 16
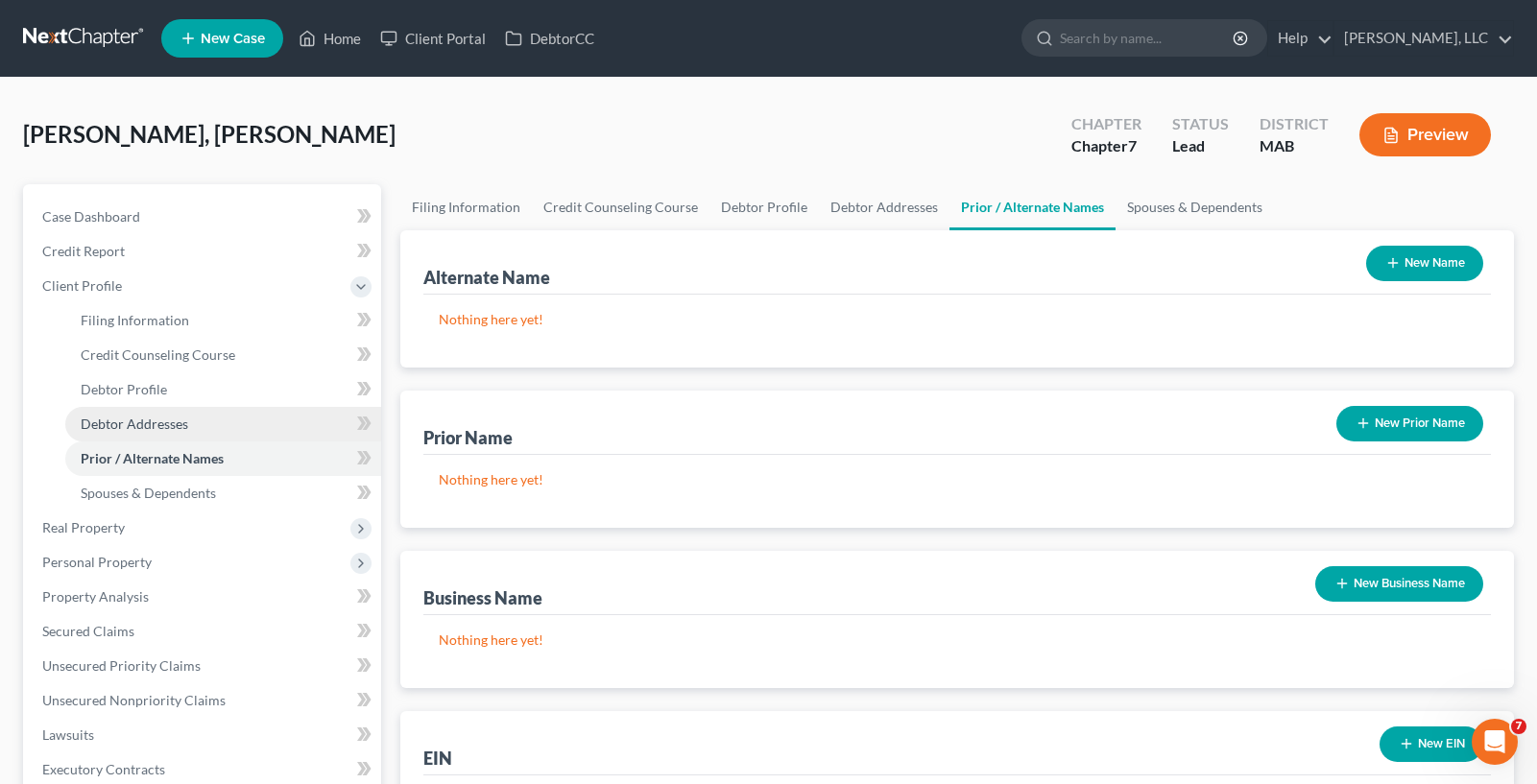
click at [147, 430] on span "Debtor Addresses" at bounding box center [133, 423] width 107 height 16
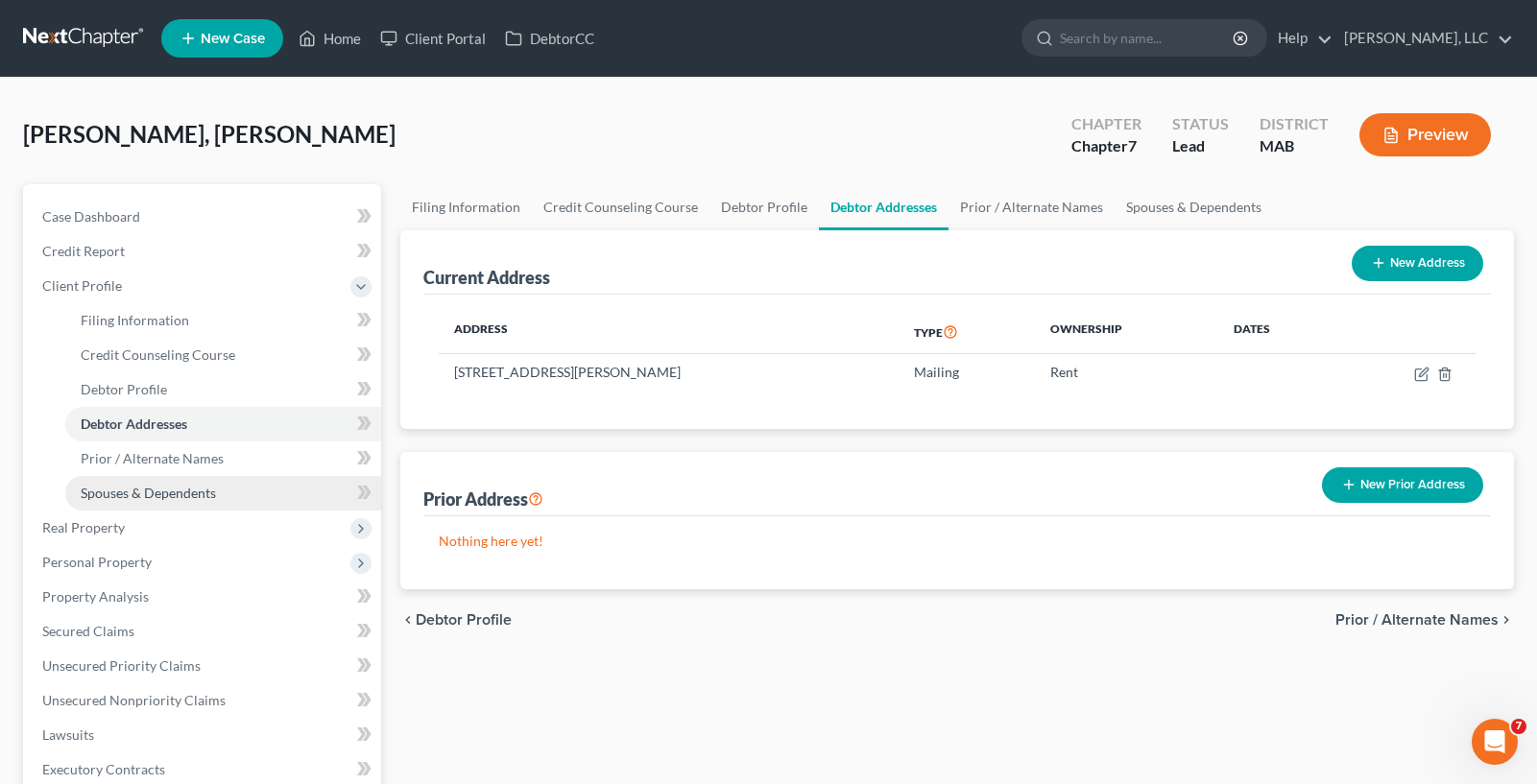
click at [208, 508] on link "Spouses & Dependents" at bounding box center [223, 493] width 316 height 35
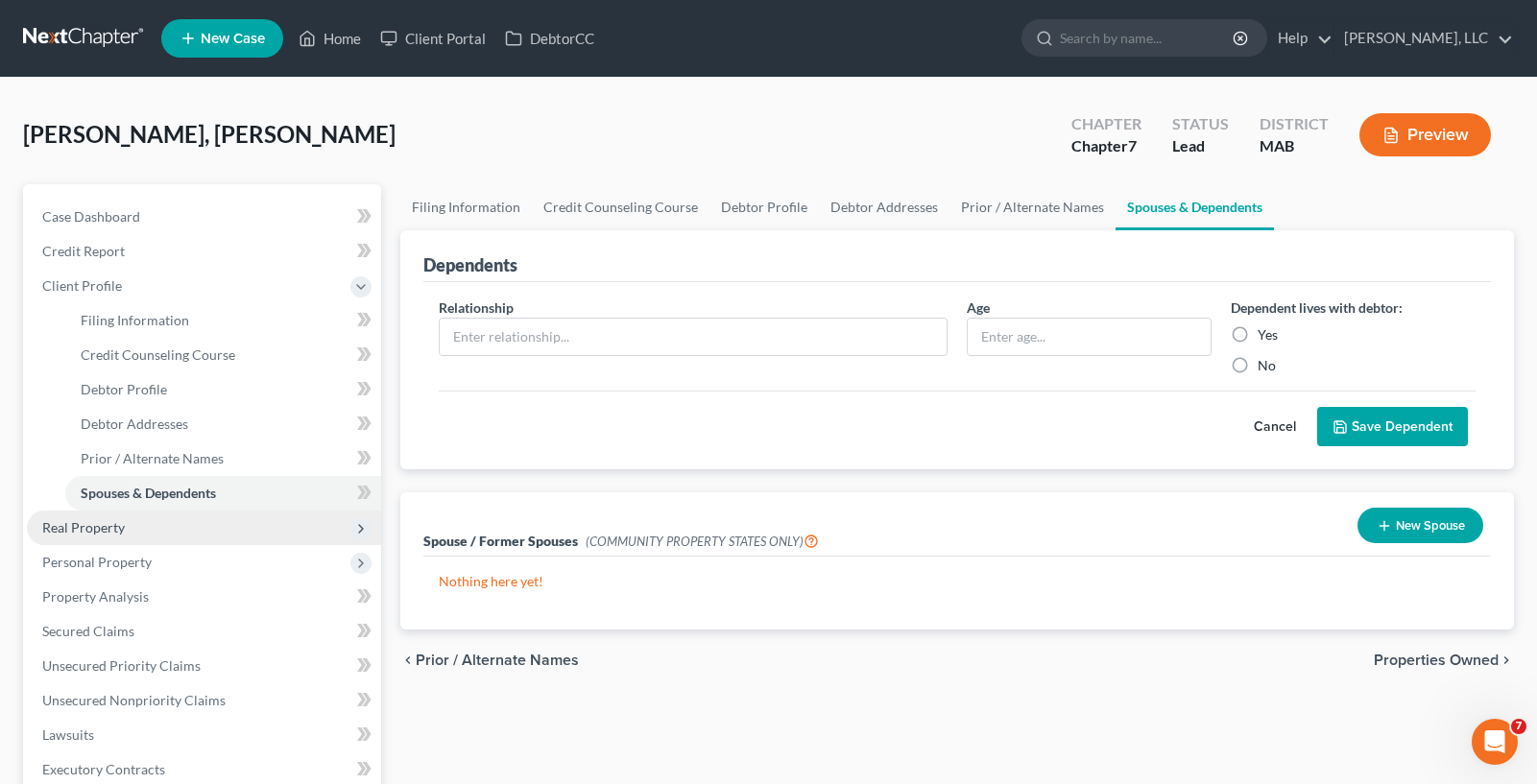
click at [186, 528] on span "Real Property" at bounding box center [204, 528] width 355 height 35
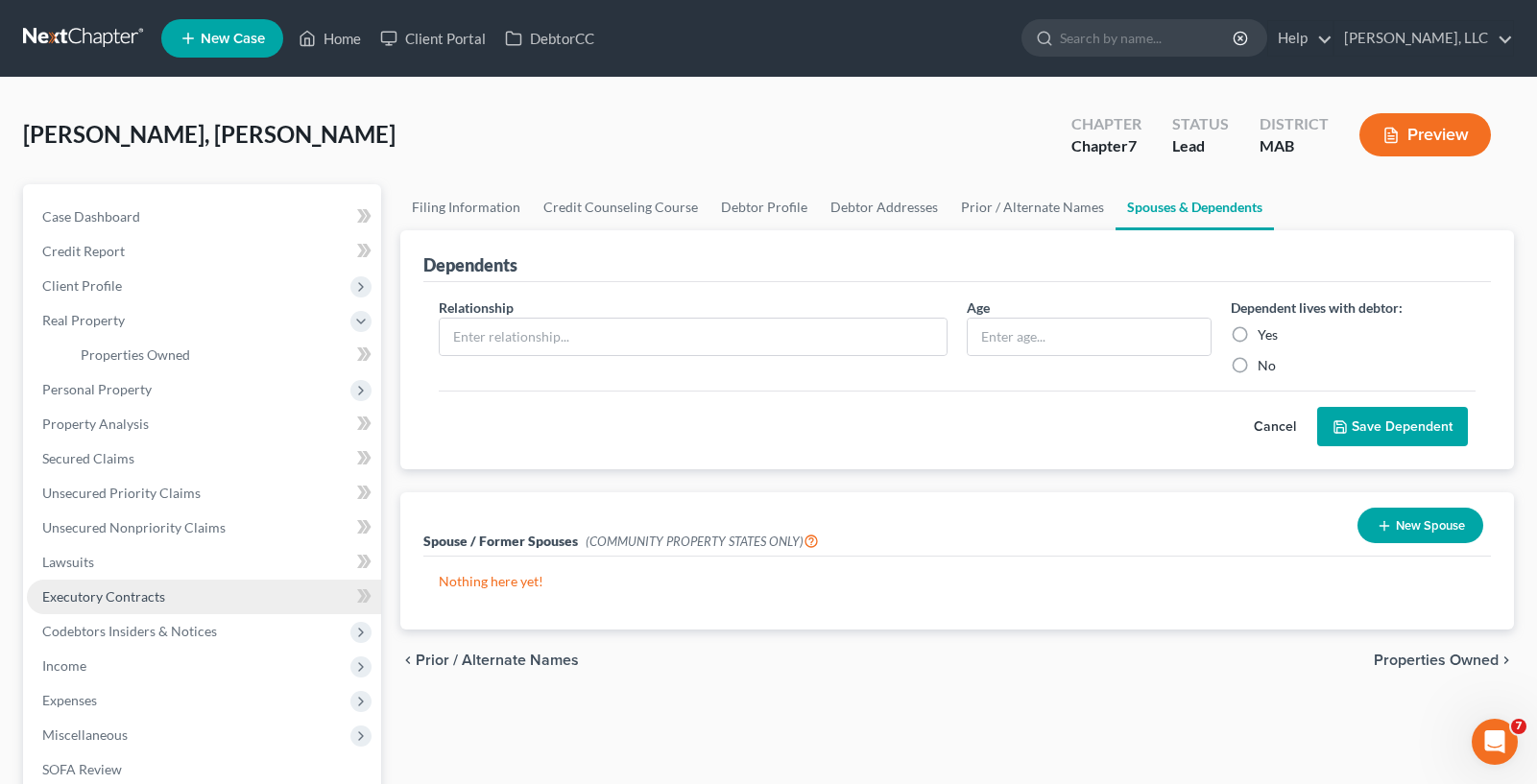
click at [76, 600] on span "Executory Contracts" at bounding box center [103, 596] width 123 height 16
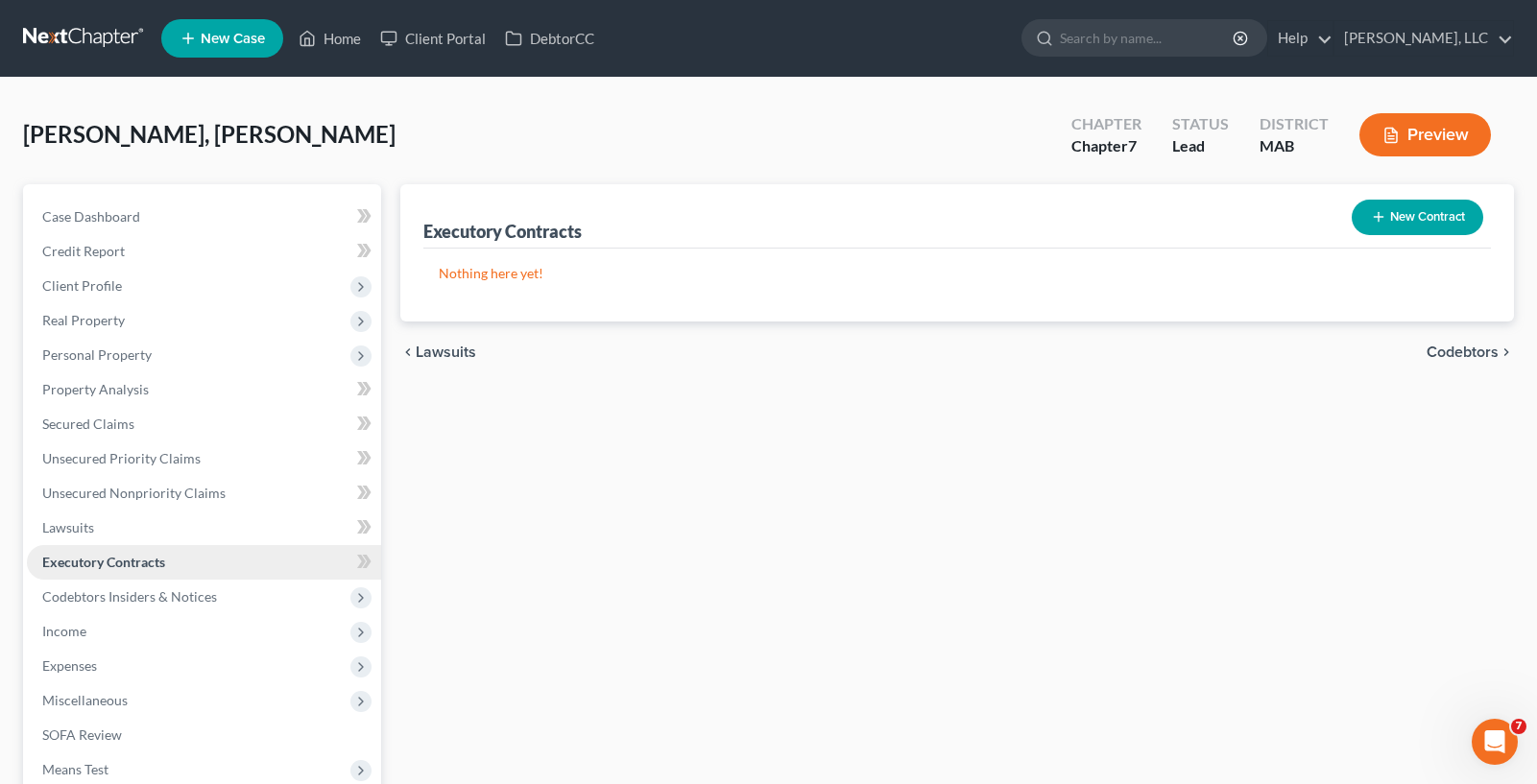
click at [122, 568] on span "Executory Contracts" at bounding box center [103, 561] width 123 height 16
click at [112, 530] on link "Lawsuits" at bounding box center [204, 528] width 355 height 35
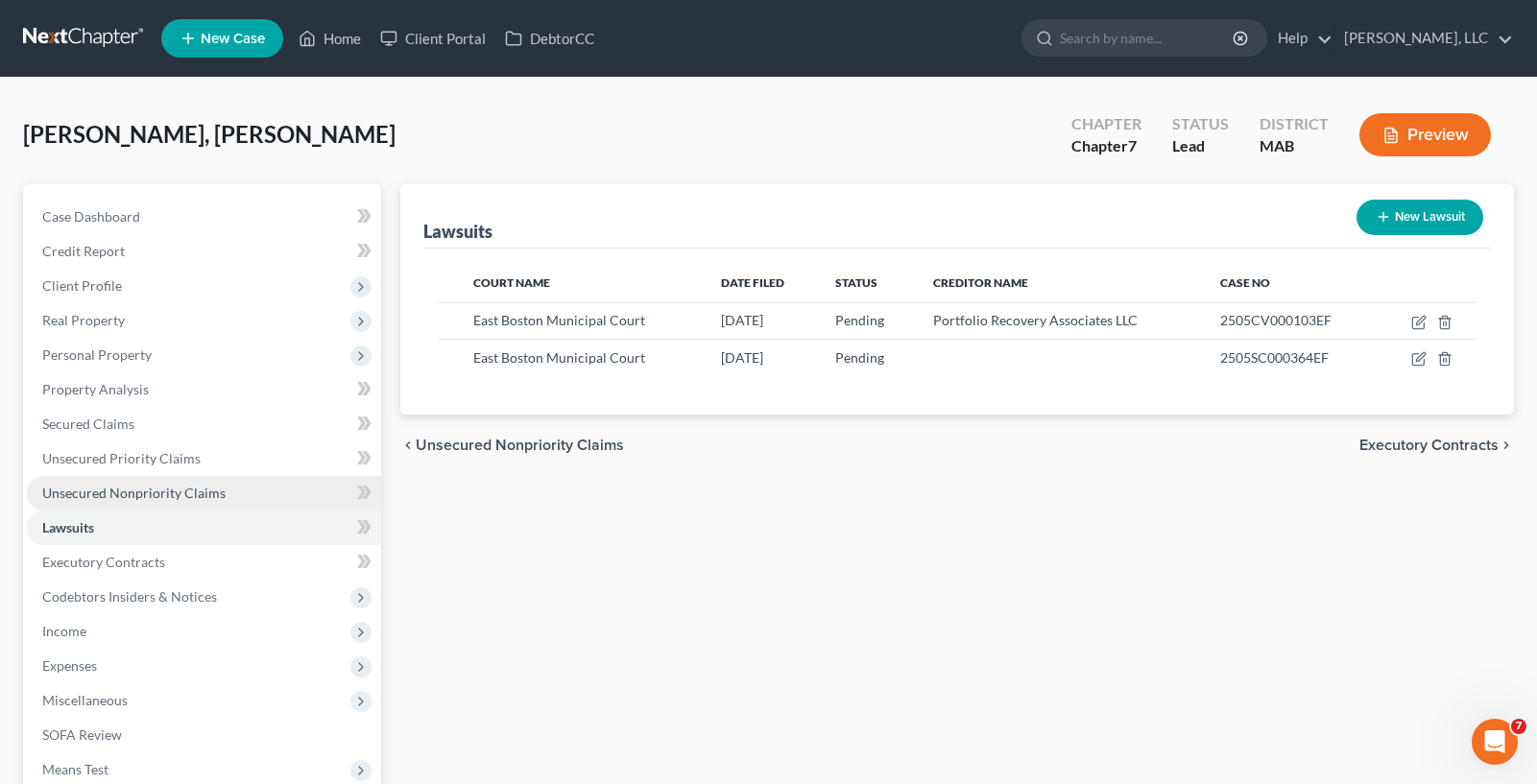
click at [168, 477] on link "Unsecured Nonpriority Claims" at bounding box center [204, 493] width 355 height 35
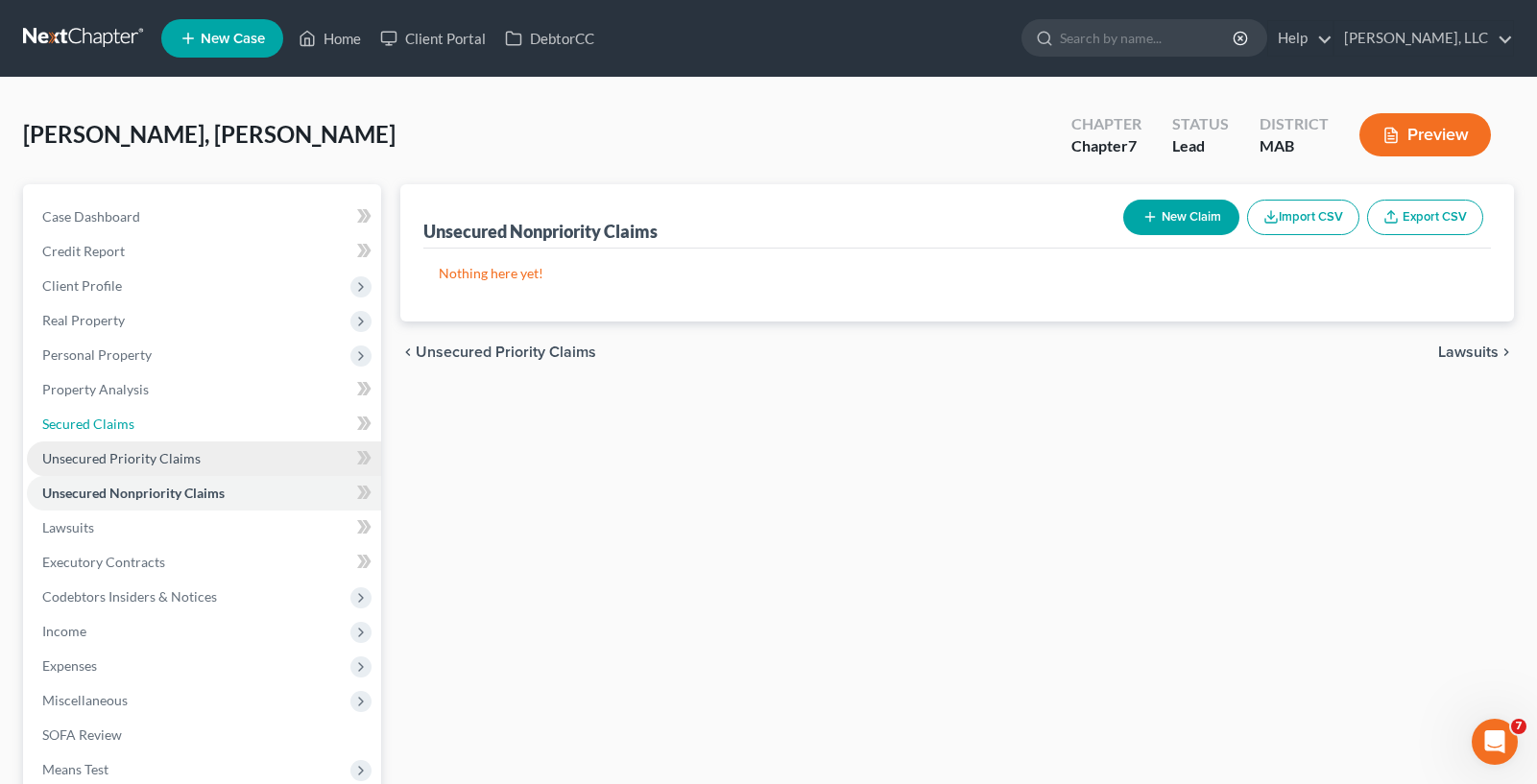
click at [176, 441] on ul "Case Dashboard Payments Invoices Payments Payments Credit Report Client Profile" at bounding box center [204, 511] width 355 height 622
click at [147, 450] on span "Unsecured Priority Claims" at bounding box center [122, 458] width 158 height 16
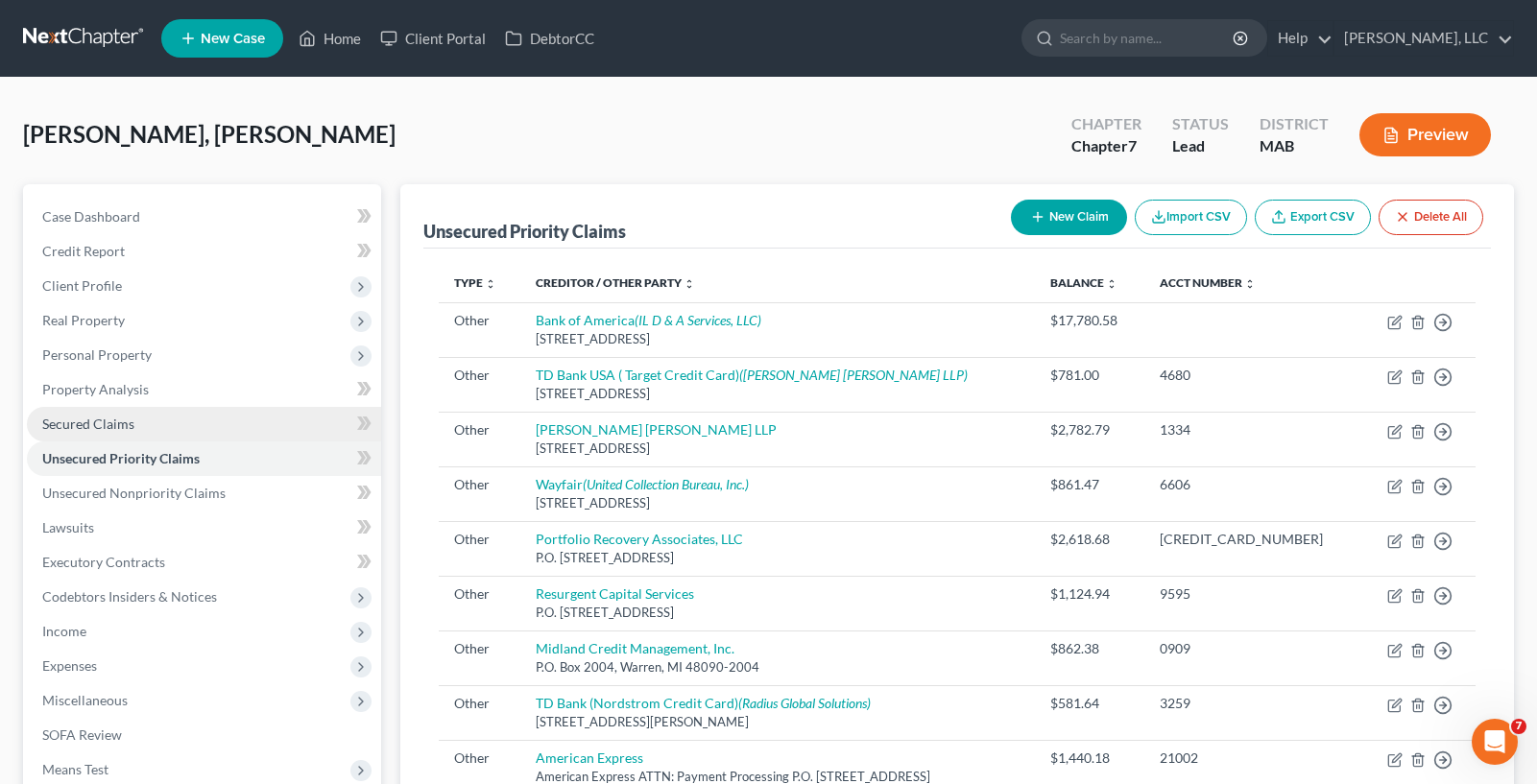
click at [159, 434] on link "Secured Claims" at bounding box center [204, 424] width 355 height 35
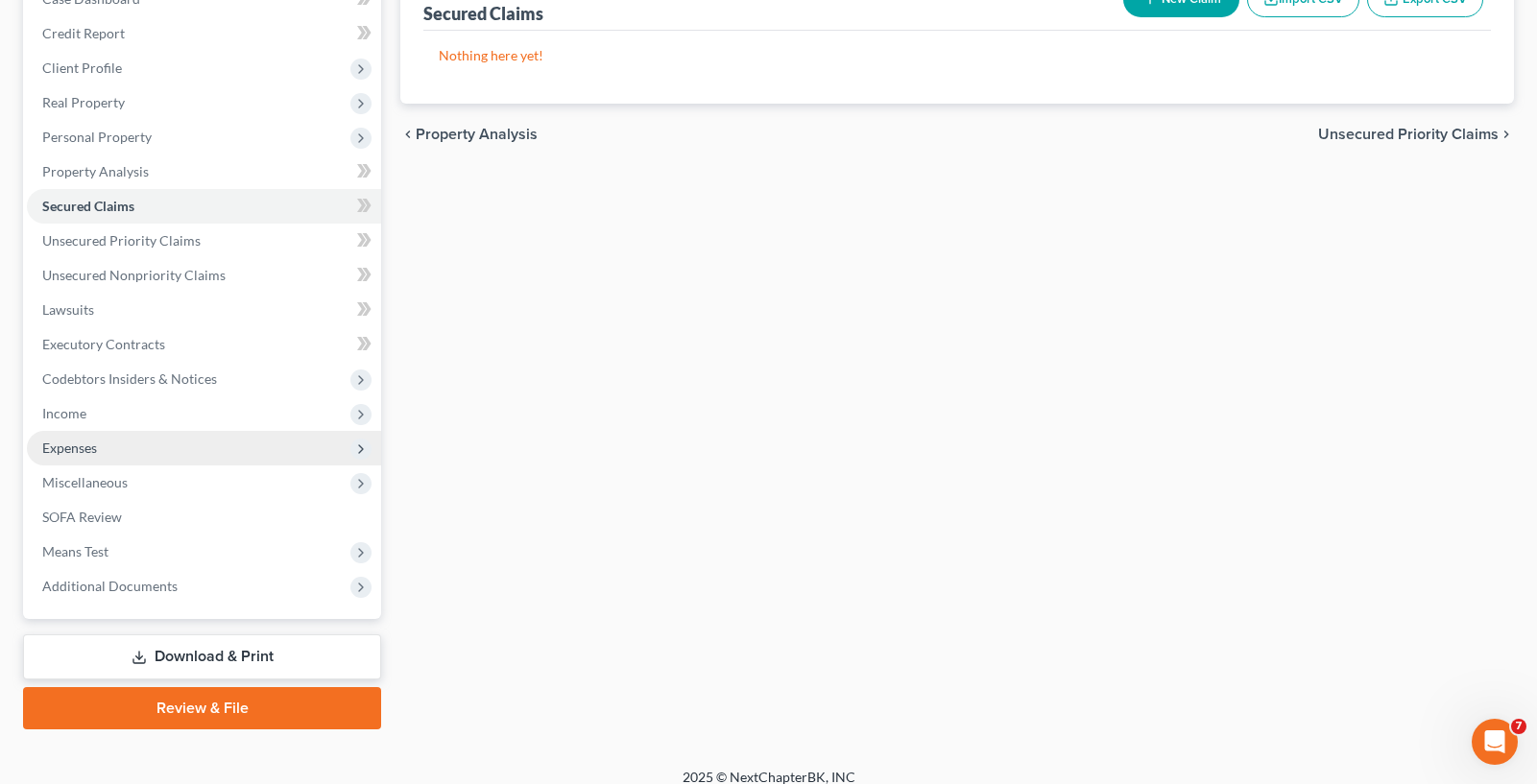
scroll to position [236, 0]
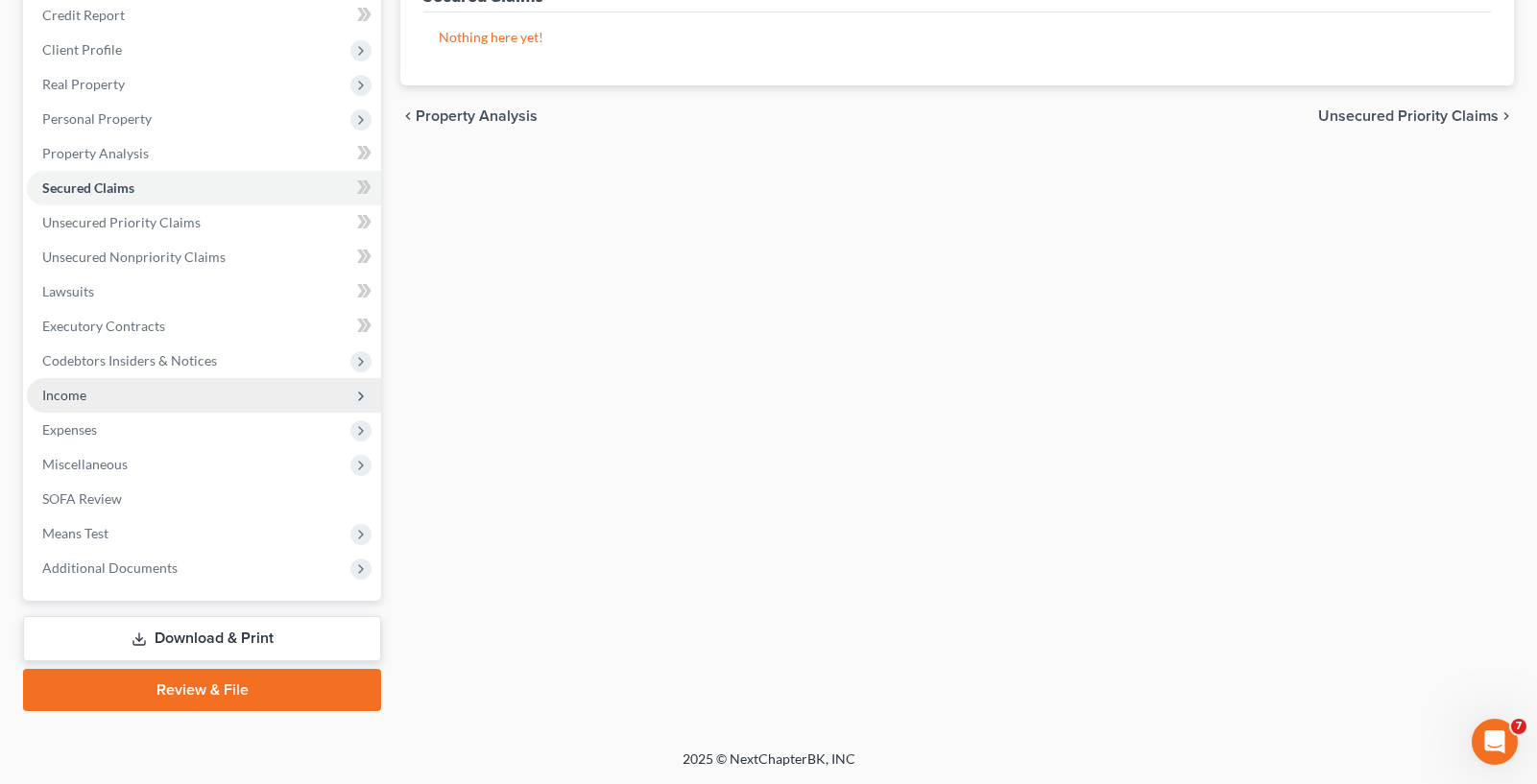
click at [138, 404] on span "Income" at bounding box center [204, 395] width 355 height 35
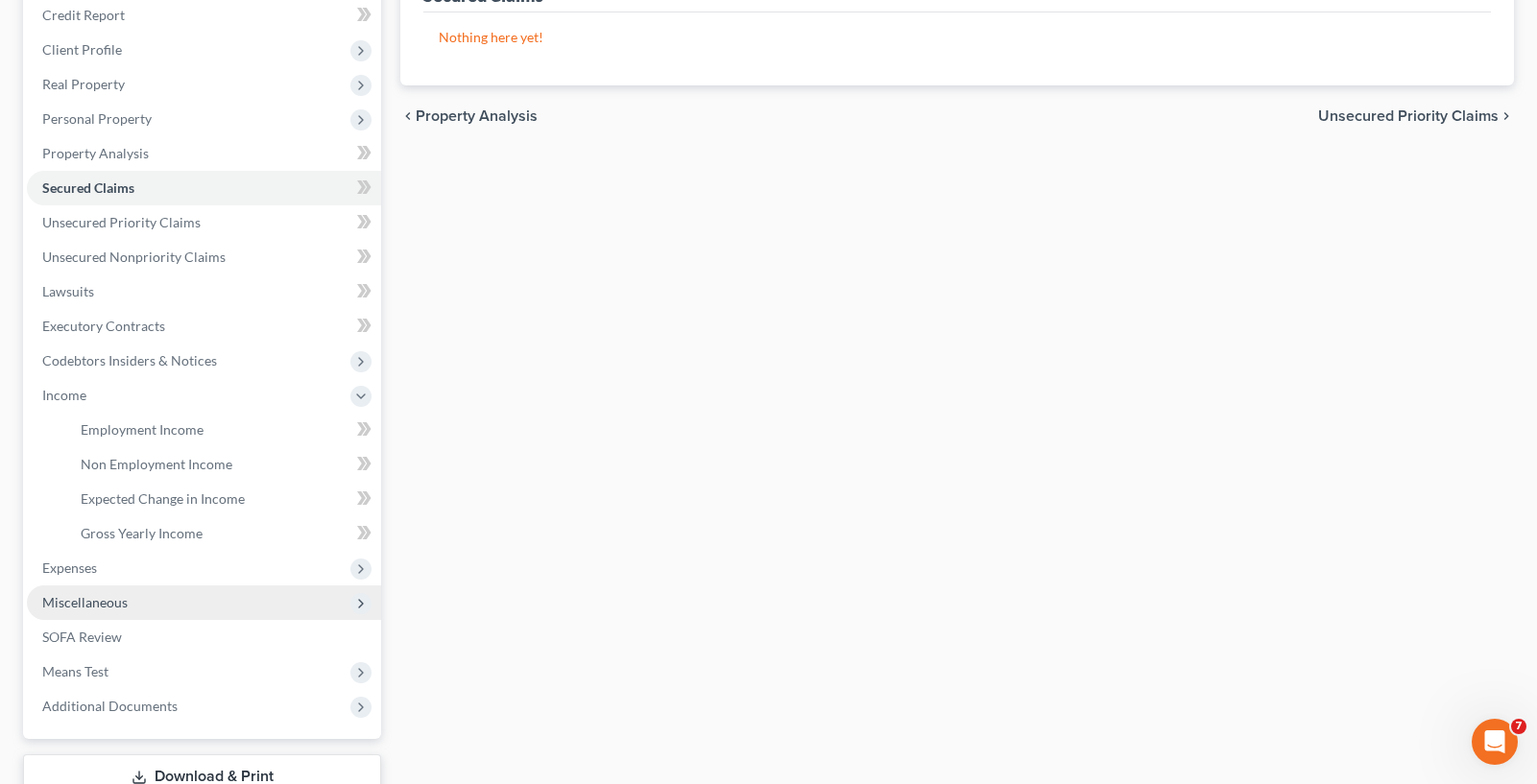
click at [135, 592] on span "Miscellaneous" at bounding box center [204, 602] width 355 height 35
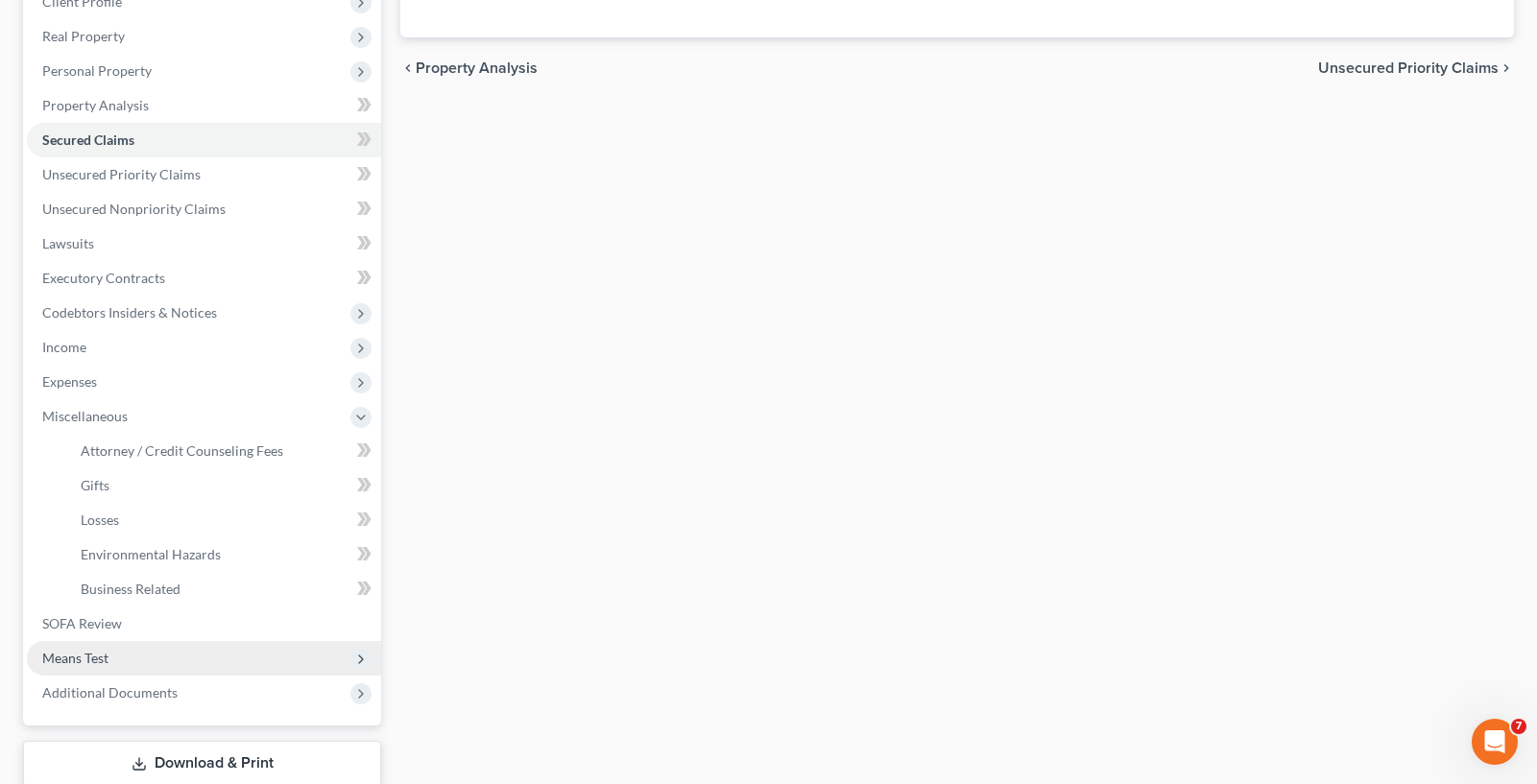
scroll to position [332, 0]
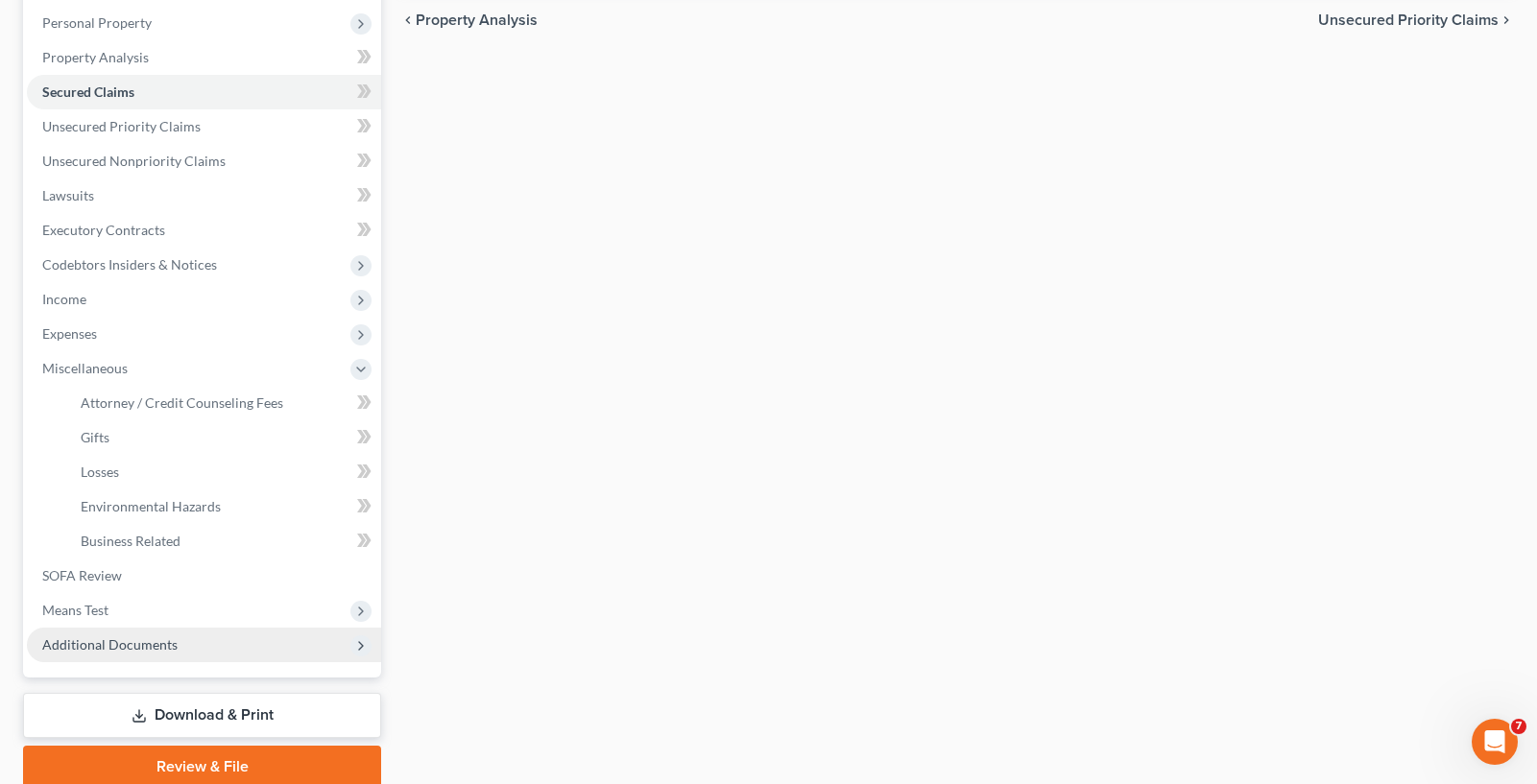
click at [101, 636] on span "Additional Documents" at bounding box center [110, 644] width 135 height 16
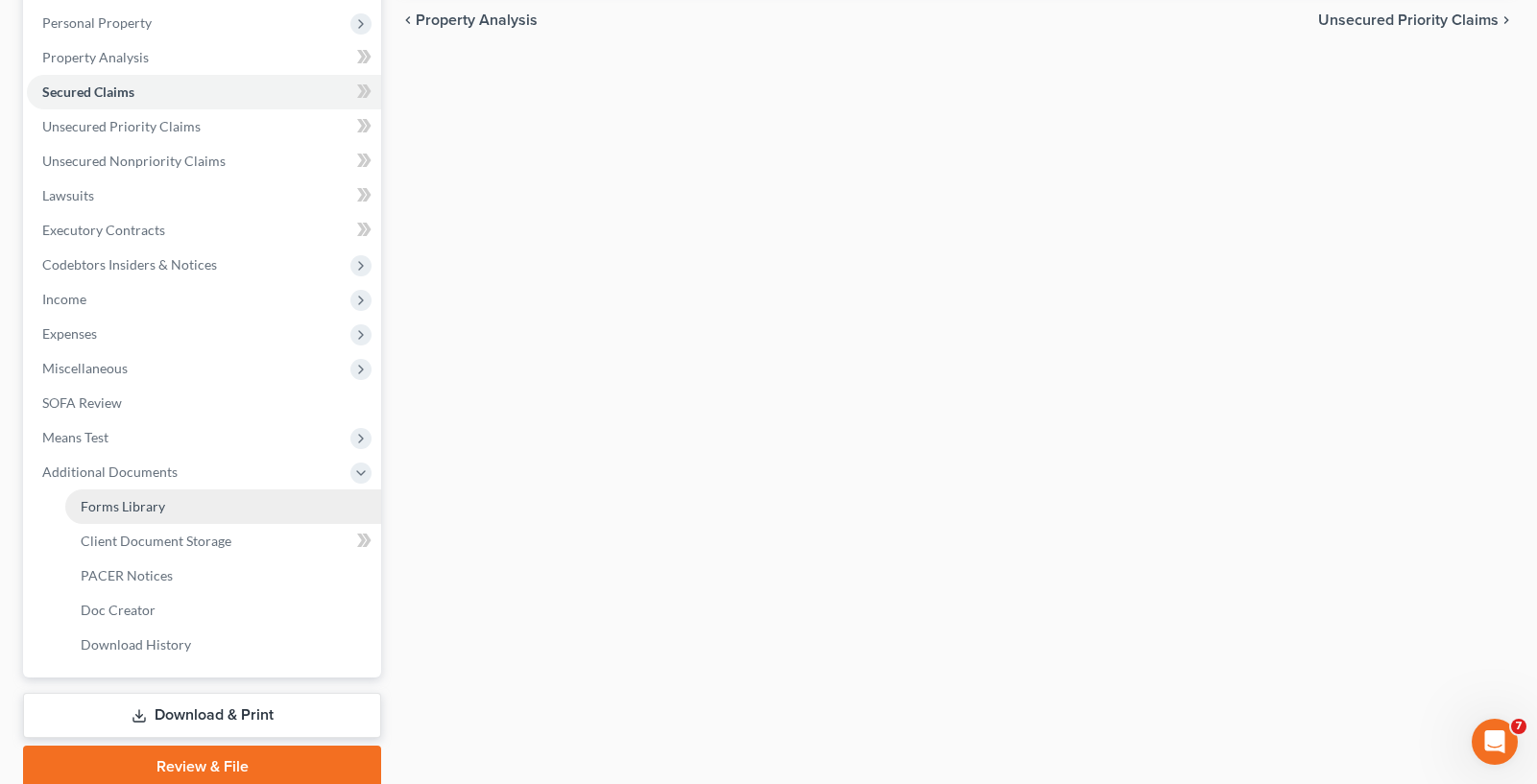
click at [169, 490] on link "Forms Library" at bounding box center [223, 507] width 316 height 35
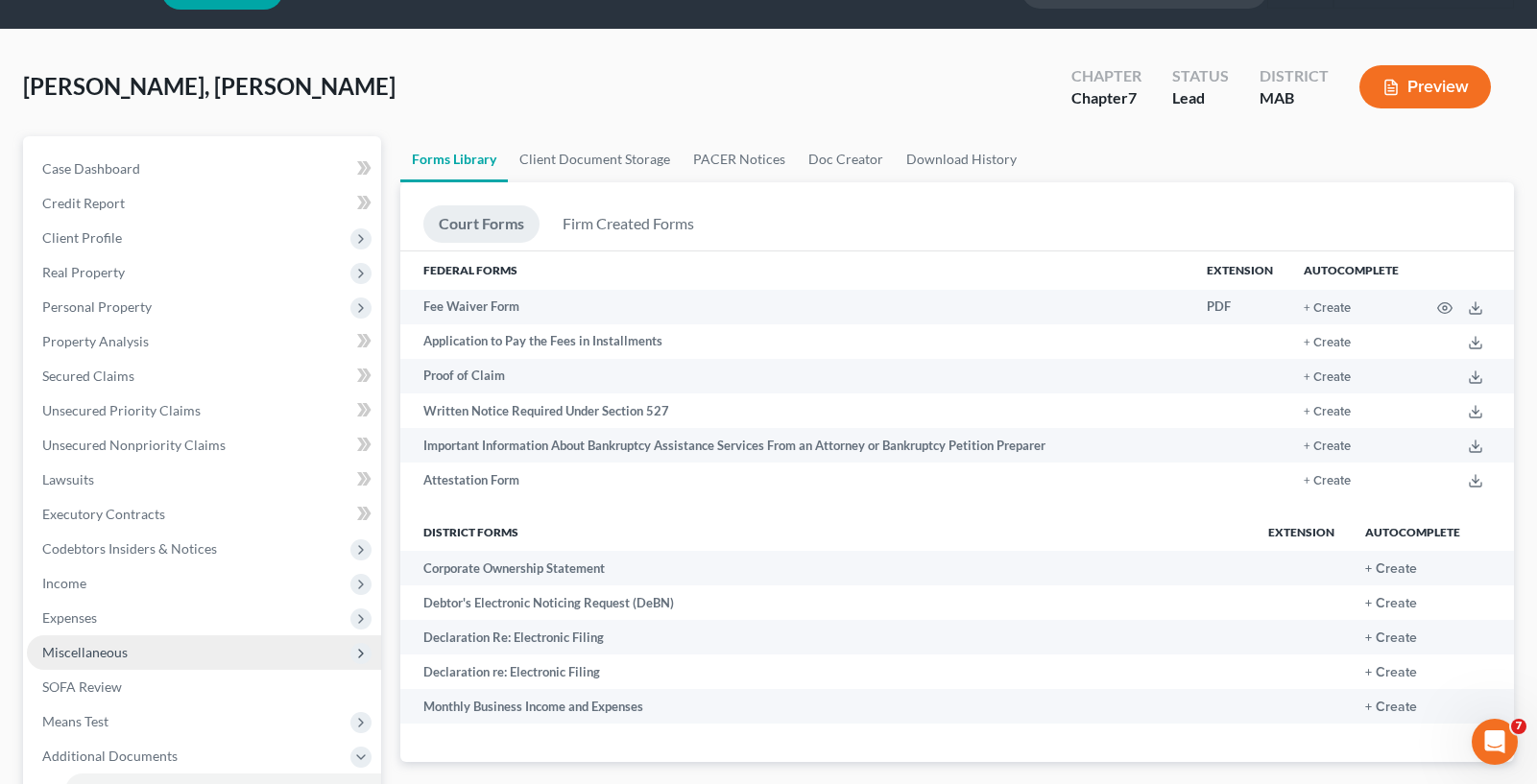
scroll to position [96, 0]
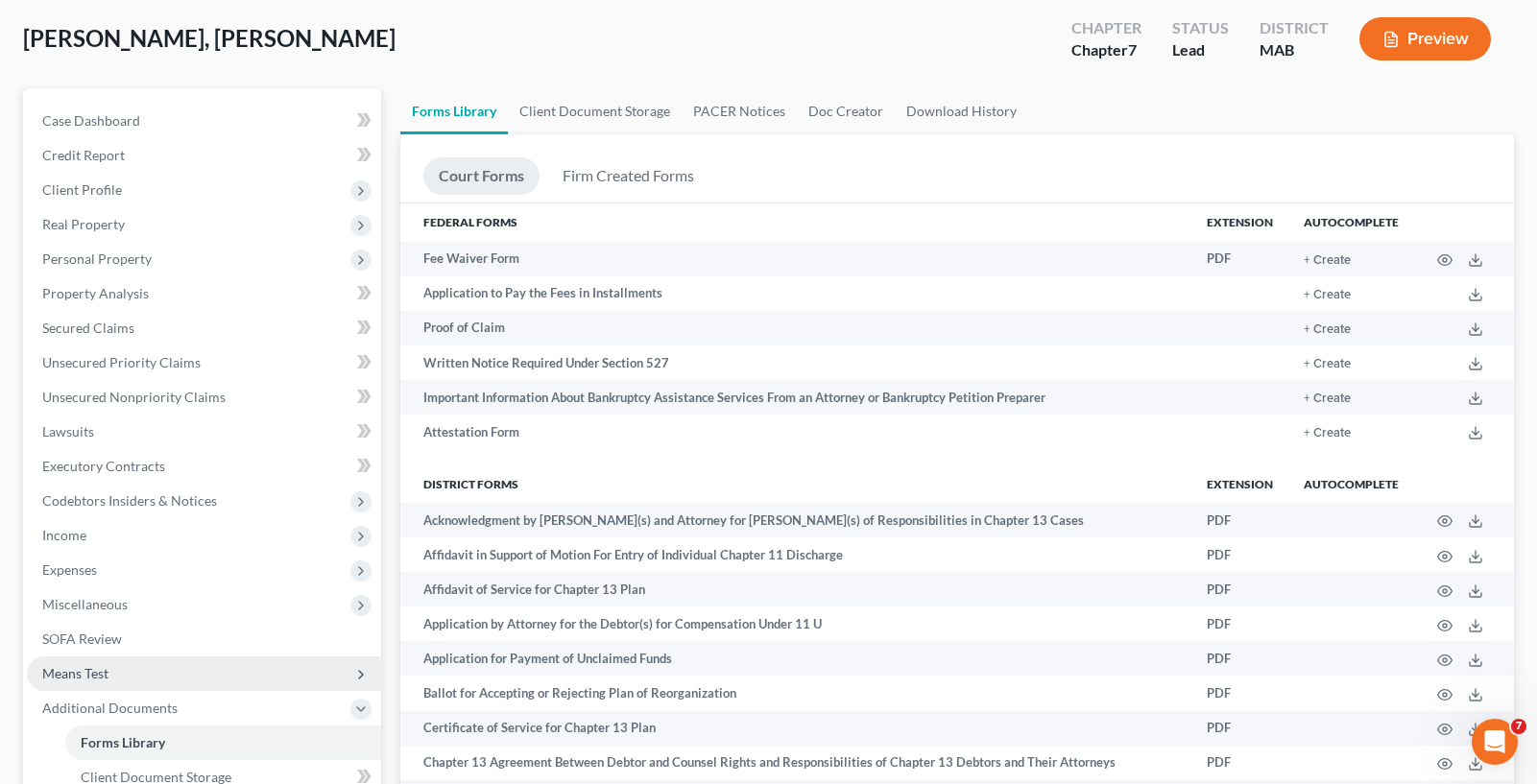
click at [127, 670] on span "Means Test" at bounding box center [204, 674] width 355 height 35
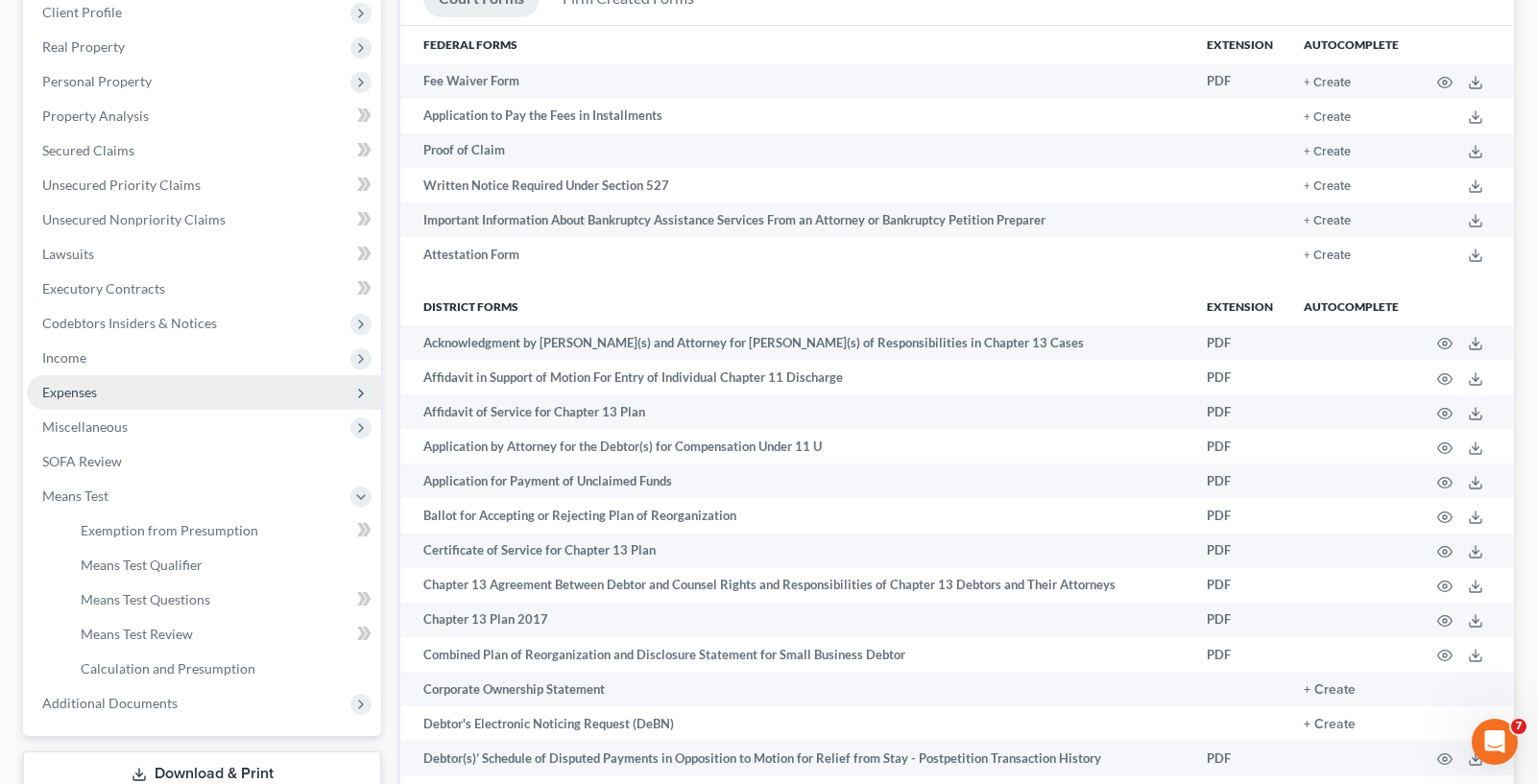
scroll to position [288, 0]
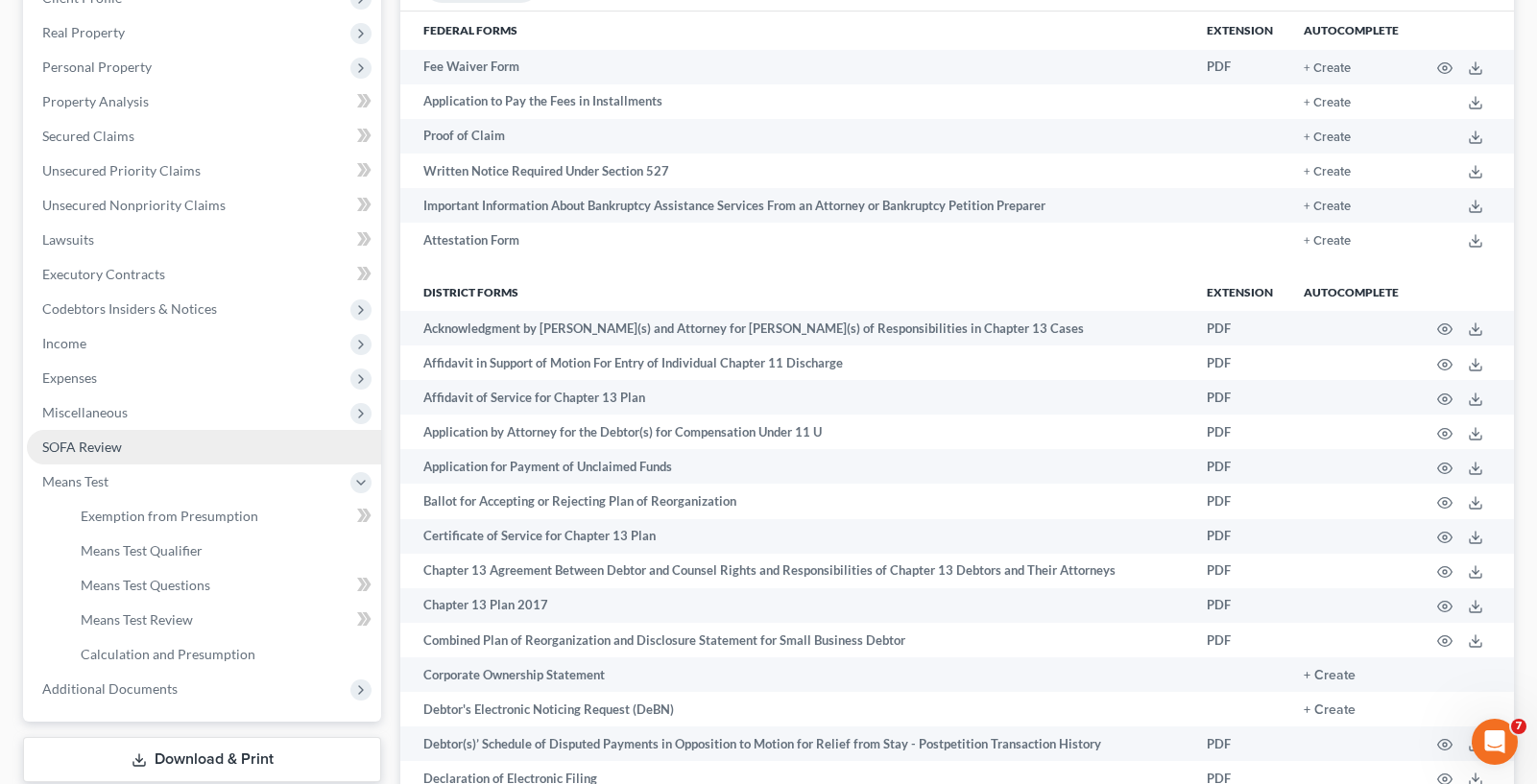
click at [55, 446] on span "SOFA Review" at bounding box center [82, 446] width 79 height 16
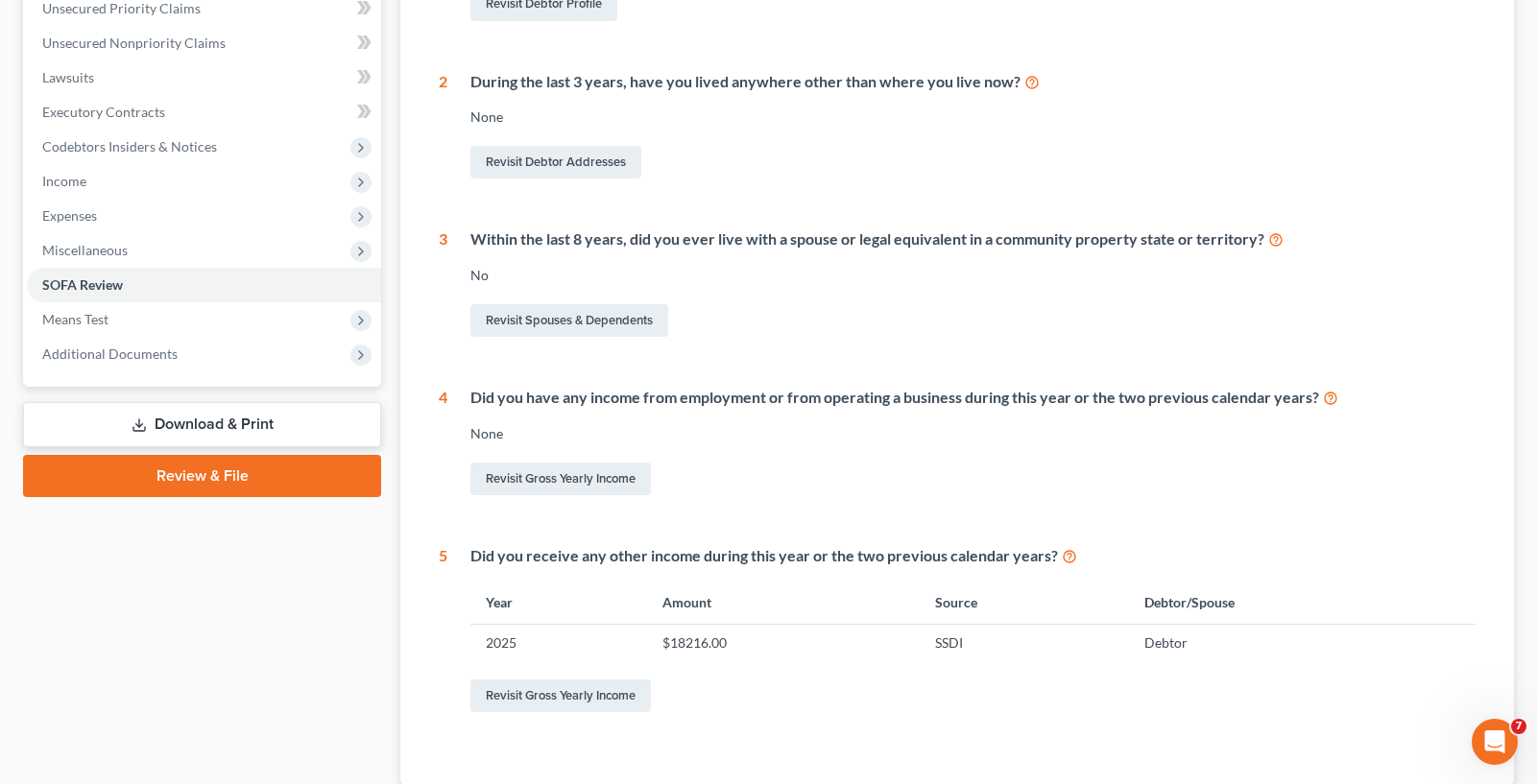
scroll to position [480, 0]
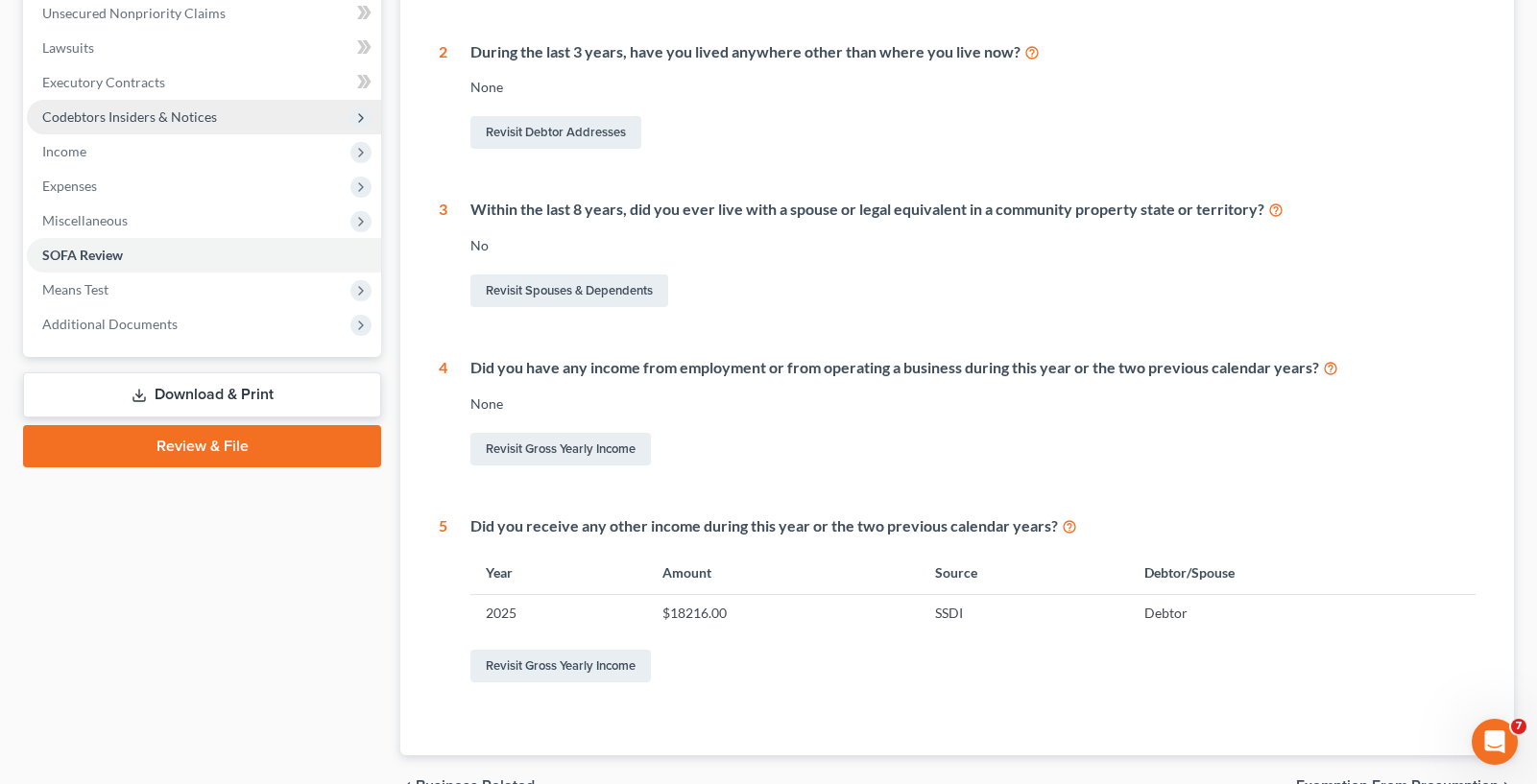
click at [163, 126] on span "Codebtors Insiders & Notices" at bounding box center [204, 117] width 355 height 35
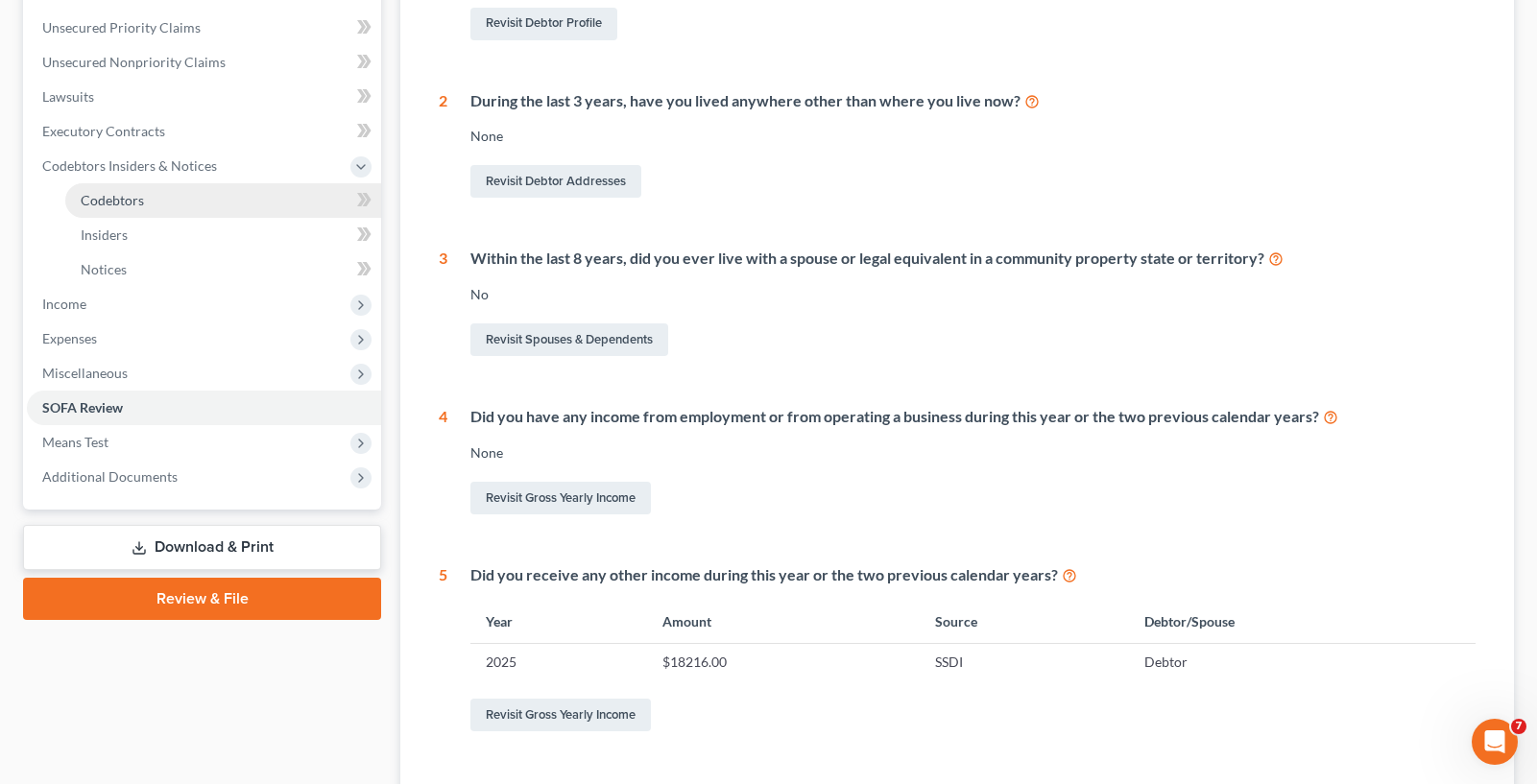
scroll to position [383, 0]
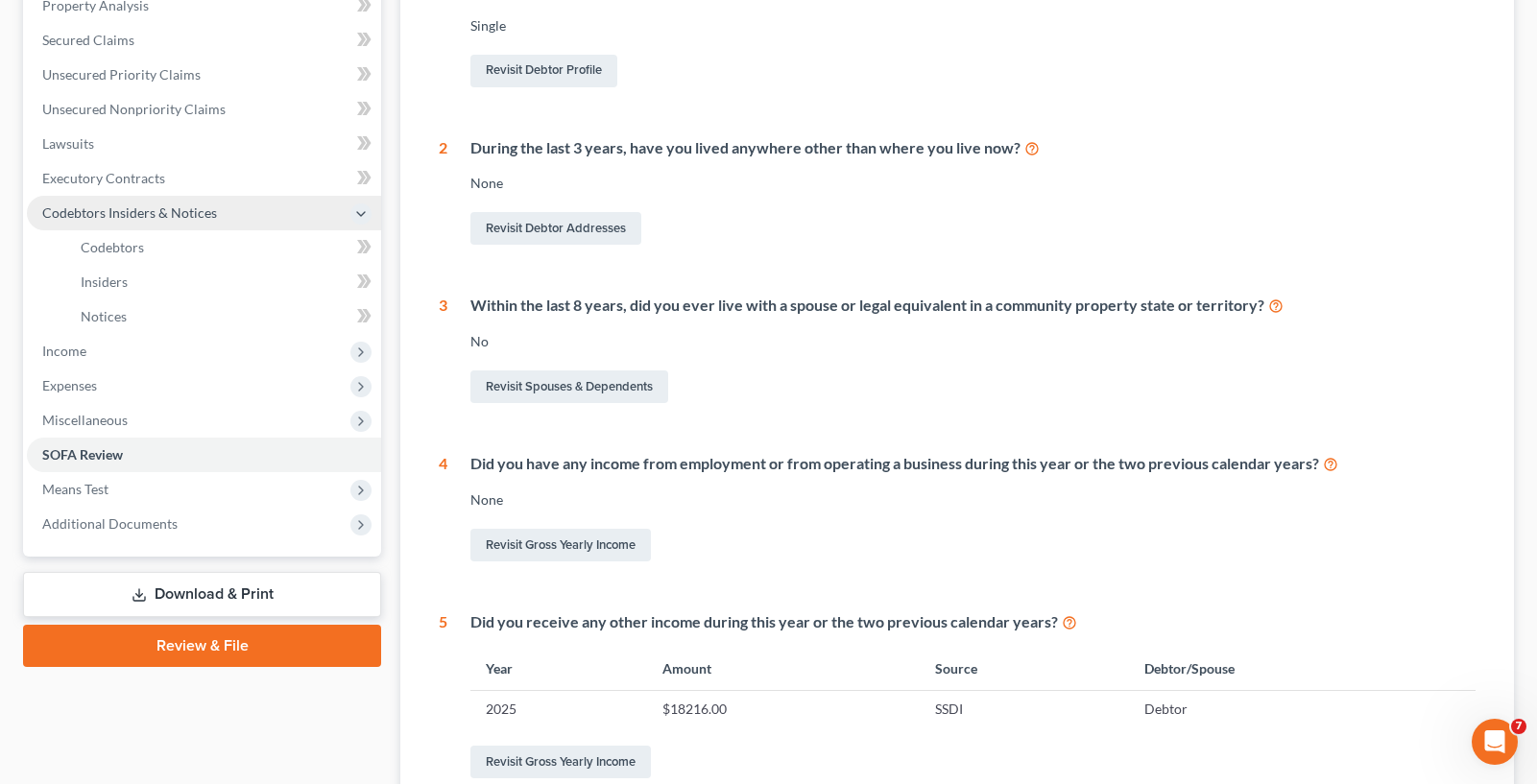
click at [179, 212] on span "Codebtors Insiders & Notices" at bounding box center [129, 212] width 175 height 16
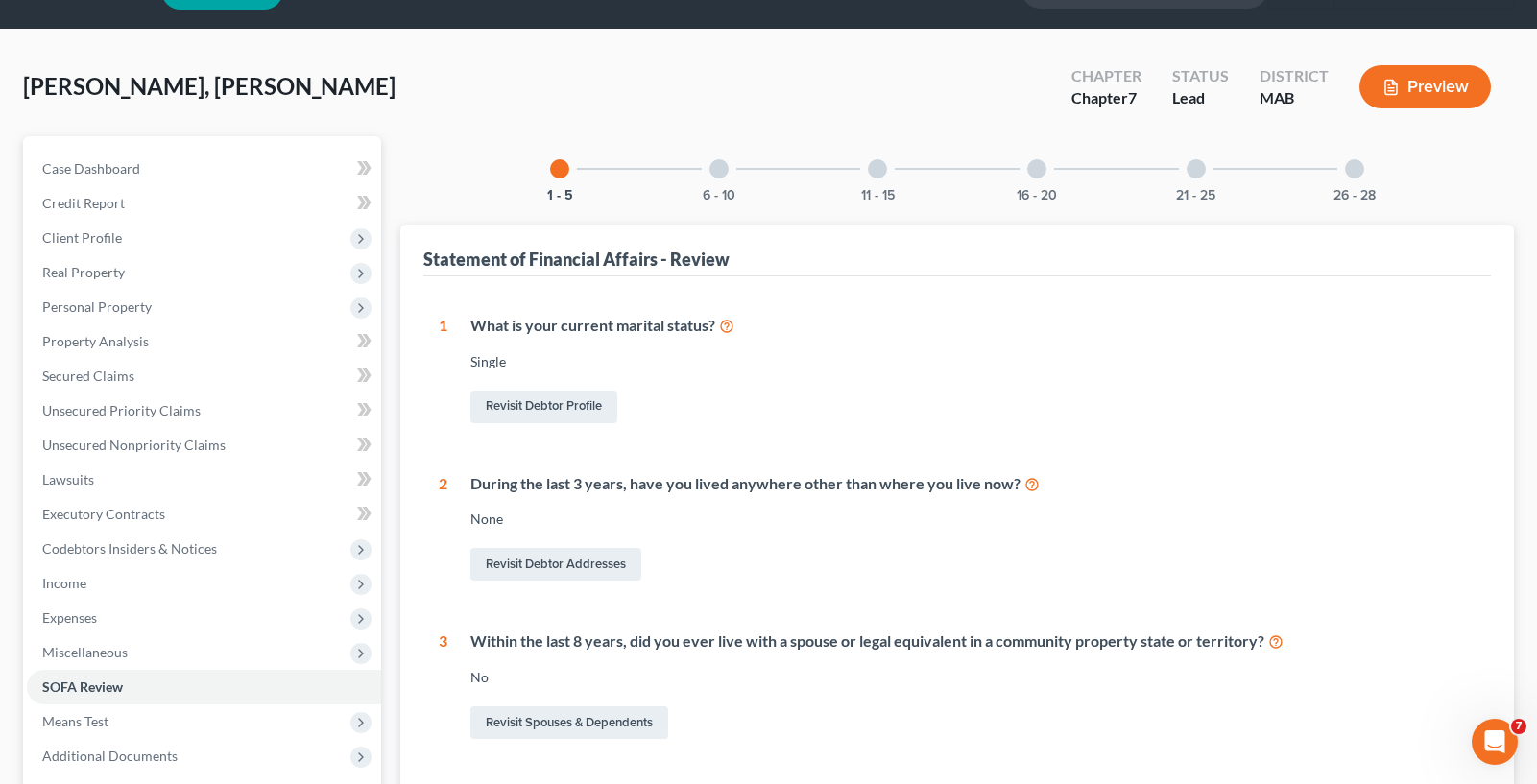
scroll to position [0, 0]
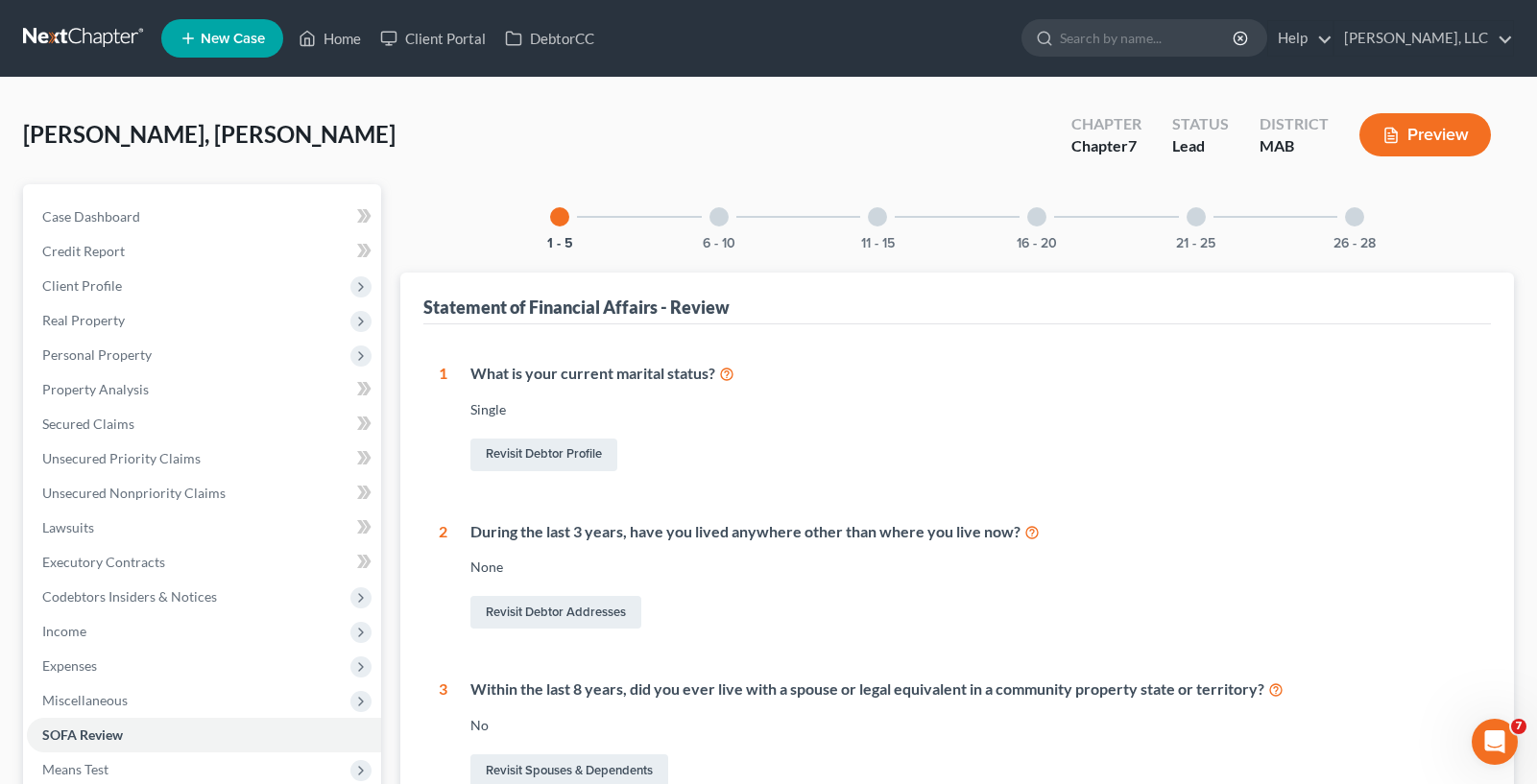
click at [573, 216] on div "1 - 5" at bounding box center [559, 217] width 66 height 66
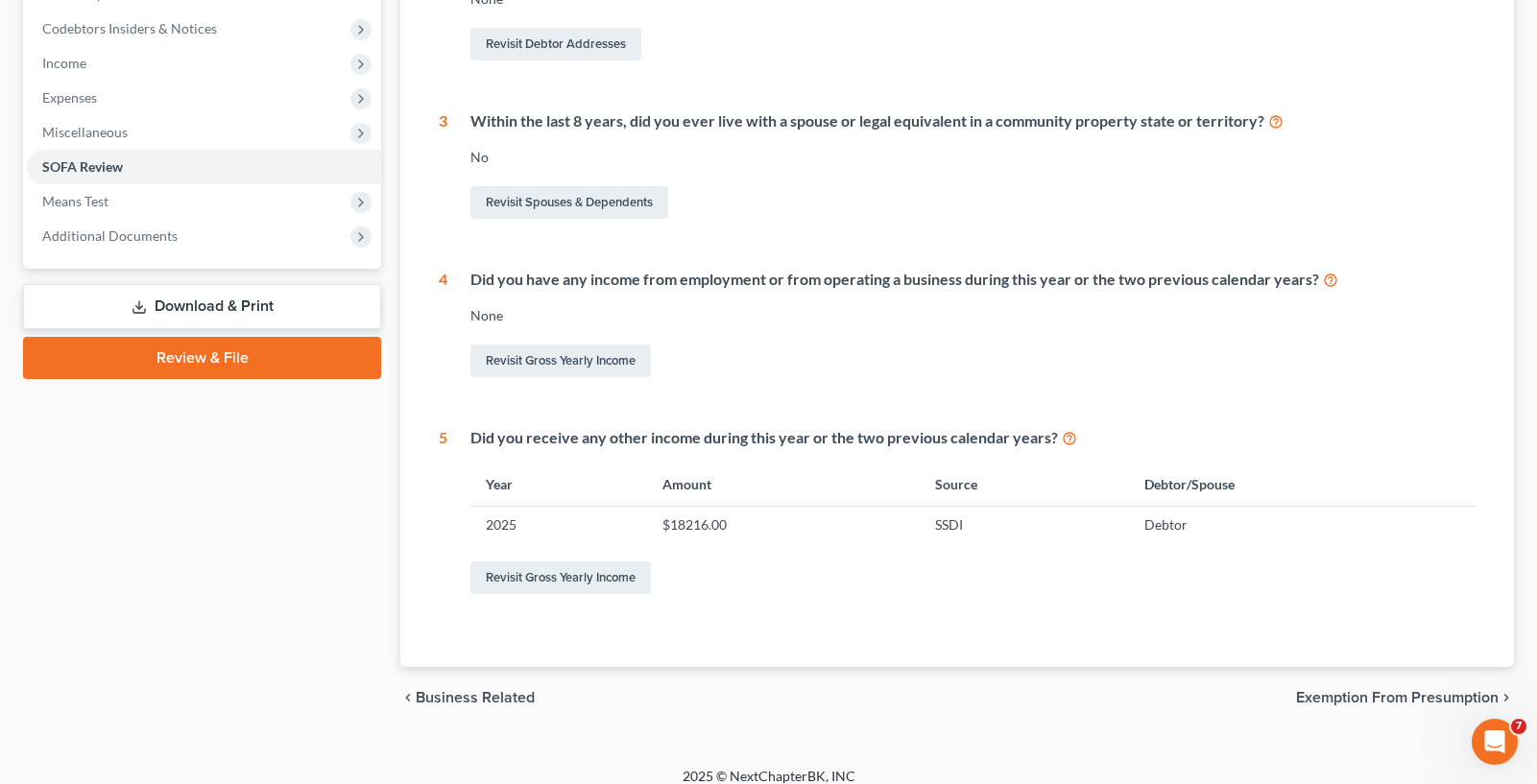
scroll to position [585, 0]
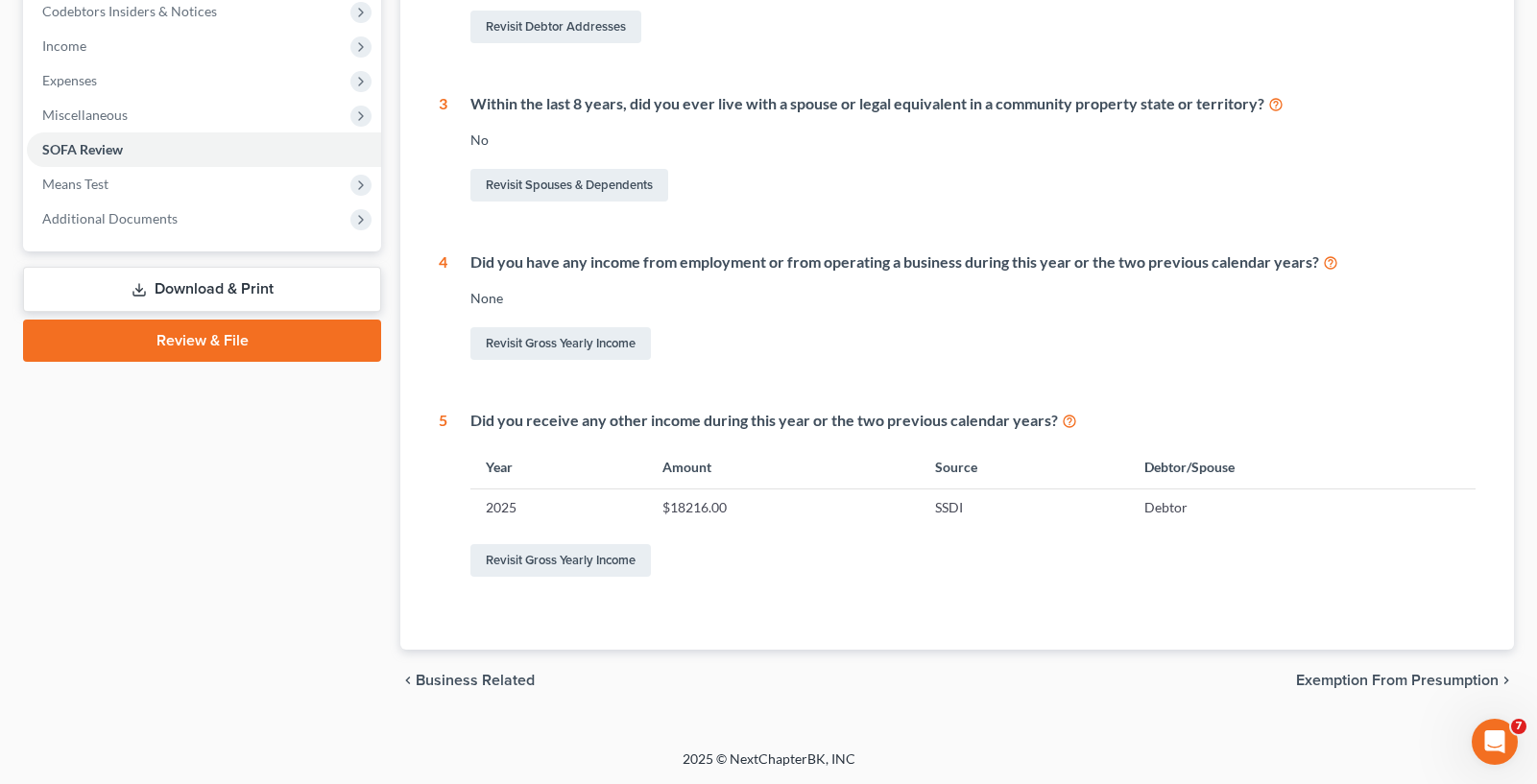
click at [1353, 675] on span "Exemption from Presumption" at bounding box center [1397, 681] width 203 height 15
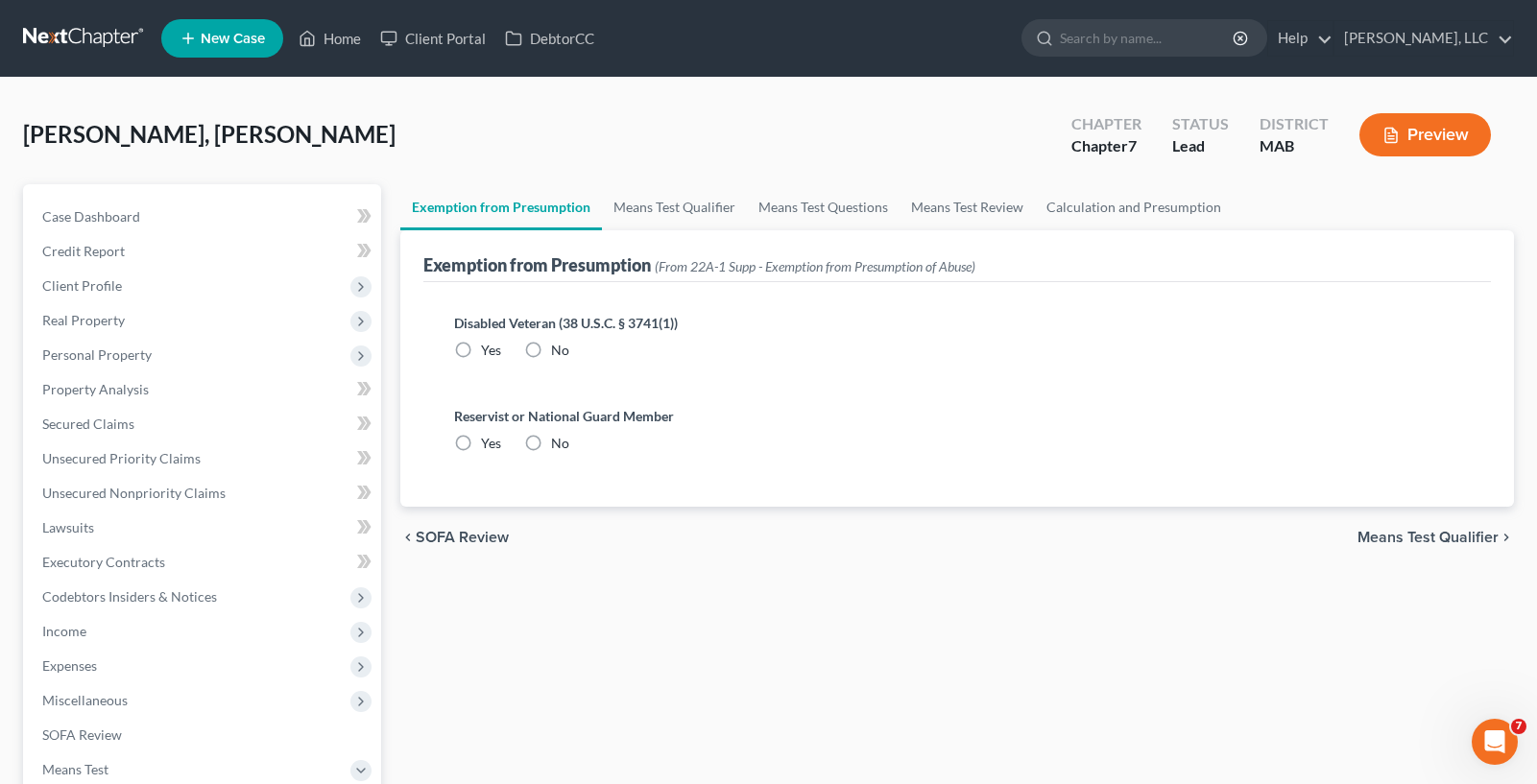
drag, startPoint x: 482, startPoint y: 549, endPoint x: 472, endPoint y: 541, distance: 12.8
click at [485, 550] on div "chevron_left SOFA Review Means Test Qualifier chevron_right" at bounding box center [956, 538] width 1114 height 62
click at [468, 538] on span "SOFA Review" at bounding box center [462, 537] width 93 height 15
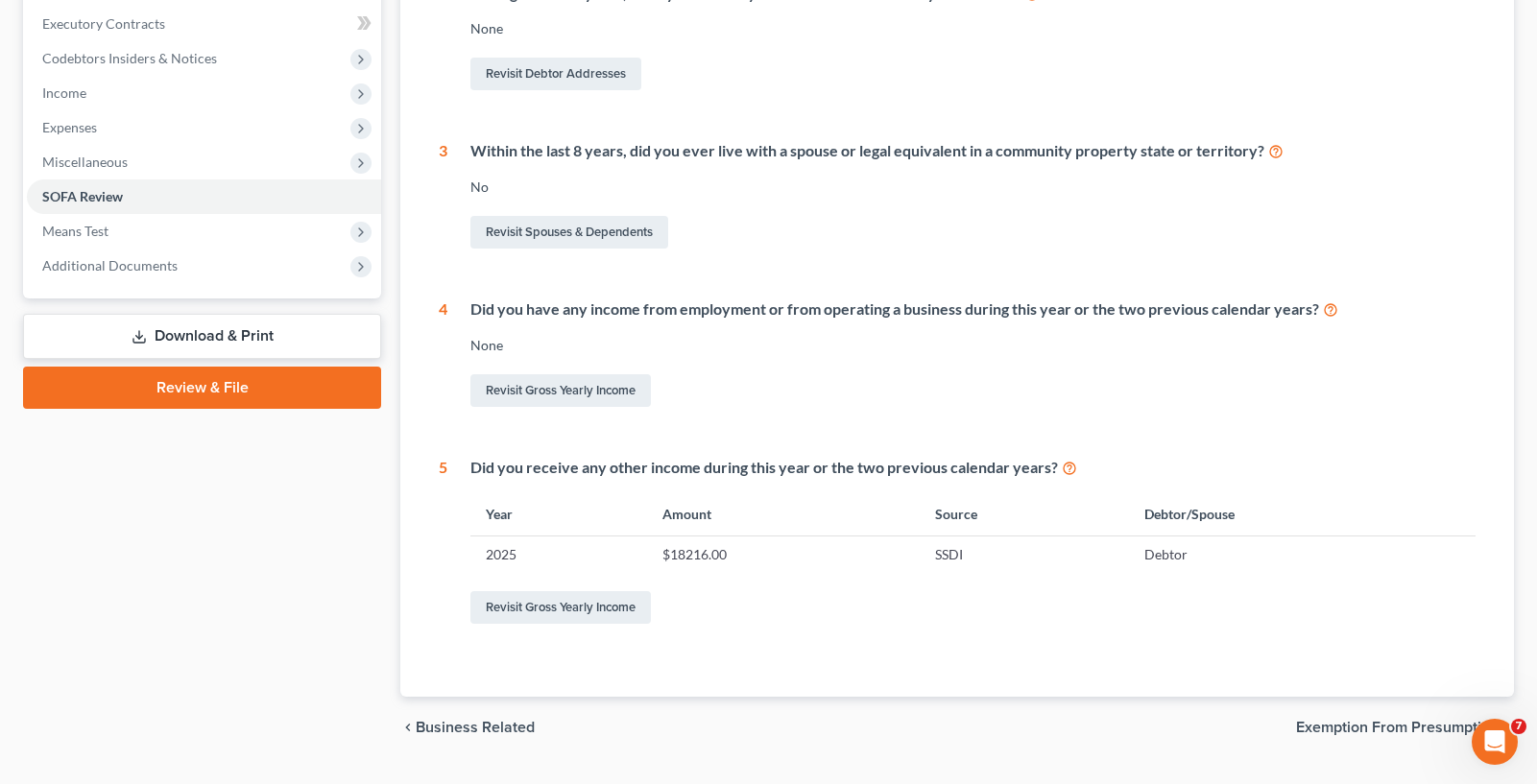
scroll to position [585, 0]
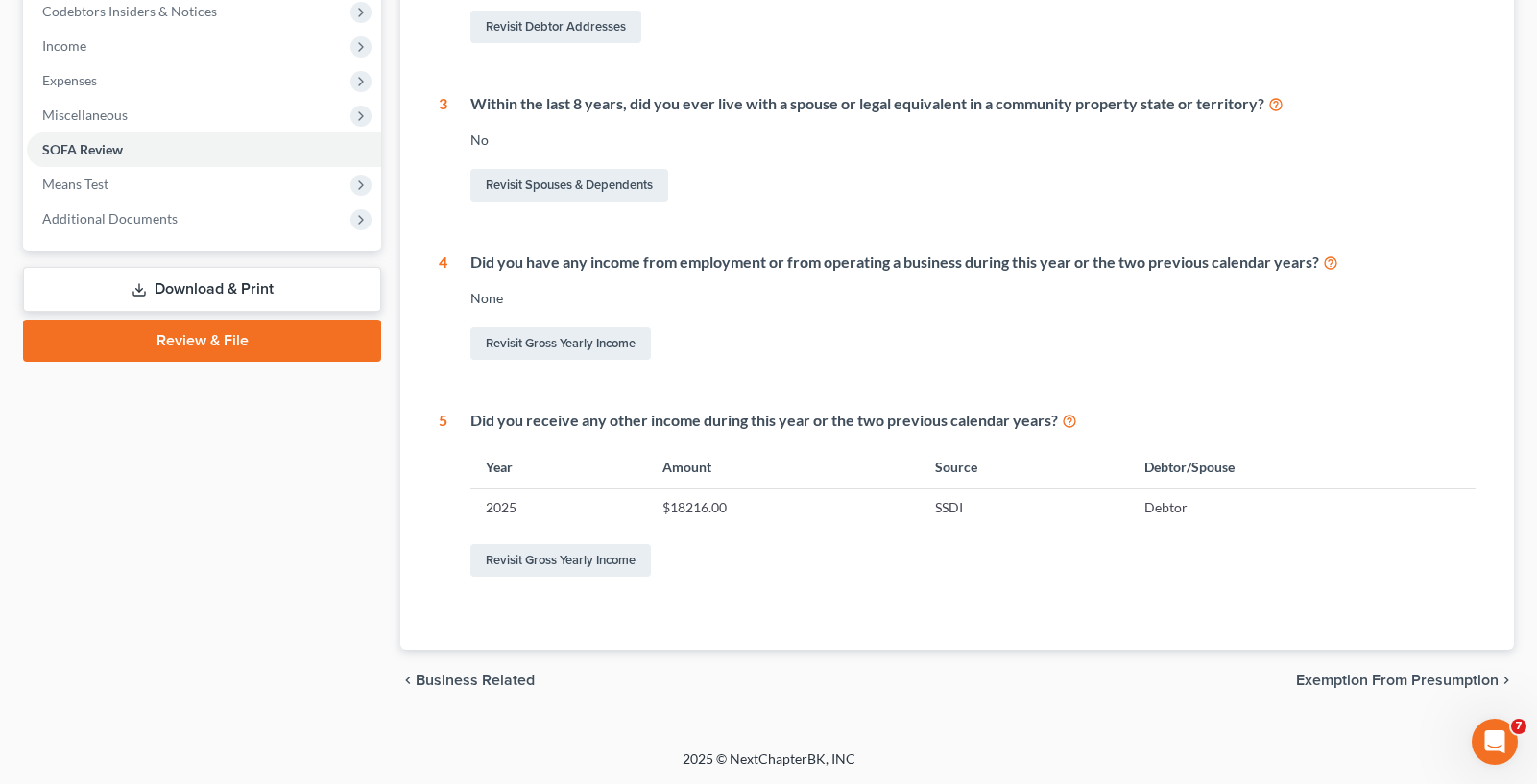
click at [1419, 676] on span "Exemption from Presumption" at bounding box center [1397, 681] width 203 height 15
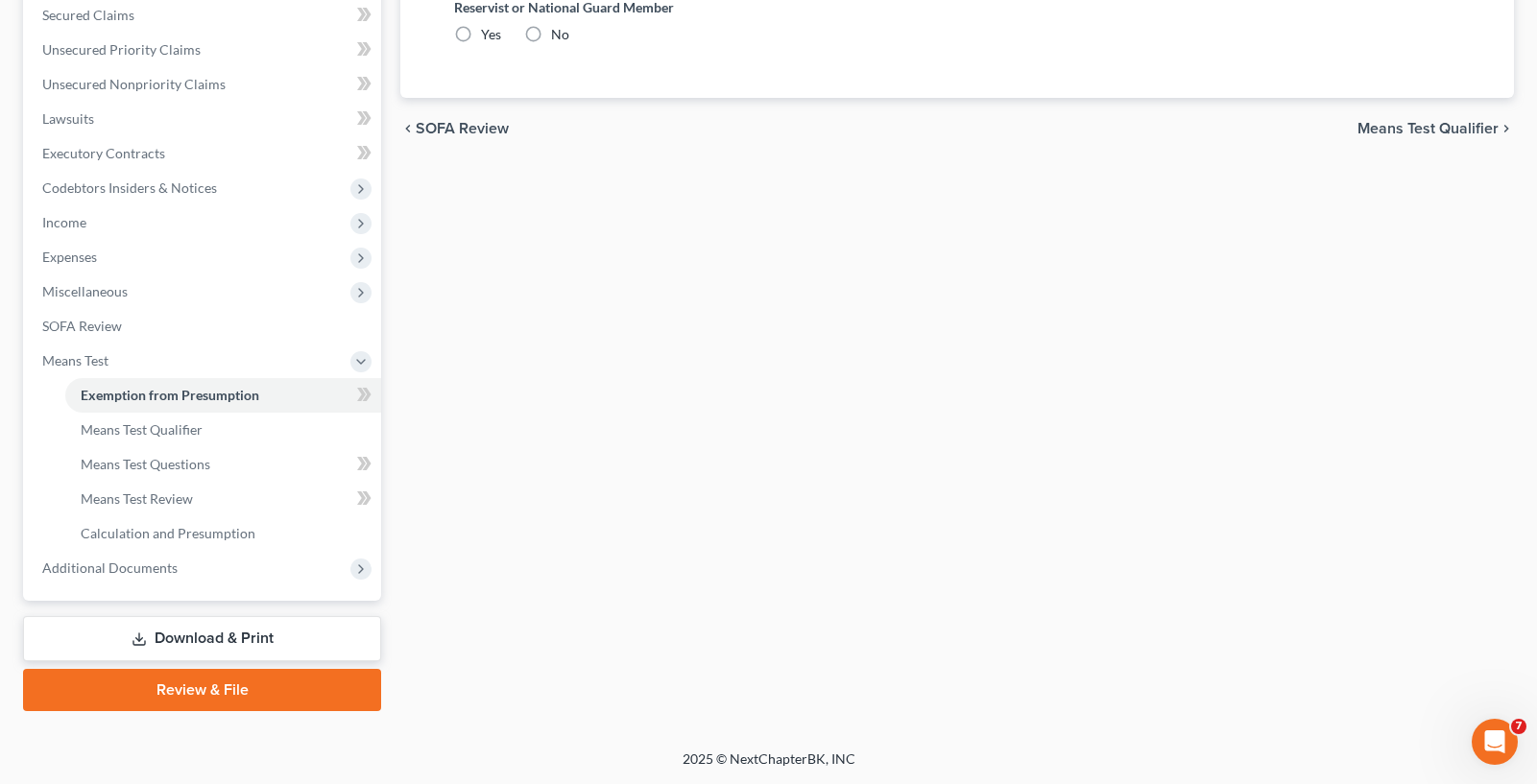
click at [1376, 123] on span "Means Test Qualifier" at bounding box center [1428, 128] width 141 height 15
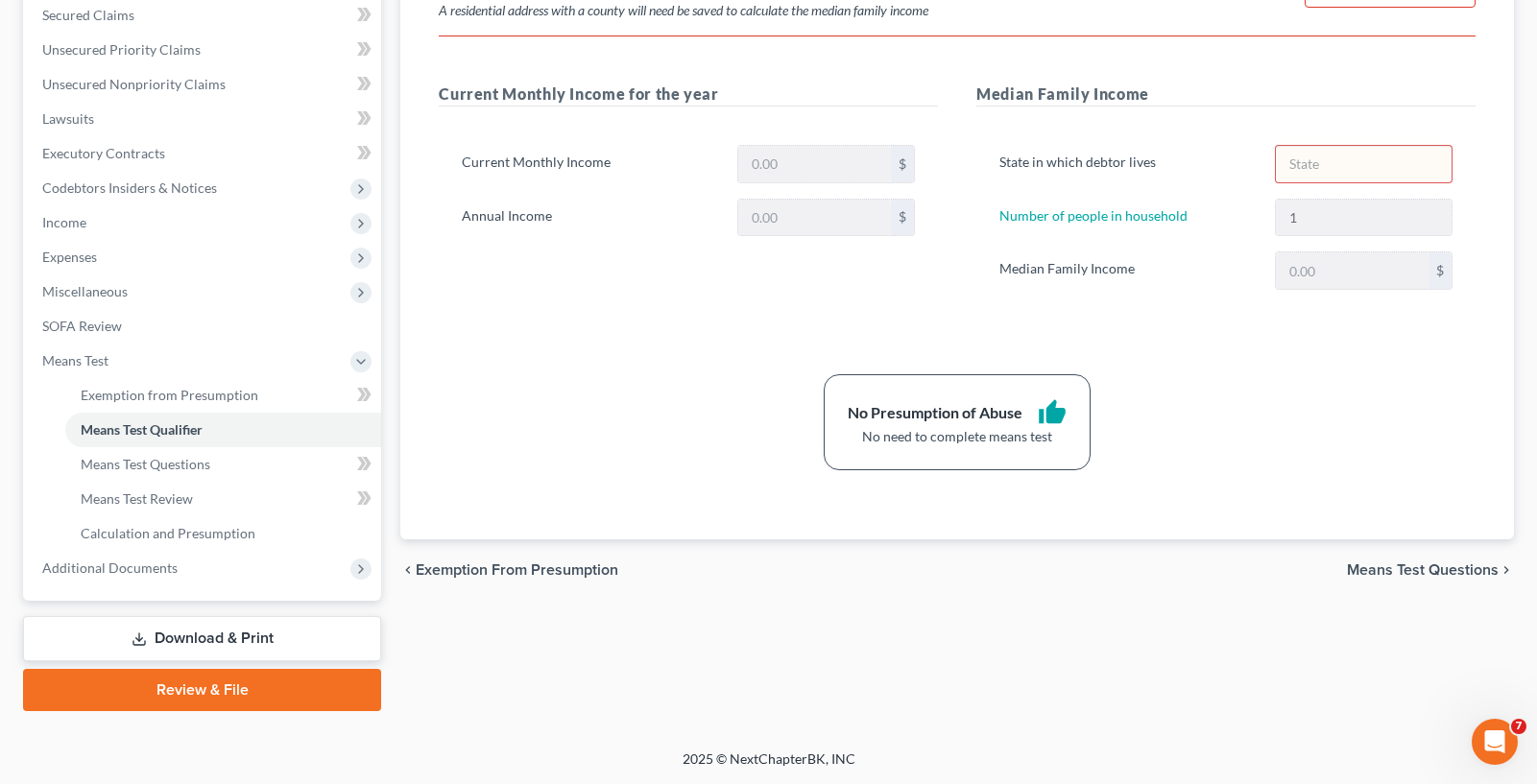
click at [1388, 572] on span "Means Test Questions" at bounding box center [1422, 570] width 152 height 15
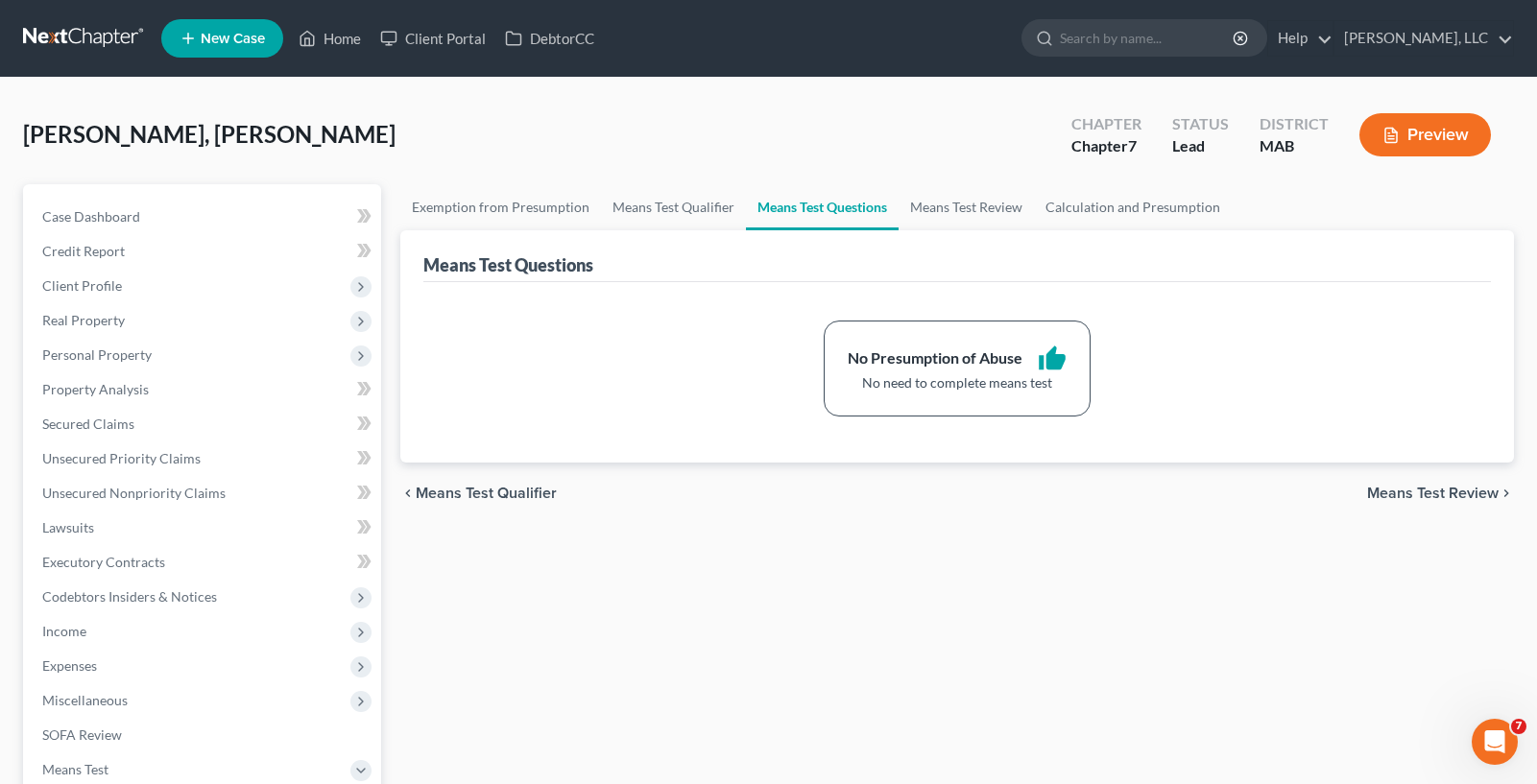
click at [1395, 490] on span "Means Test Review" at bounding box center [1433, 493] width 131 height 15
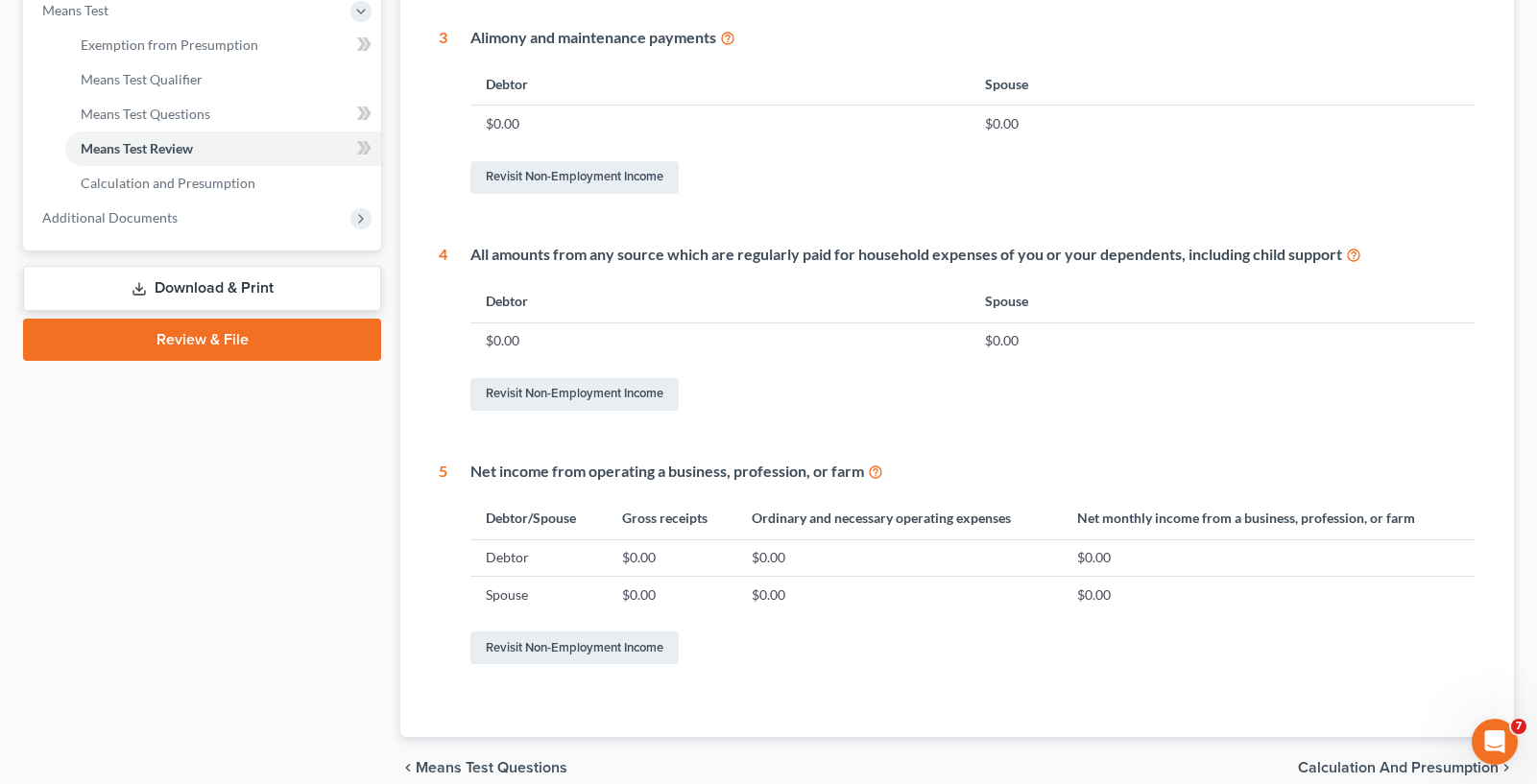
scroll to position [846, 0]
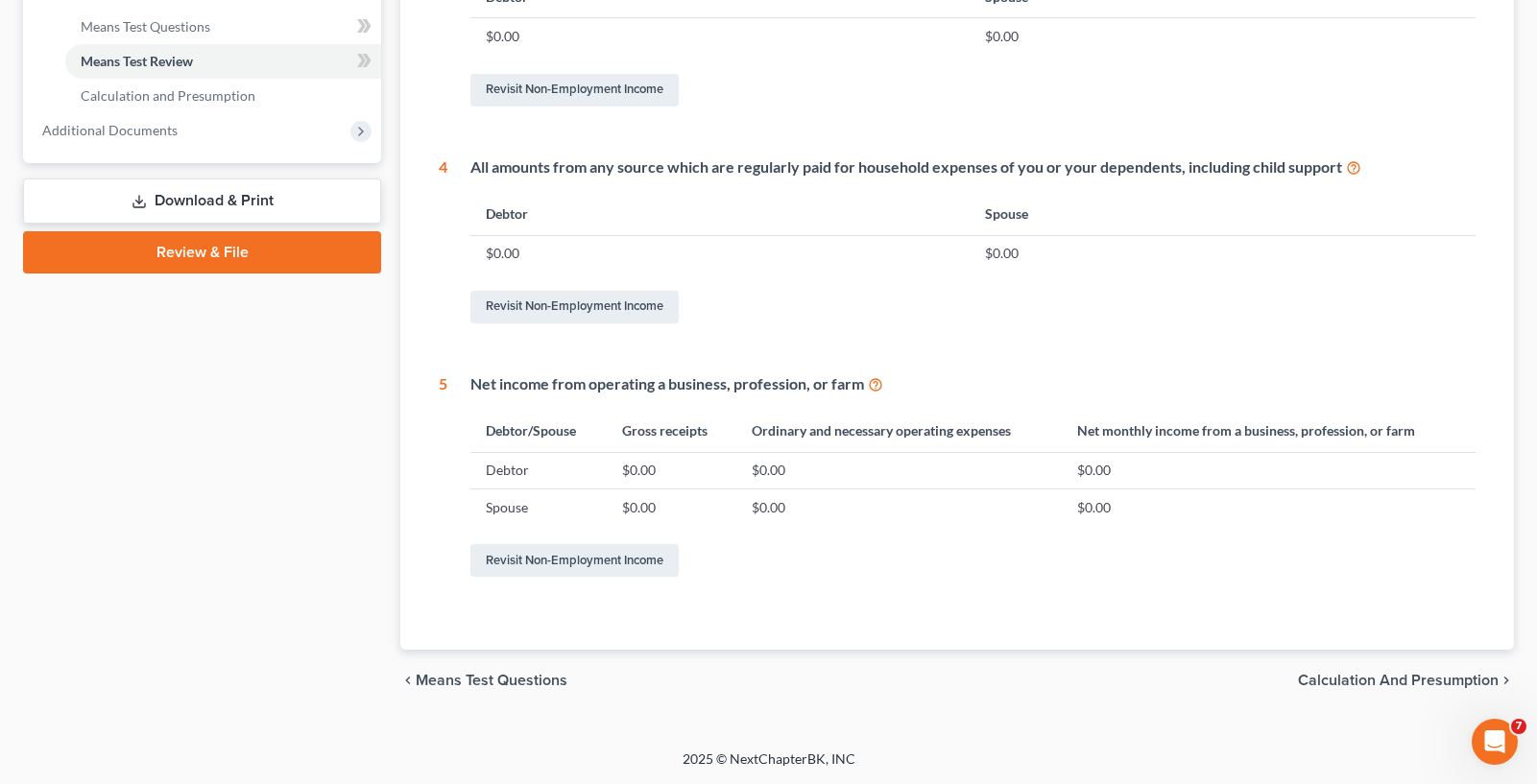
click at [1400, 675] on span "Calculation and Presumption" at bounding box center [1398, 681] width 201 height 15
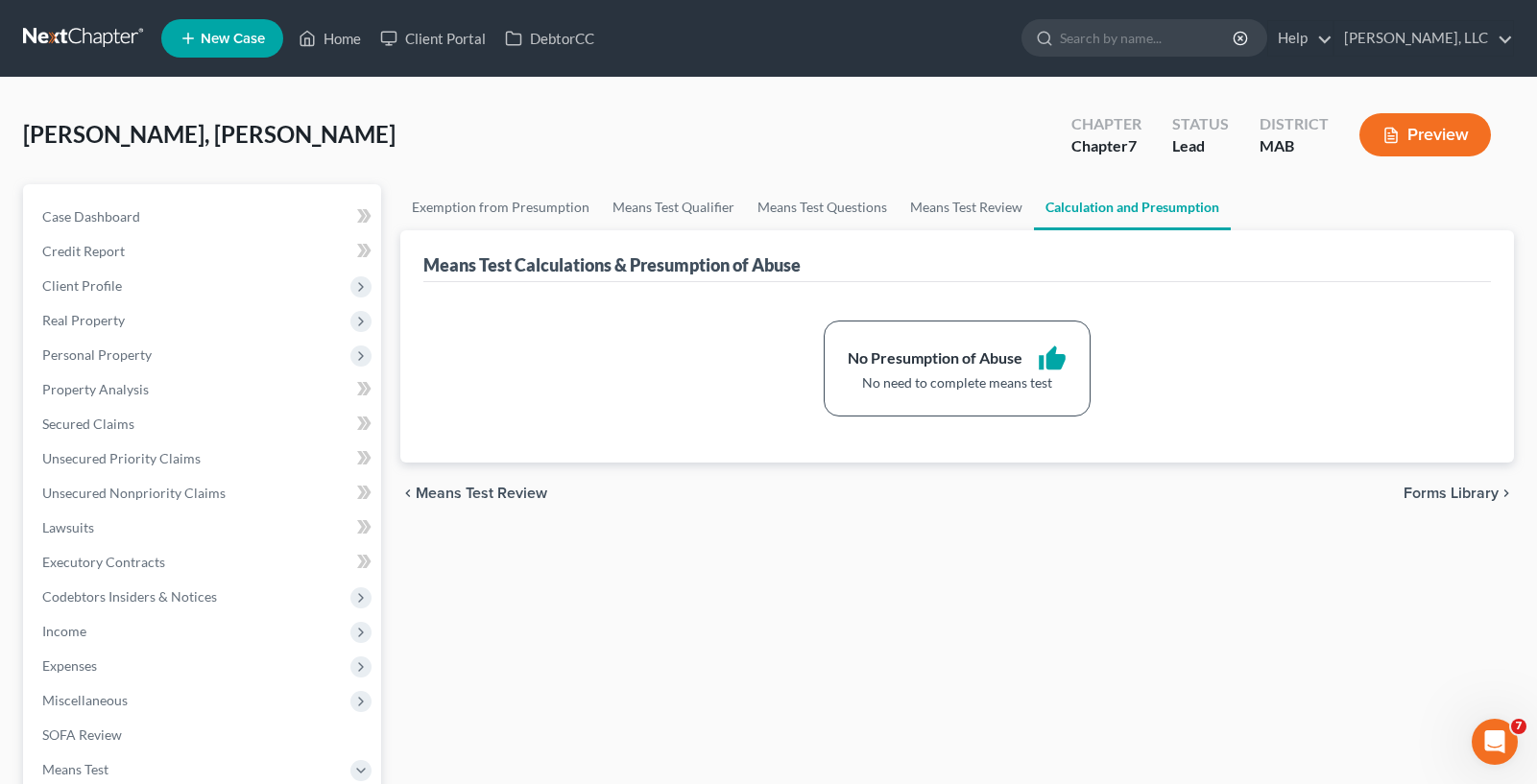
click at [1412, 496] on span "Forms Library" at bounding box center [1451, 493] width 95 height 15
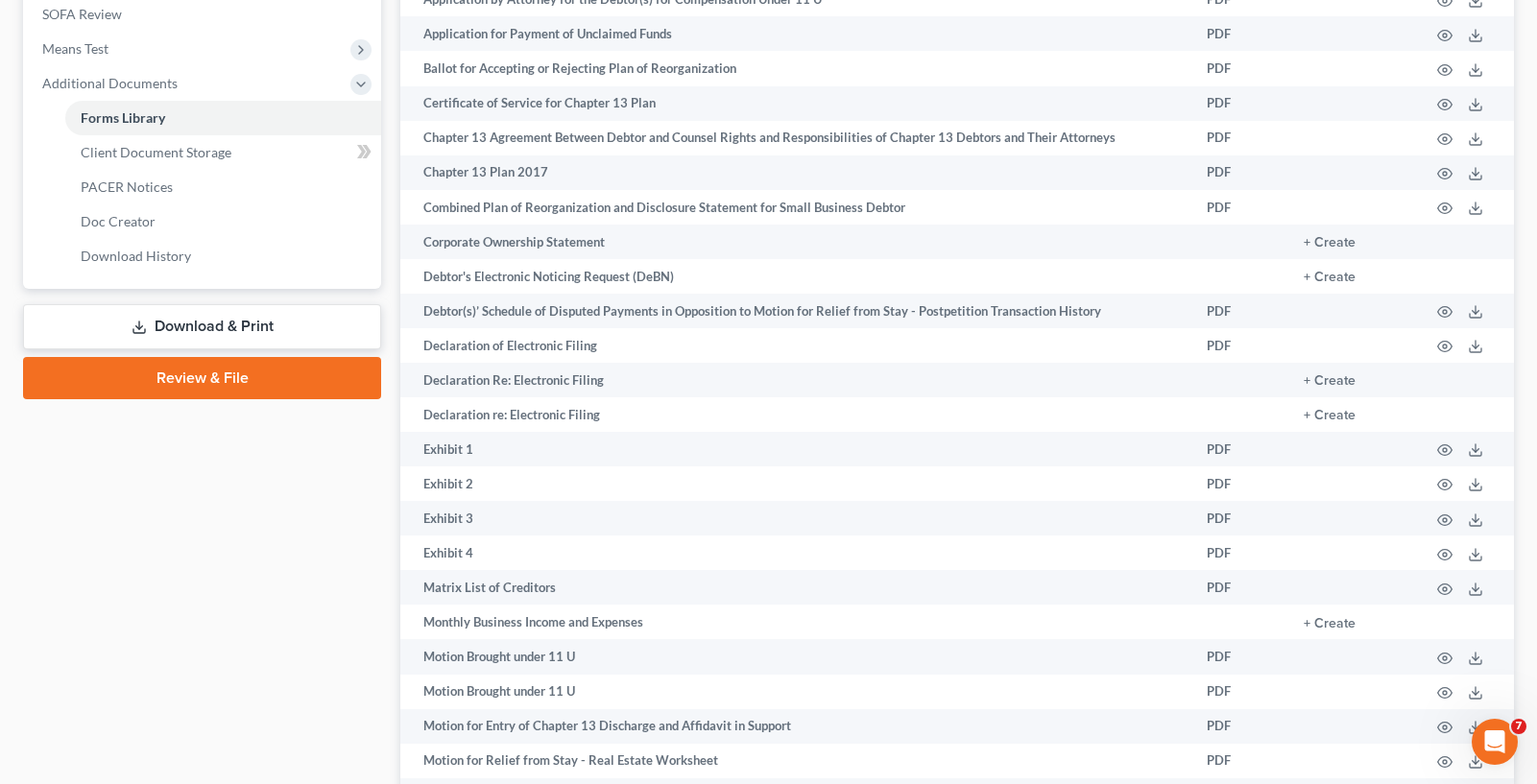
scroll to position [768, 0]
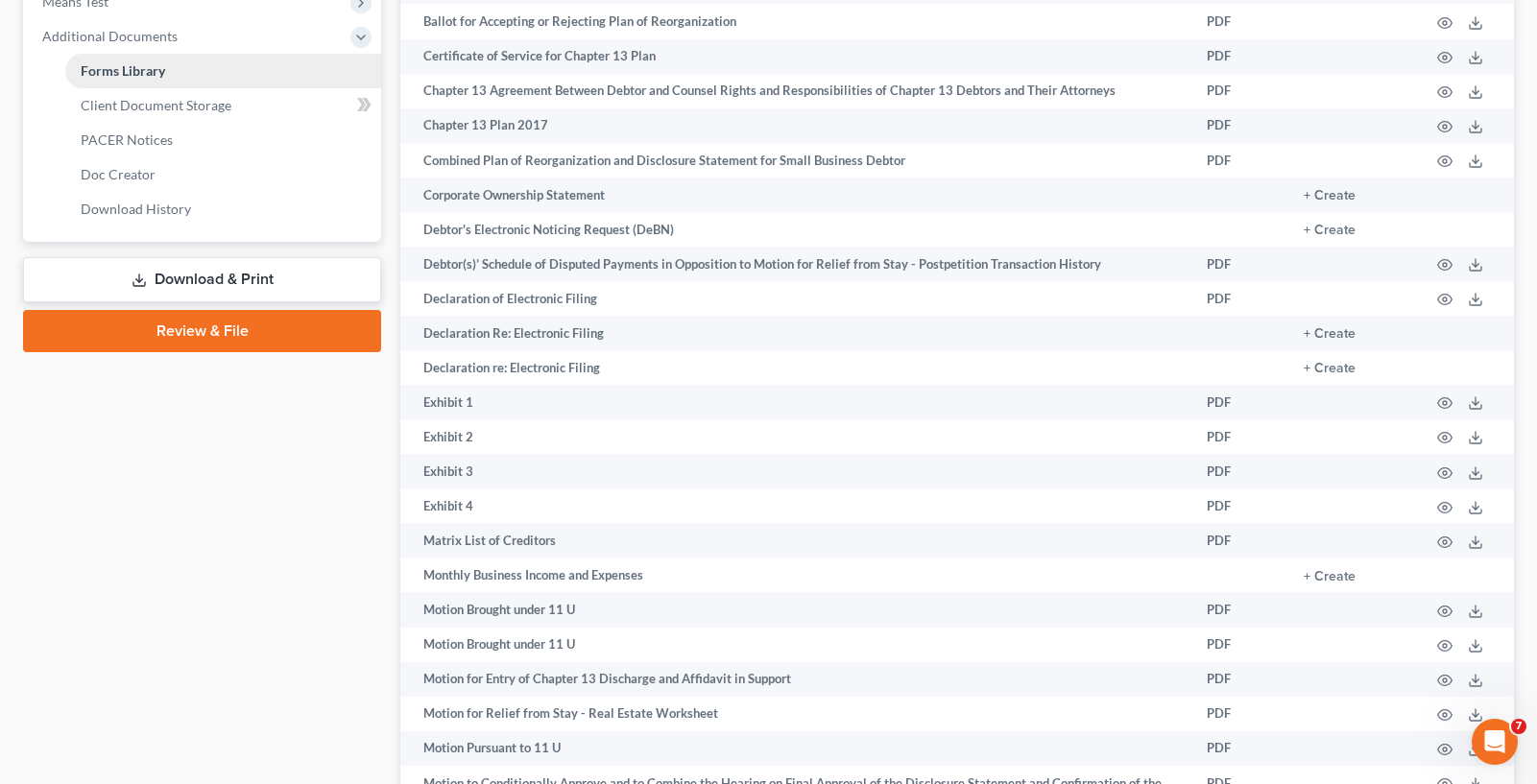
drag, startPoint x: 166, startPoint y: 42, endPoint x: 195, endPoint y: 66, distance: 37.6
click at [166, 42] on span "Additional Documents" at bounding box center [110, 36] width 135 height 16
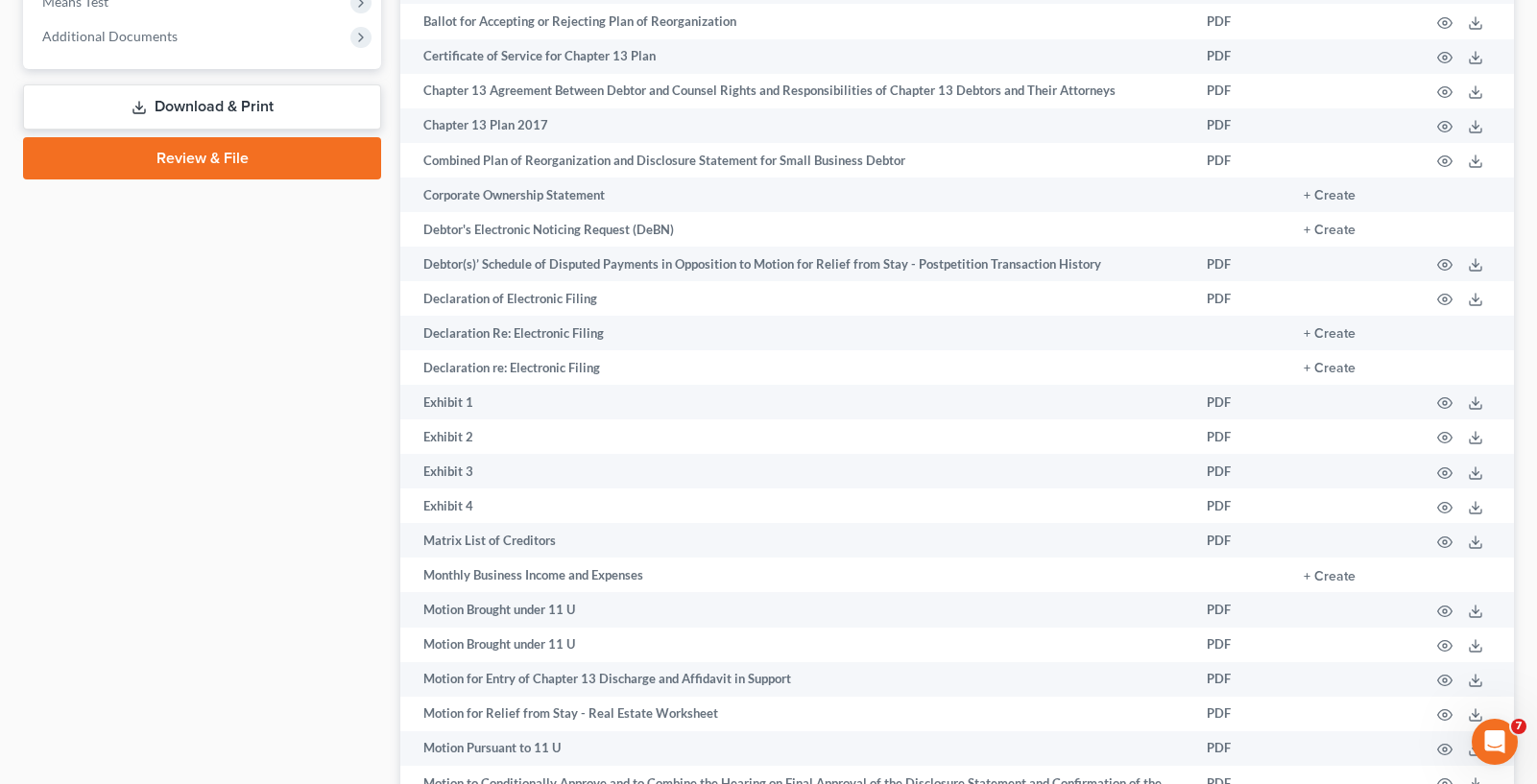
click at [220, 118] on link "Download & Print" at bounding box center [202, 106] width 358 height 45
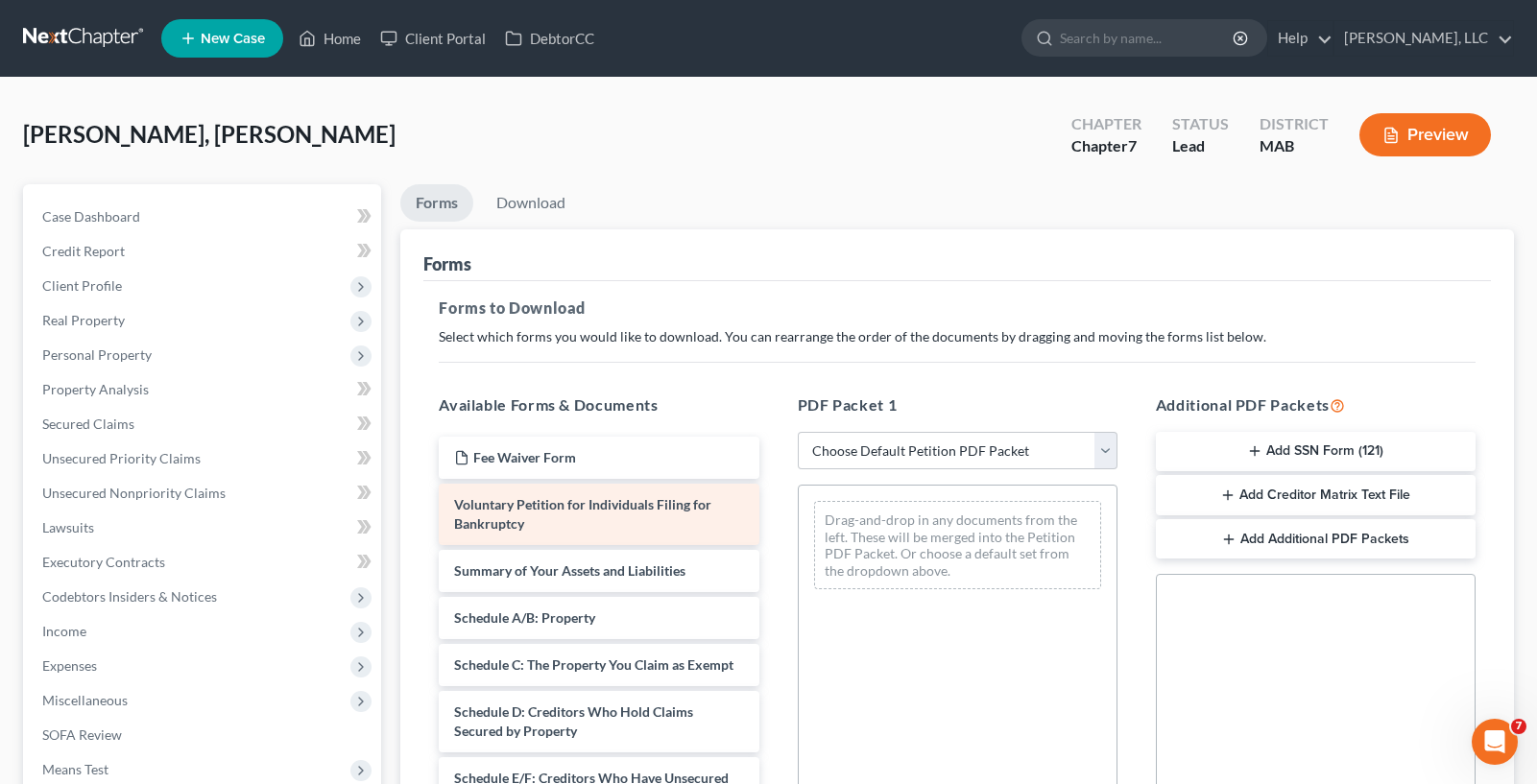
click at [596, 518] on div "Voluntary Petition for Individuals Filing for Bankruptcy" at bounding box center [598, 515] width 320 height 62
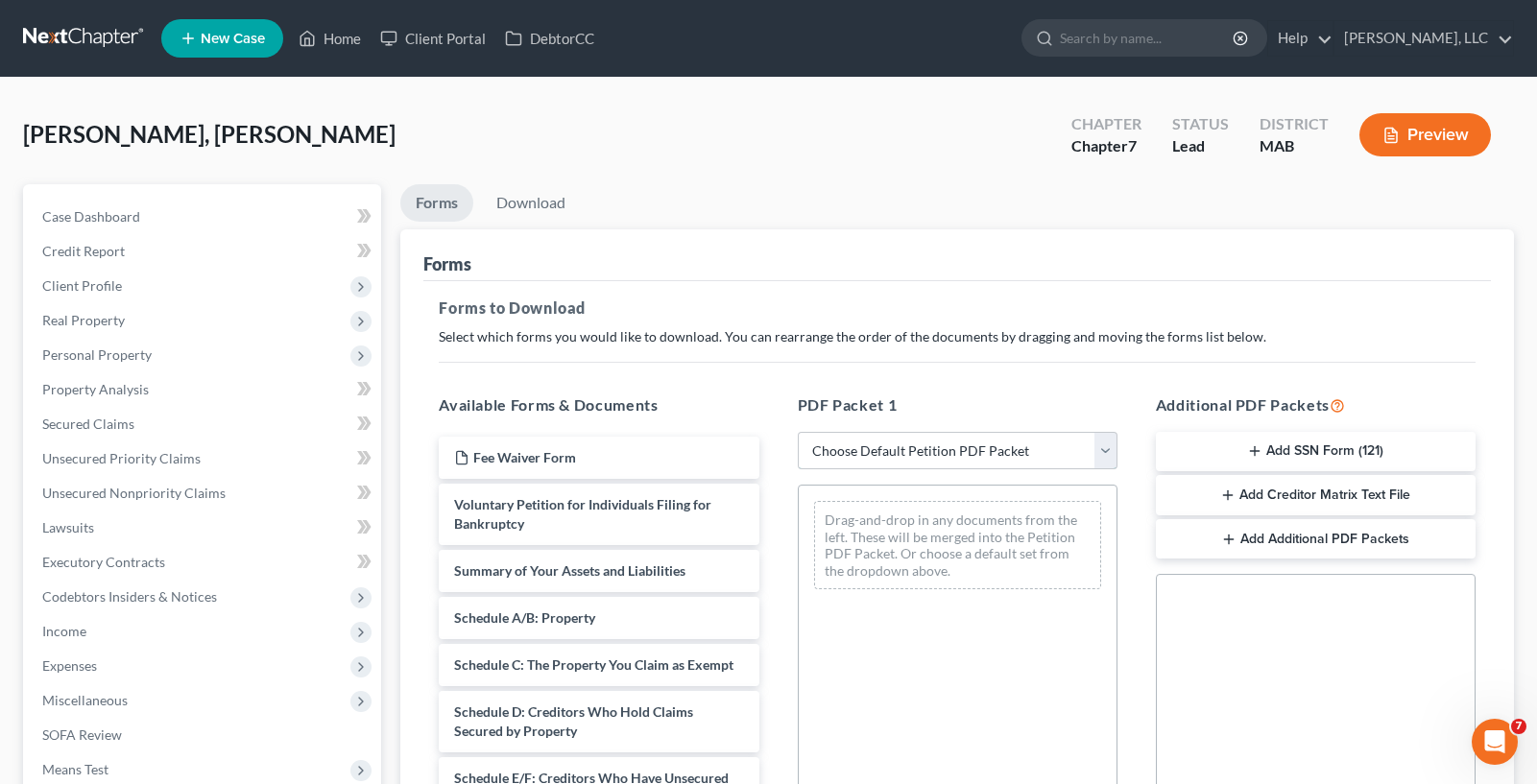
click at [850, 458] on select "Choose Default Petition PDF Packet Complete Bankruptcy Petition (all forms and …" at bounding box center [957, 451] width 320 height 39
select select "0"
click at [798, 432] on select "Choose Default Petition PDF Packet Complete Bankruptcy Petition (all forms and …" at bounding box center [957, 451] width 320 height 39
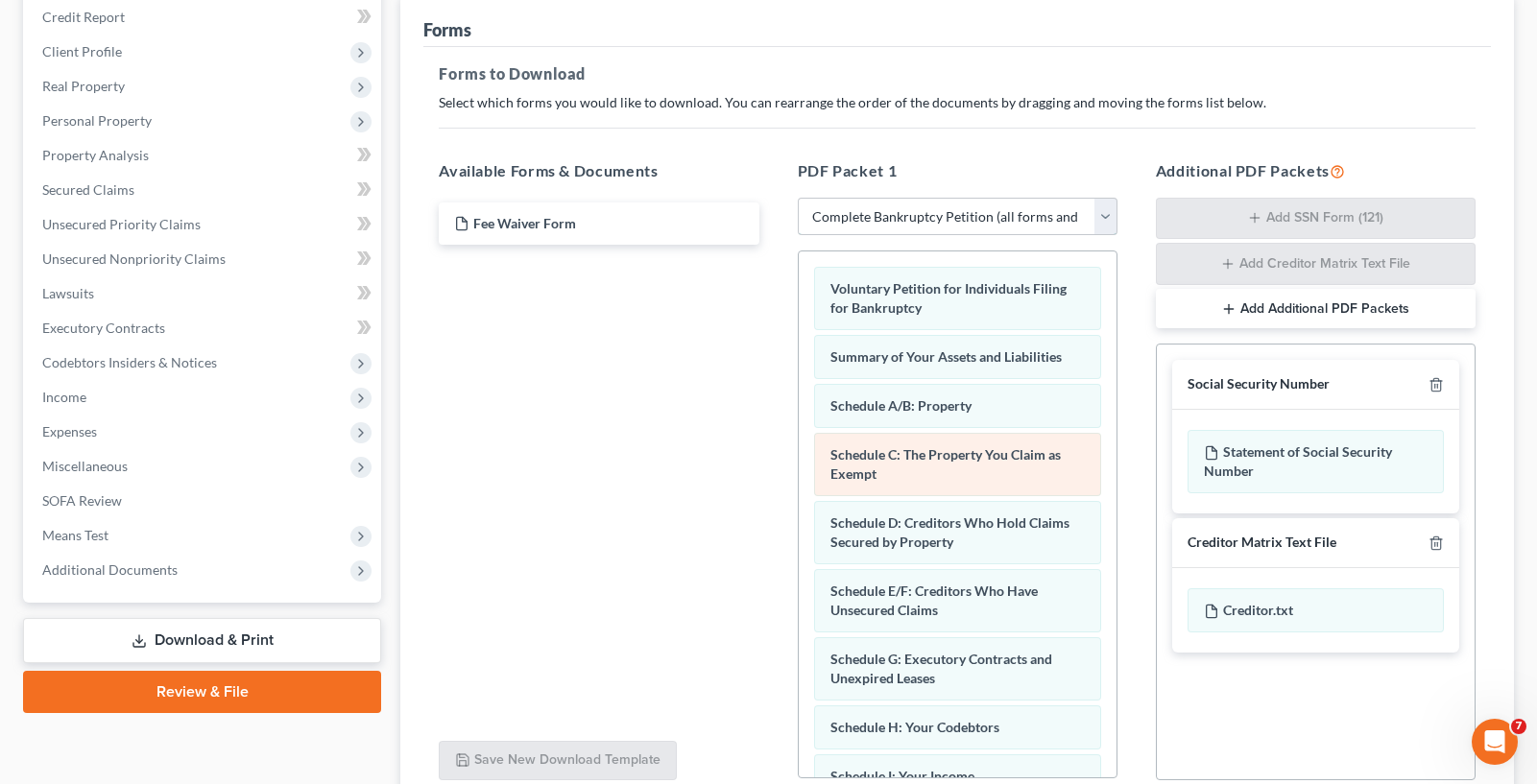
scroll to position [288, 0]
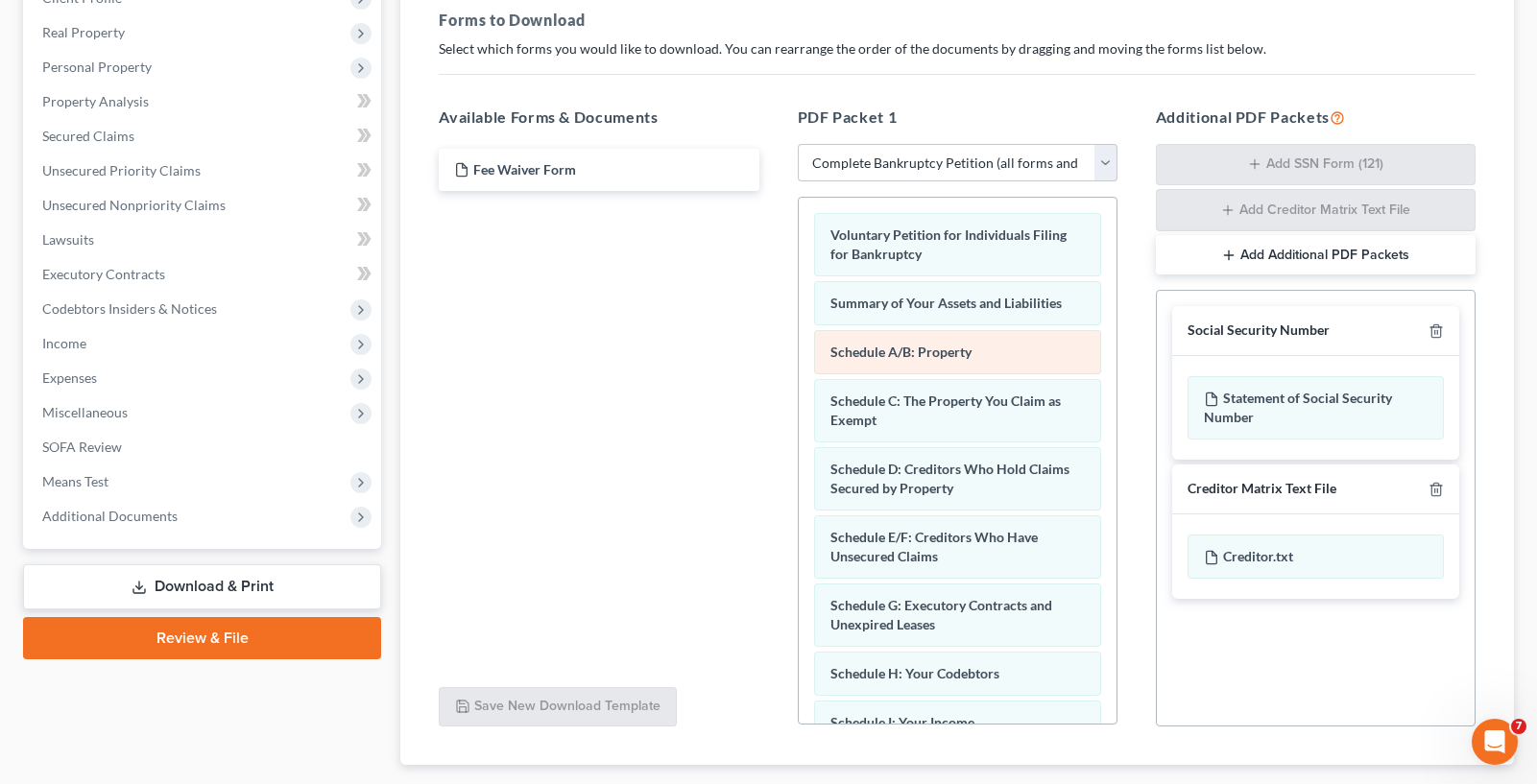
click at [954, 367] on div "Schedule A/B: Property" at bounding box center [957, 352] width 287 height 44
drag, startPoint x: 962, startPoint y: 356, endPoint x: 755, endPoint y: 317, distance: 210.6
click at [738, 321] on div "Fee Waiver Form" at bounding box center [598, 407] width 351 height 527
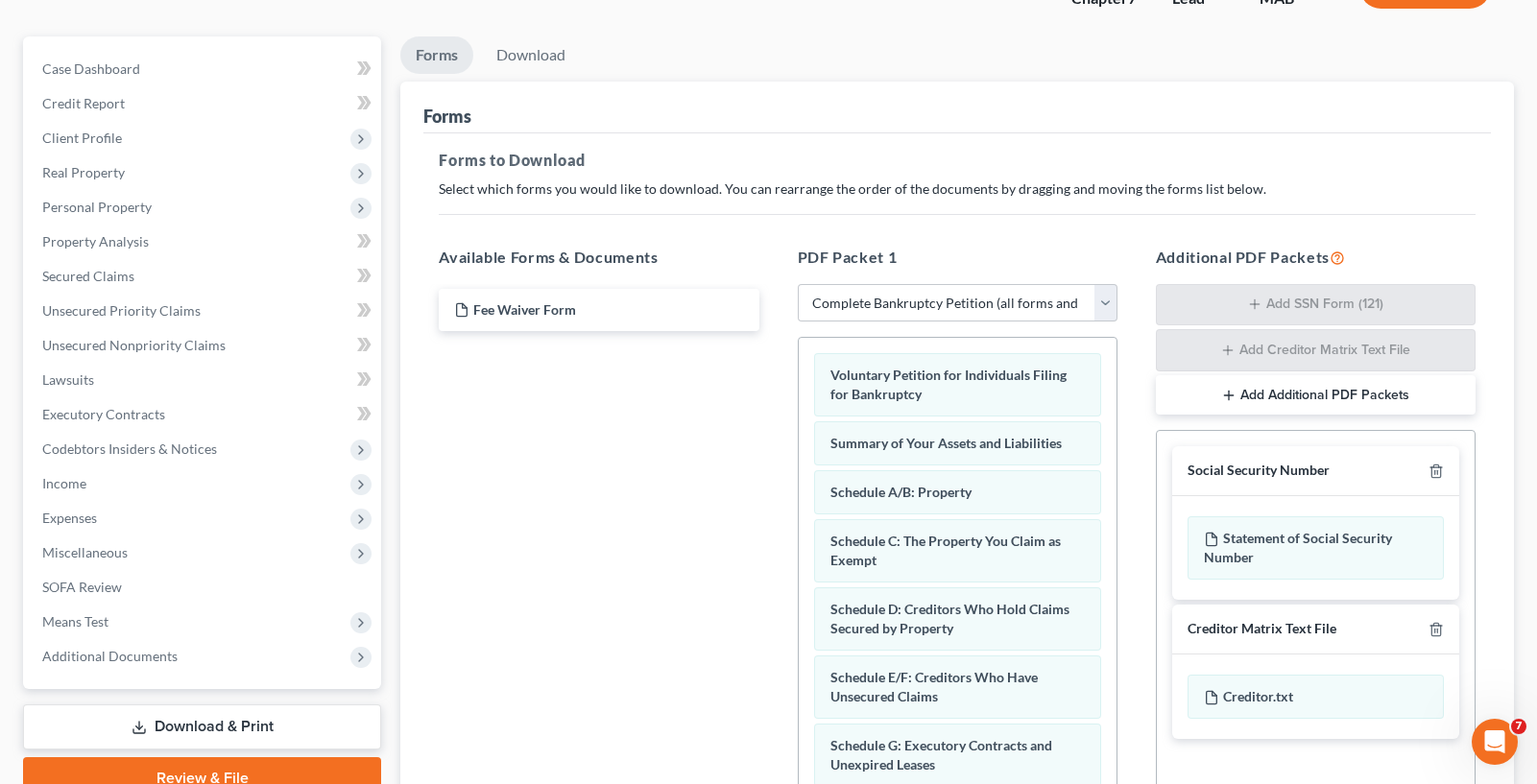
scroll to position [0, 0]
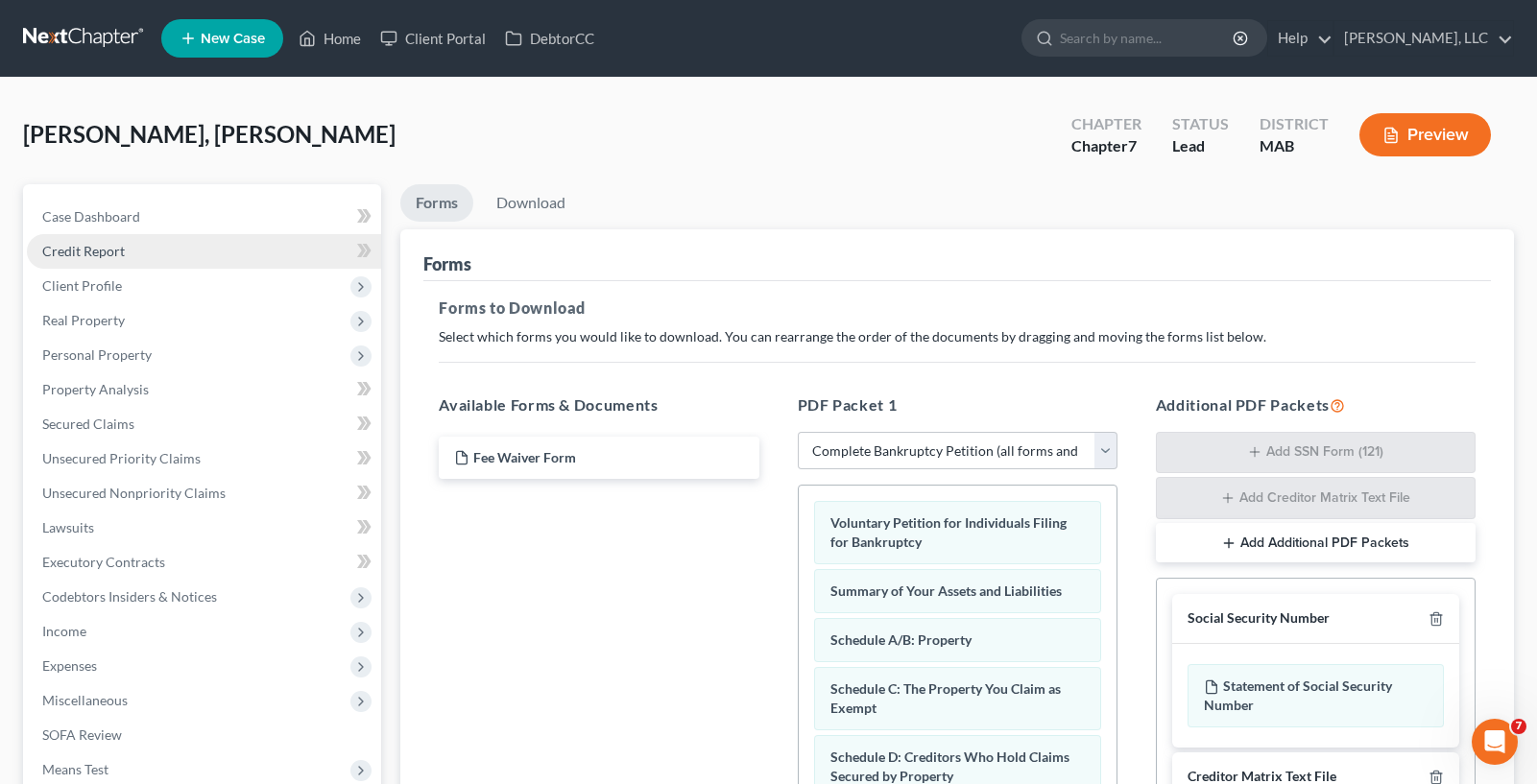
click at [68, 234] on link "Credit Report" at bounding box center [204, 251] width 355 height 35
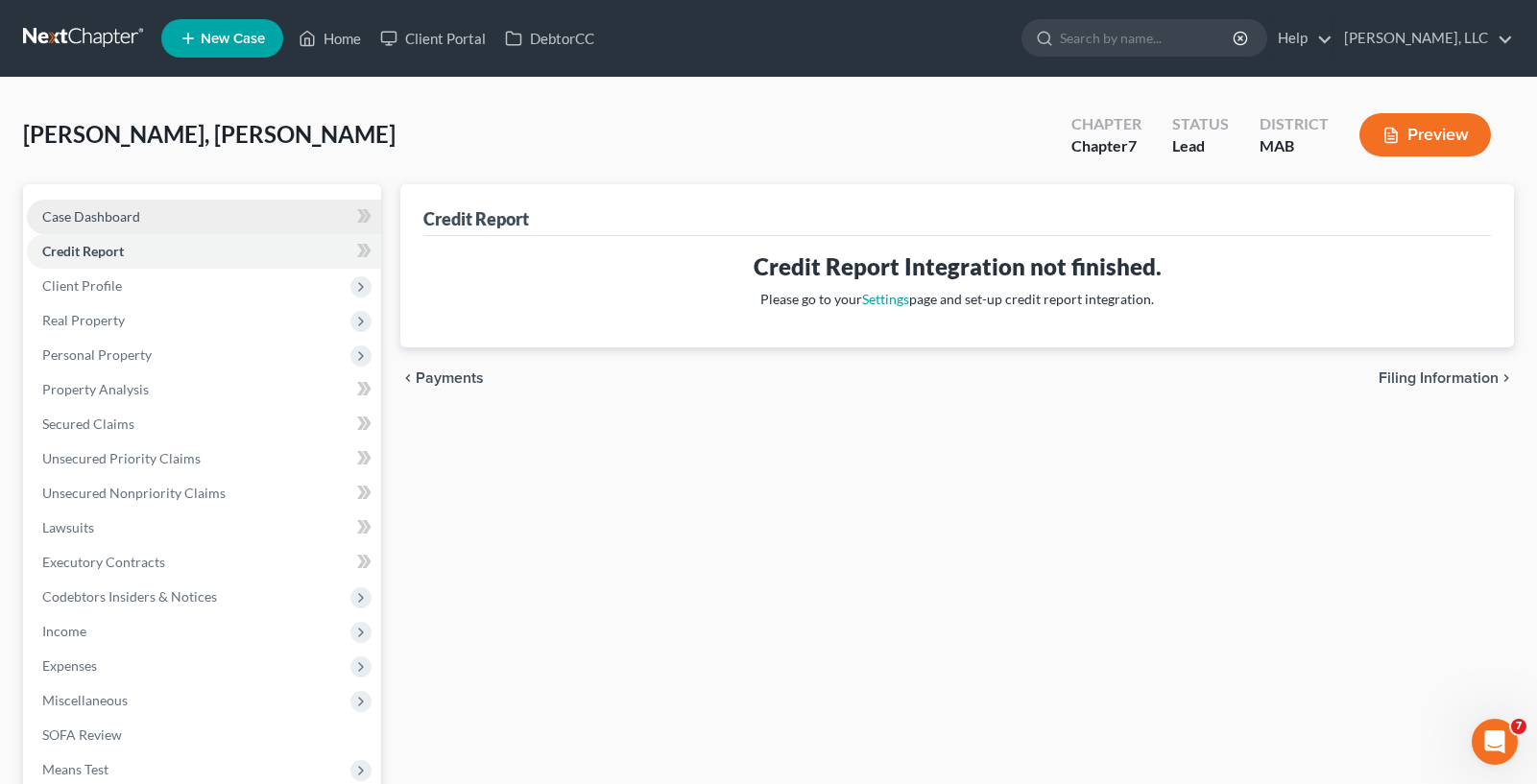
click at [252, 225] on link "Case Dashboard" at bounding box center [204, 217] width 355 height 35
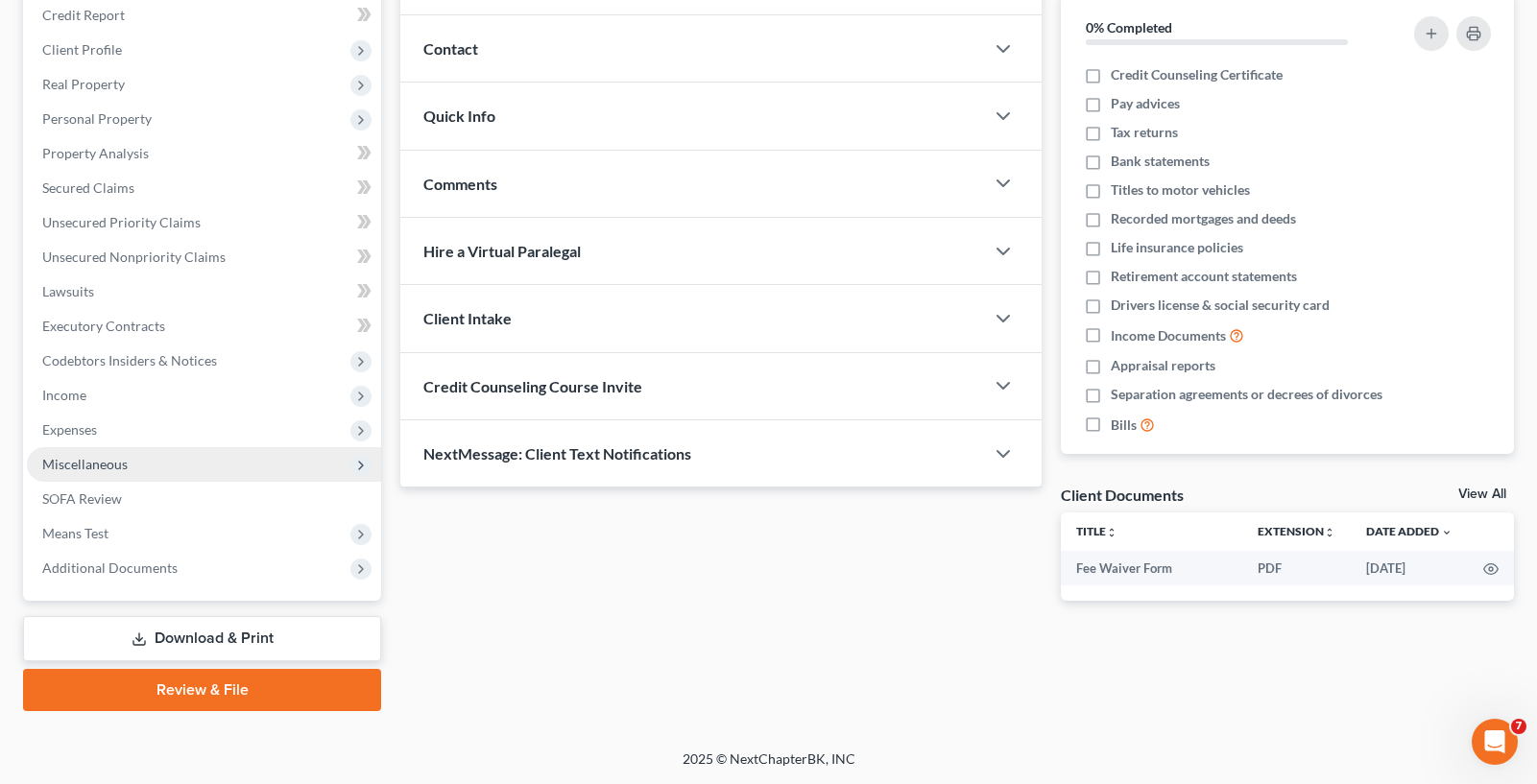
click at [122, 451] on span "Miscellaneous" at bounding box center [204, 464] width 355 height 35
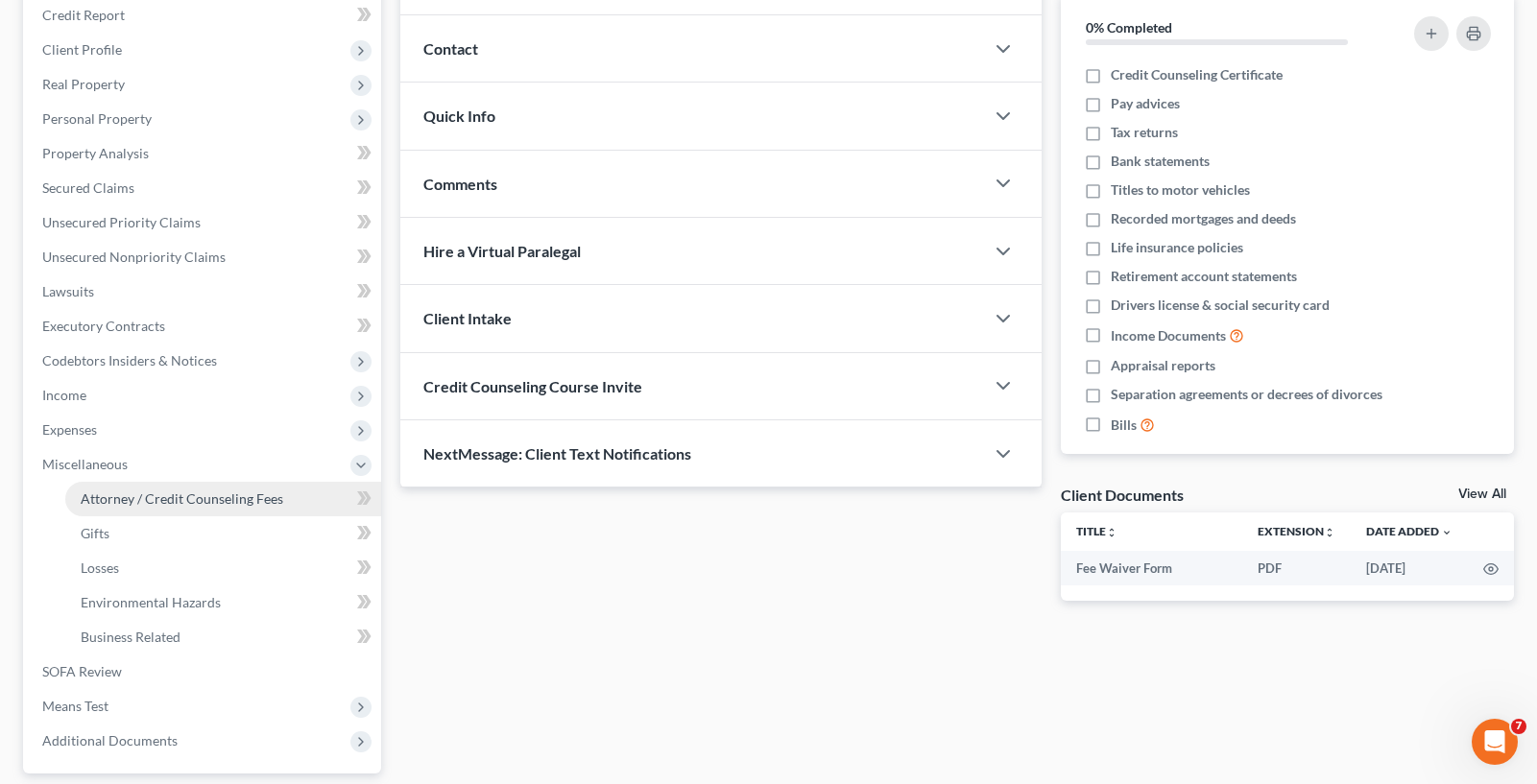
click at [200, 514] on link "Attorney / Credit Counseling Fees" at bounding box center [223, 499] width 316 height 35
select select "0"
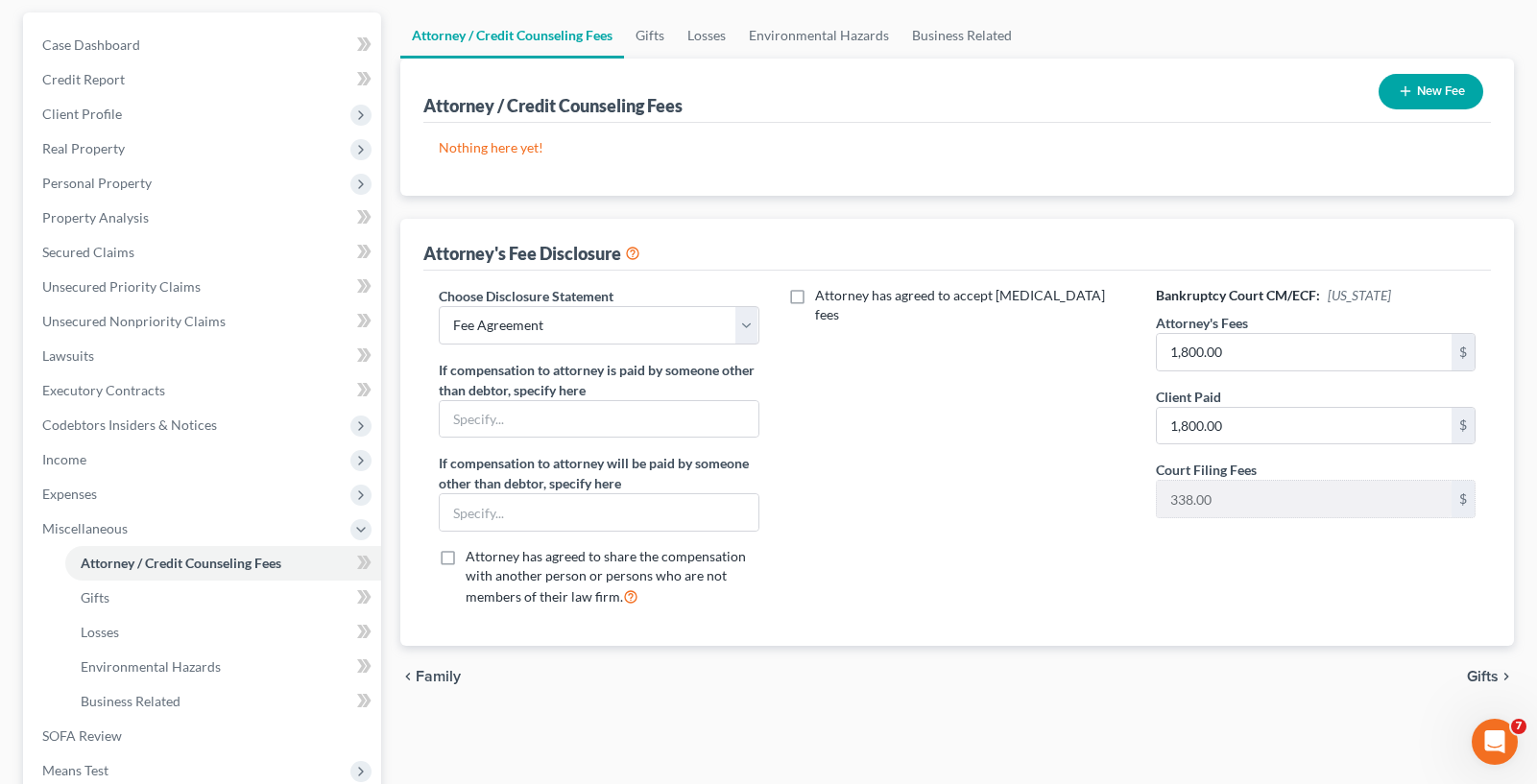
scroll to position [192, 0]
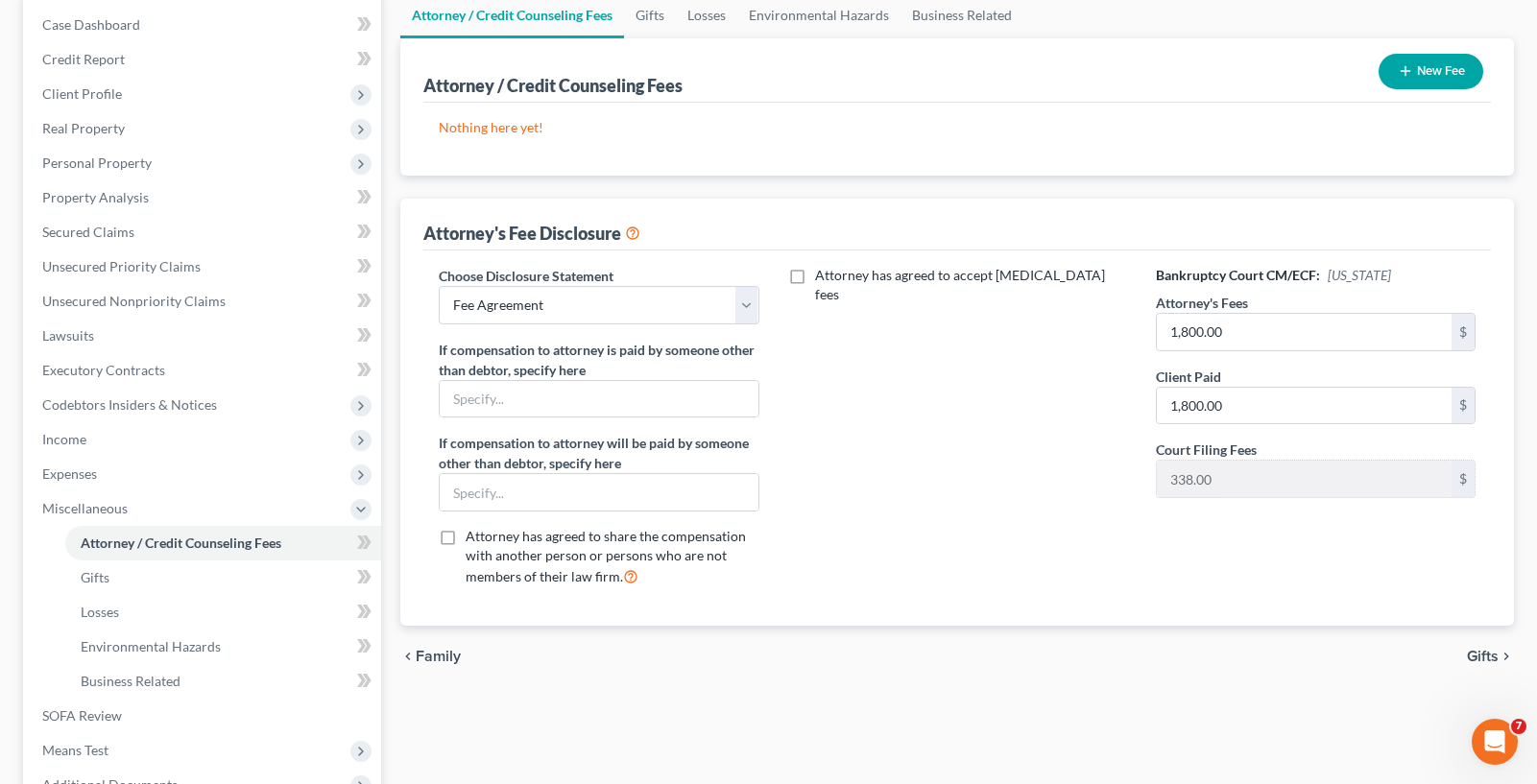
click at [1134, 527] on div "Attorney has agreed to accept [MEDICAL_DATA] fees" at bounding box center [957, 434] width 358 height 337
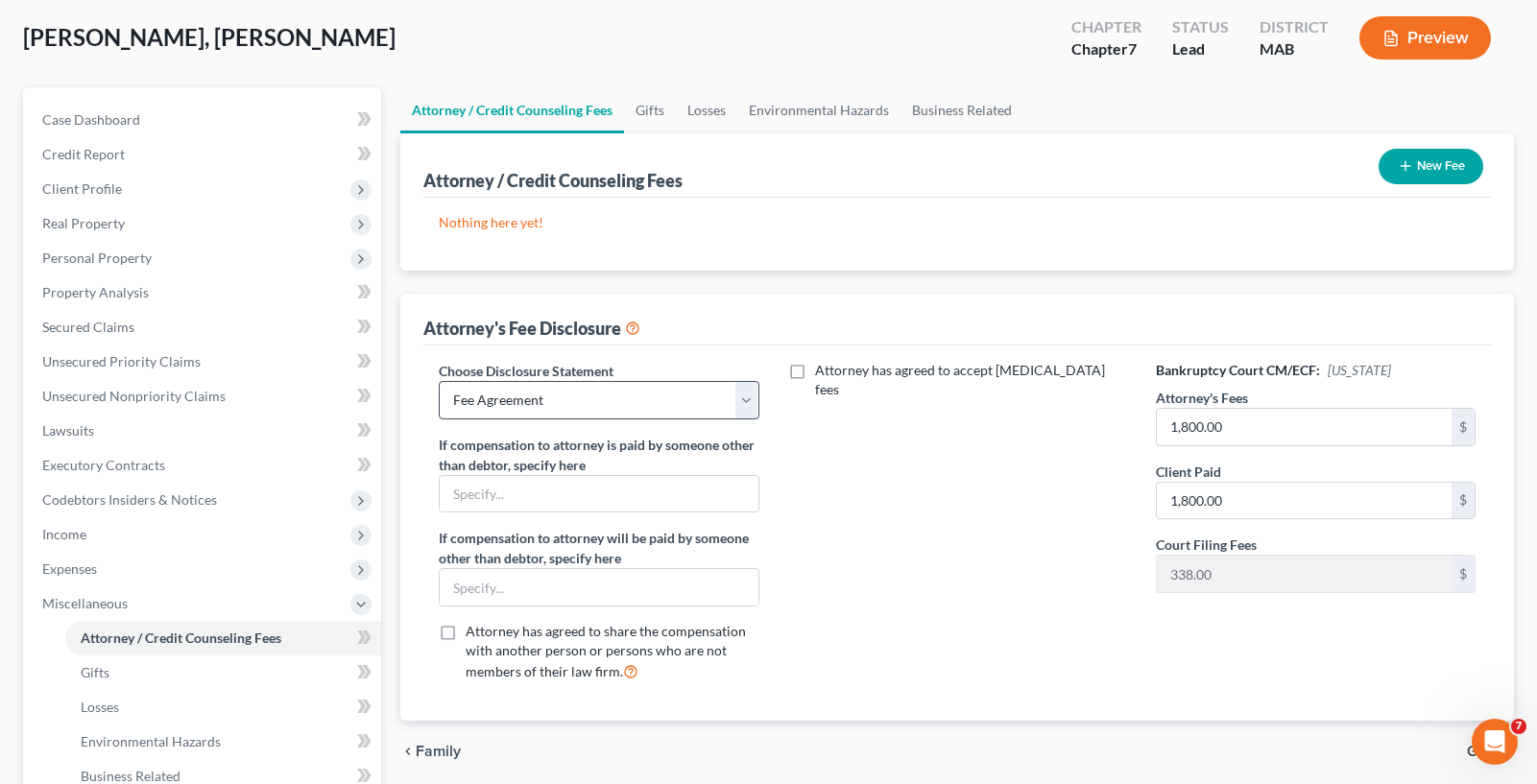
scroll to position [96, 0]
click at [526, 397] on select "Select Fee Agreement" at bounding box center [598, 401] width 320 height 39
click at [527, 393] on select "Select Fee Agreement" at bounding box center [598, 401] width 320 height 39
drag, startPoint x: 1040, startPoint y: 485, endPoint x: 1062, endPoint y: 479, distance: 22.8
click at [1042, 486] on div "Attorney has agreed to accept [MEDICAL_DATA] fees" at bounding box center [957, 530] width 358 height 337
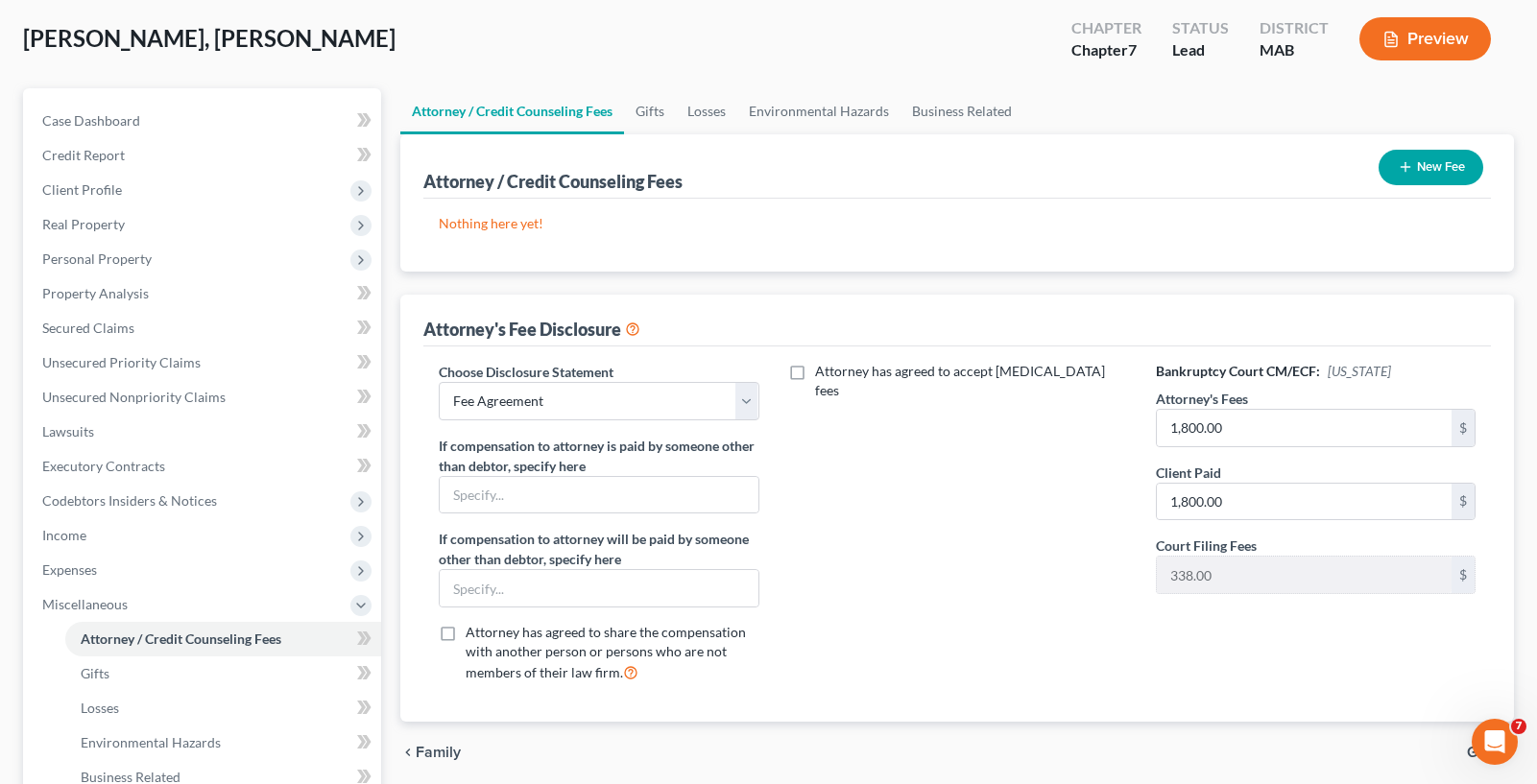
click at [1294, 600] on div "Bankruptcy Court CM/ECF: [US_STATE] Attorney's Fees 1,800.00 $ Client Paid 1,80…" at bounding box center [1315, 530] width 358 height 337
click at [1293, 594] on div "338.00 $" at bounding box center [1315, 574] width 320 height 39
click at [654, 100] on link "Gifts" at bounding box center [650, 111] width 52 height 46
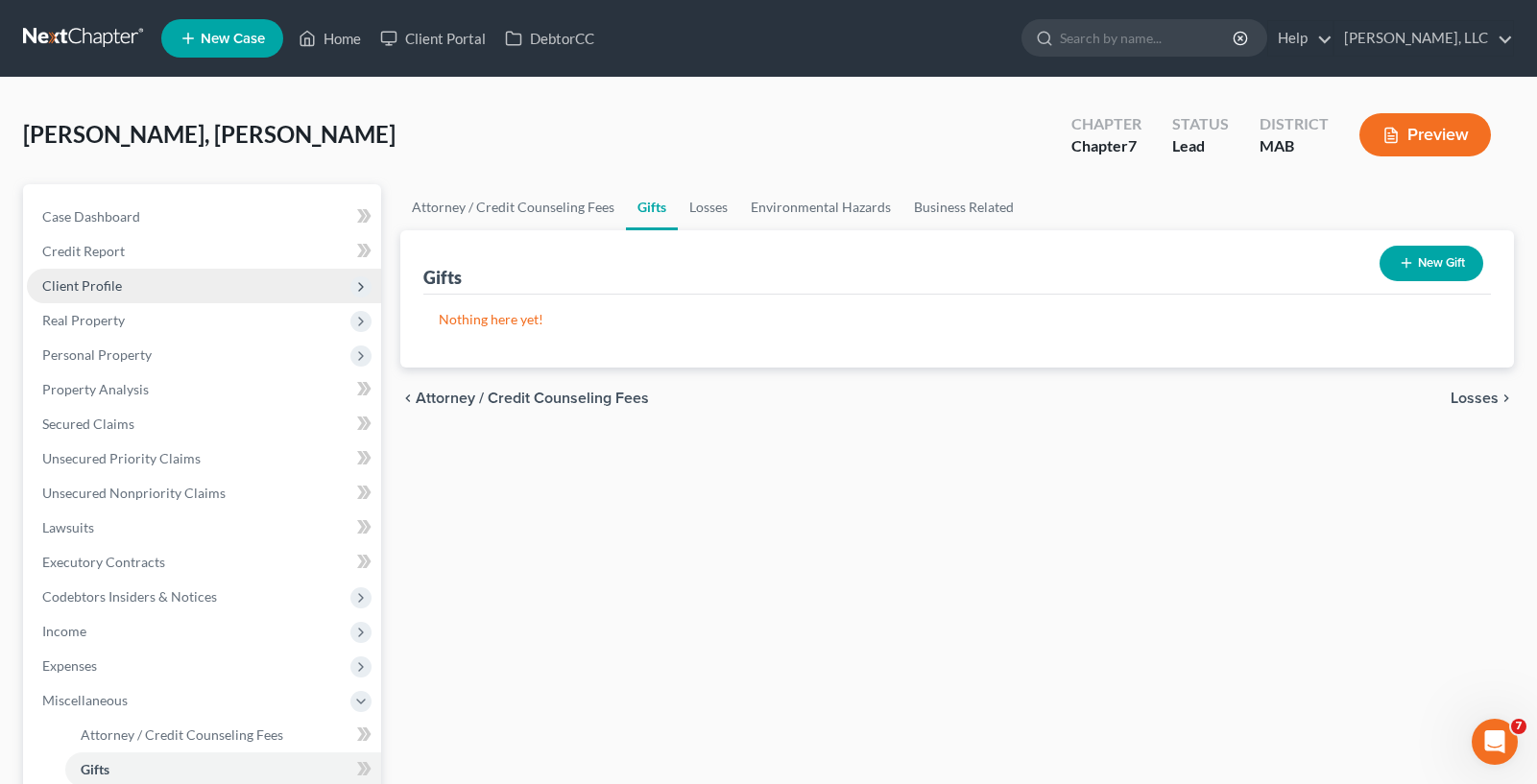
click at [153, 292] on span "Client Profile" at bounding box center [204, 286] width 355 height 35
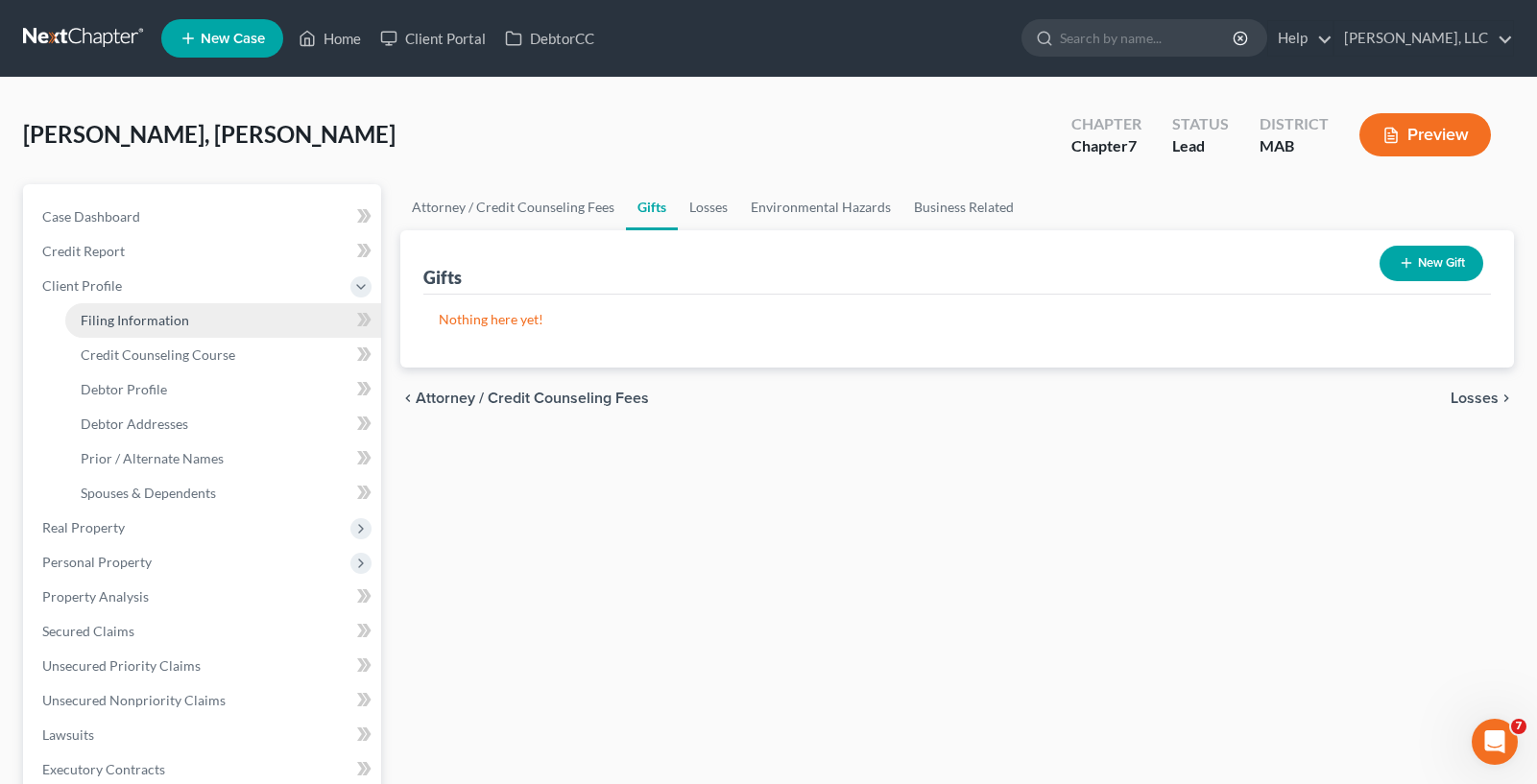
click at [168, 328] on link "Filing Information" at bounding box center [223, 321] width 316 height 35
select select "1"
select select "0"
select select "39"
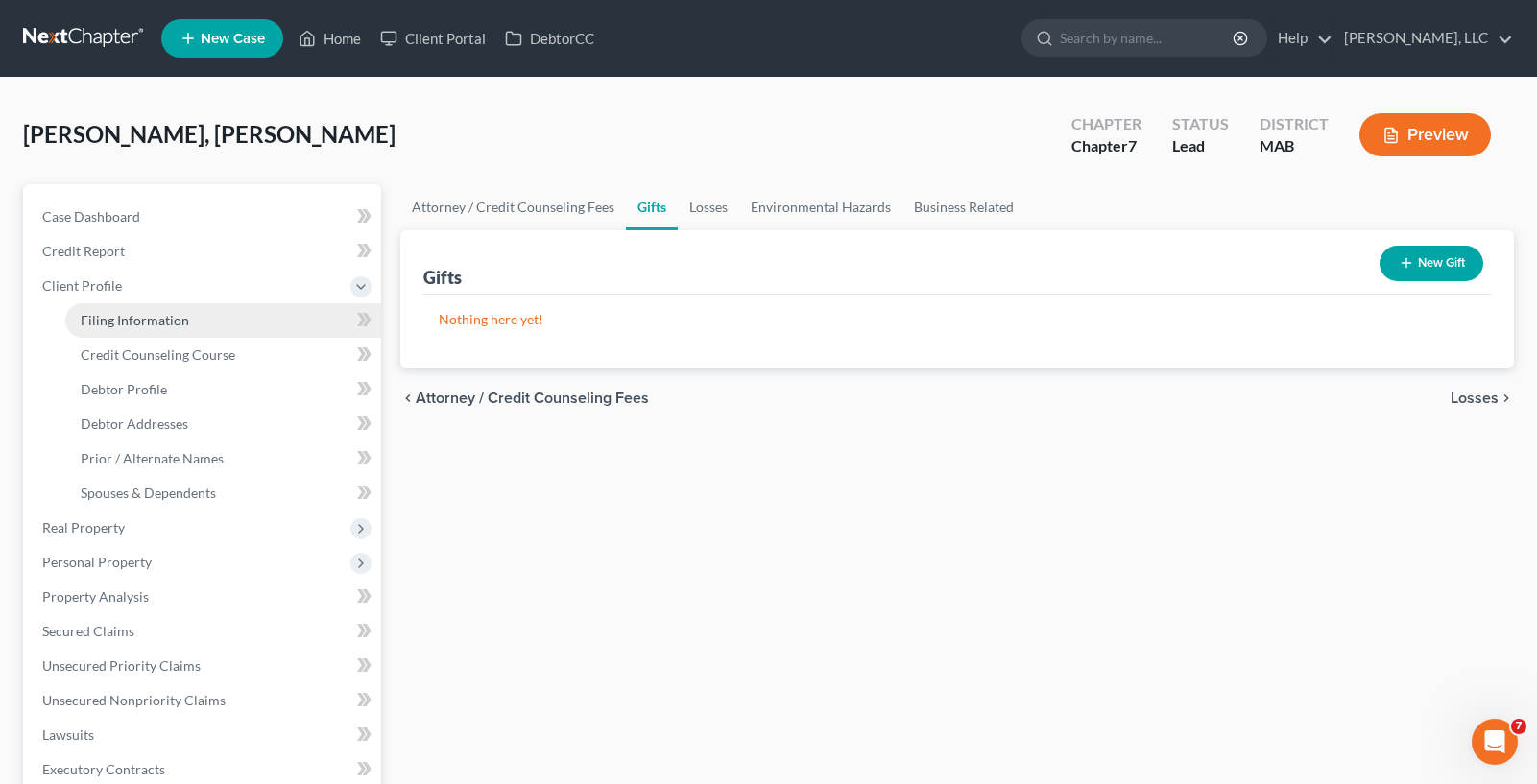
select select "0"
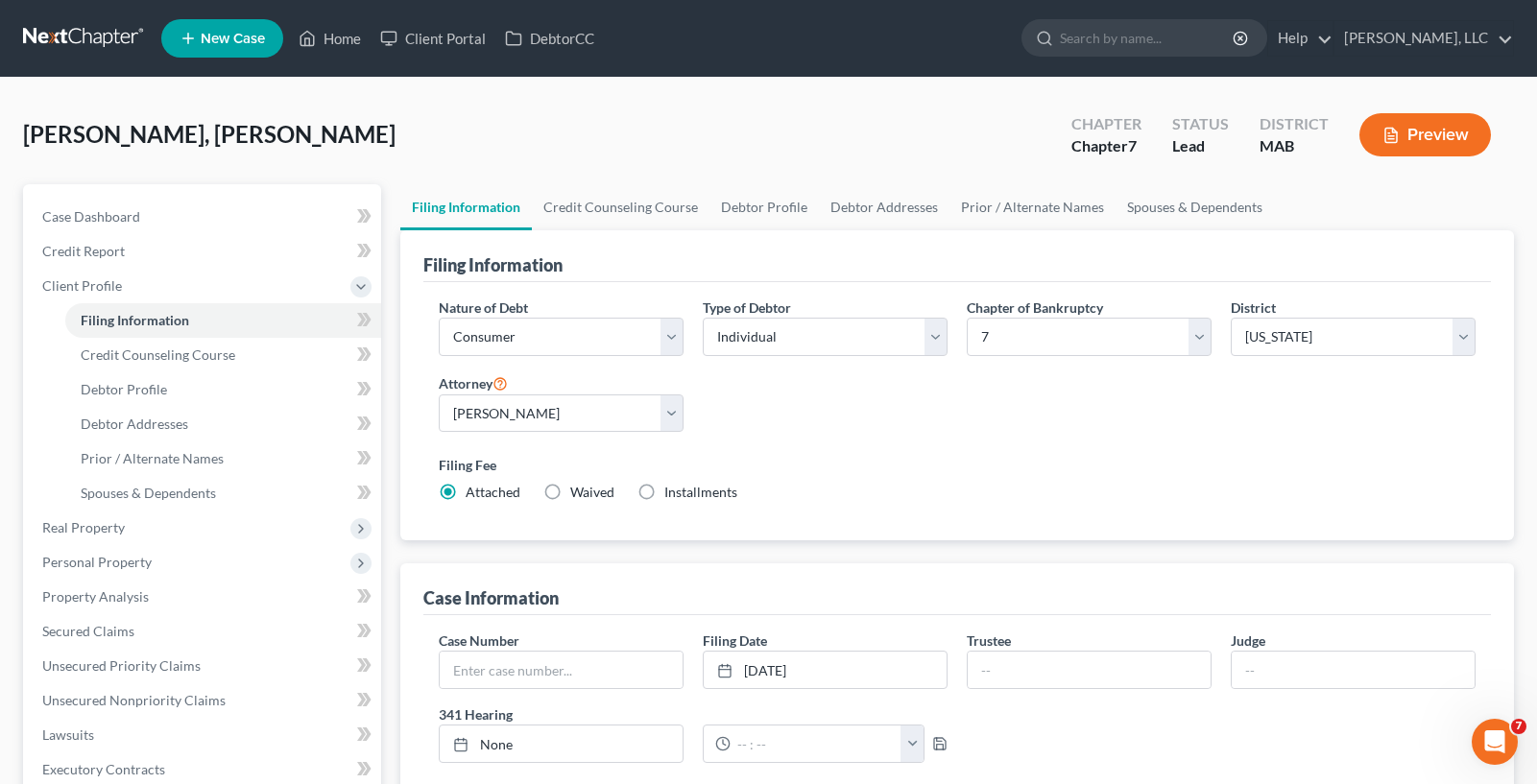
click at [570, 492] on label "Waived Waived" at bounding box center [592, 492] width 44 height 19
click at [578, 492] on input "Waived Waived" at bounding box center [583, 489] width 13 height 13
radio input "true"
radio input "false"
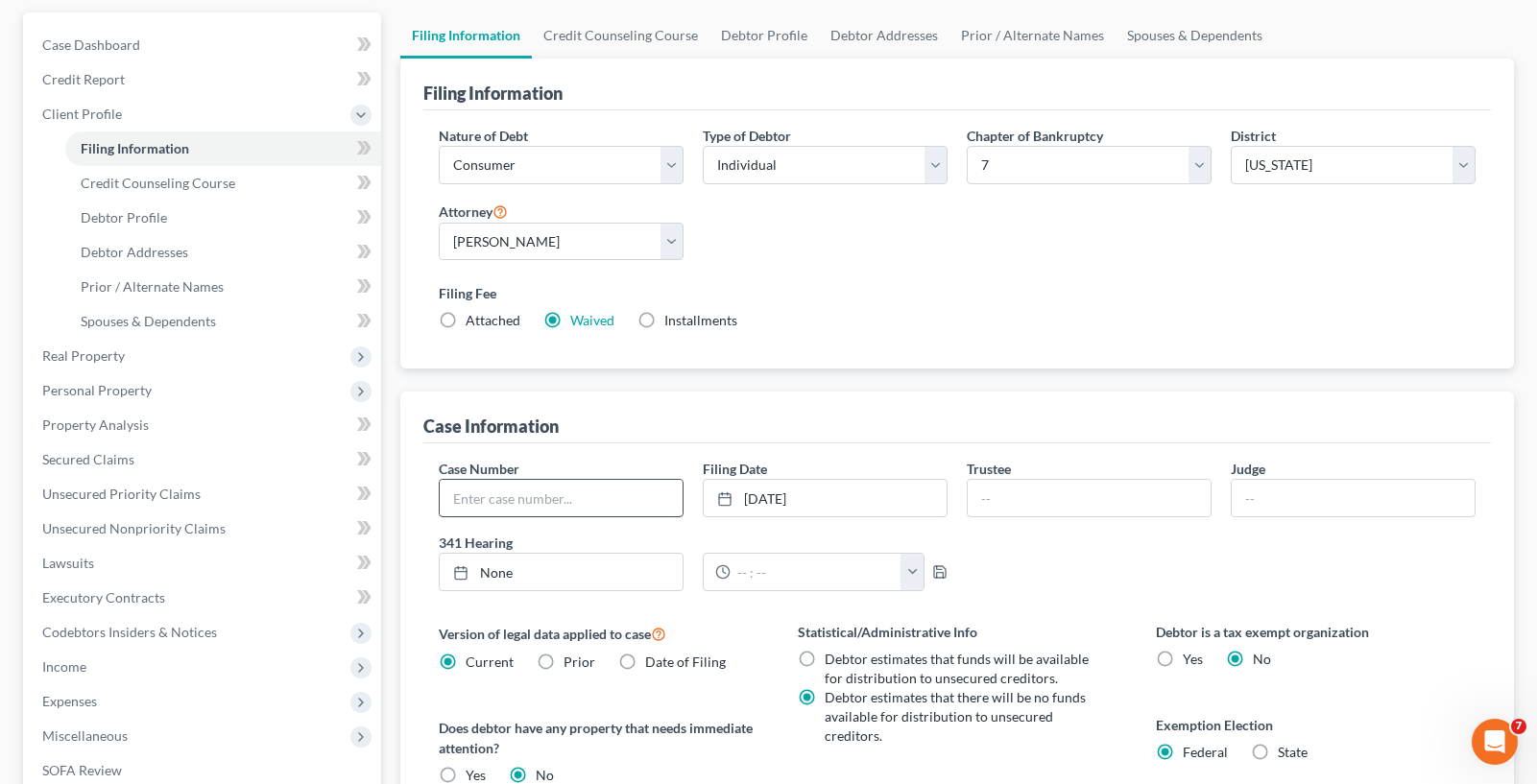
scroll to position [192, 0]
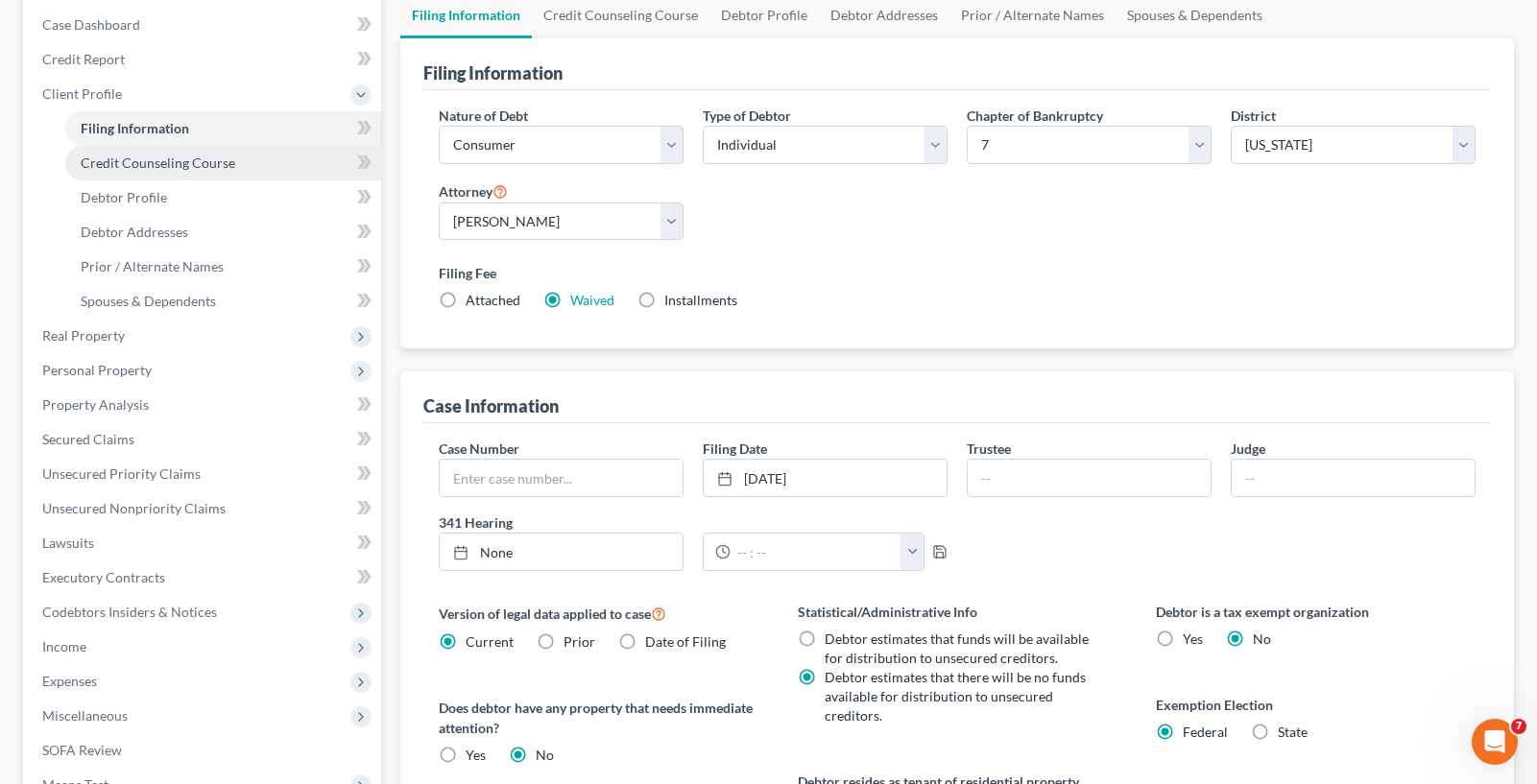
click at [135, 175] on link "Credit Counseling Course" at bounding box center [223, 163] width 316 height 35
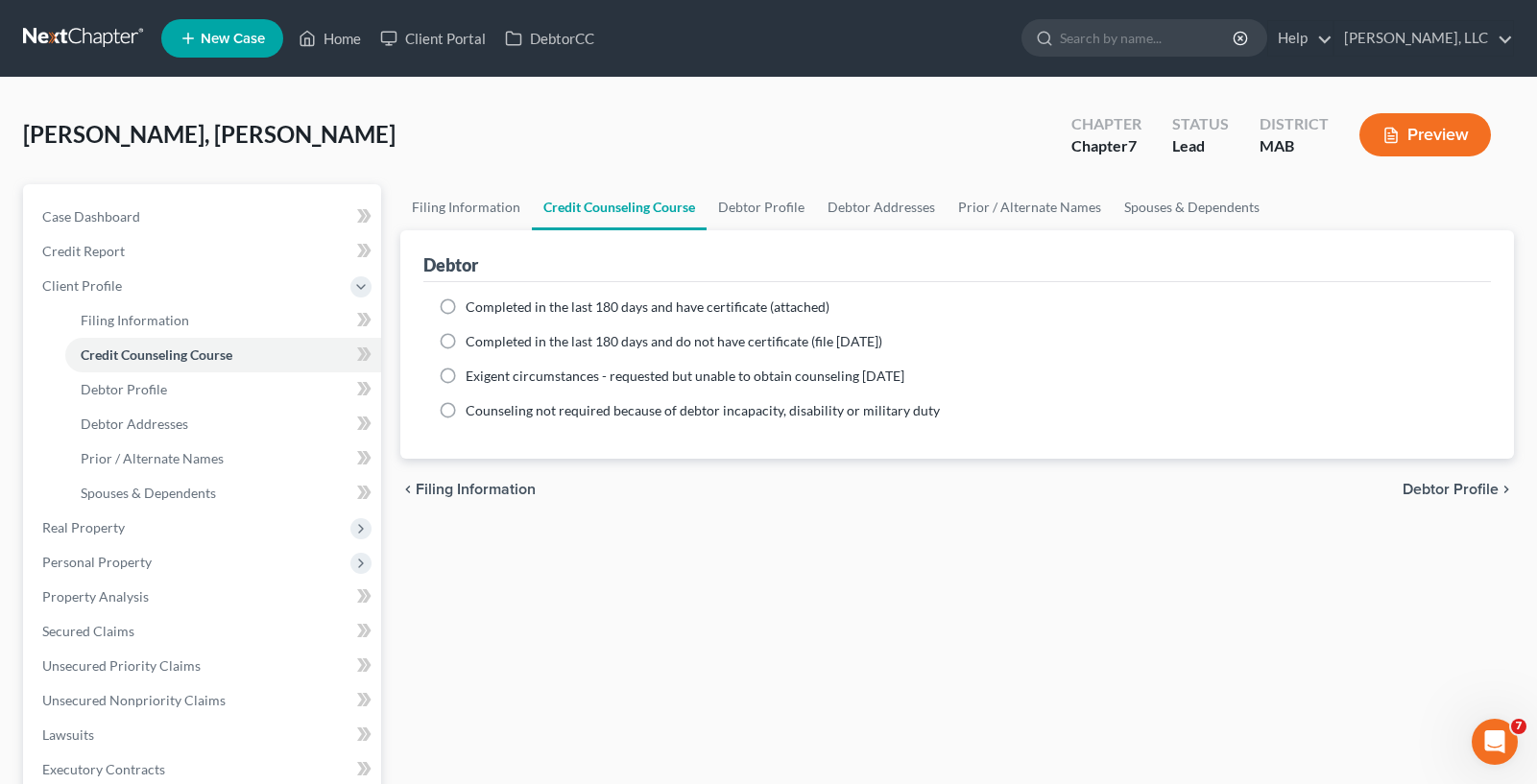
click at [657, 309] on span "Completed in the last 180 days and have certificate (attached)" at bounding box center [647, 306] width 364 height 16
click at [486, 309] on input "Completed in the last 180 days and have certificate (attached)" at bounding box center [479, 303] width 13 height 13
radio input "true"
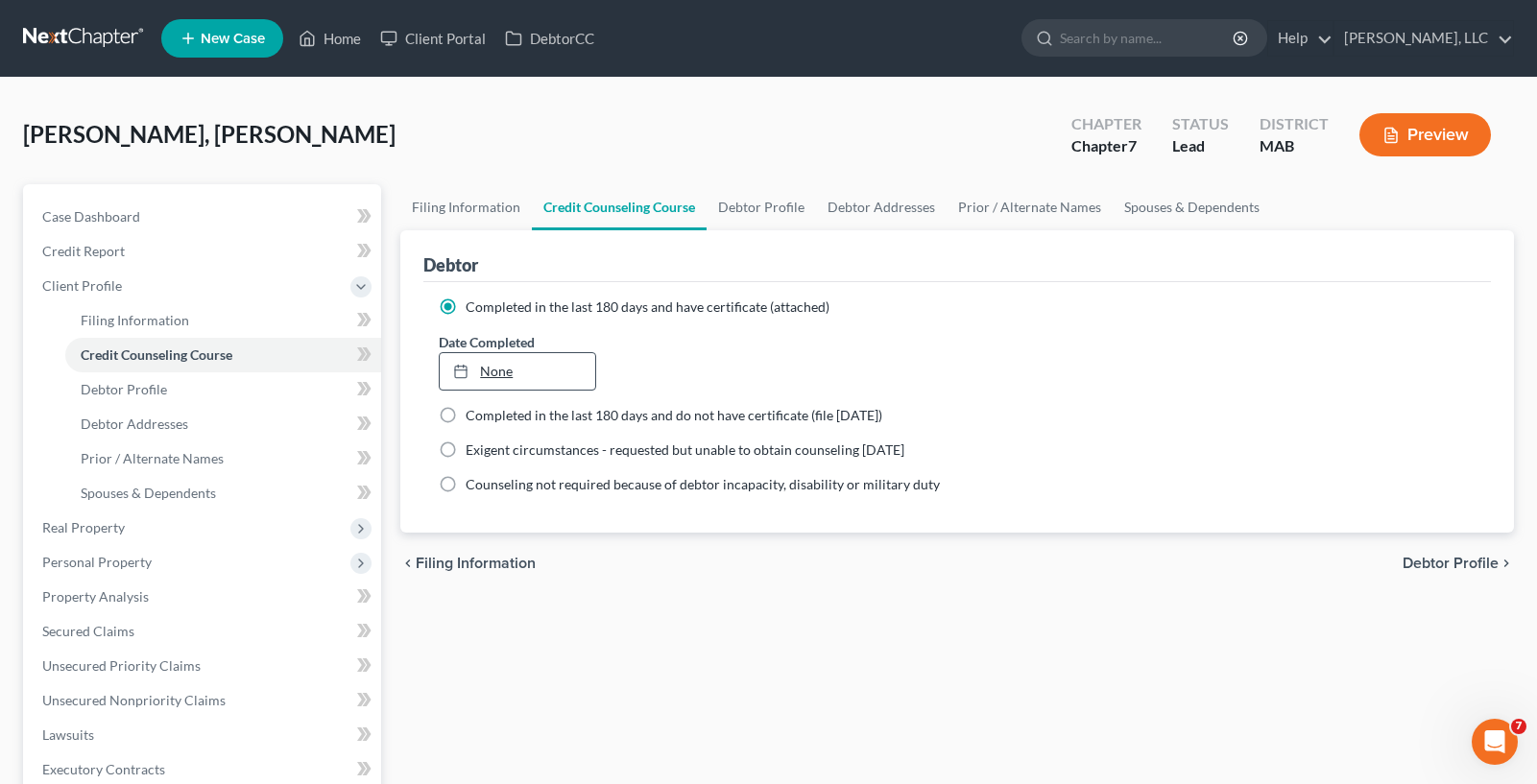
type input "[DATE]"
click at [534, 369] on link "None" at bounding box center [517, 372] width 155 height 37
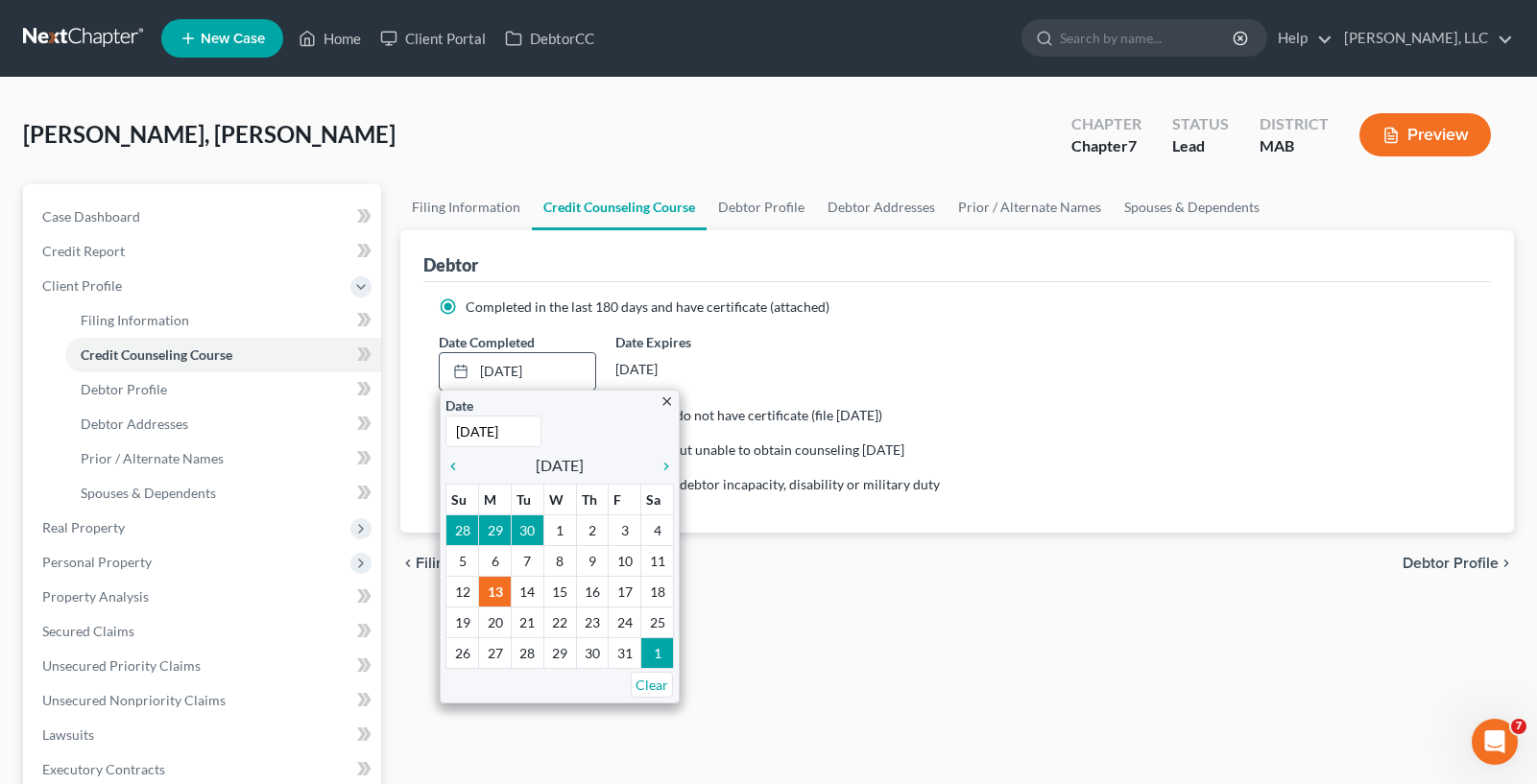
click at [669, 397] on icon "close" at bounding box center [667, 401] width 14 height 14
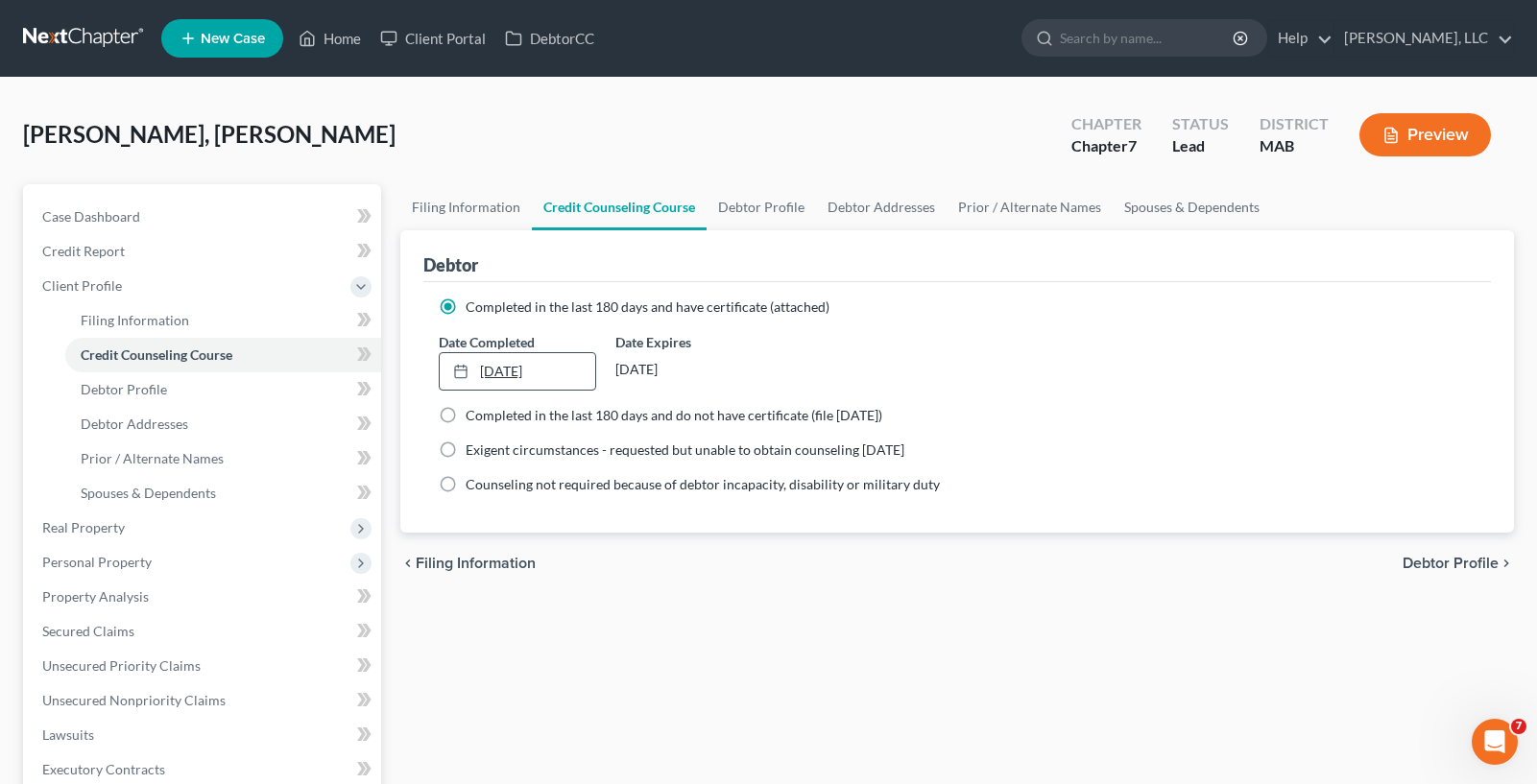
click at [576, 373] on link "[DATE]" at bounding box center [517, 372] width 155 height 37
click at [684, 379] on div "[DATE]" at bounding box center [694, 370] width 157 height 35
click at [666, 369] on div "[DATE]" at bounding box center [694, 370] width 157 height 35
drag, startPoint x: 704, startPoint y: 388, endPoint x: 705, endPoint y: 376, distance: 12.0
click at [705, 388] on div "Date Expires [DATE]" at bounding box center [694, 361] width 176 height 59
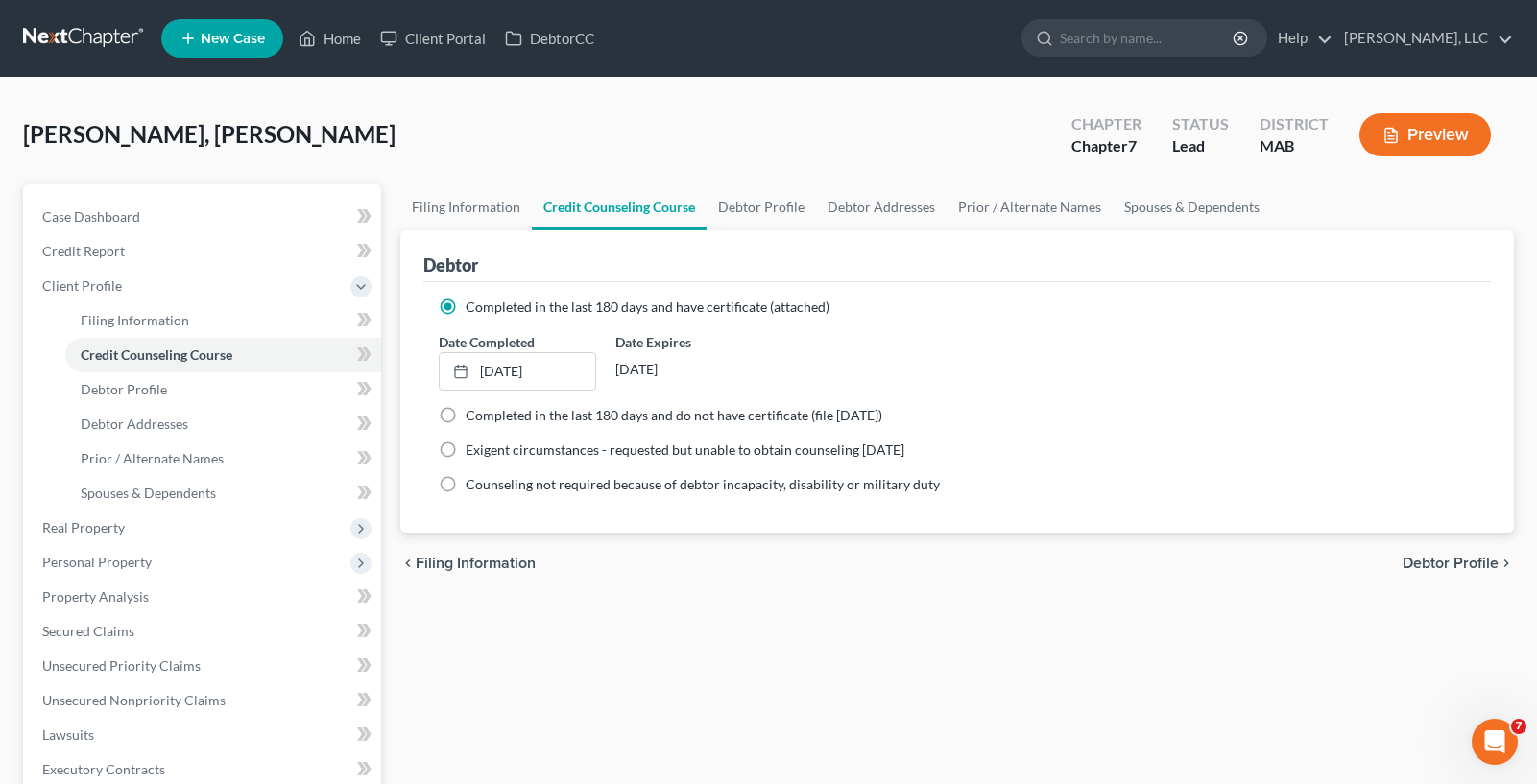
click at [705, 376] on div "[DATE]" at bounding box center [694, 370] width 157 height 35
click at [703, 368] on div "[DATE]" at bounding box center [694, 370] width 157 height 35
click at [705, 366] on div "[DATE]" at bounding box center [694, 370] width 157 height 35
click at [206, 279] on span "Client Profile" at bounding box center [204, 286] width 355 height 35
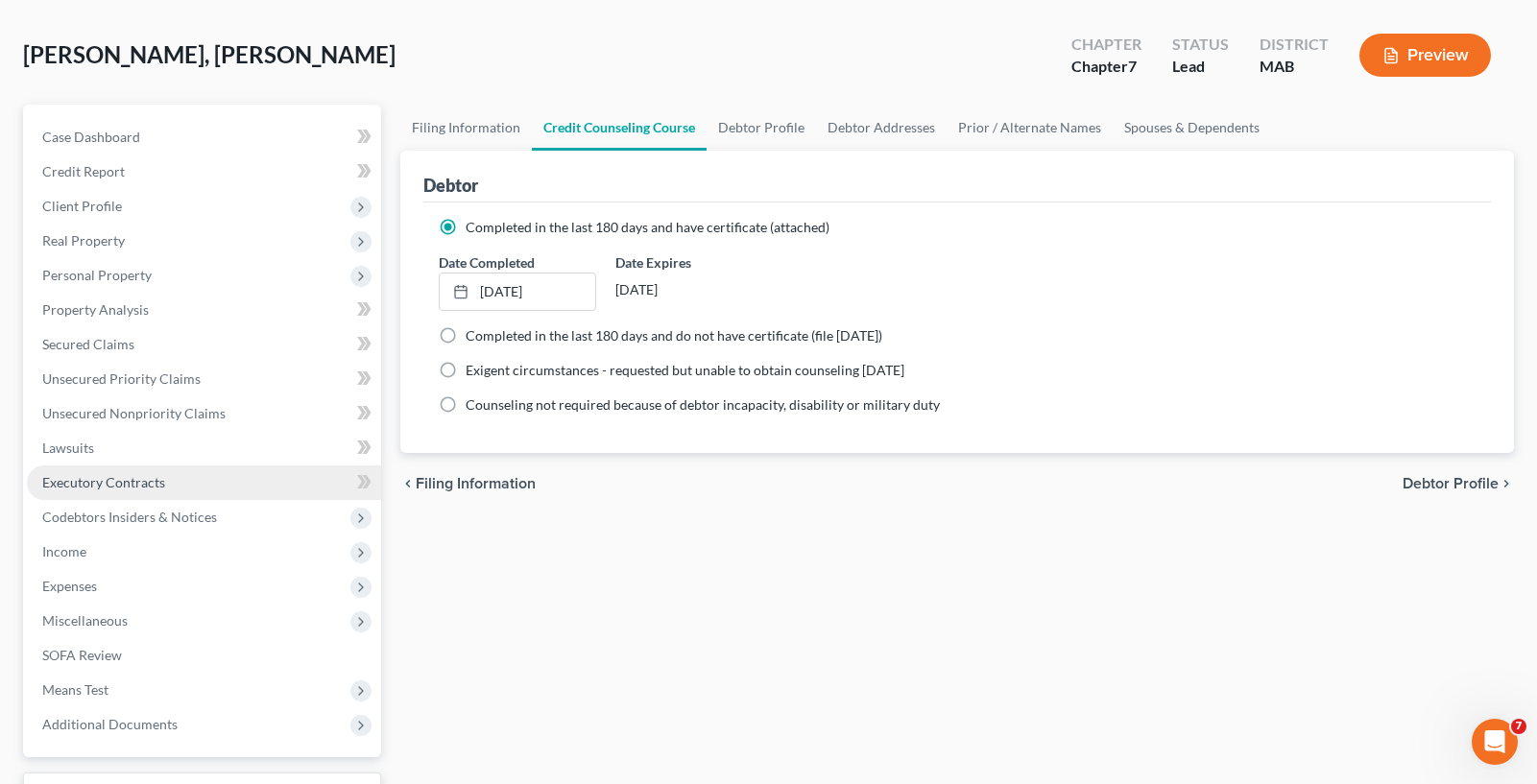
scroll to position [236, 0]
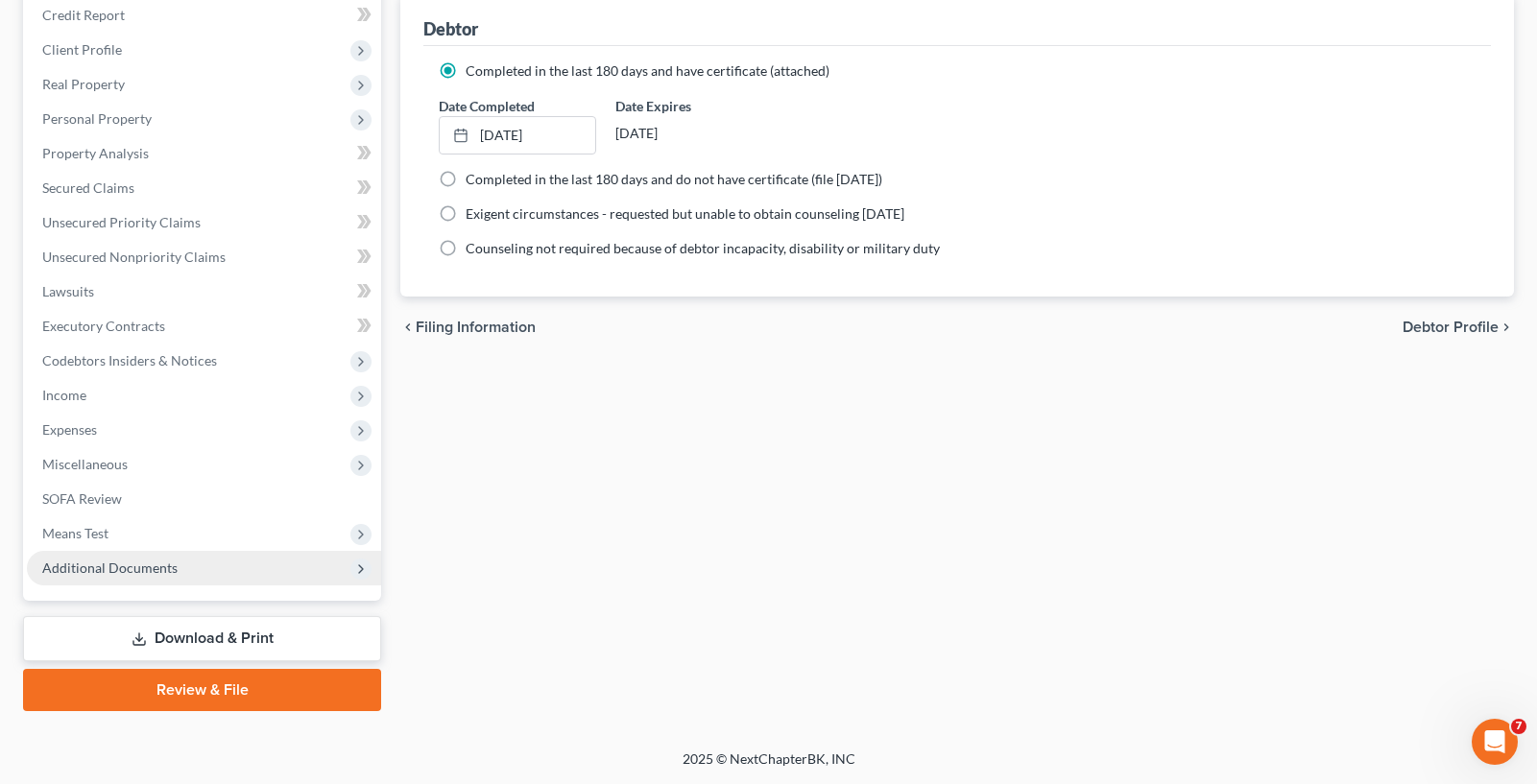
click at [182, 560] on span "Additional Documents" at bounding box center [204, 568] width 355 height 35
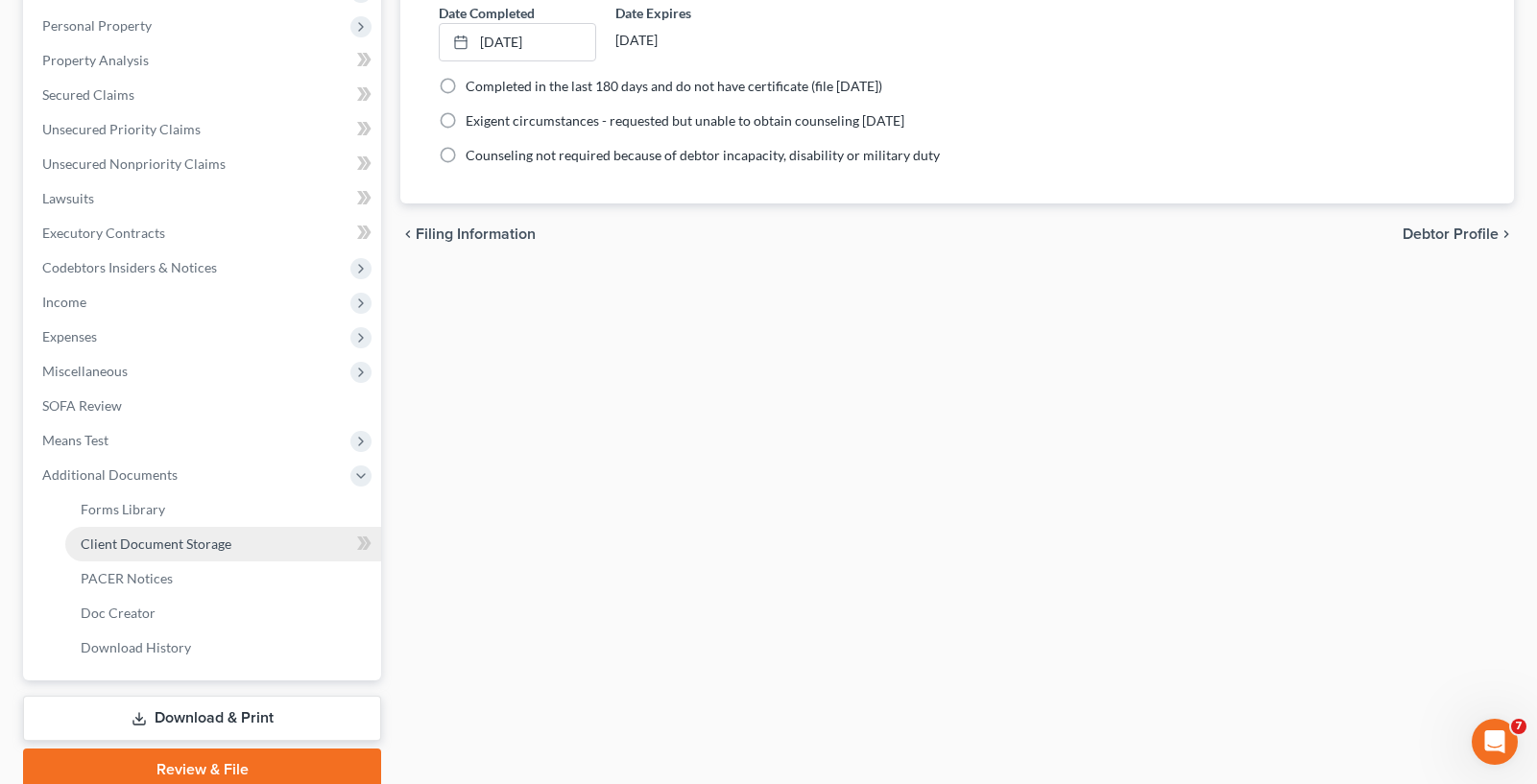
scroll to position [332, 0]
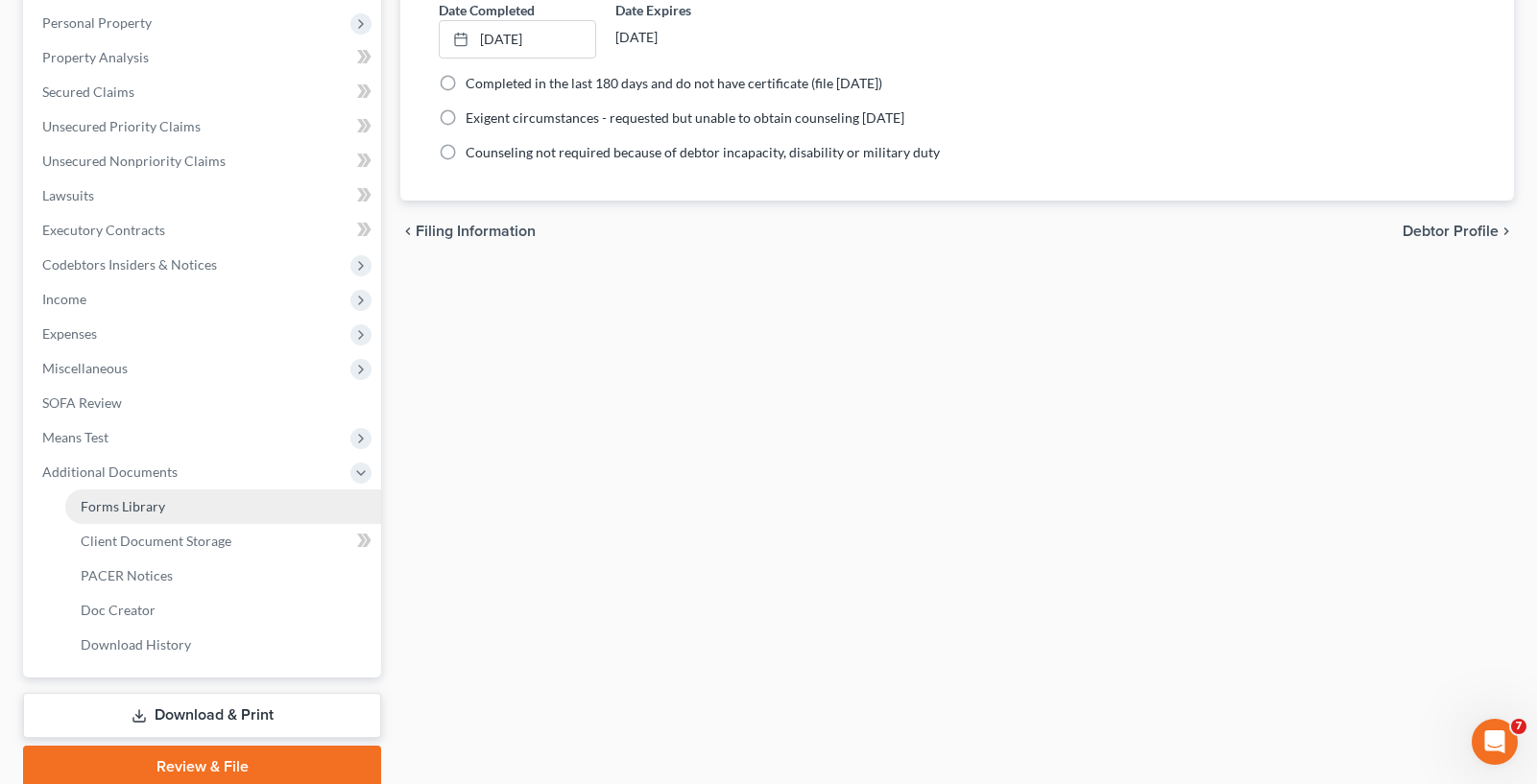
click at [189, 516] on link "Forms Library" at bounding box center [223, 507] width 316 height 35
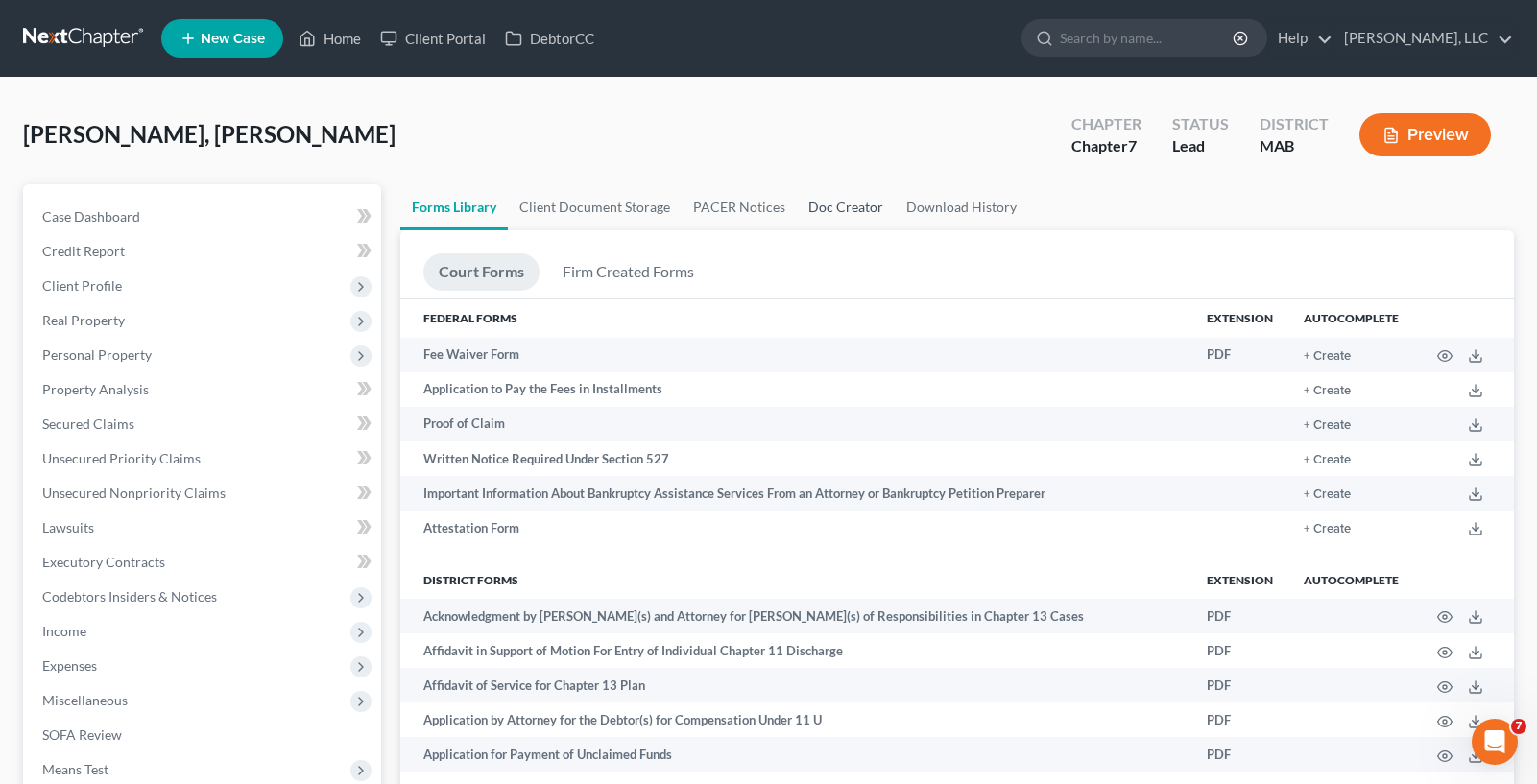
click at [831, 211] on link "Doc Creator" at bounding box center [845, 208] width 98 height 46
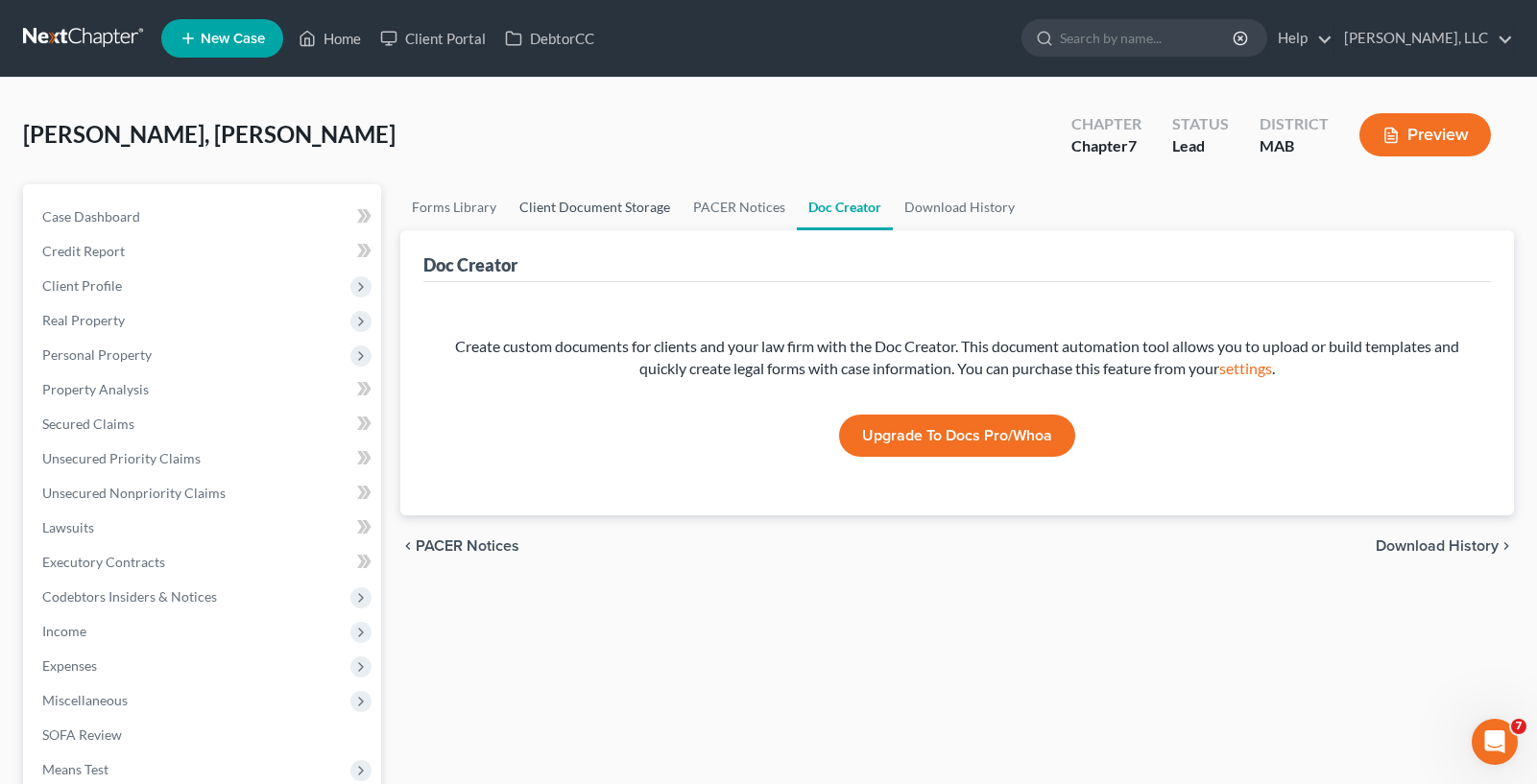
click at [620, 221] on link "Client Document Storage" at bounding box center [595, 208] width 174 height 46
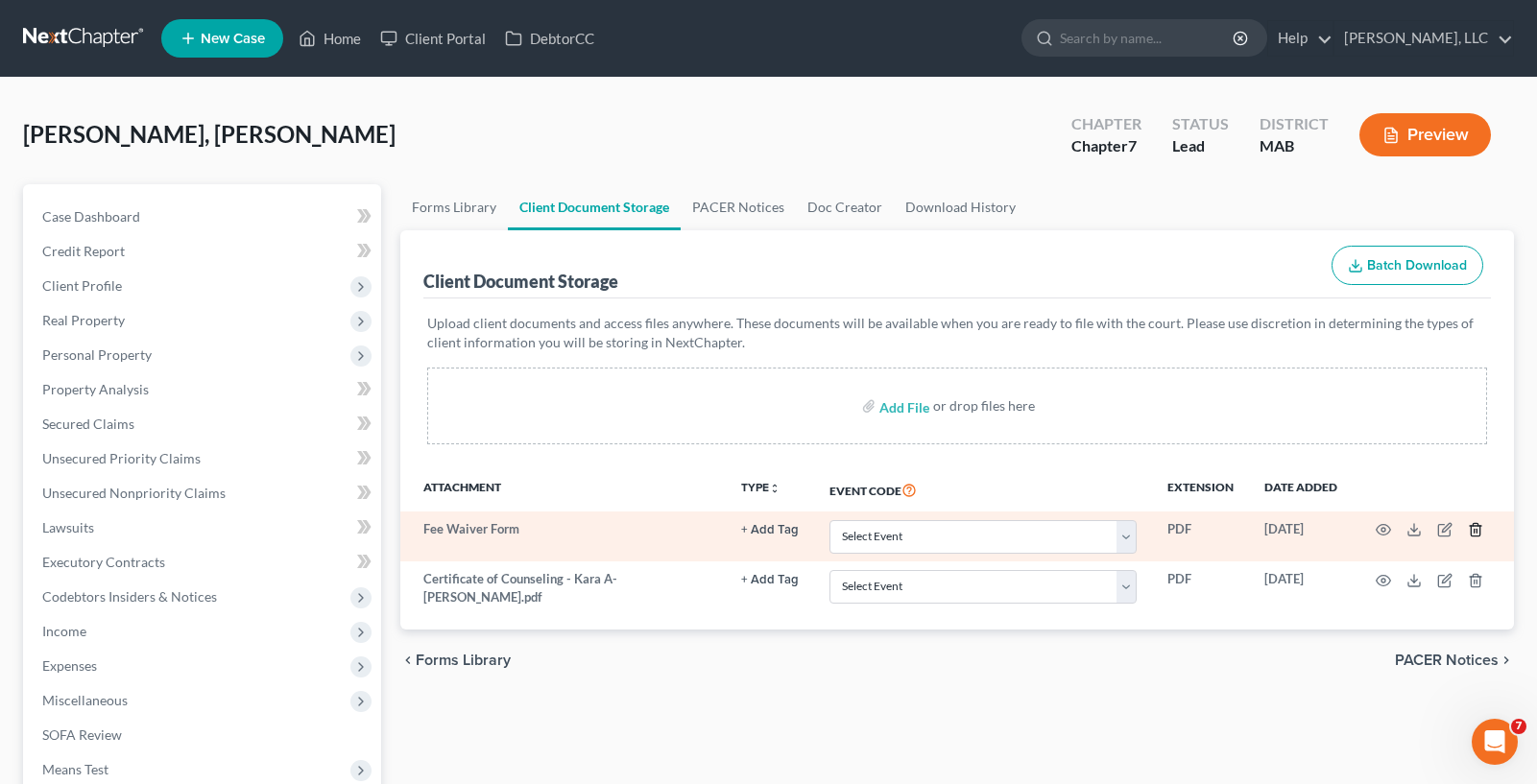
click at [1478, 525] on icon "button" at bounding box center [1474, 530] width 9 height 13
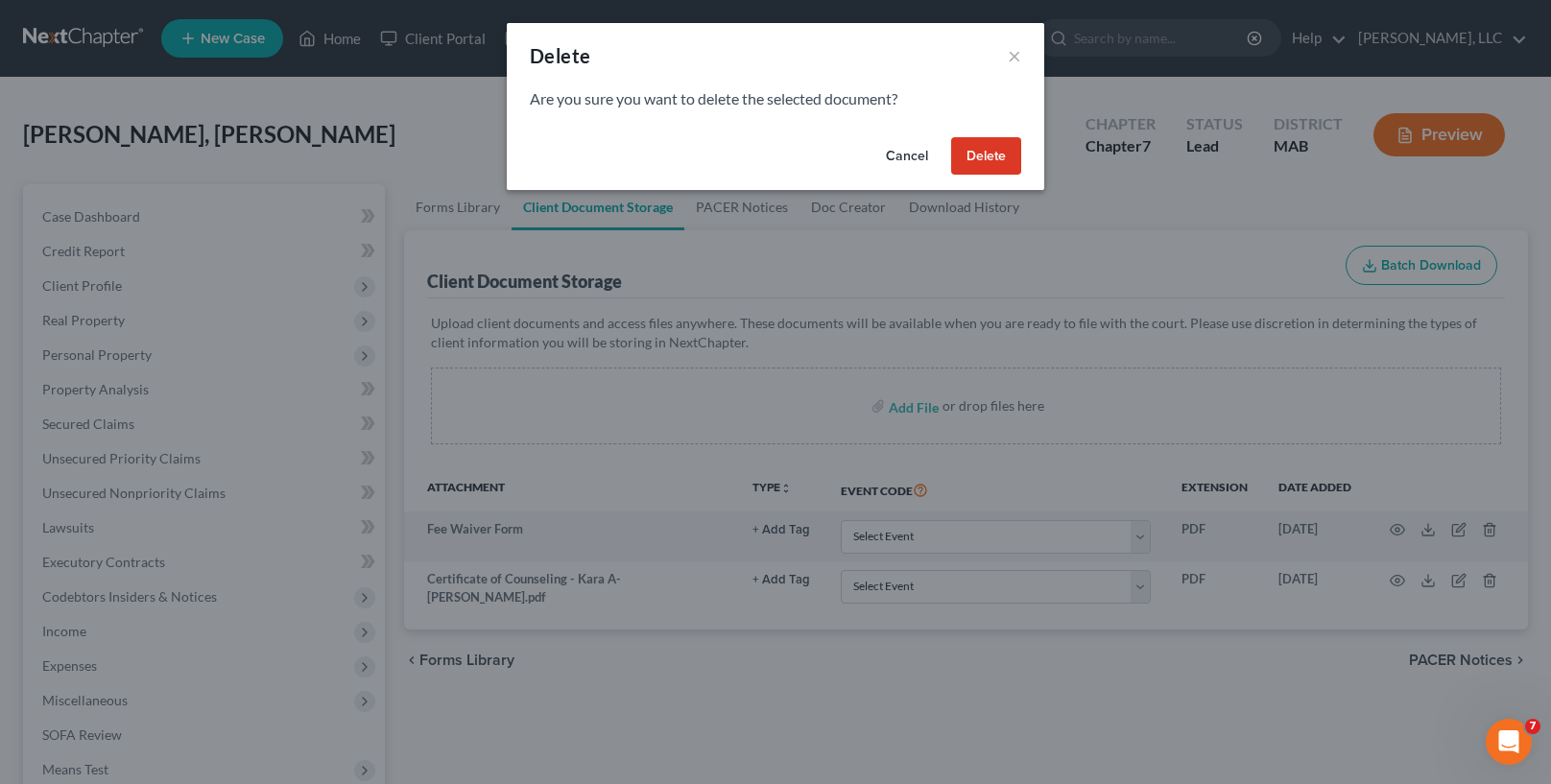
click at [957, 145] on button "Delete" at bounding box center [986, 156] width 70 height 39
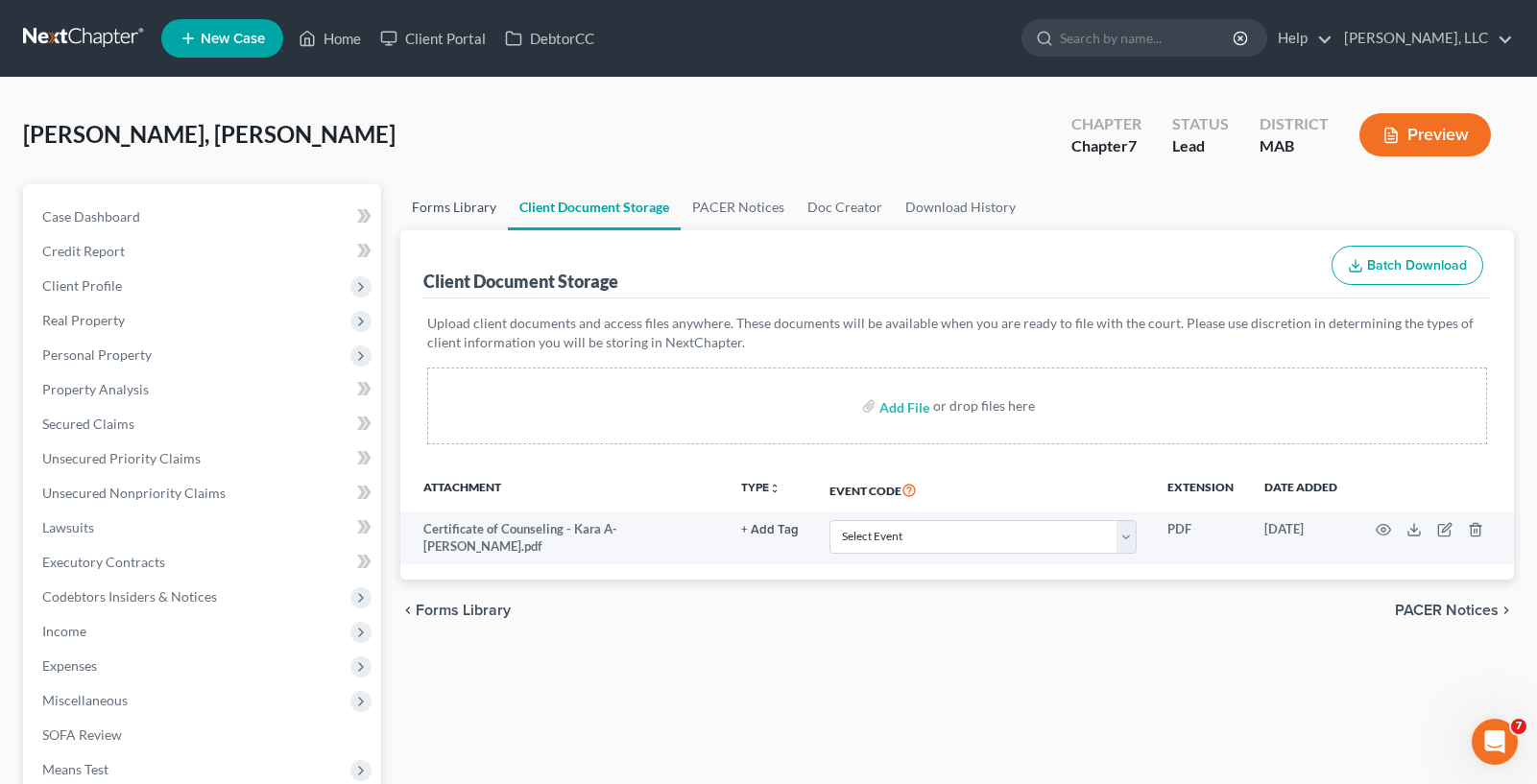
click at [460, 216] on link "Forms Library" at bounding box center [453, 208] width 107 height 46
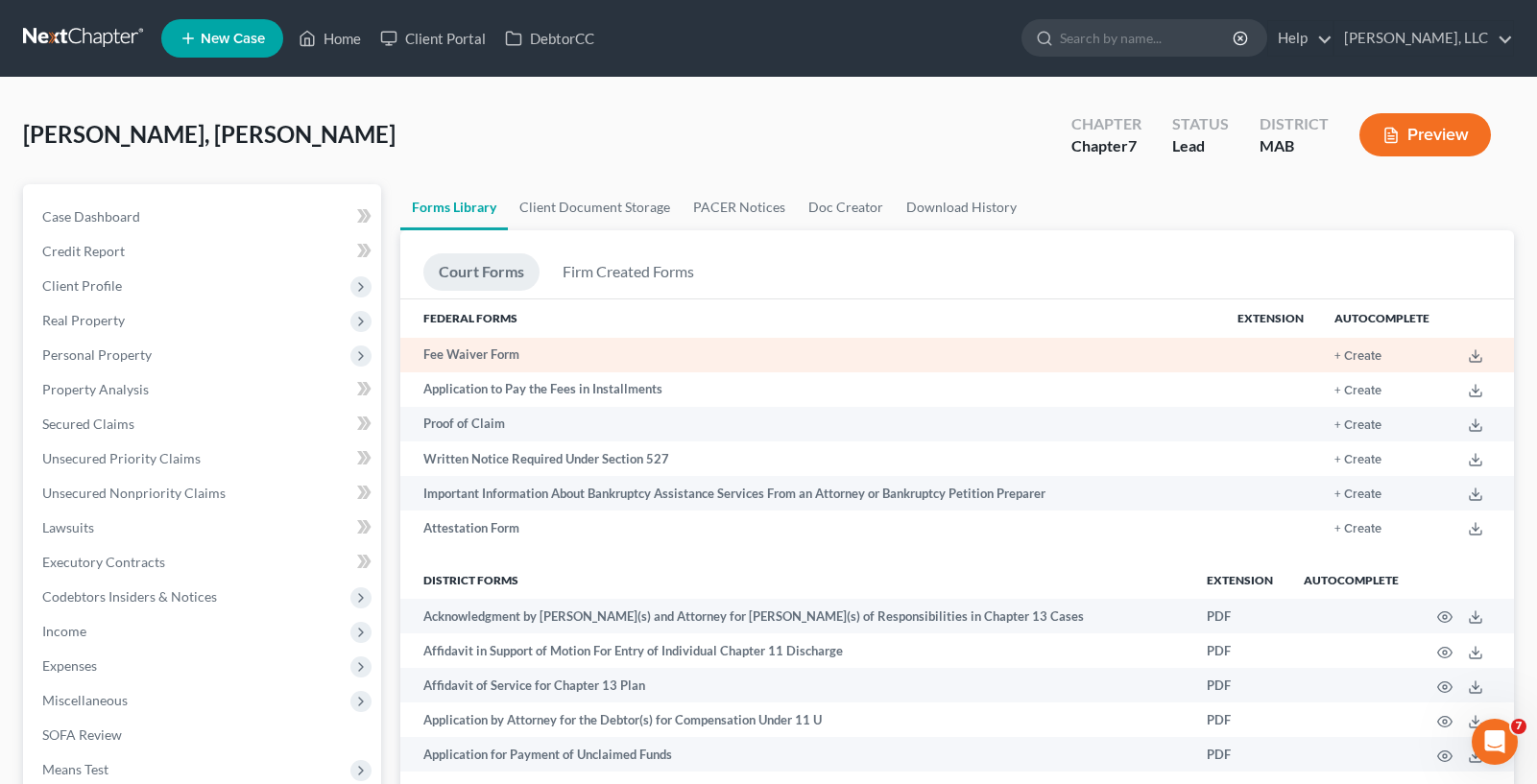
click at [709, 359] on td "Fee Waiver Form" at bounding box center [811, 355] width 822 height 35
click at [1390, 346] on td "+ Create" at bounding box center [1381, 355] width 126 height 35
click at [1374, 350] on button "+ Create" at bounding box center [1357, 356] width 47 height 13
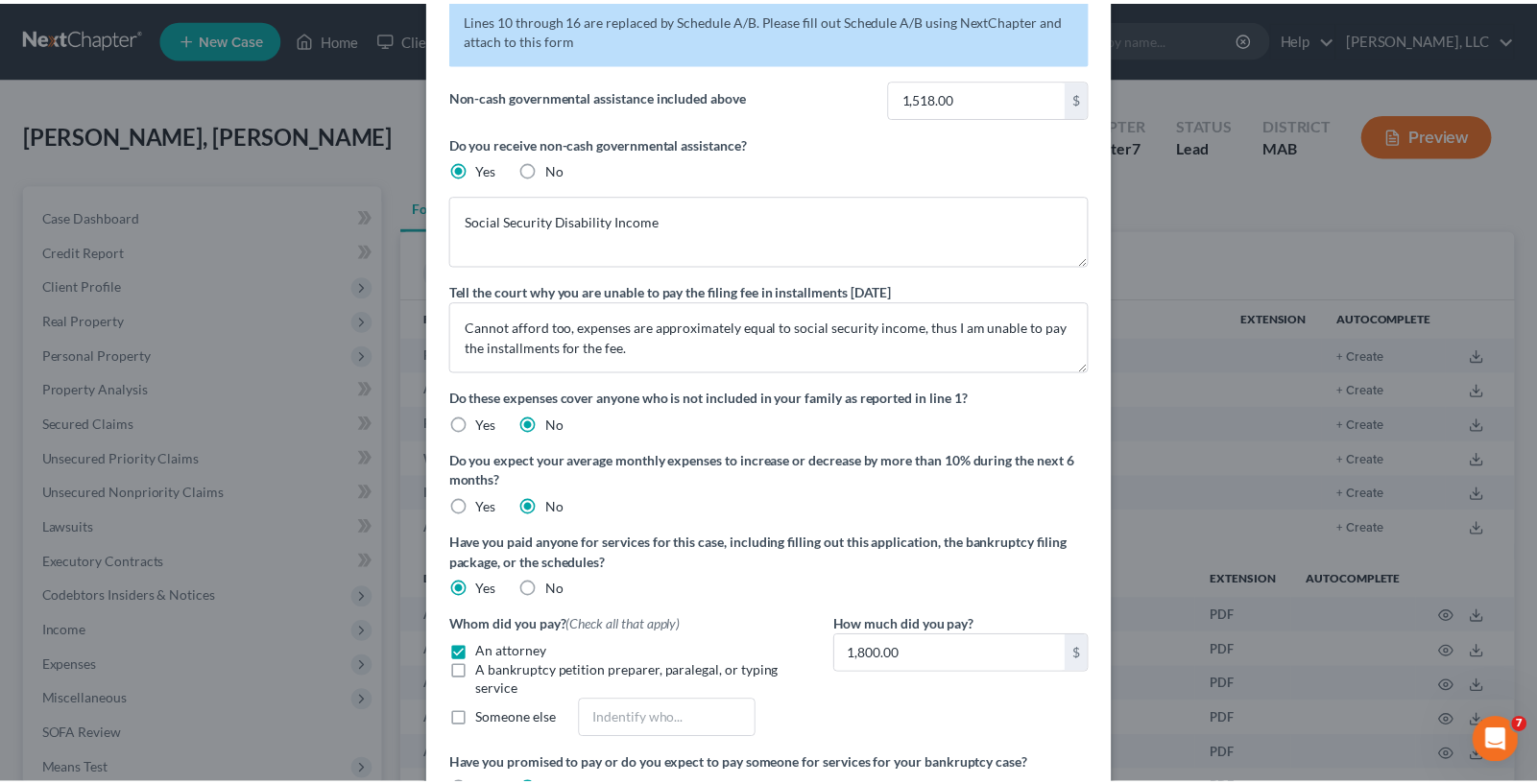
scroll to position [328, 0]
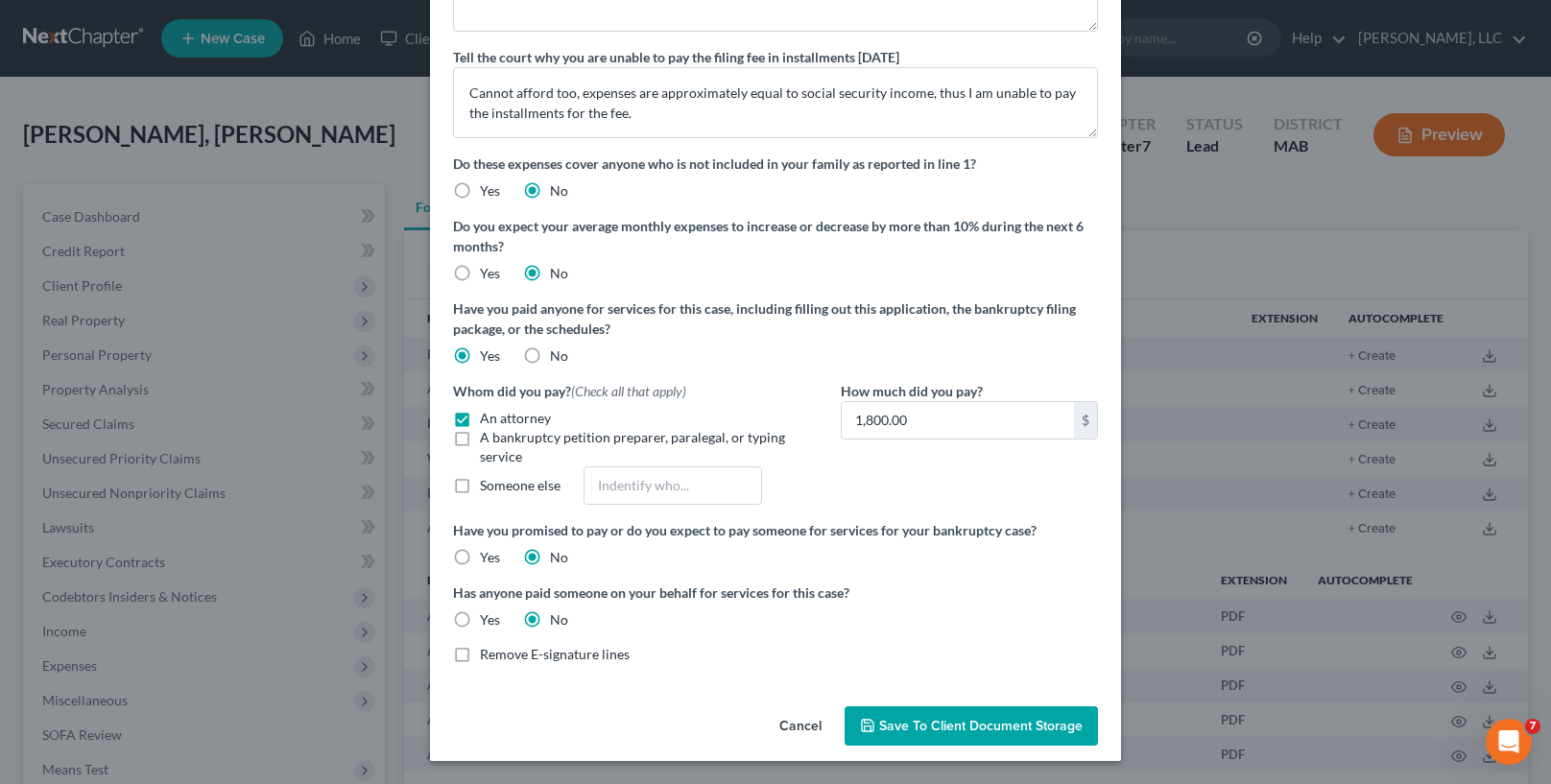
click at [891, 714] on button "Save to Client Document Storage" at bounding box center [971, 726] width 253 height 41
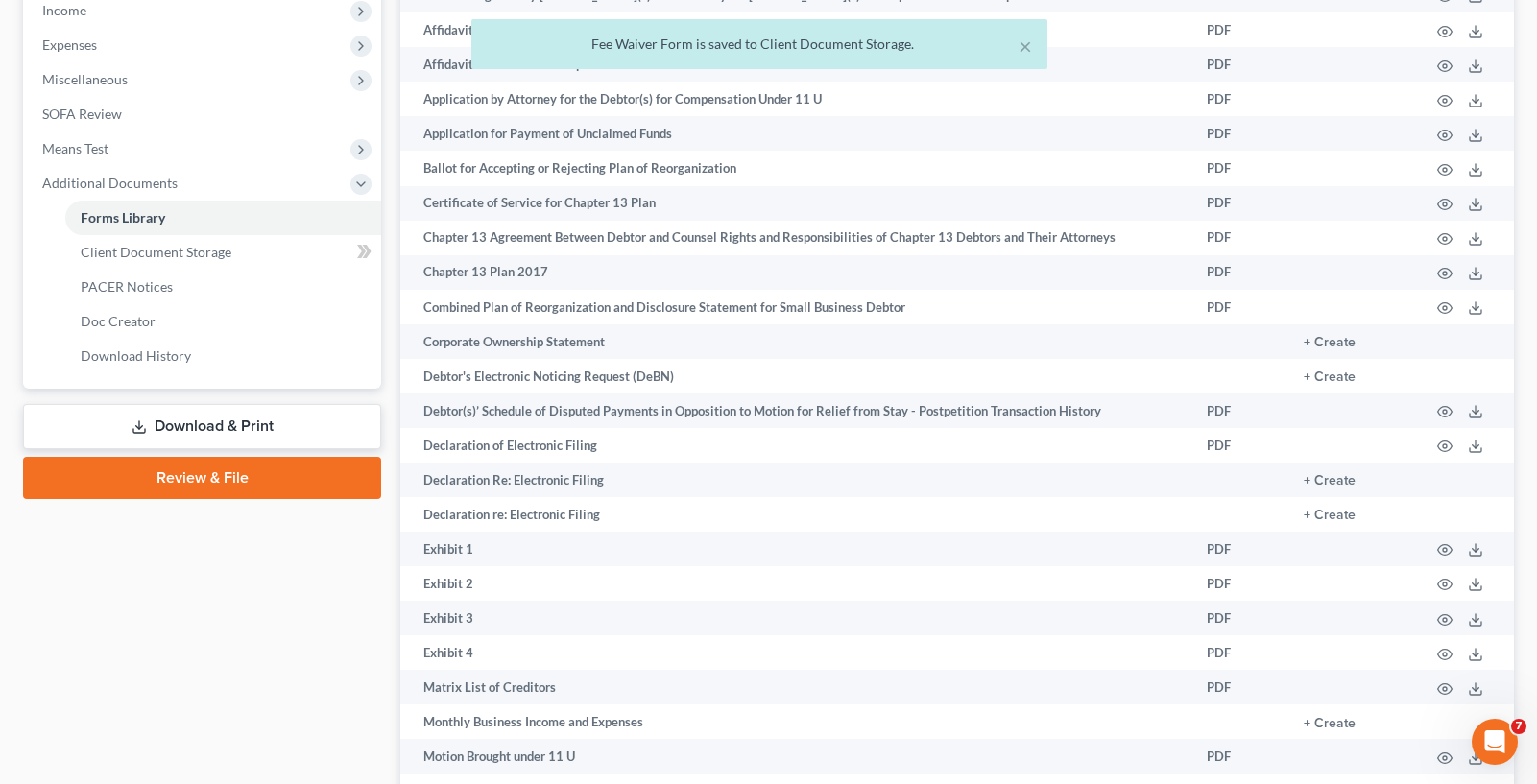
scroll to position [672, 0]
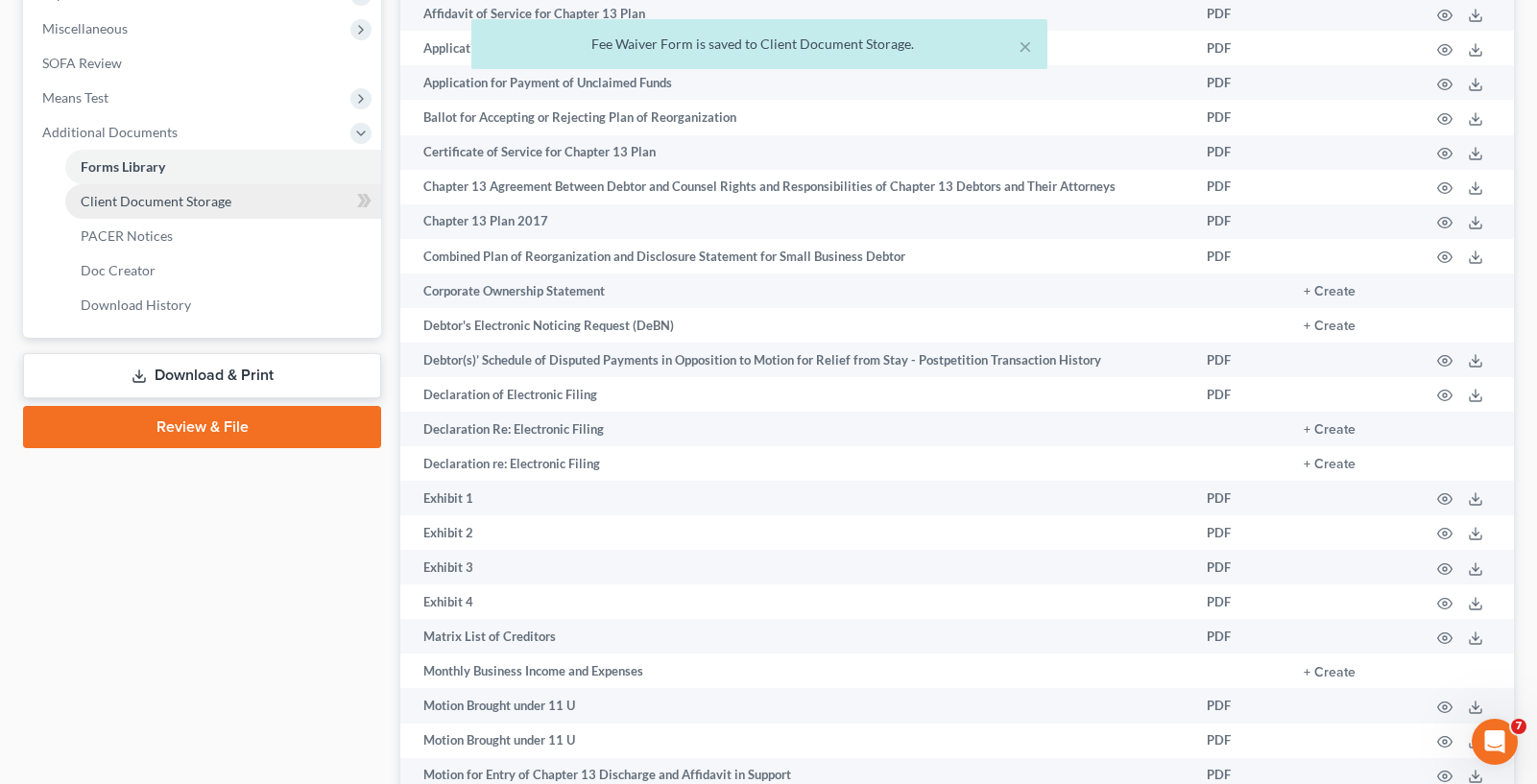
click at [188, 208] on span "Client Document Storage" at bounding box center [156, 201] width 151 height 16
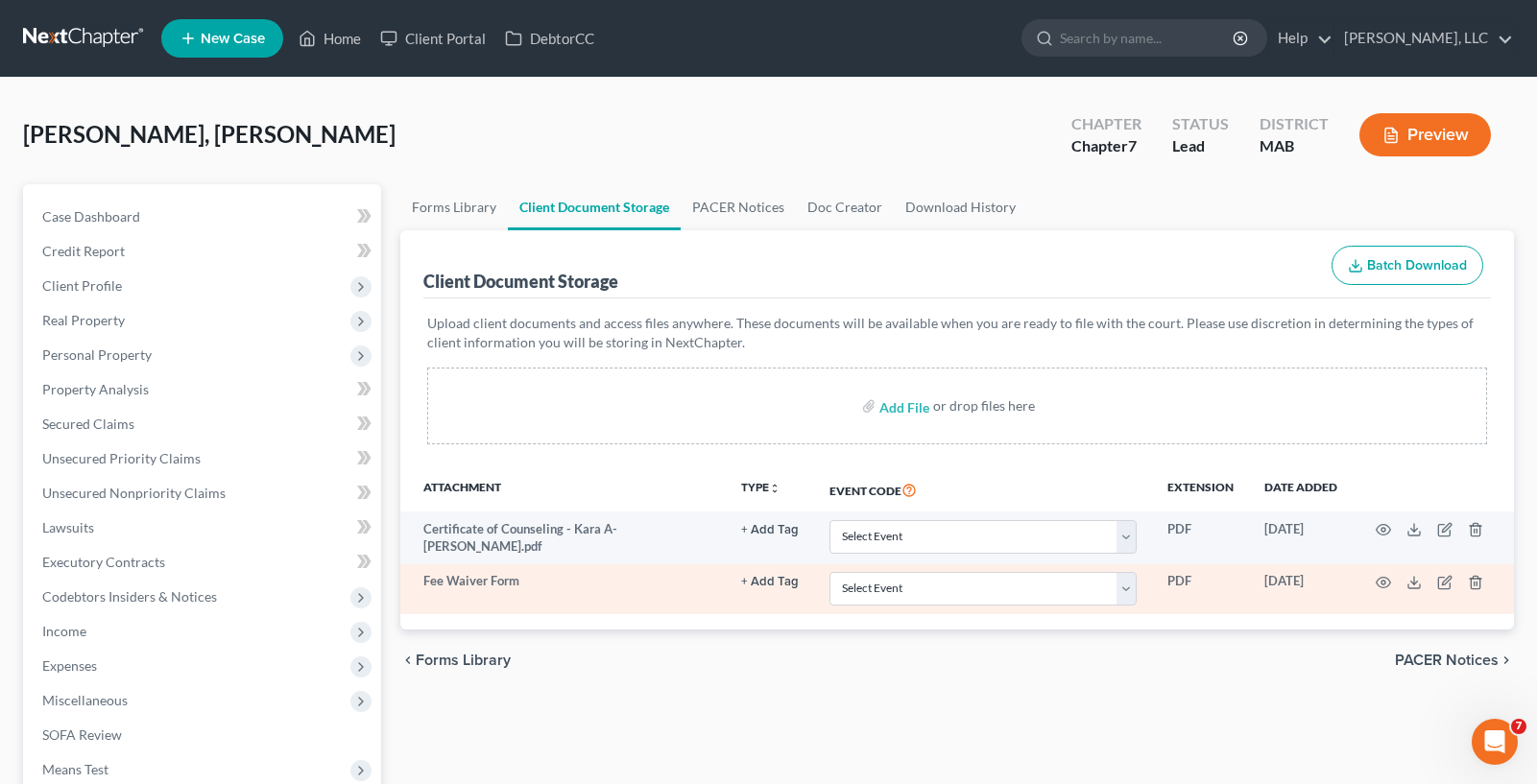
click at [471, 581] on td "Fee Waiver Form" at bounding box center [562, 589] width 326 height 50
click at [1376, 581] on icon "button" at bounding box center [1383, 582] width 15 height 15
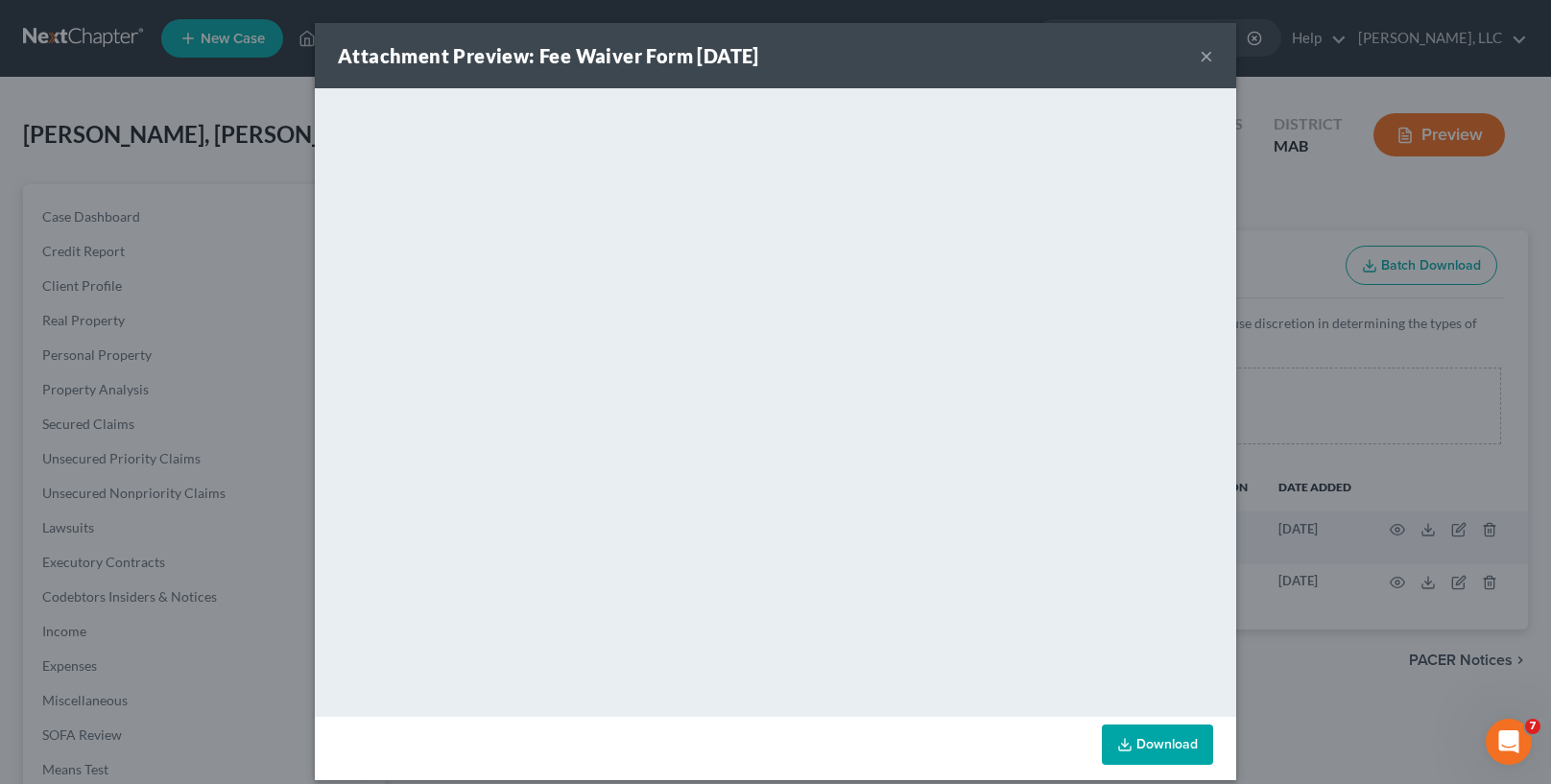
click at [1199, 58] on button "×" at bounding box center [1206, 56] width 14 height 23
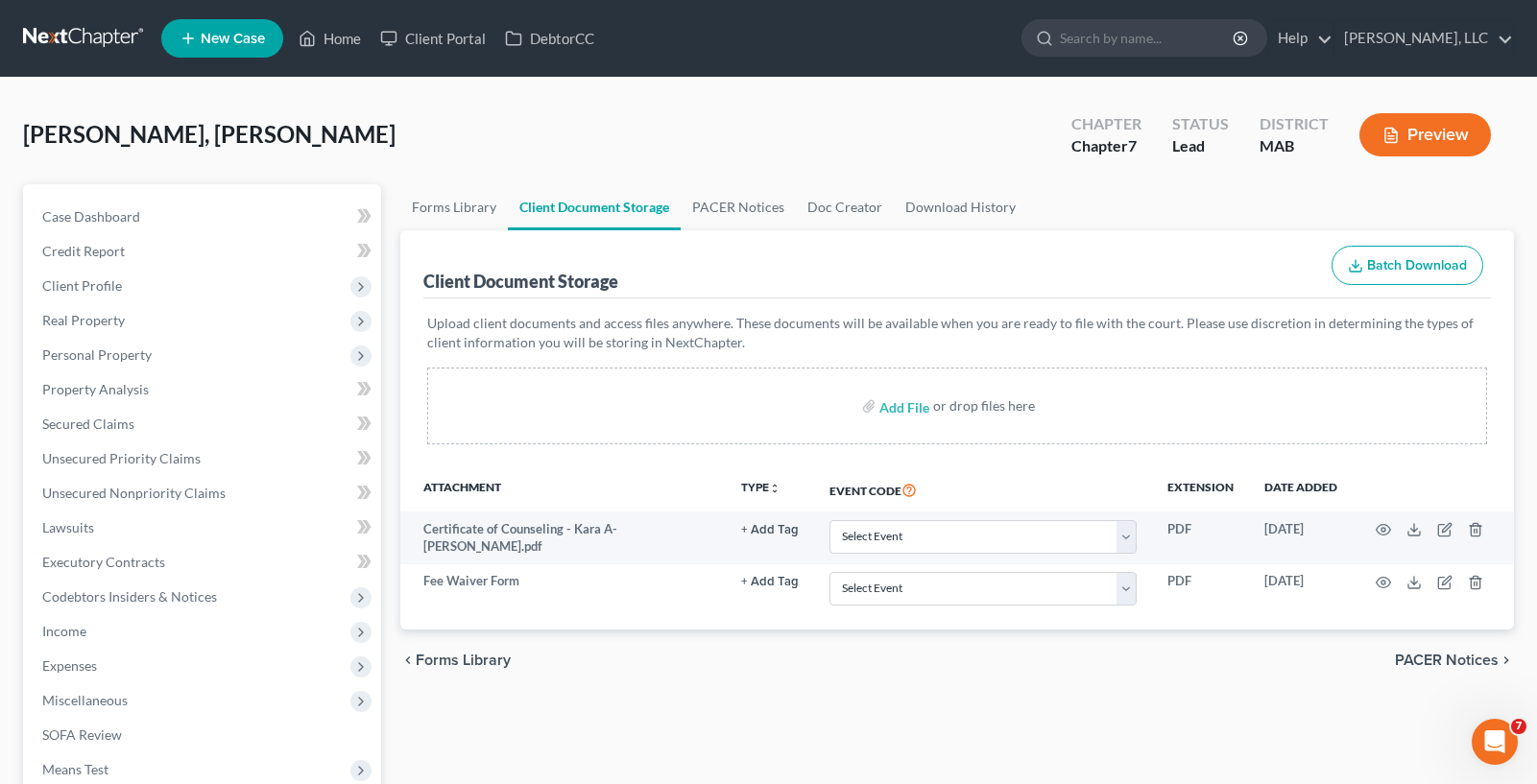
drag, startPoint x: 1195, startPoint y: 58, endPoint x: 1194, endPoint y: 75, distance: 17.0
click at [1207, 58] on ul "New Case Home Client Portal DebtorCC - No Result - See all results Or Press Ent…" at bounding box center [838, 39] width 1352 height 50
click at [789, 415] on div "Add File or drop files here" at bounding box center [956, 406] width 1060 height 76
